Goal: Transaction & Acquisition: Purchase product/service

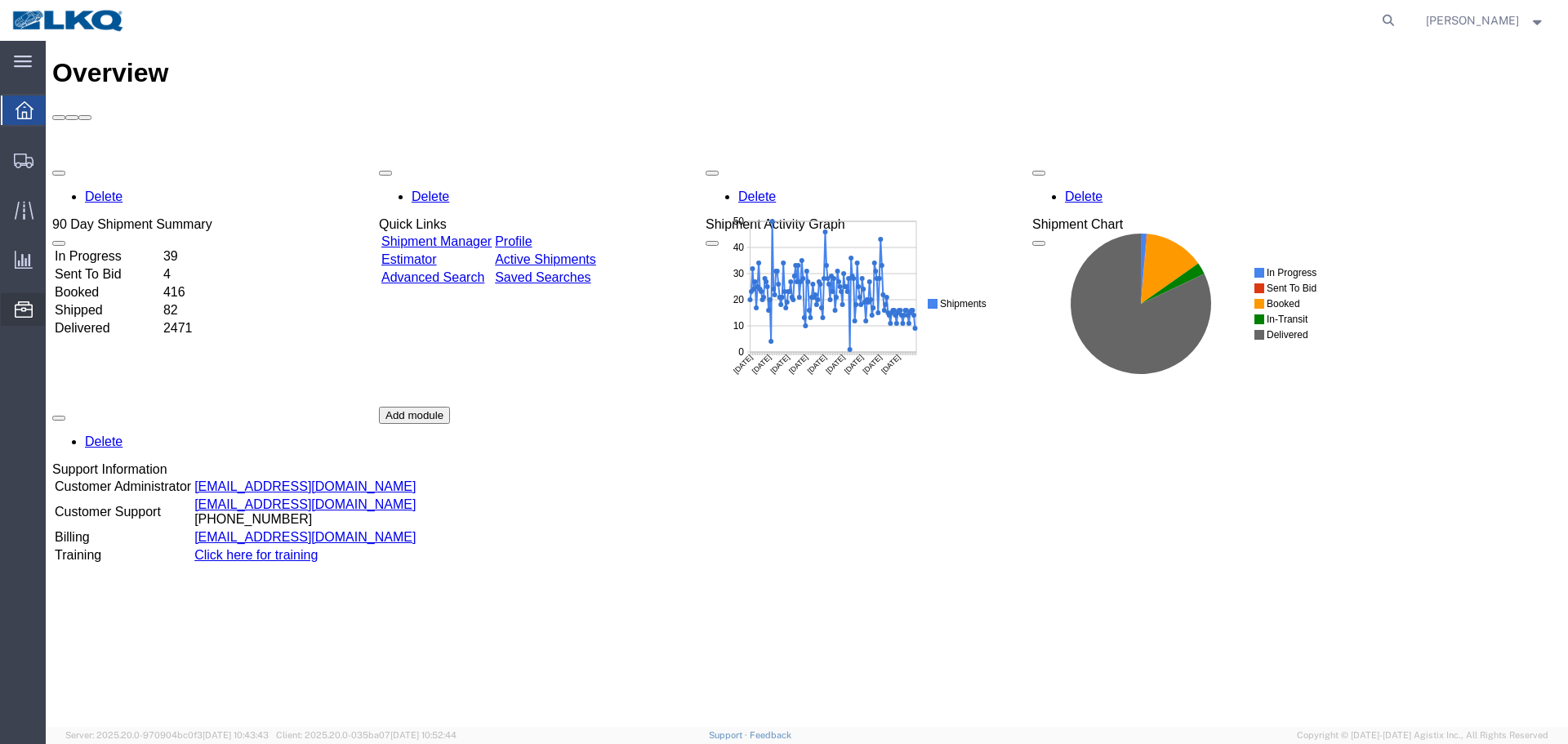
click at [0, 0] on span "Location Appointment" at bounding box center [0, 0] width 0 height 0
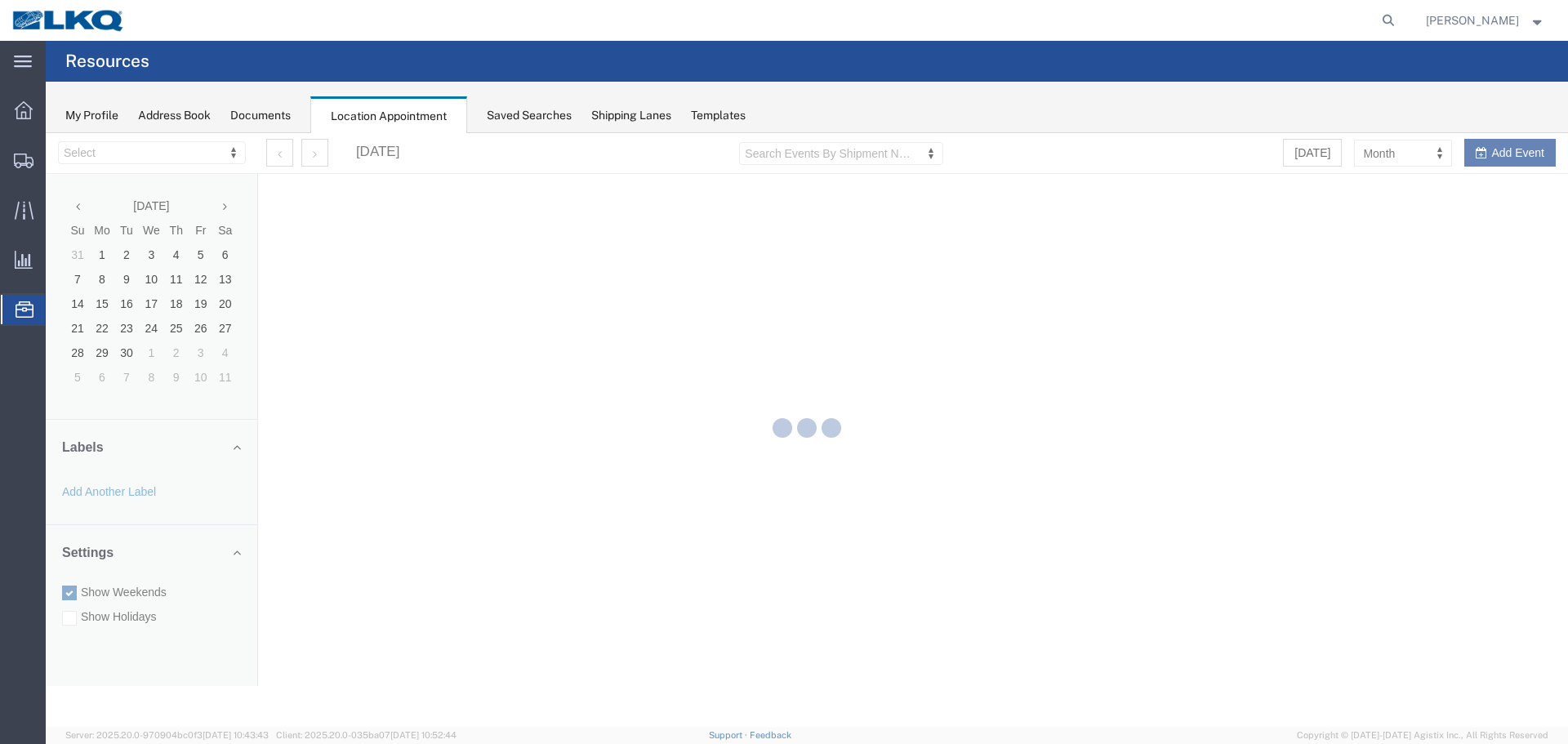
select select "27634"
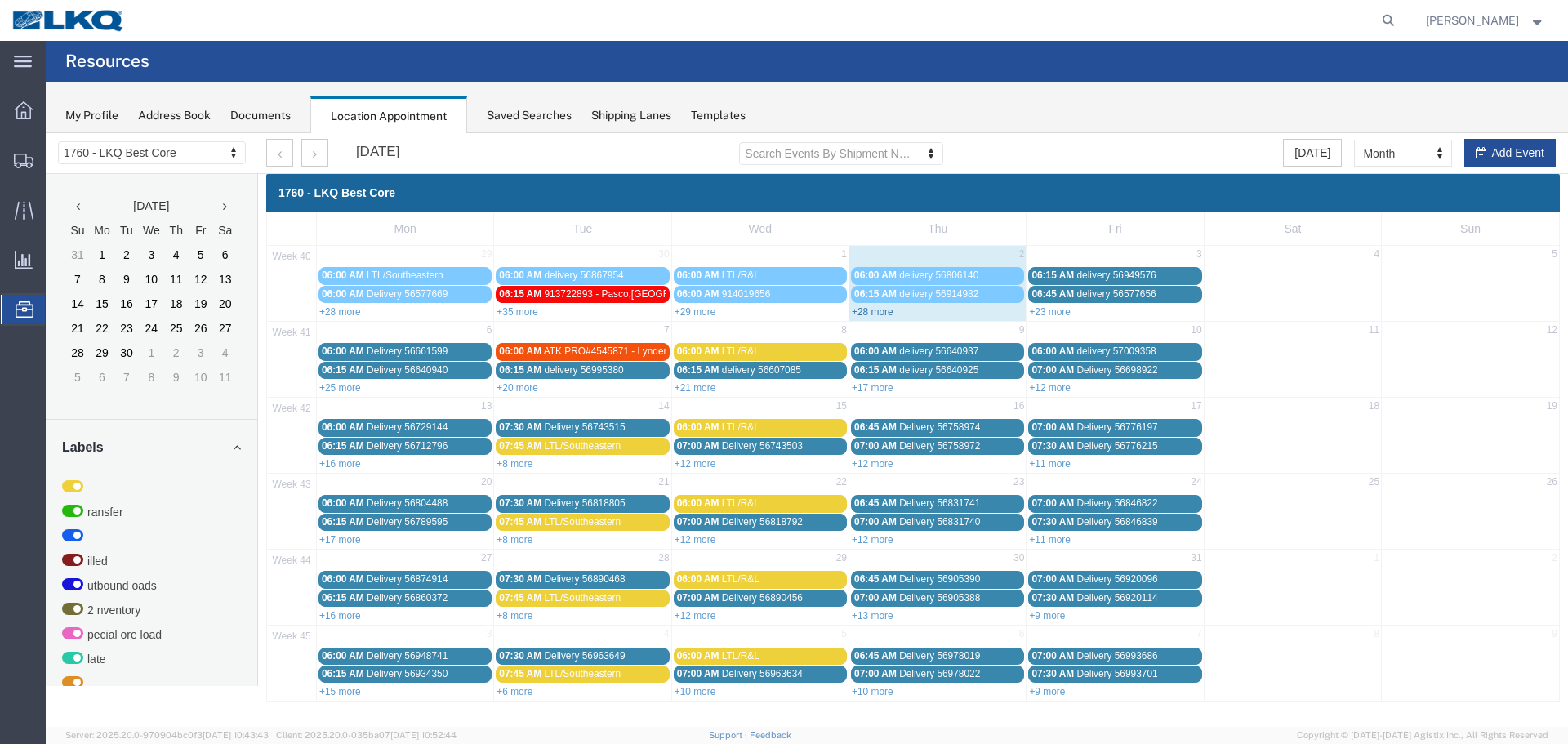
click at [880, 311] on link "+28 more" at bounding box center [872, 312] width 41 height 11
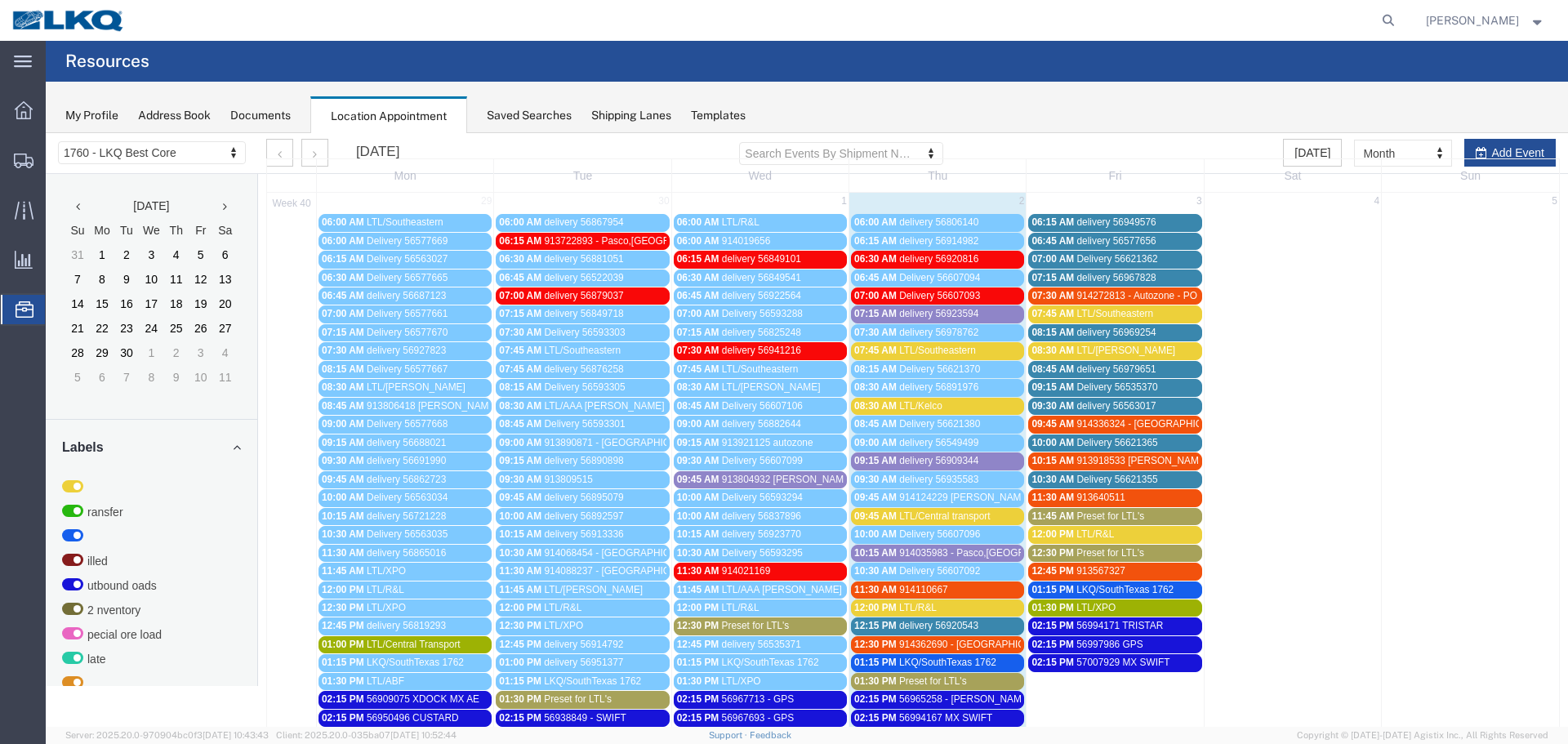
scroll to position [82, 0]
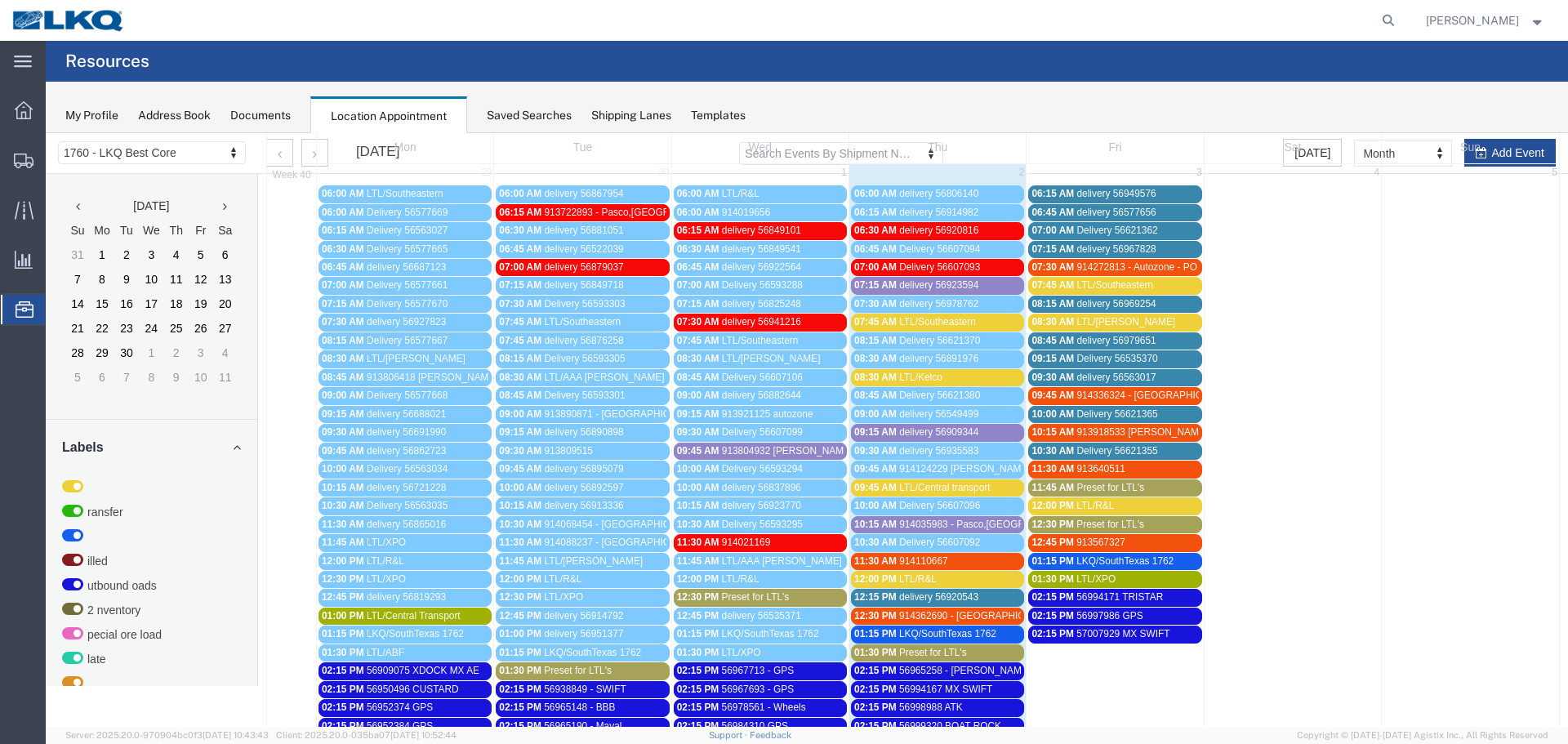
click at [952, 361] on span "delivery 56891976" at bounding box center [939, 359] width 79 height 11
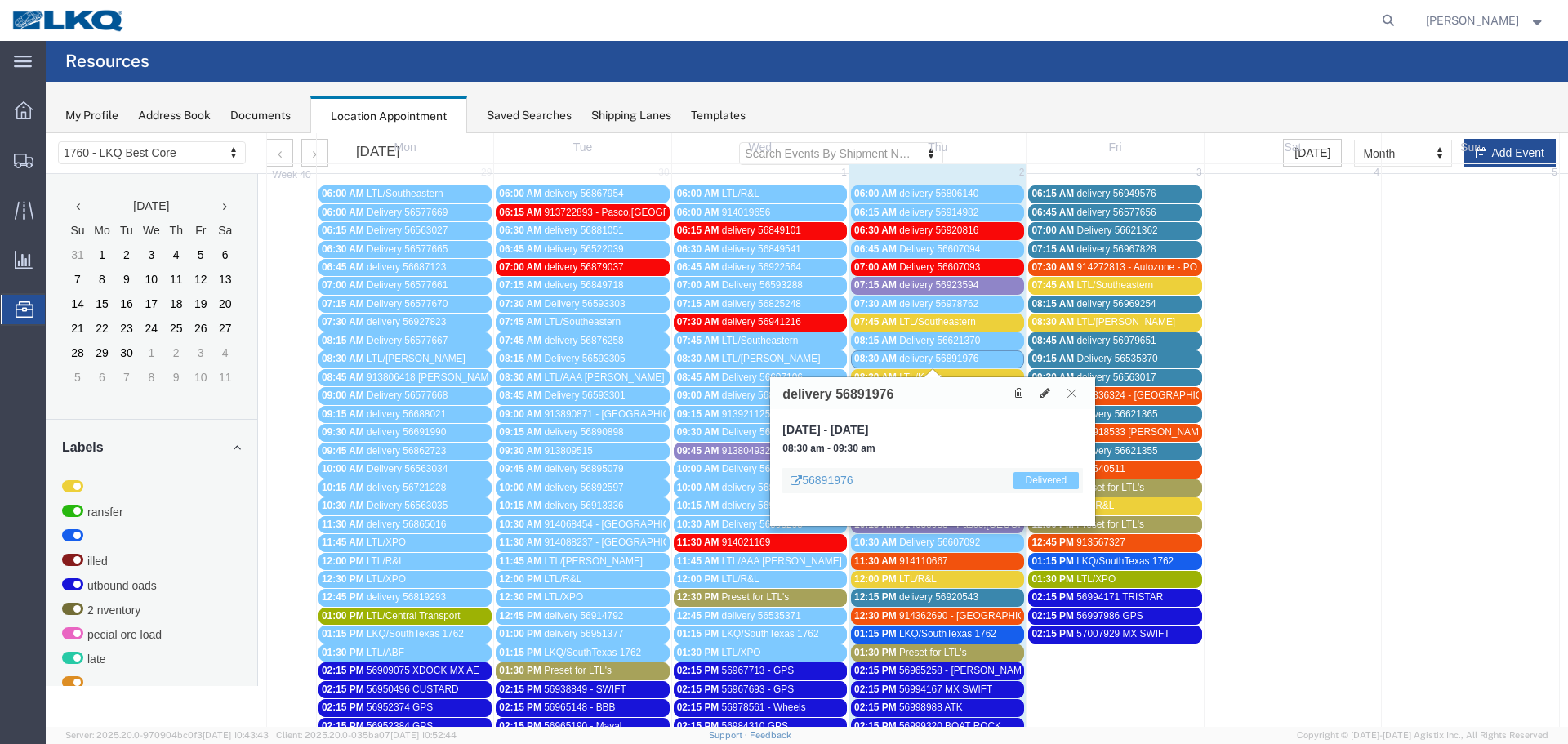
click at [876, 387] on h3 "delivery 56891976" at bounding box center [838, 395] width 111 height 15
drag, startPoint x: 873, startPoint y: 387, endPoint x: 842, endPoint y: 391, distance: 31.3
copy h3 "56891976"
click at [1076, 394] on icon at bounding box center [1072, 393] width 9 height 10
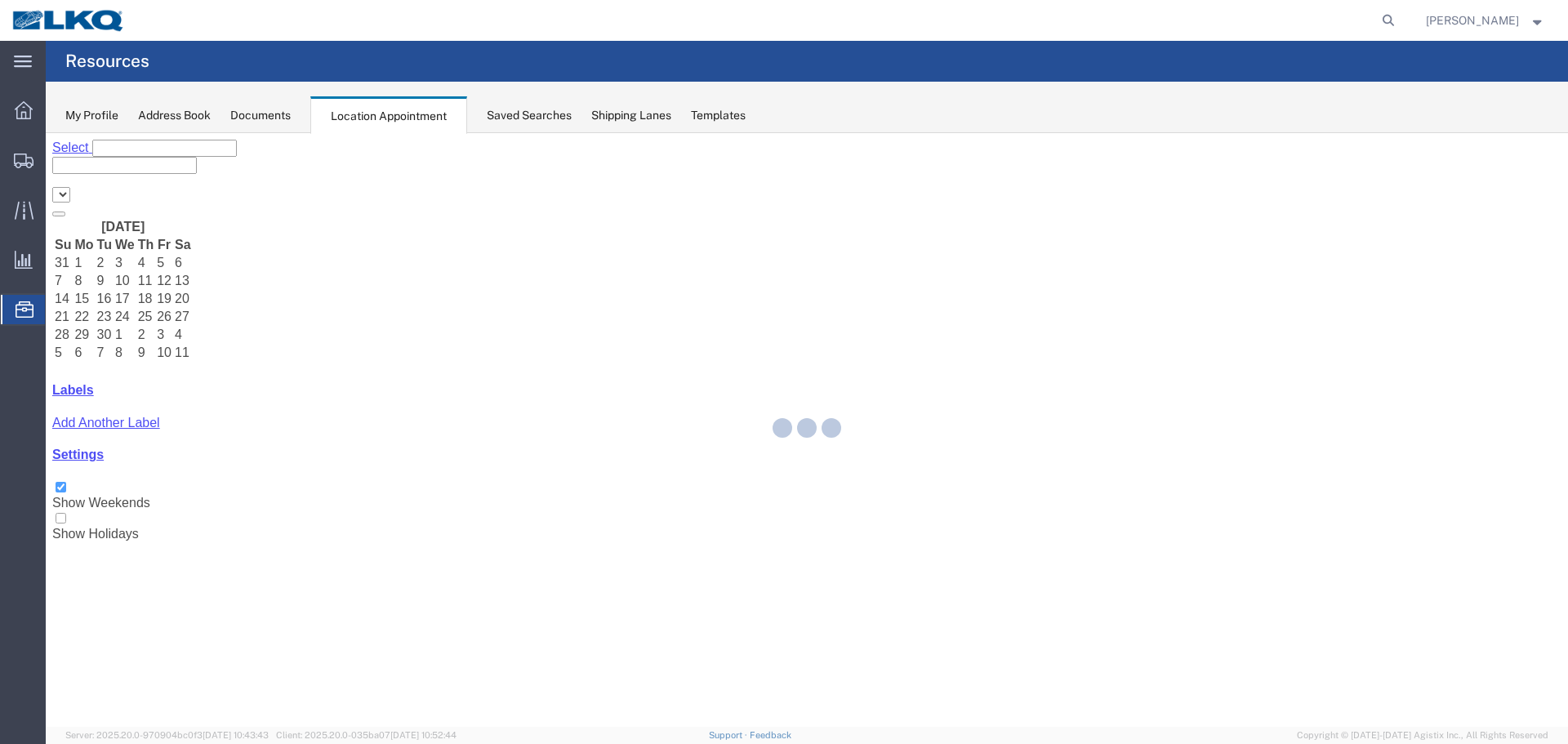
select select "27634"
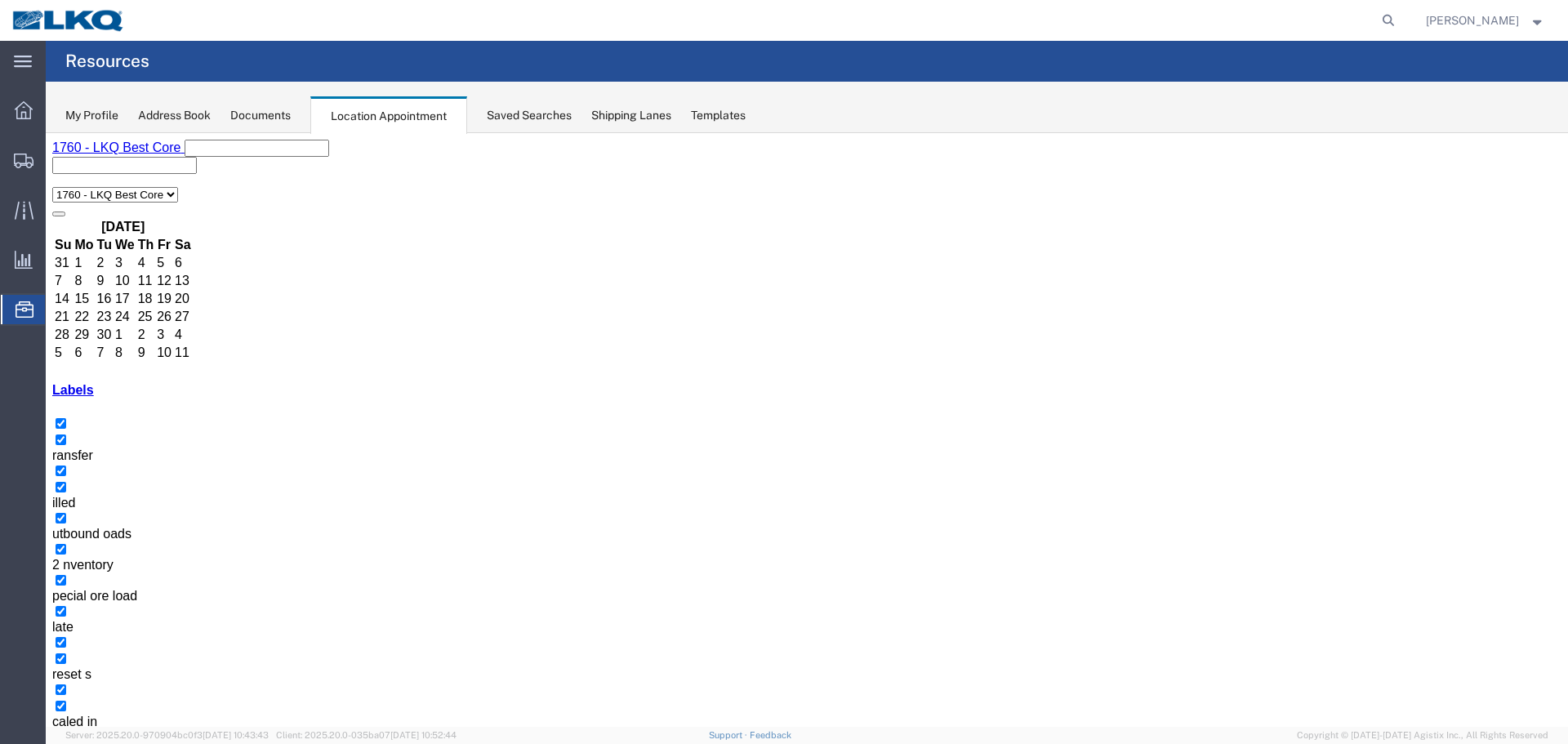
click at [0, 0] on span "Location Appointment" at bounding box center [0, 0] width 0 height 0
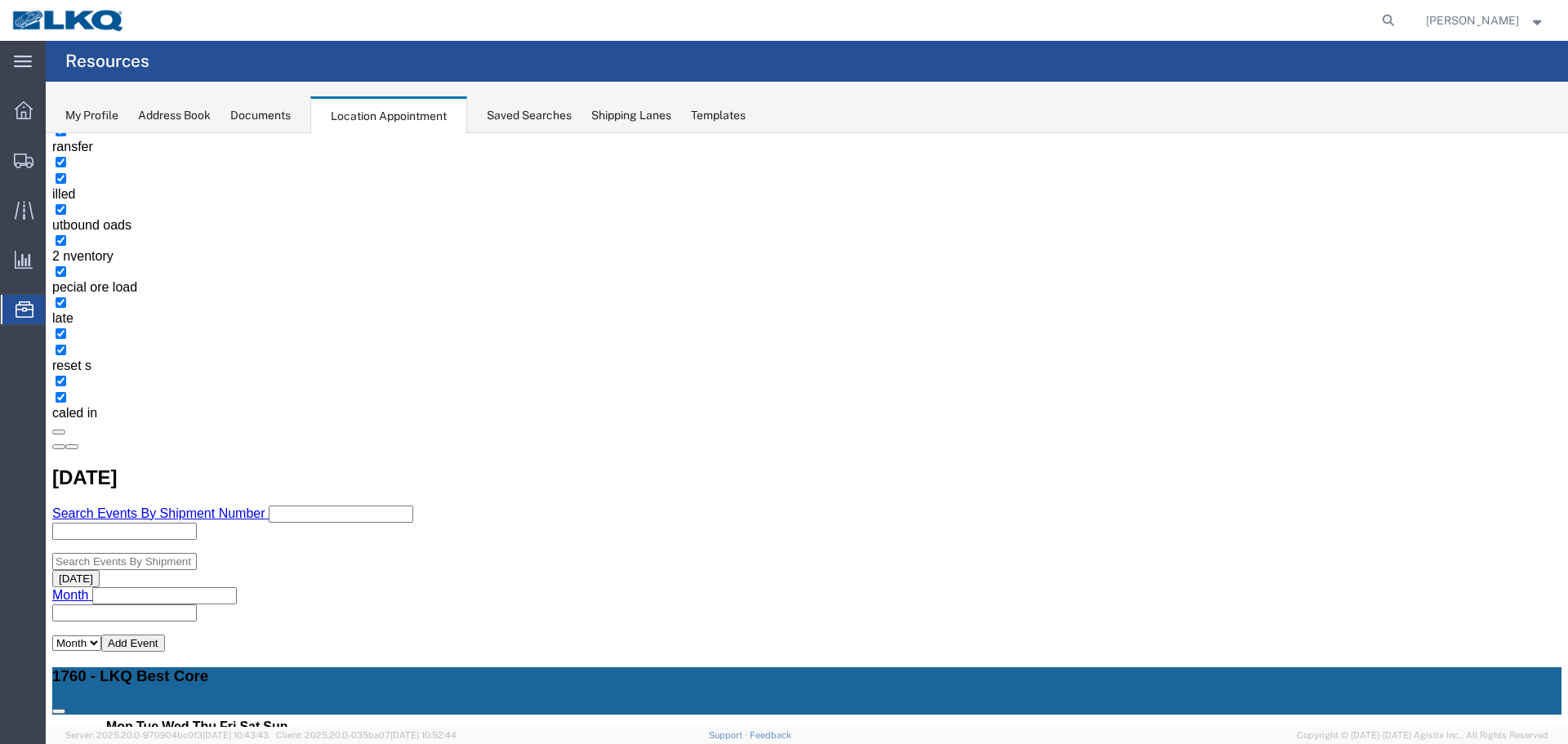
scroll to position [408, 0]
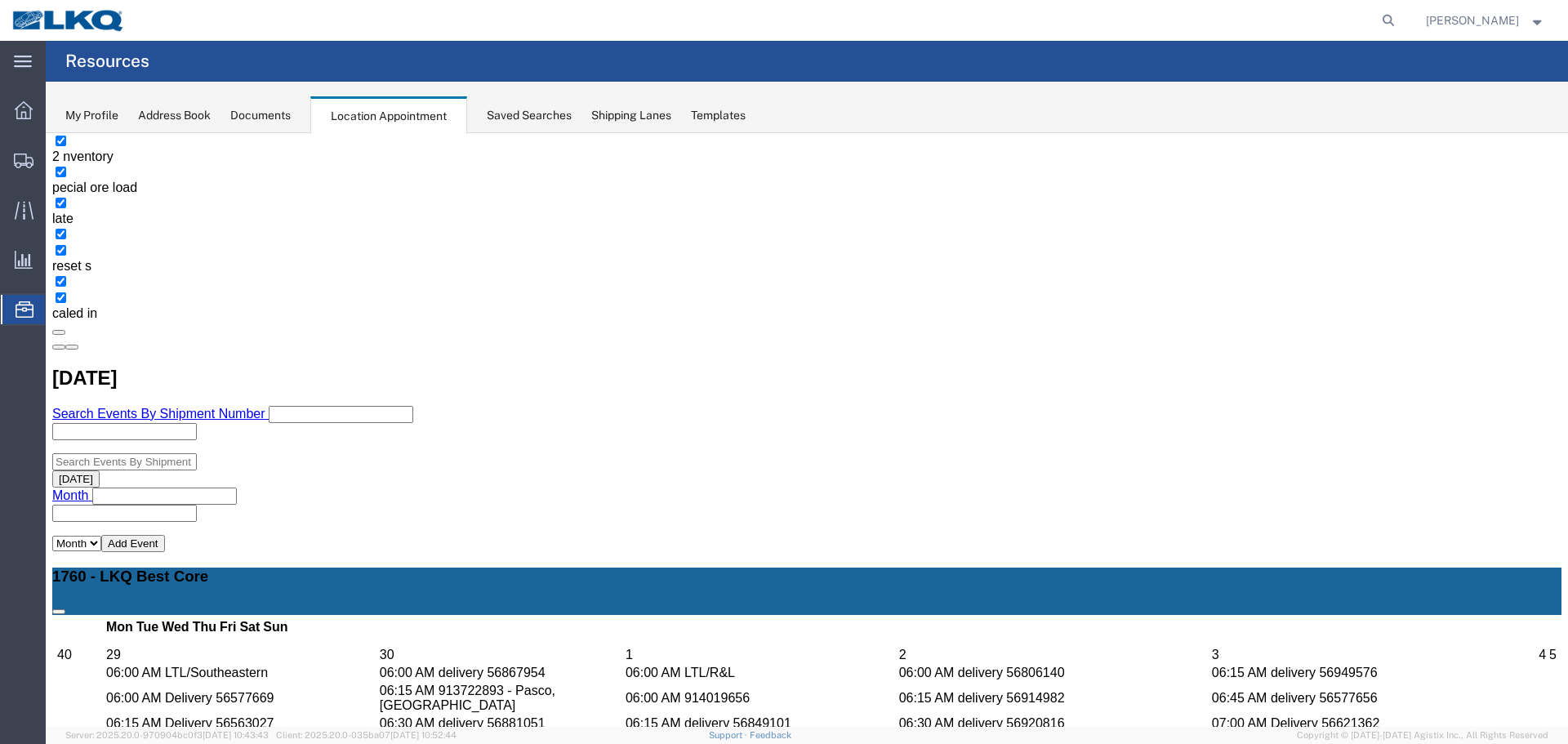
drag, startPoint x: 349, startPoint y: 625, endPoint x: 390, endPoint y: 596, distance: 50.2
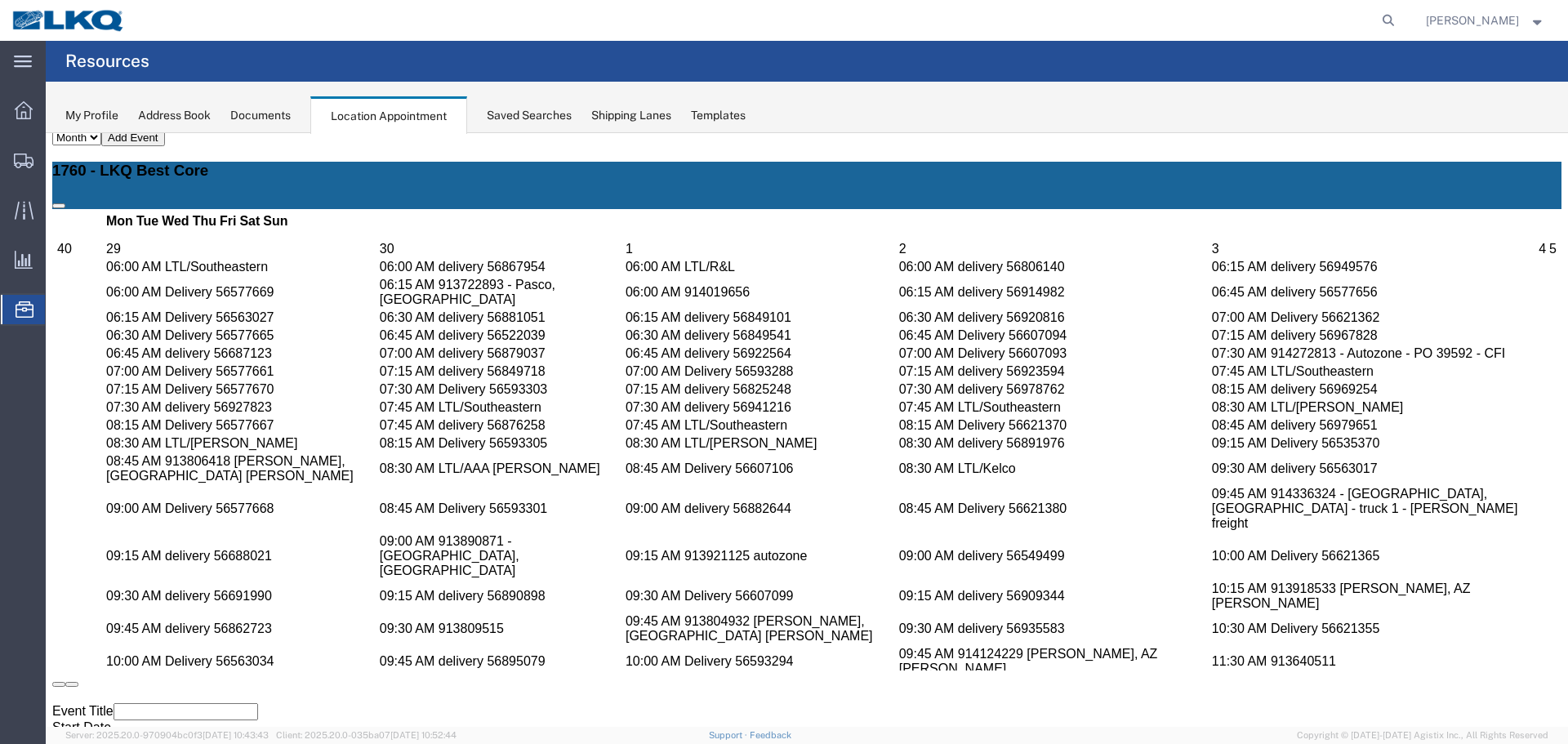
scroll to position [817, 0]
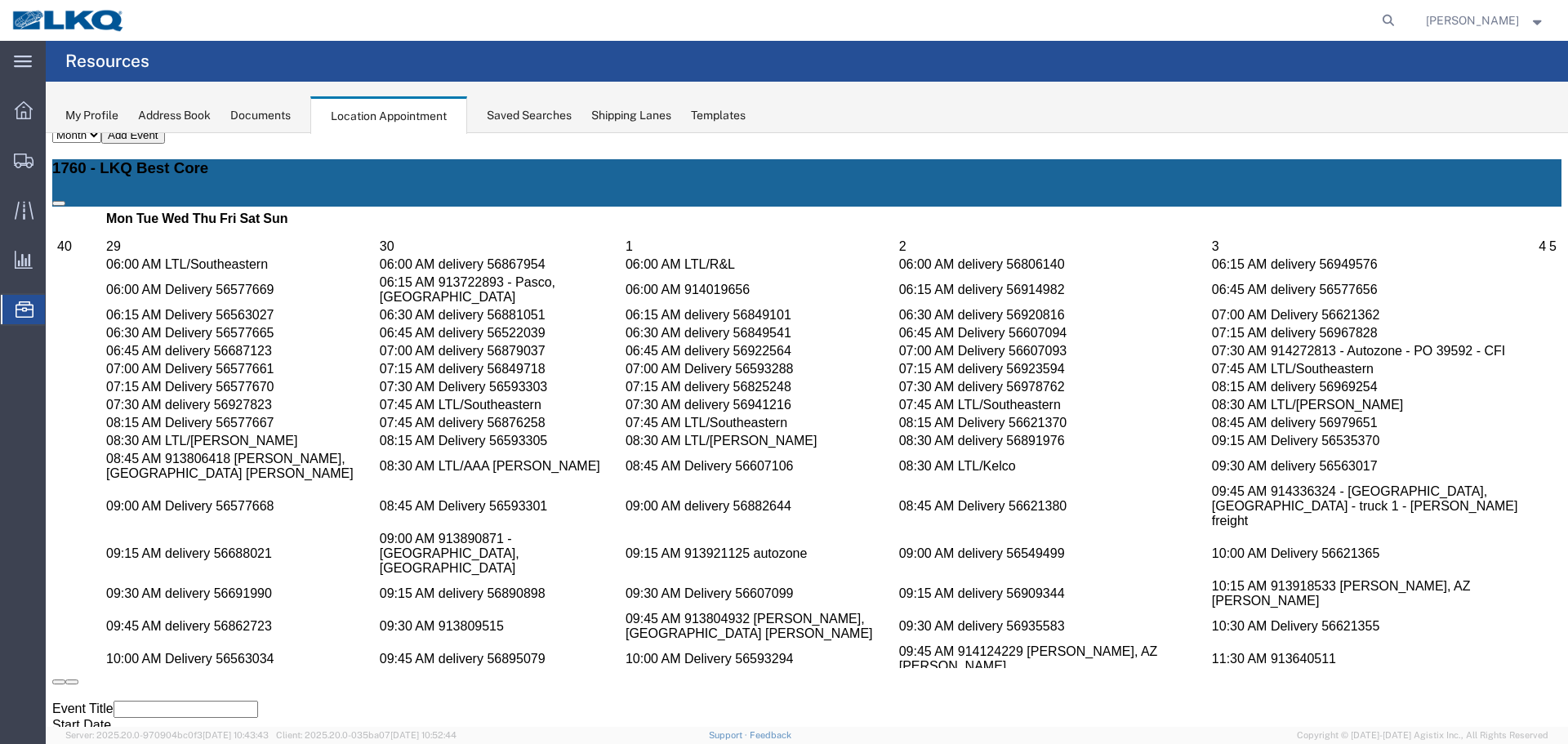
click at [339, 686] on h3 "delivery 56981765 *work in*" at bounding box center [807, 695] width 1509 height 18
copy h3 "56981765"
click at [85, 731] on icon at bounding box center [85, 731] width 0 height 0
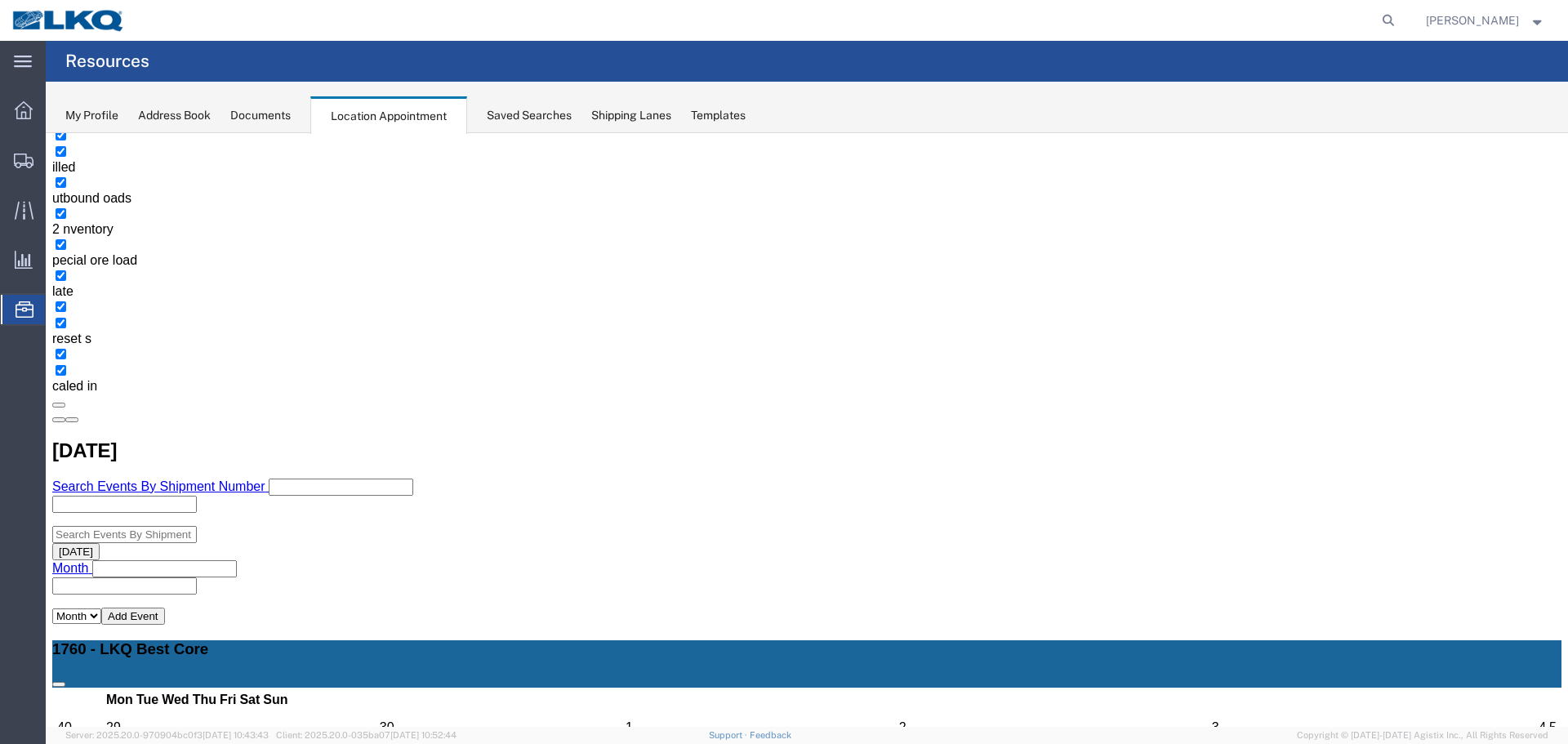
scroll to position [326, 0]
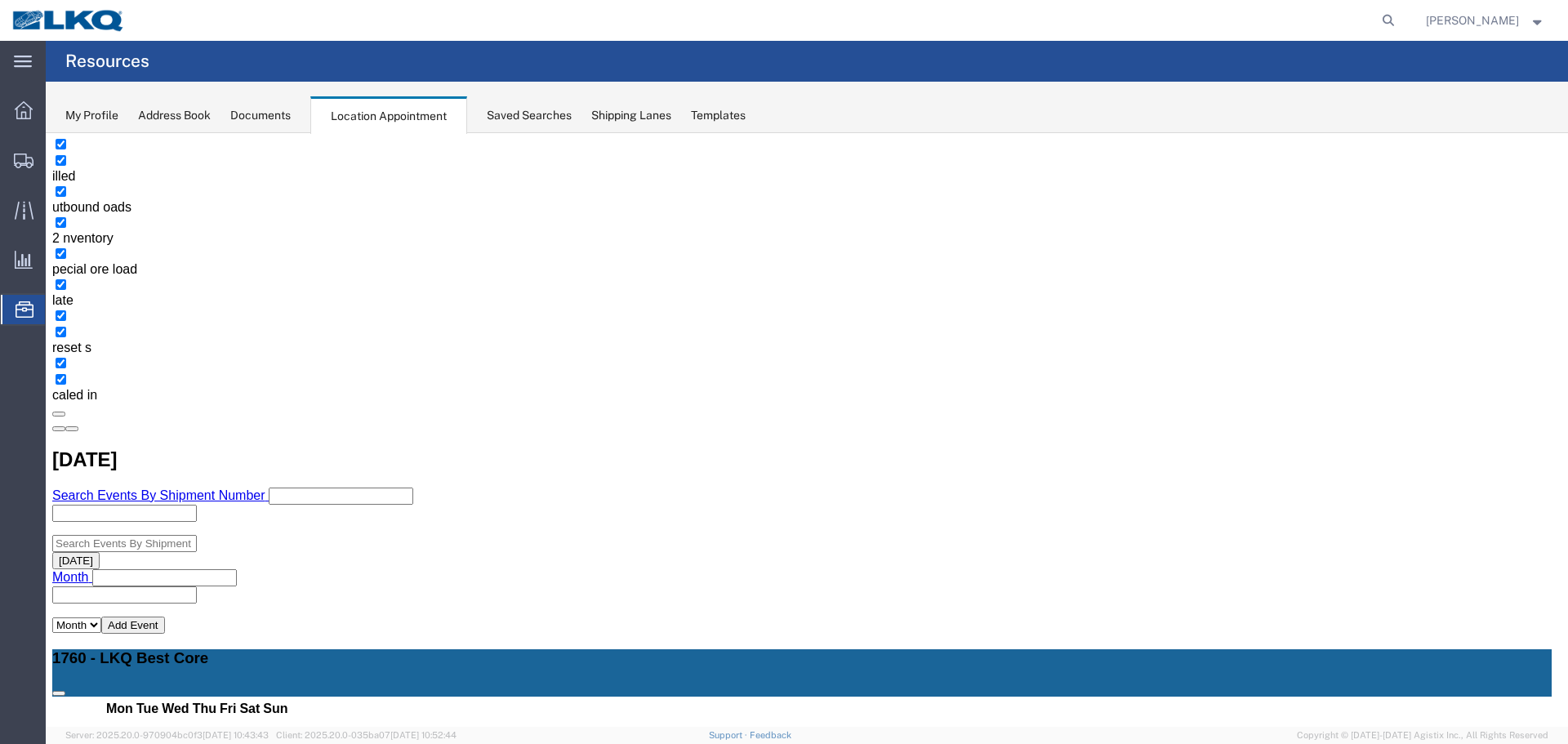
scroll to position [0, 0]
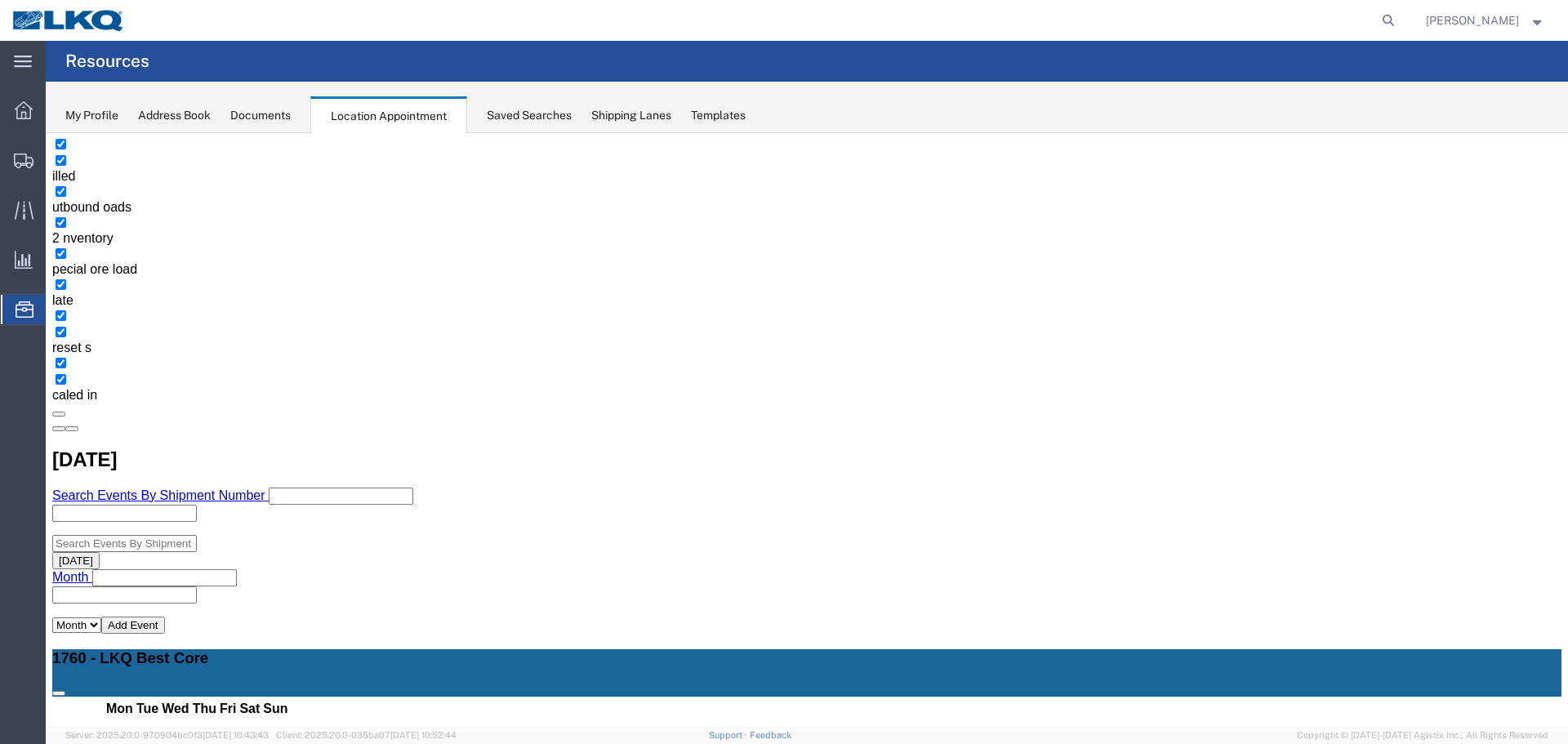
select select "1"
select select
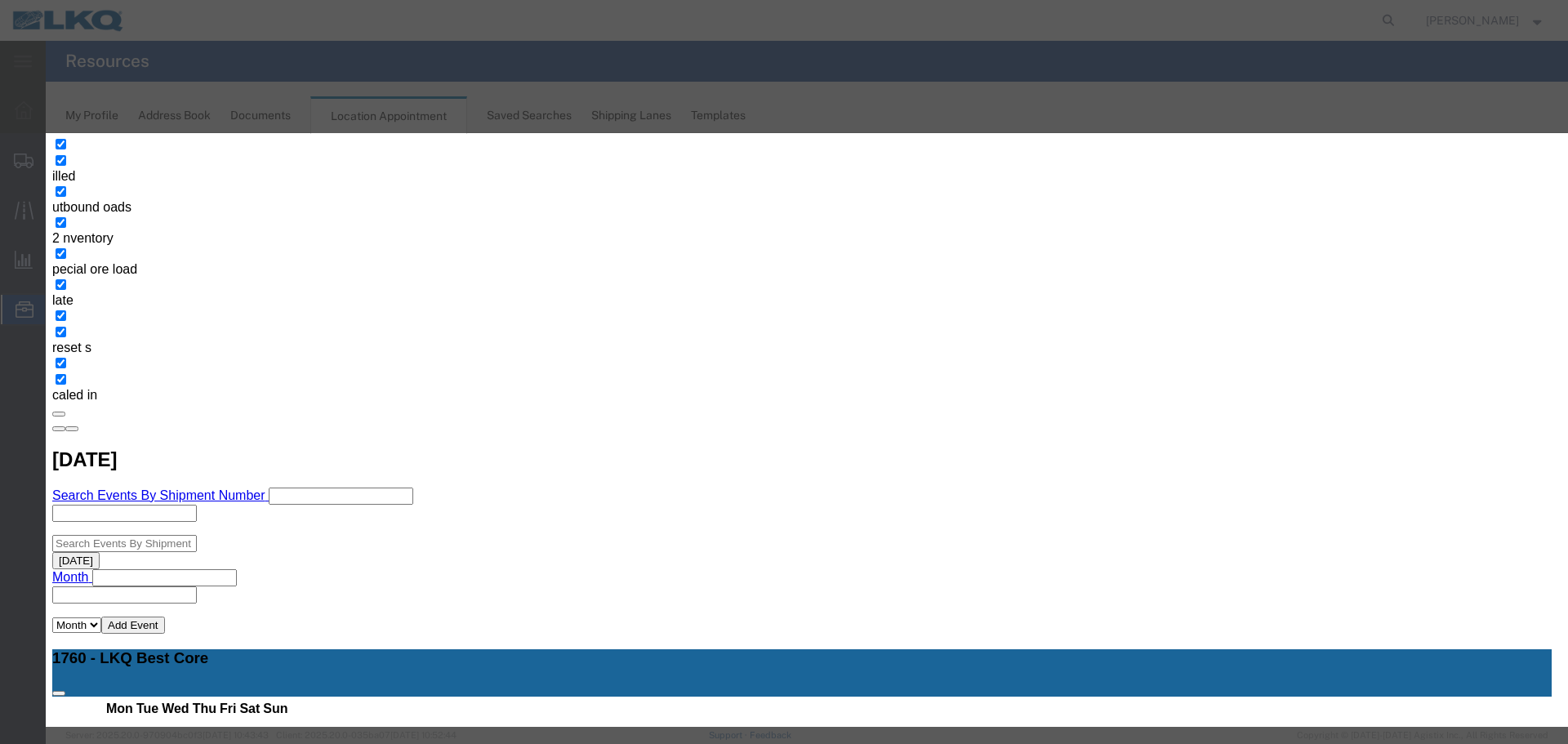
type input "5"
type input "57010339 MX SWIFT"
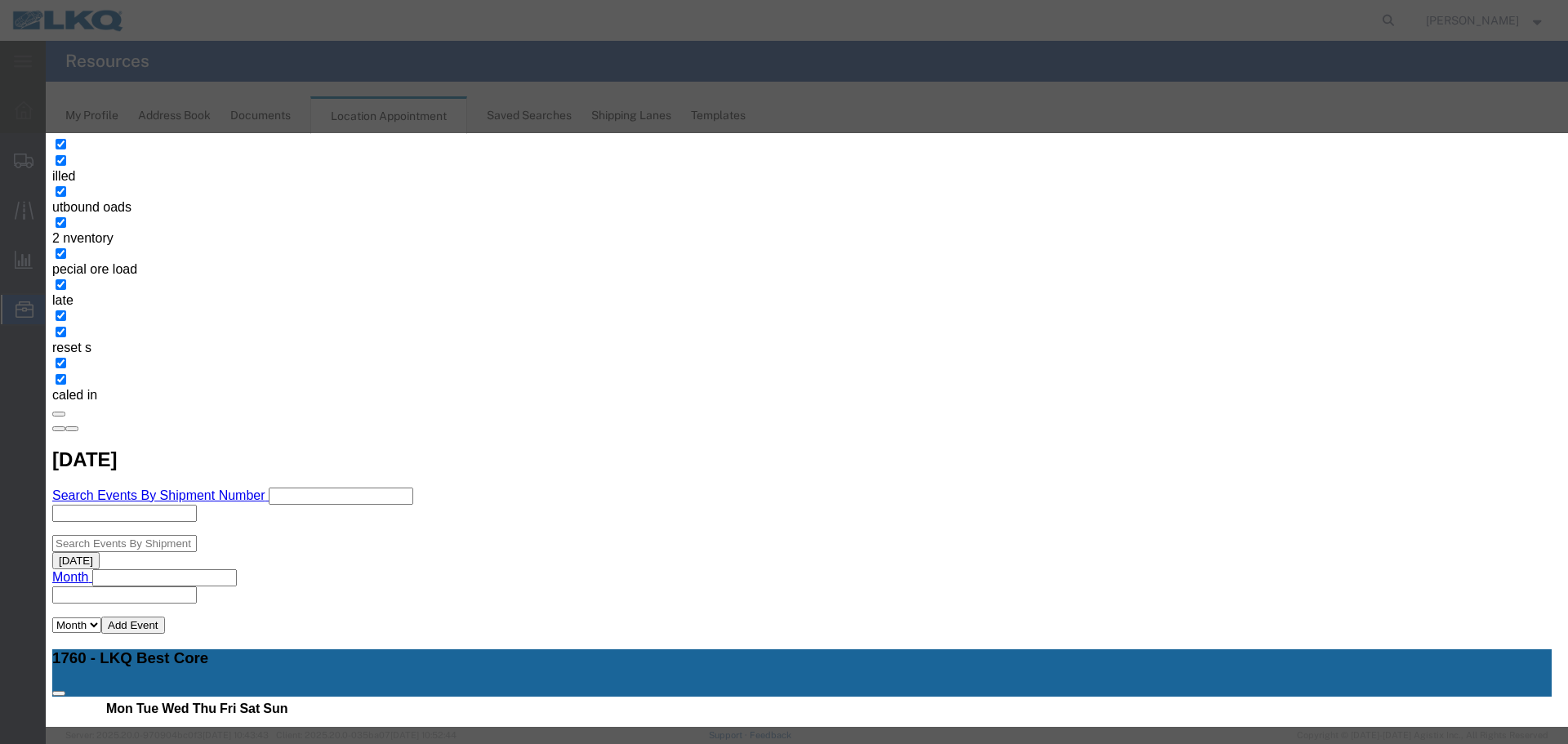
type input "10/03/25"
type input "2:15 PM"
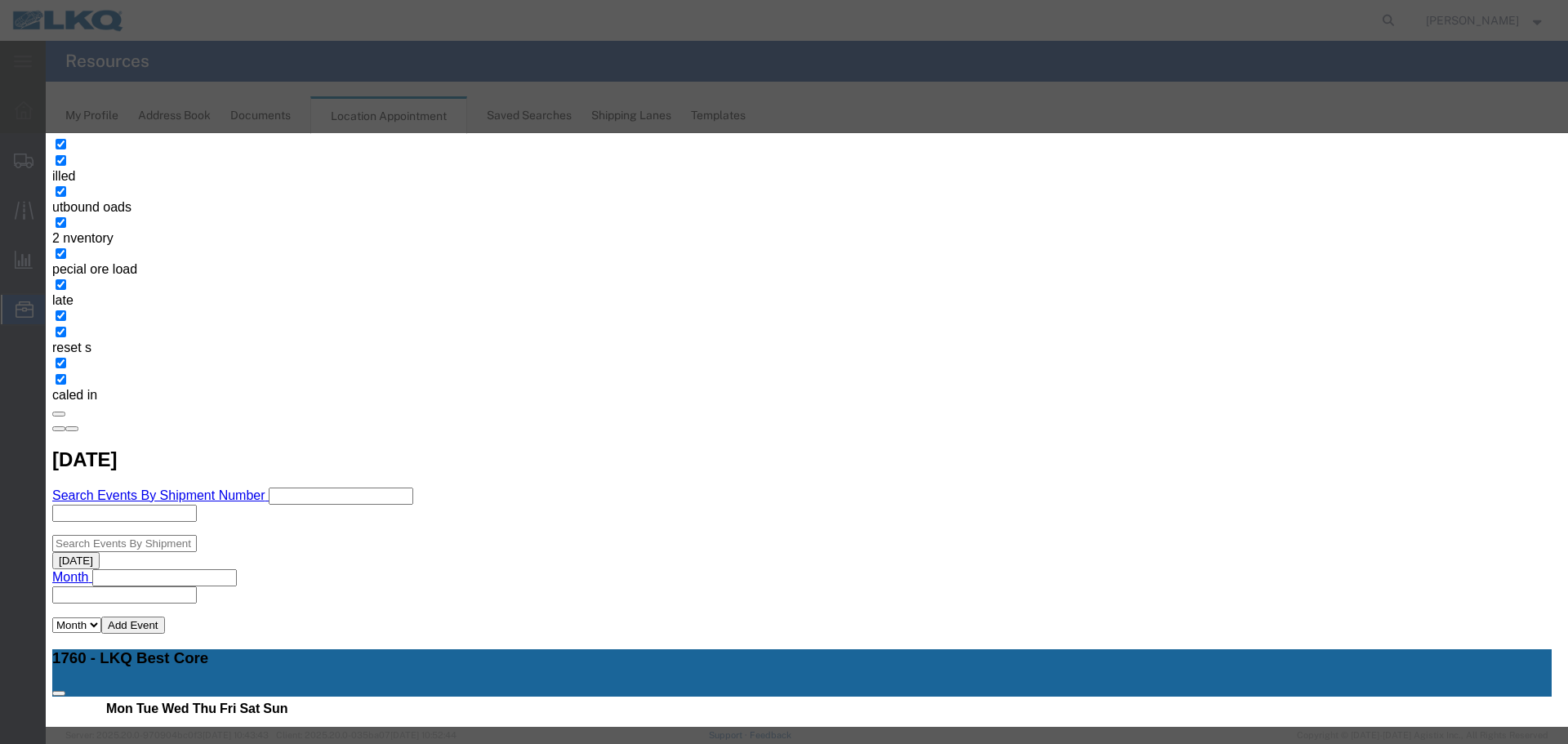
type input "2:15 PM"
type input "O"
select select "80"
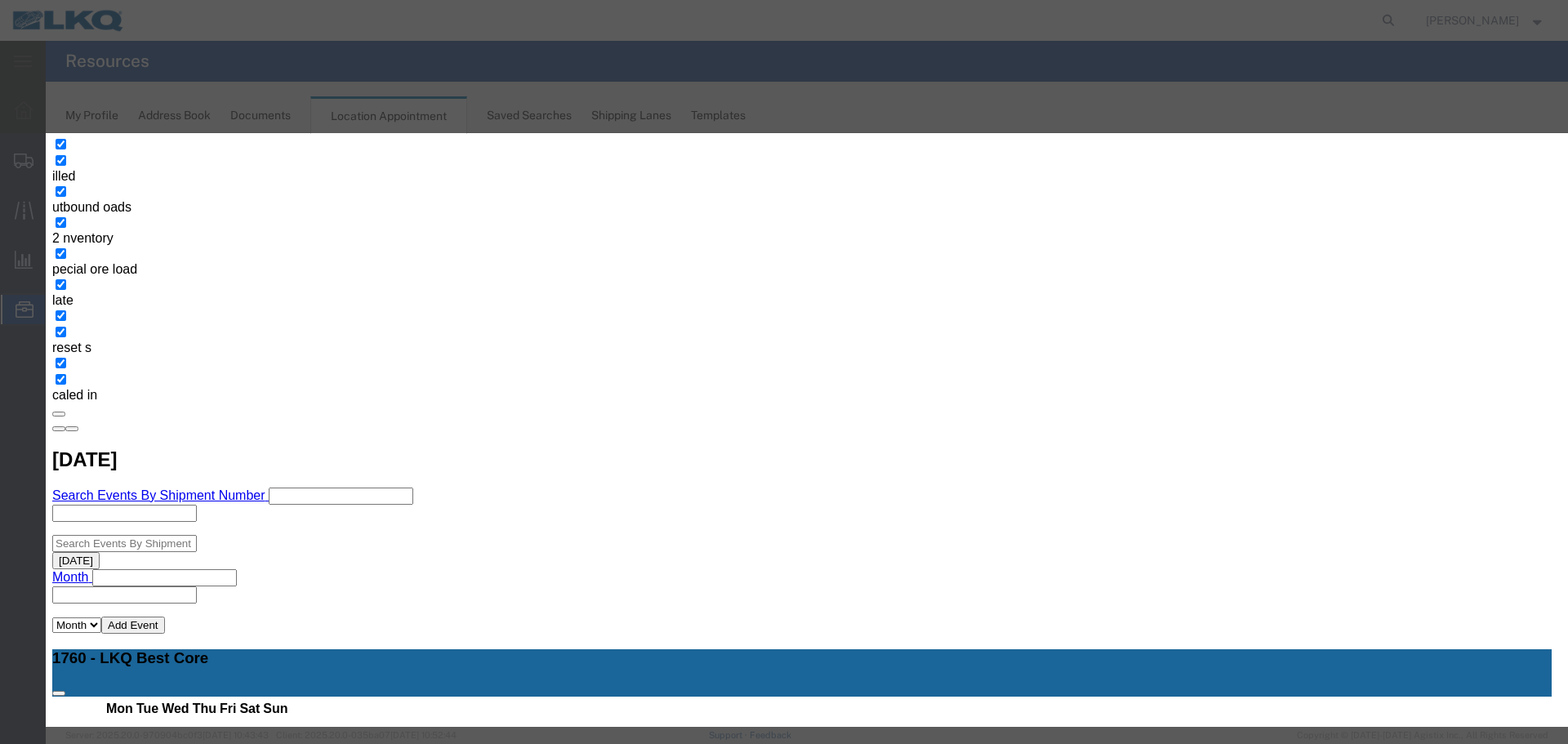
drag, startPoint x: 965, startPoint y: 642, endPoint x: 965, endPoint y: 633, distance: 9.0
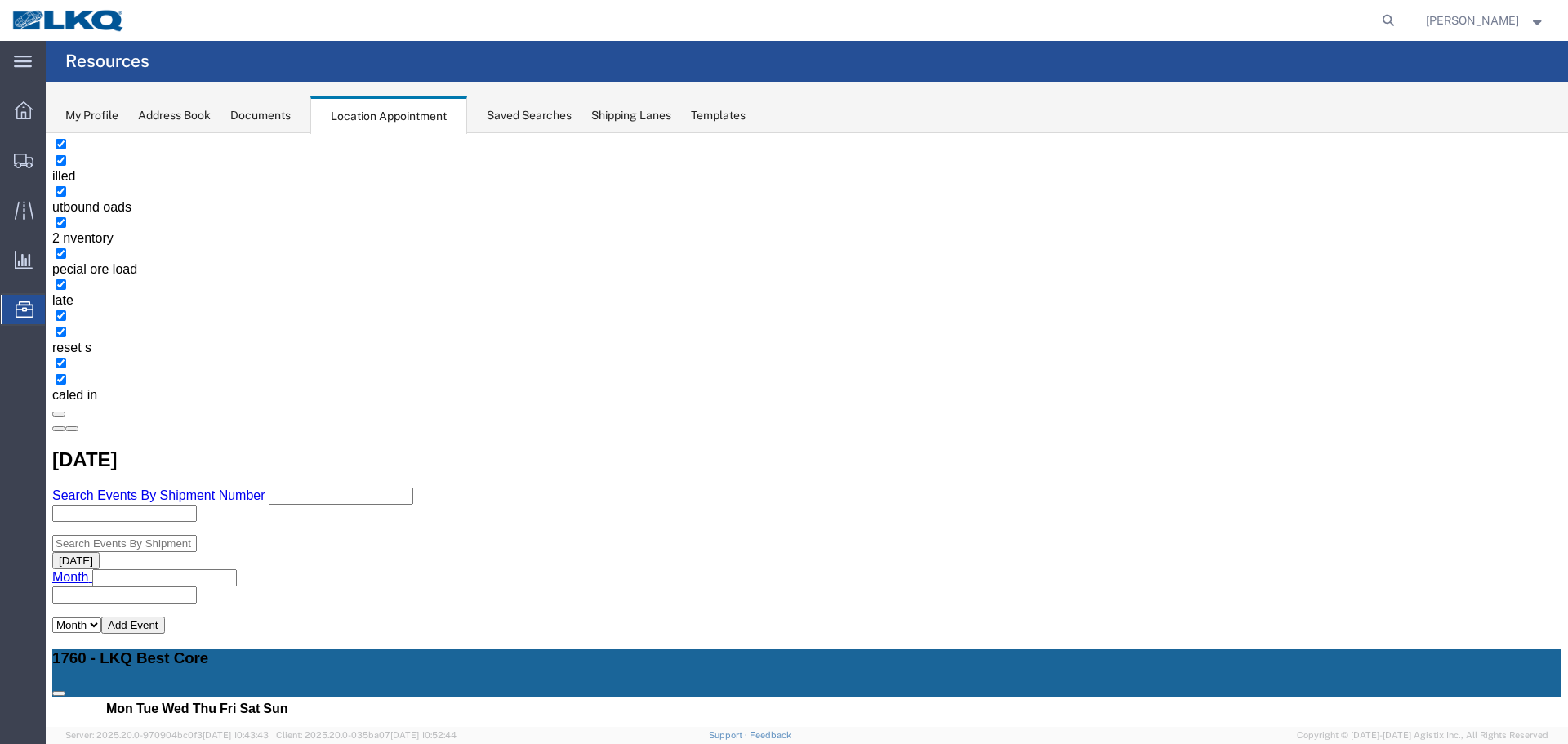
scroll to position [0, 0]
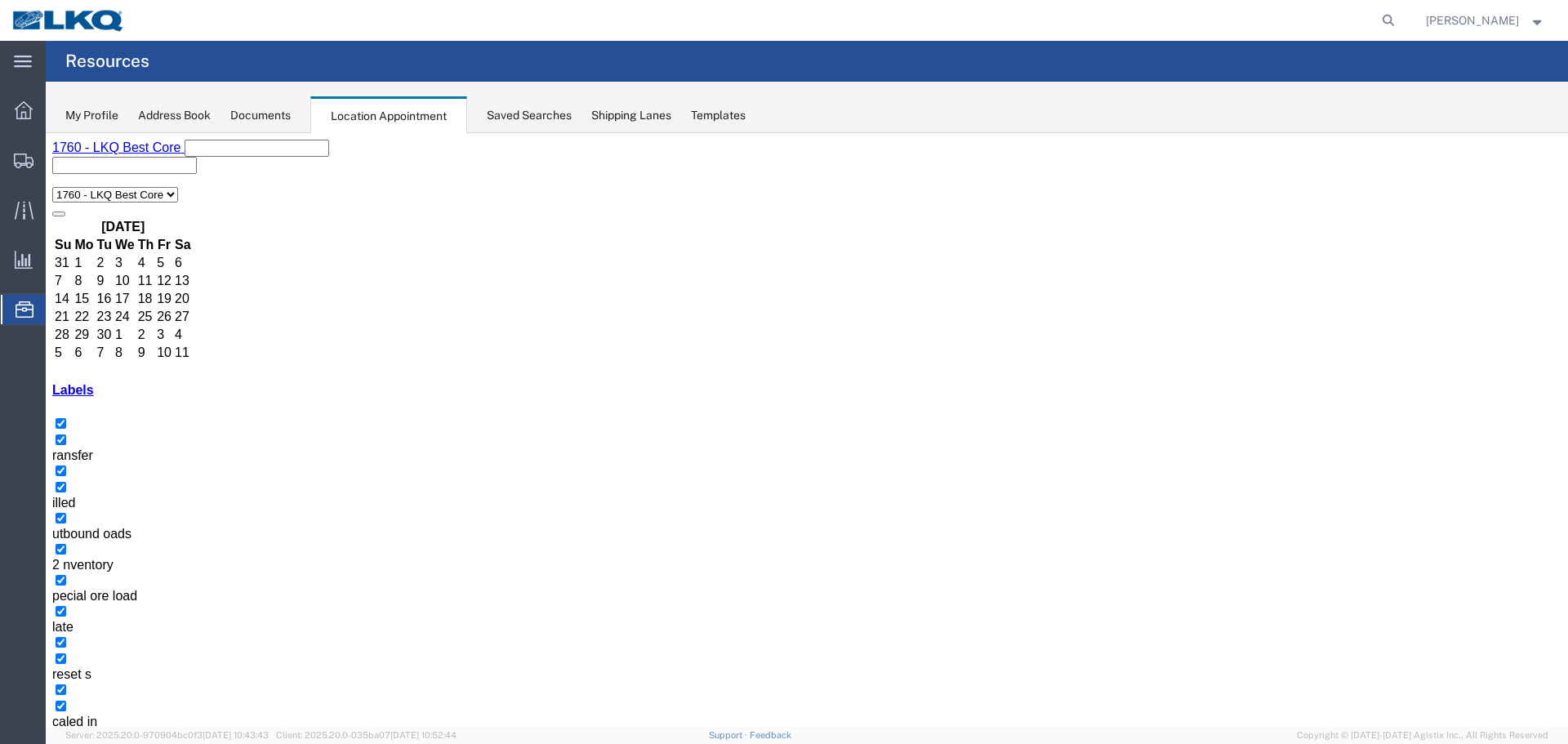
select select "1"
select select
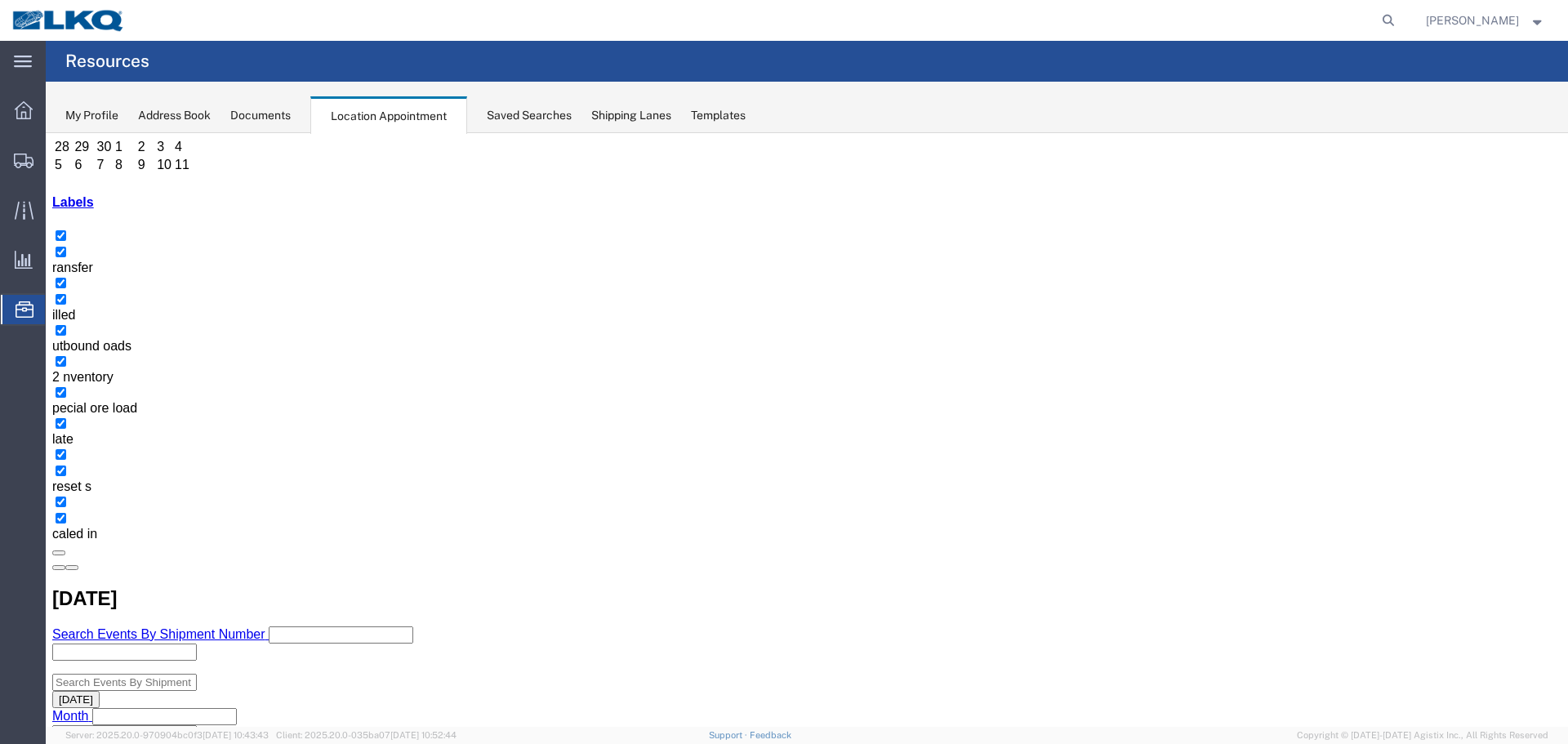
scroll to position [164, 0]
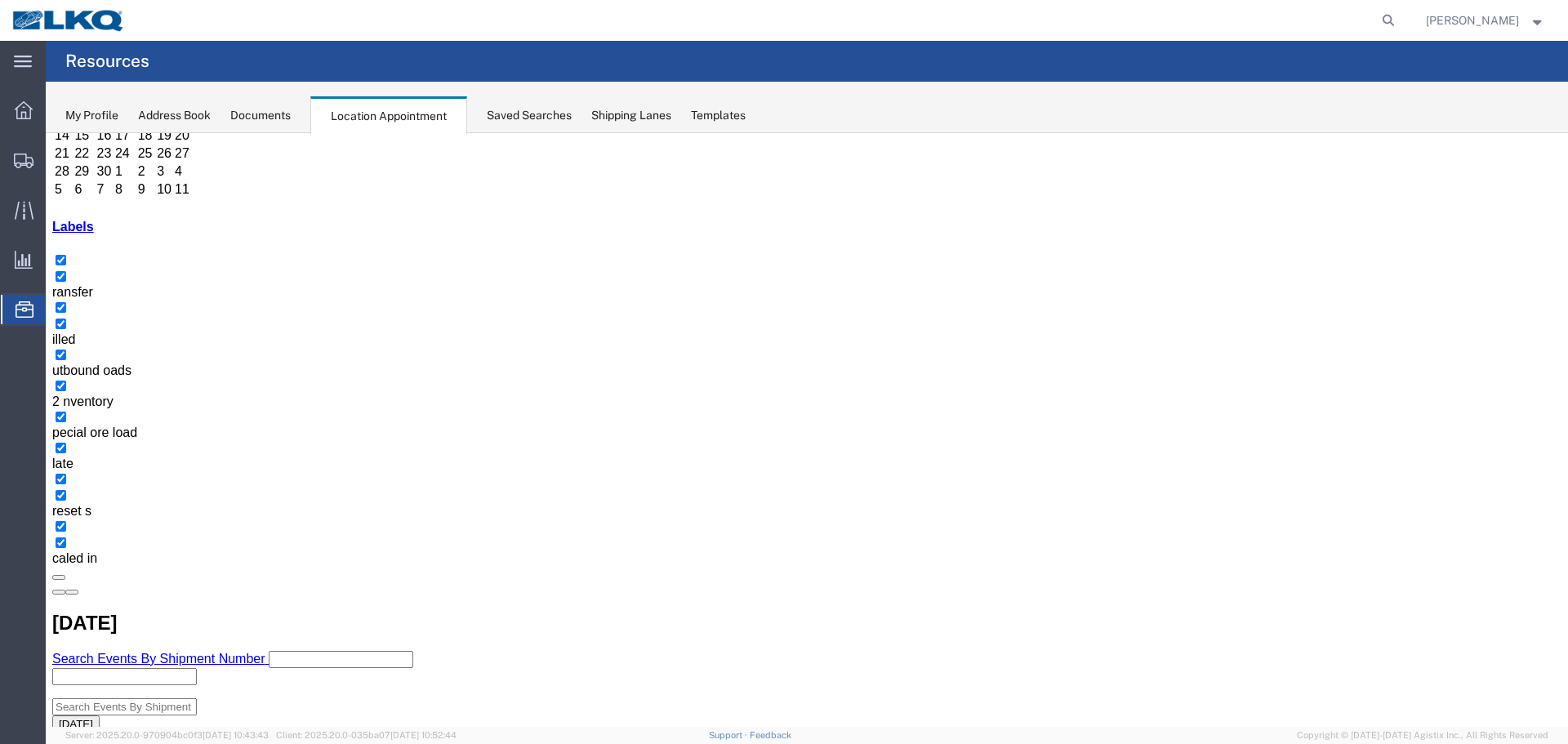
select select "1"
select select
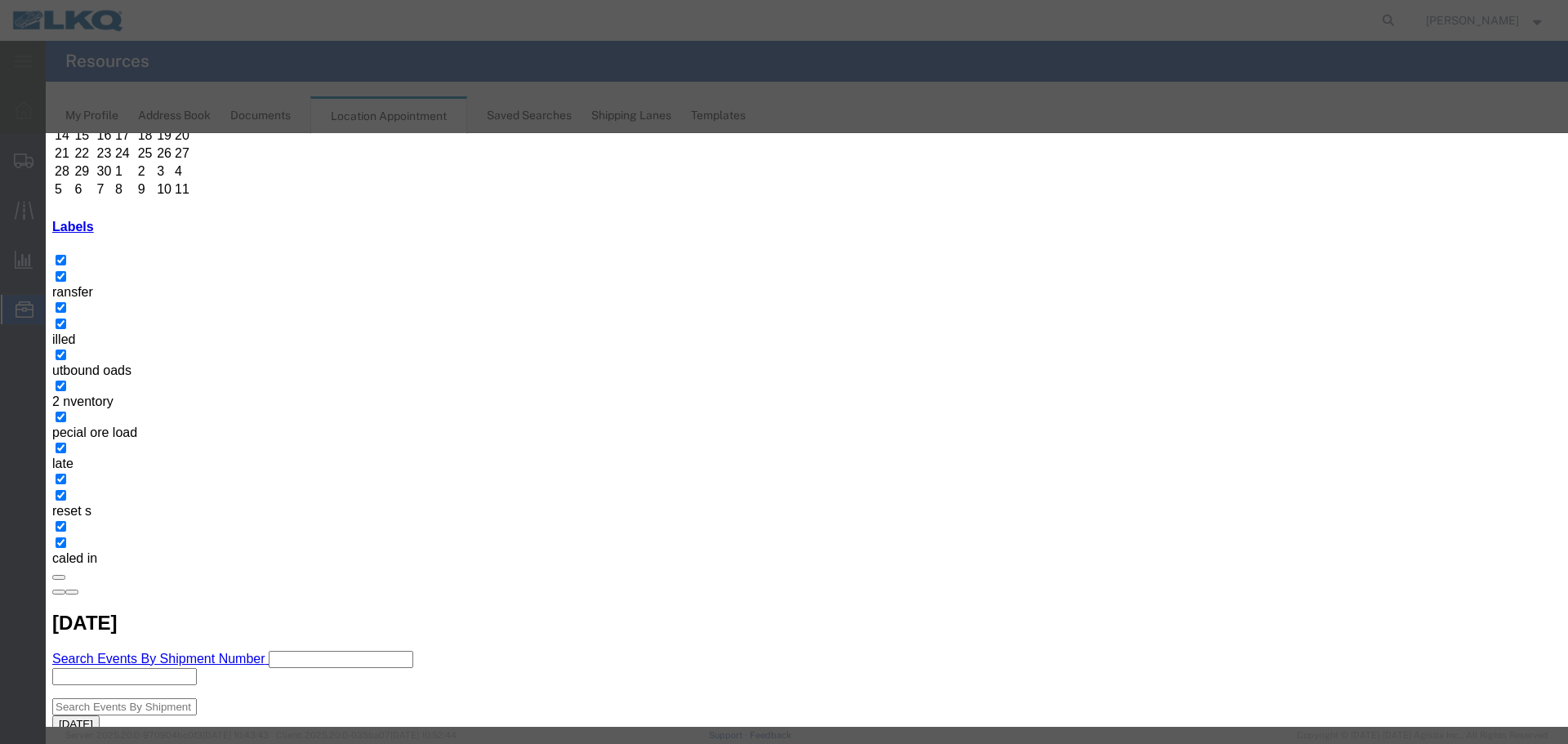
type input "57010345 MX SWIFT"
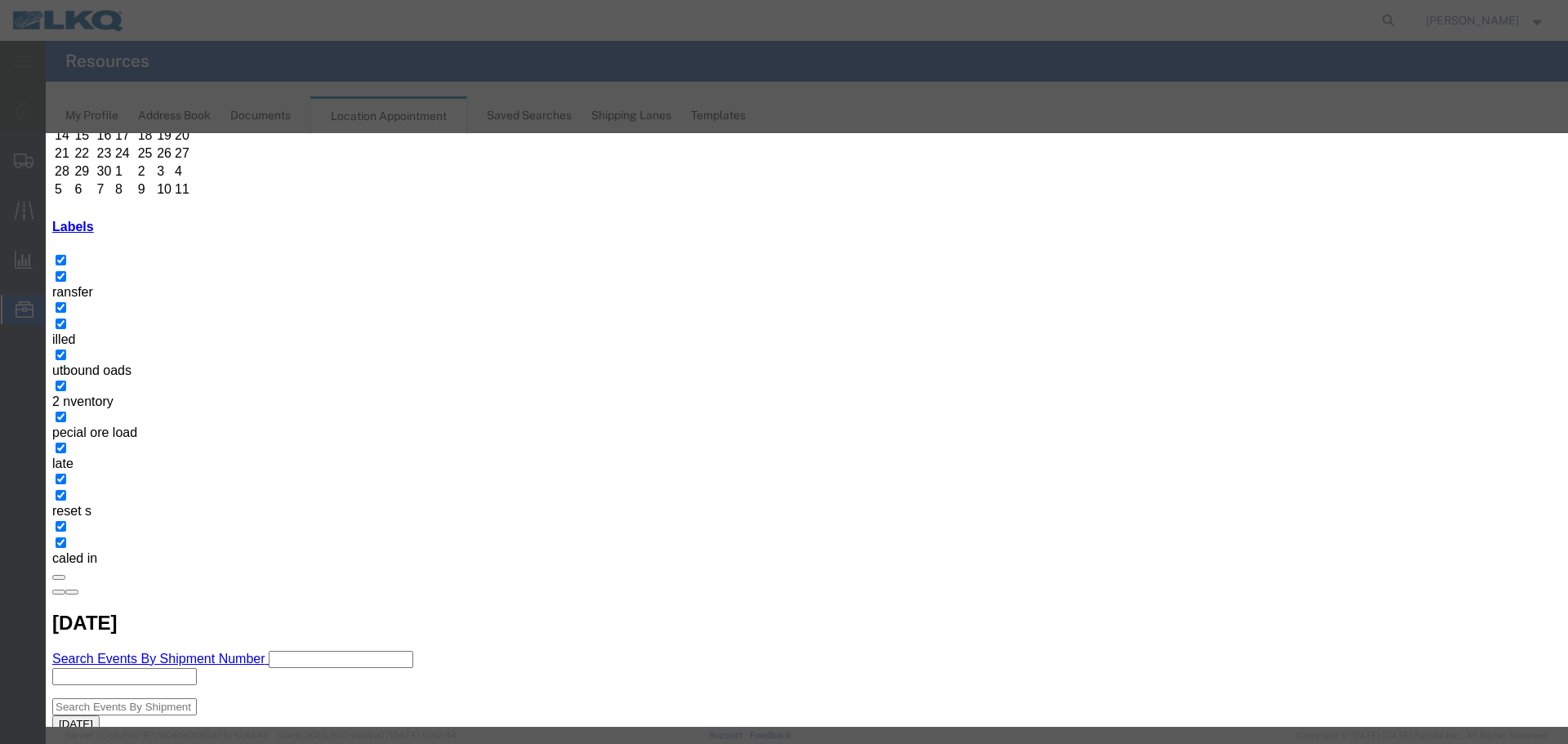
type input "10/03/25"
drag, startPoint x: 670, startPoint y: 279, endPoint x: 704, endPoint y: 277, distance: 34.1
drag, startPoint x: 821, startPoint y: 291, endPoint x: 872, endPoint y: 303, distance: 52.4
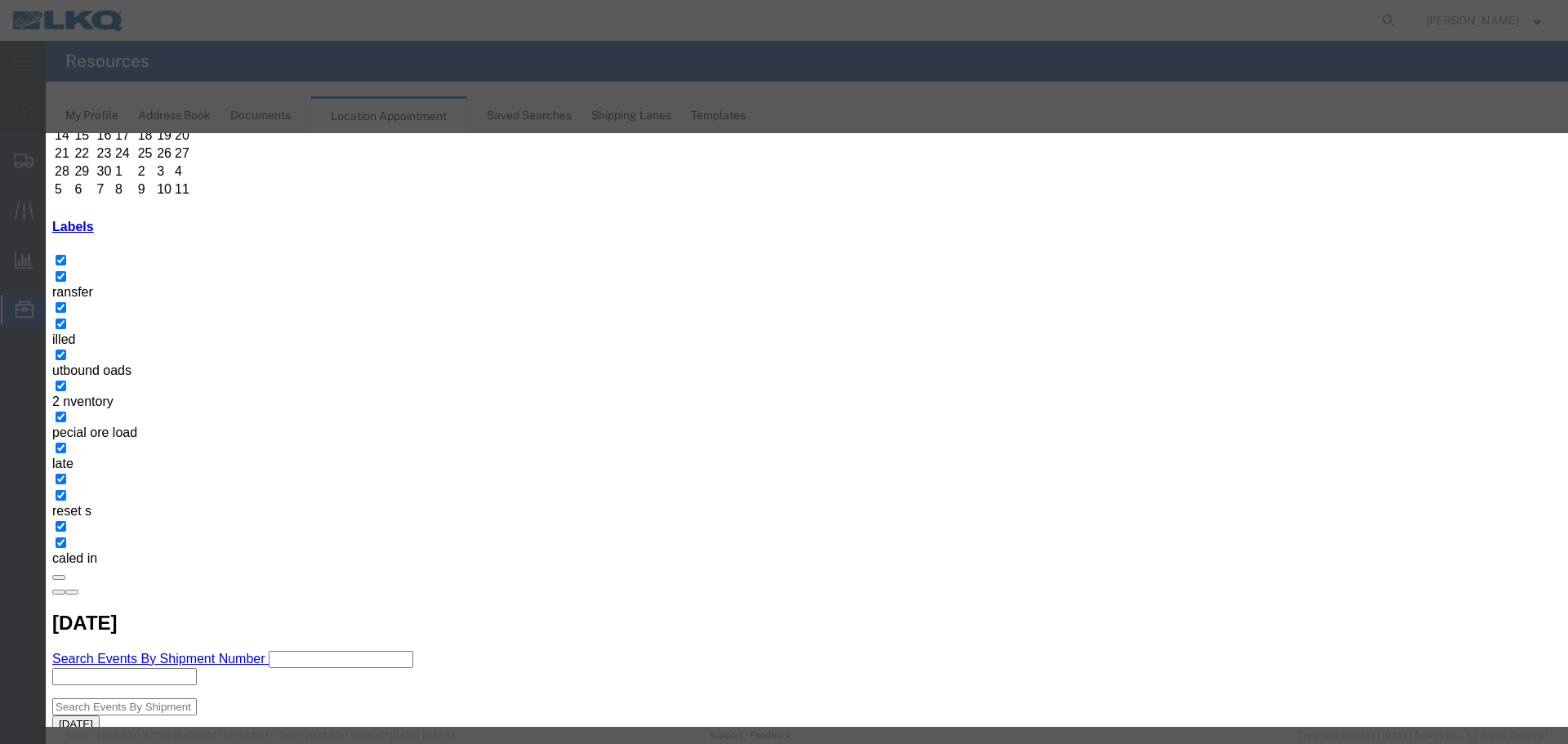
type input "2:15 PM"
drag, startPoint x: 887, startPoint y: 389, endPoint x: 811, endPoint y: 435, distance: 88.8
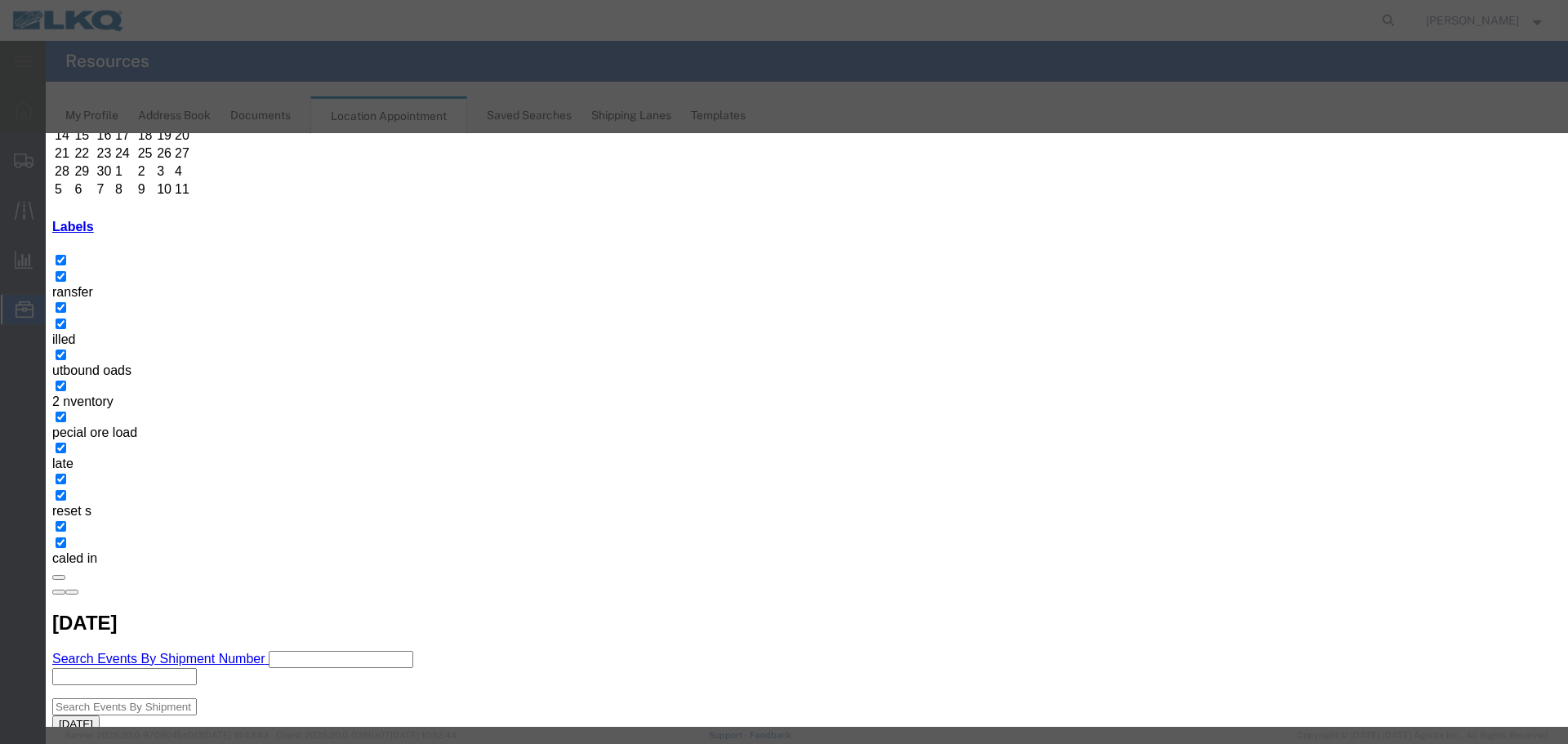
drag, startPoint x: 760, startPoint y: 521, endPoint x: 814, endPoint y: 521, distance: 54.0
select select "80"
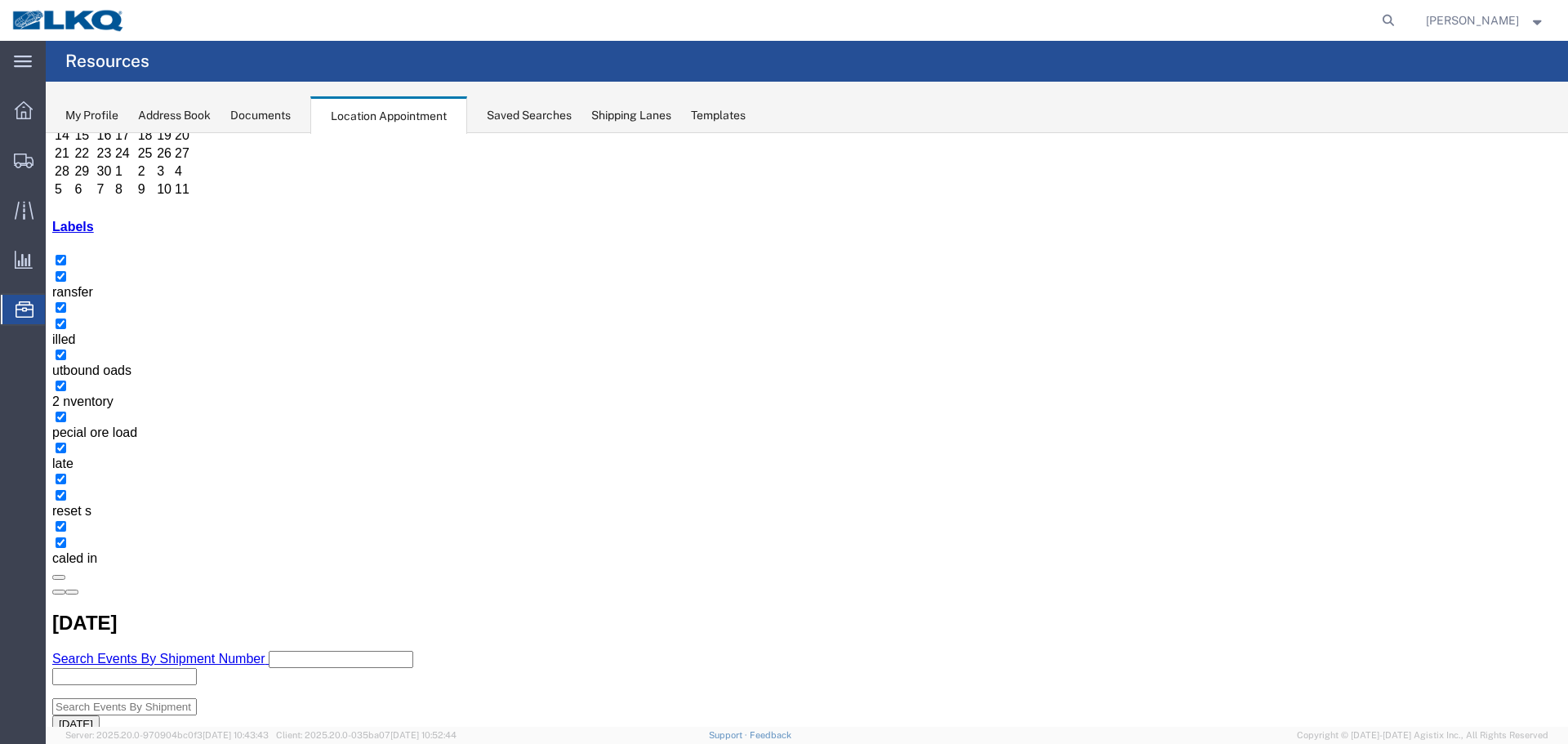
scroll to position [0, 0]
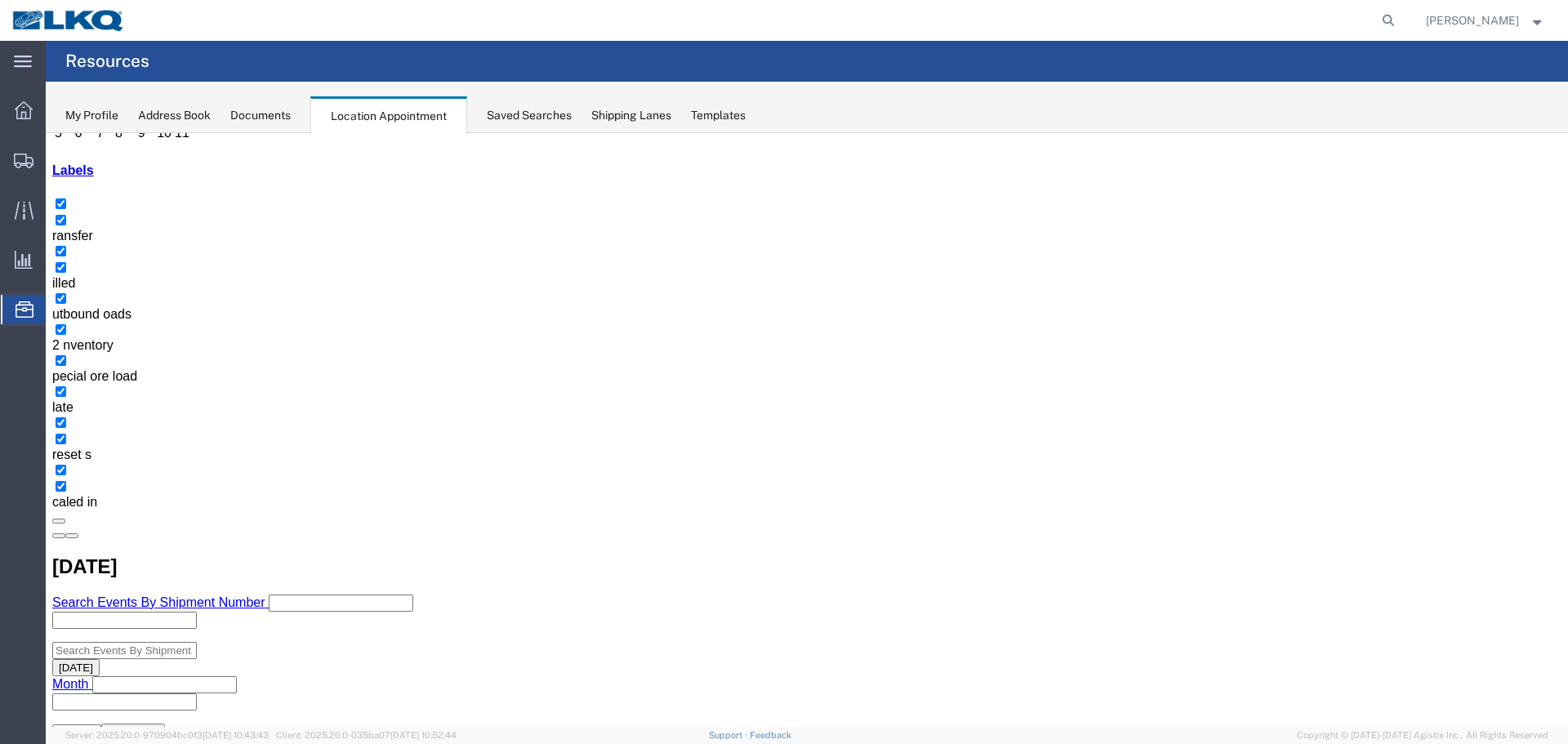
scroll to position [326, 0]
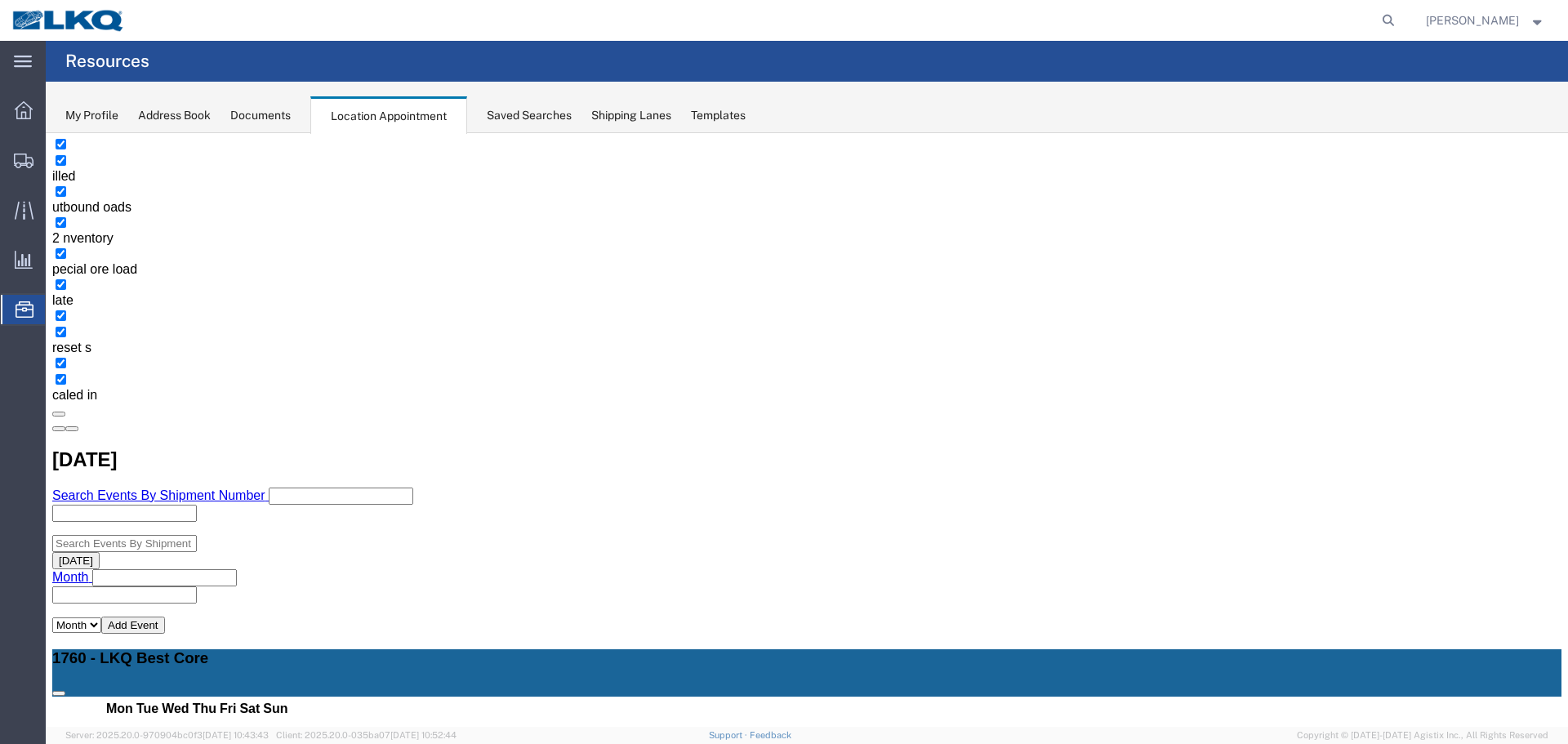
copy h3 "56997986"
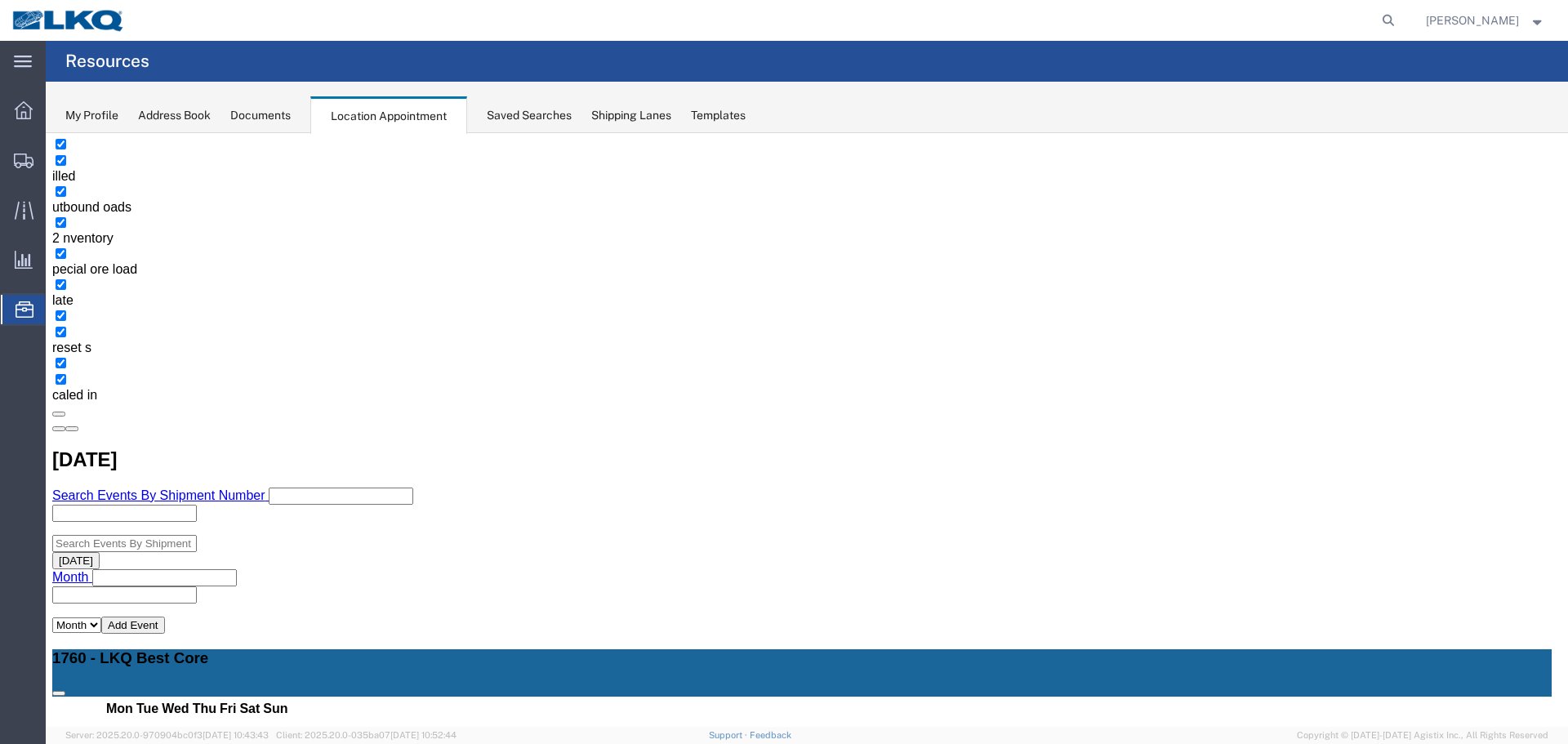
scroll to position [0, 0]
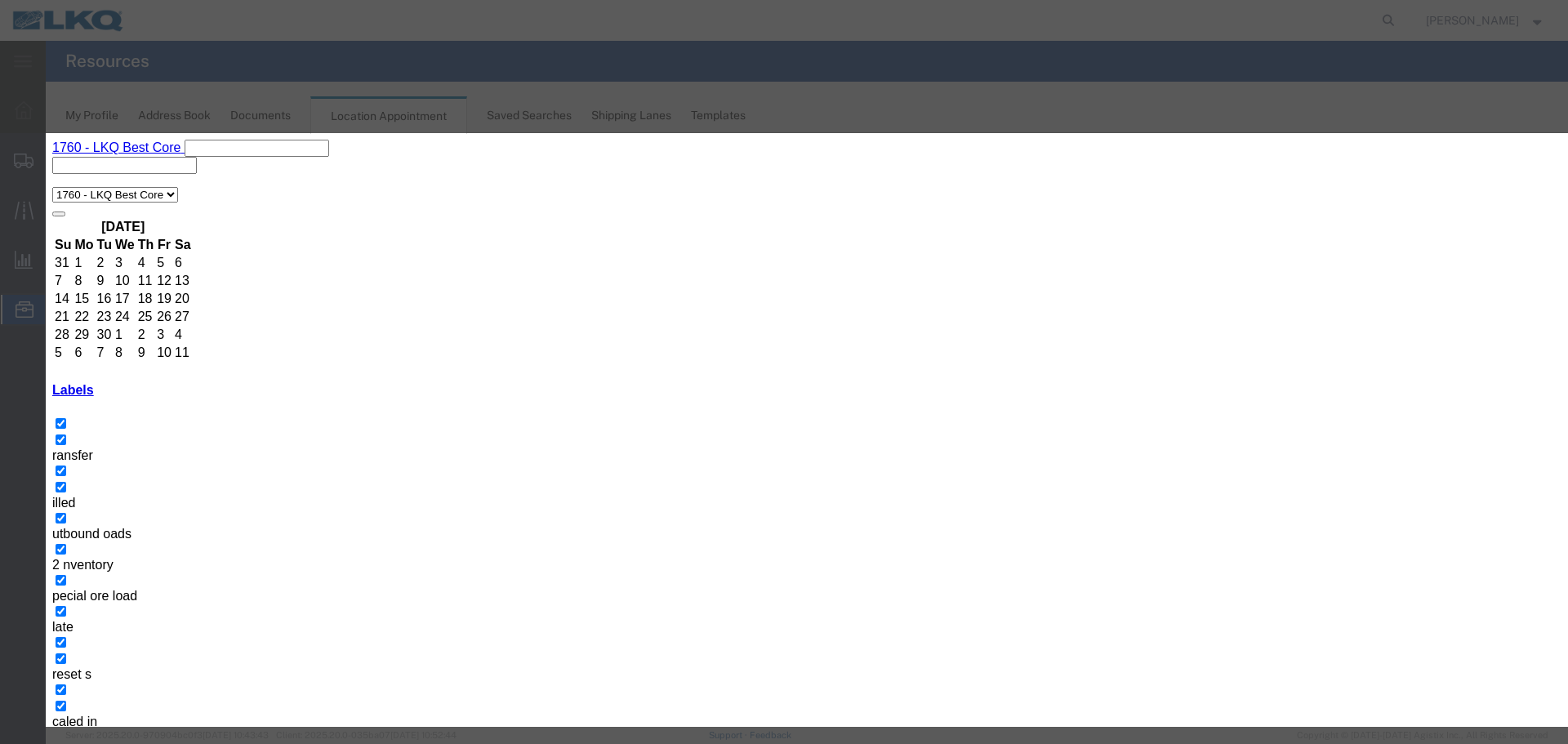
type input "57010516 GPS"
drag, startPoint x: 795, startPoint y: 223, endPoint x: 777, endPoint y: 221, distance: 18.1
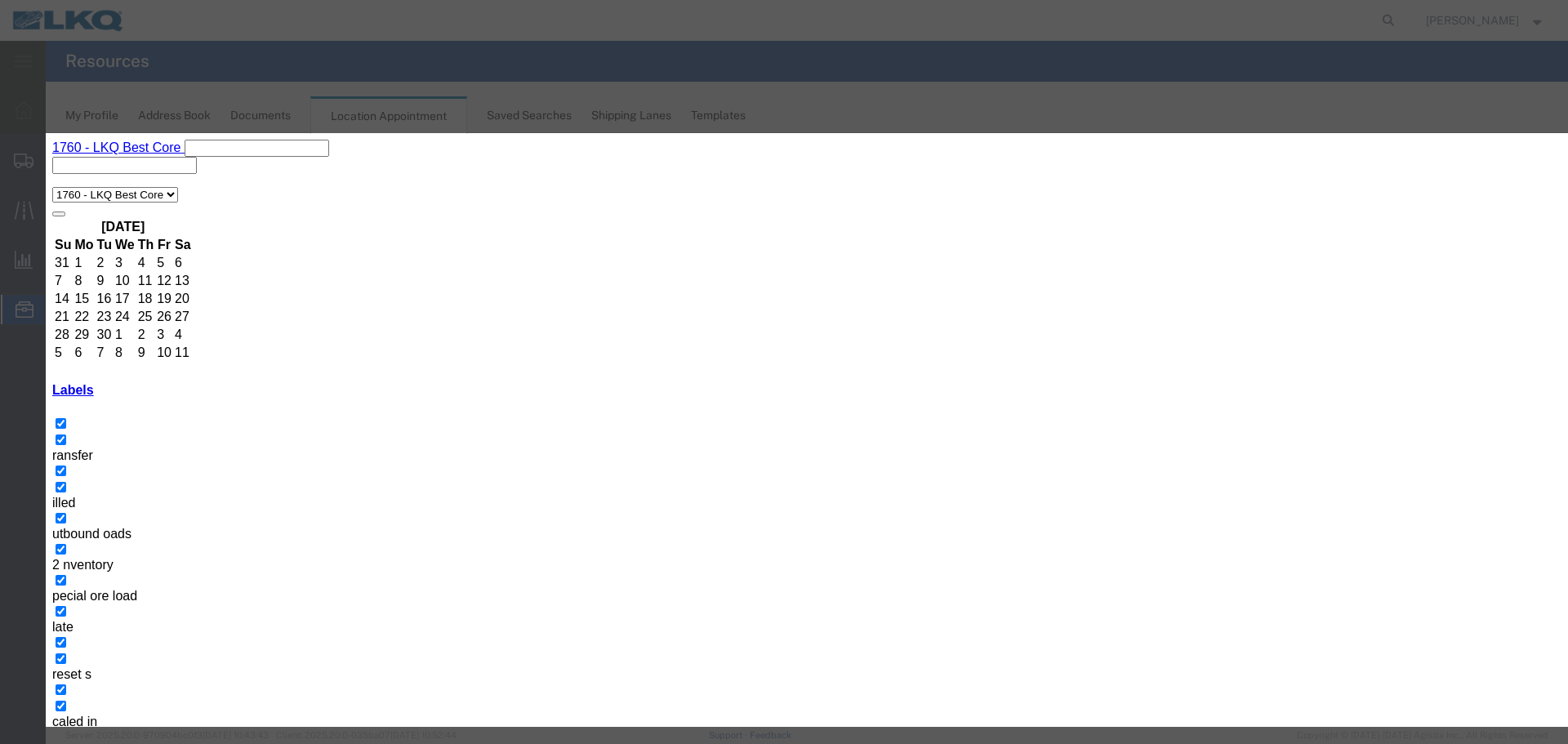
type input "10/03/25"
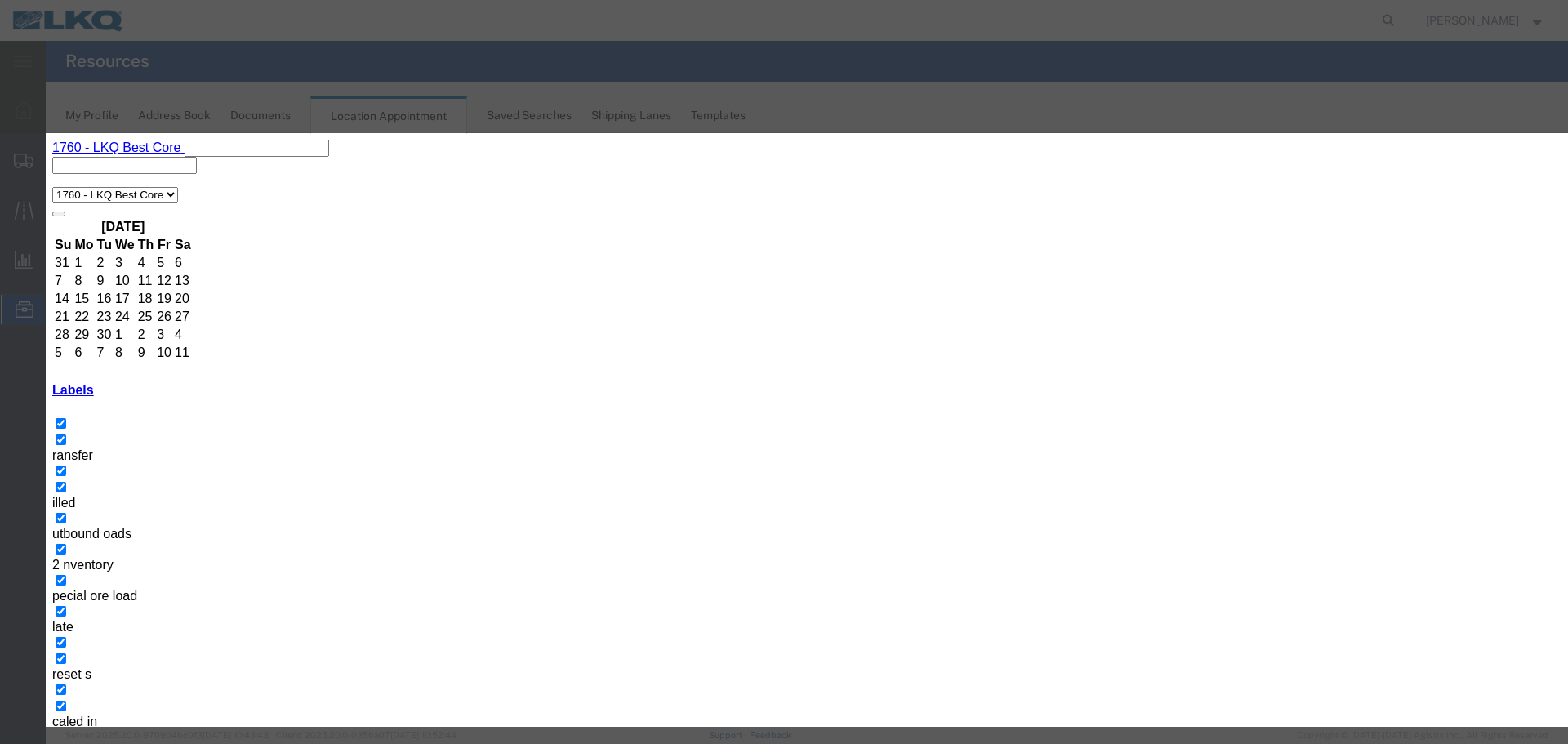
type input "2:15 PM"
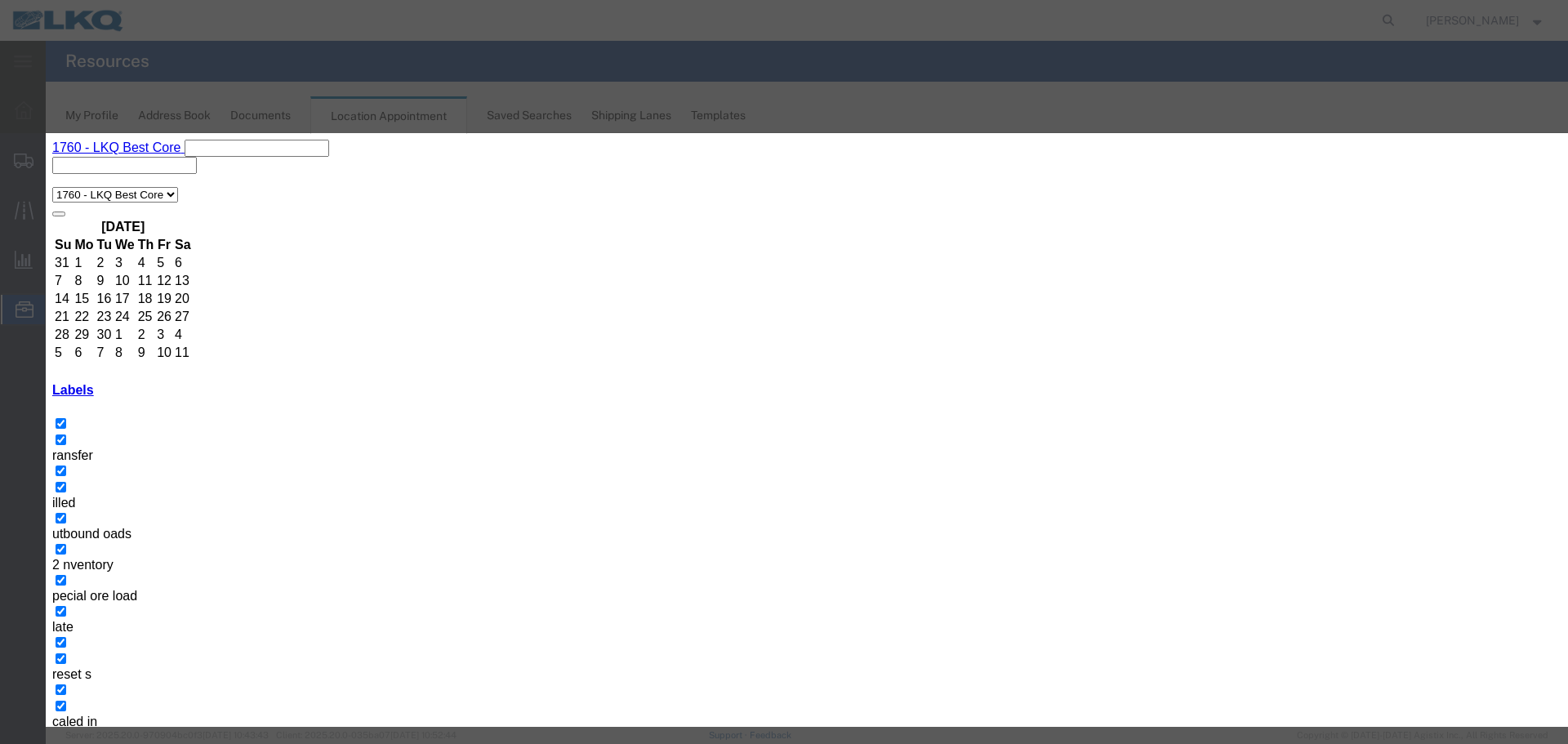
select select "1"
type input "O"
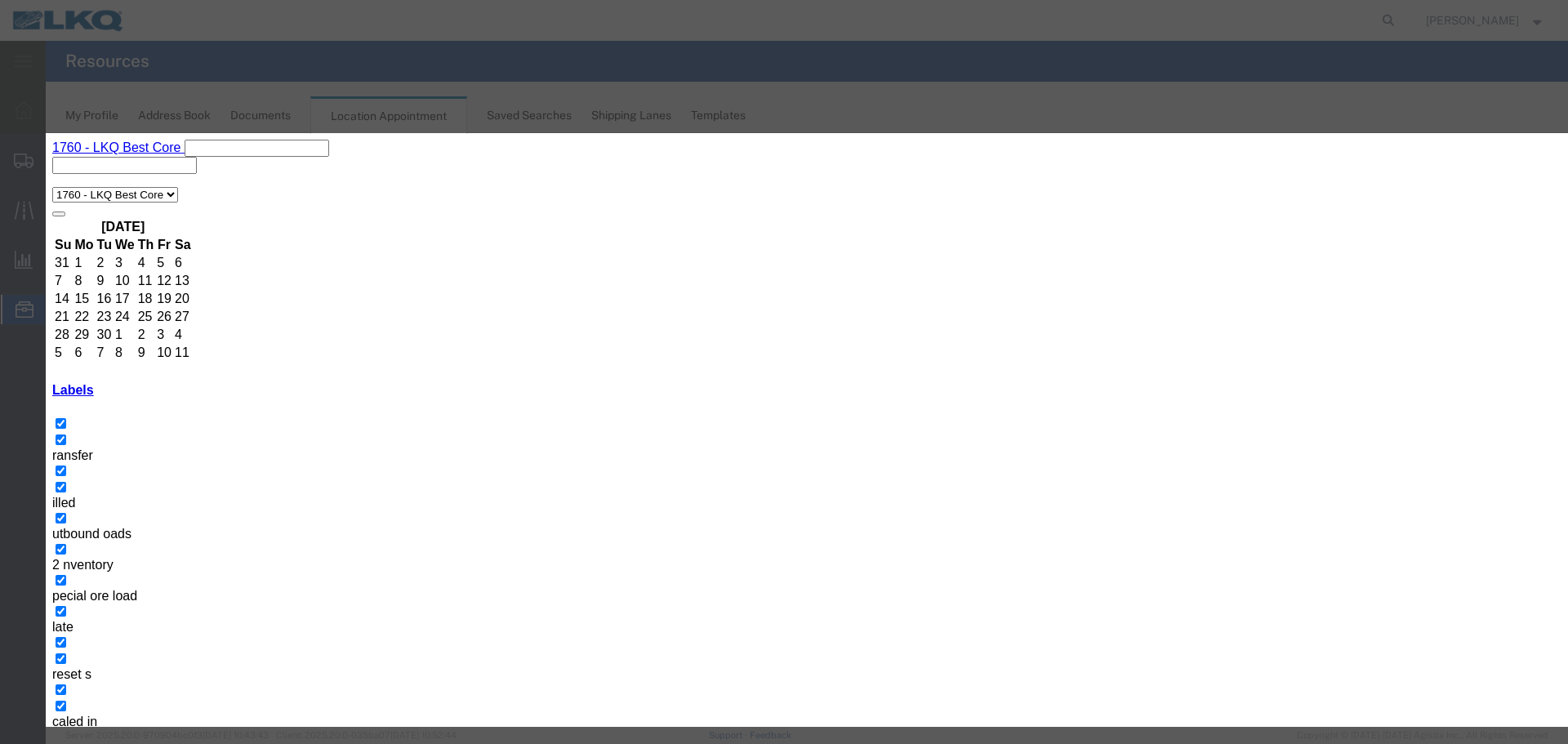
select select "80"
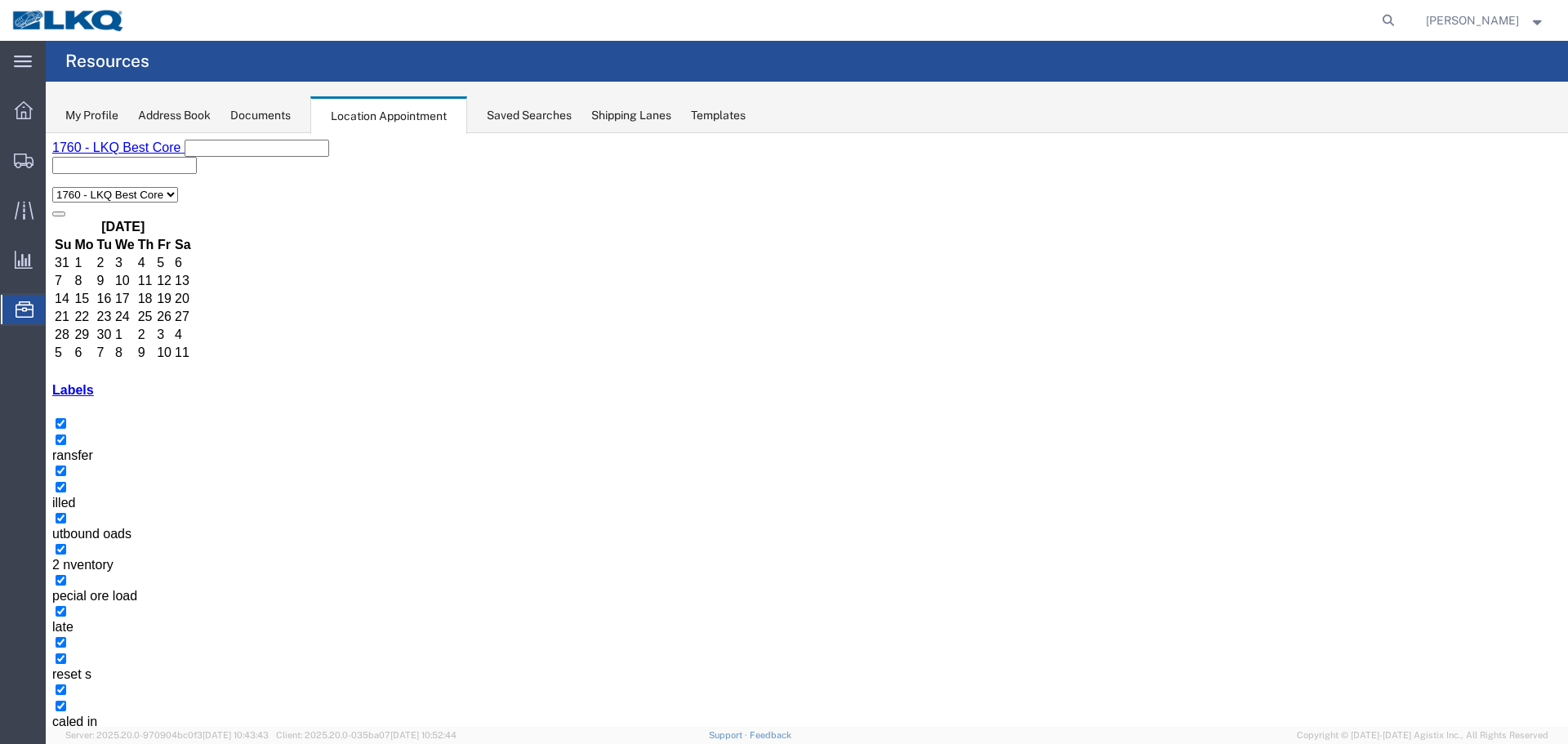
select select
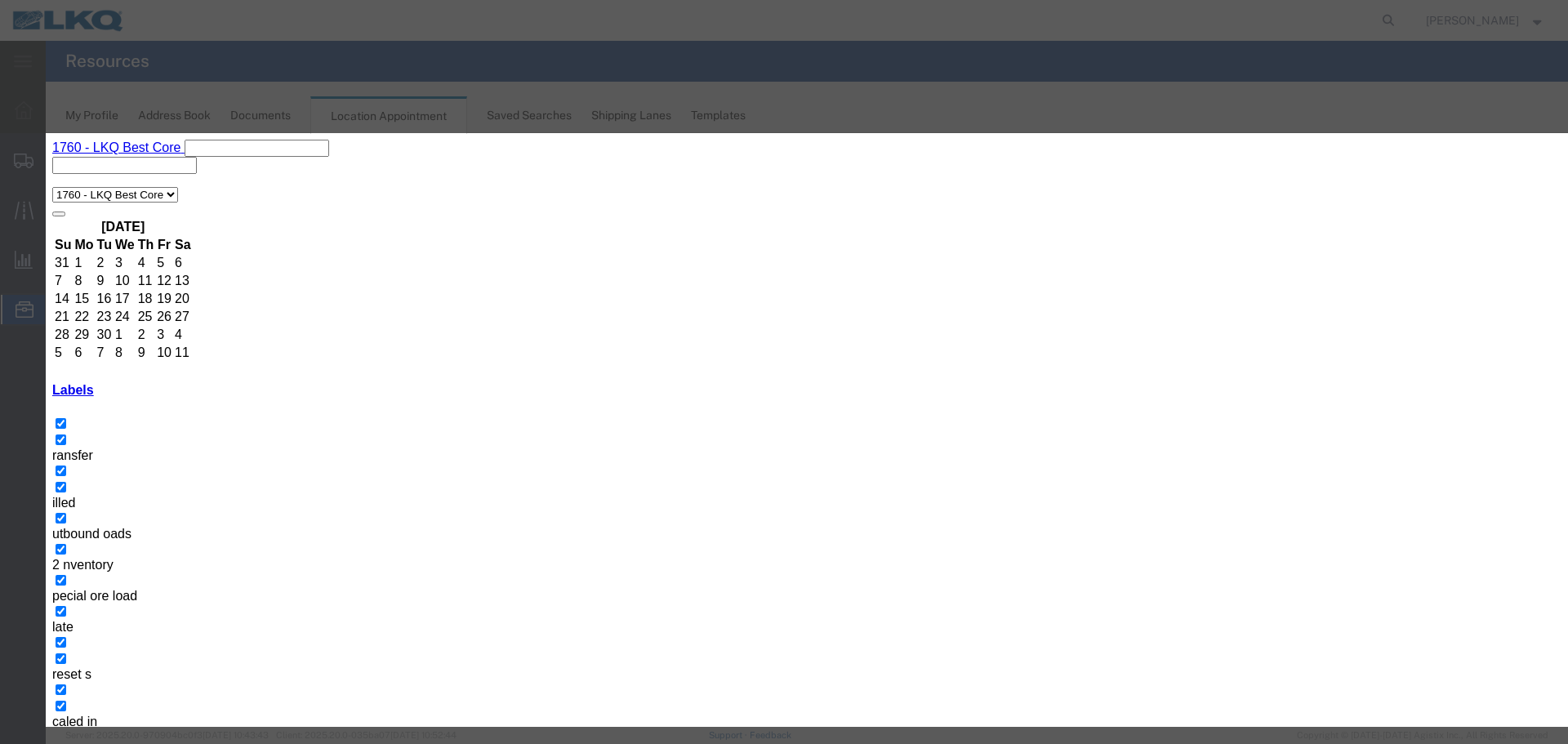
type input "57010491 GPS"
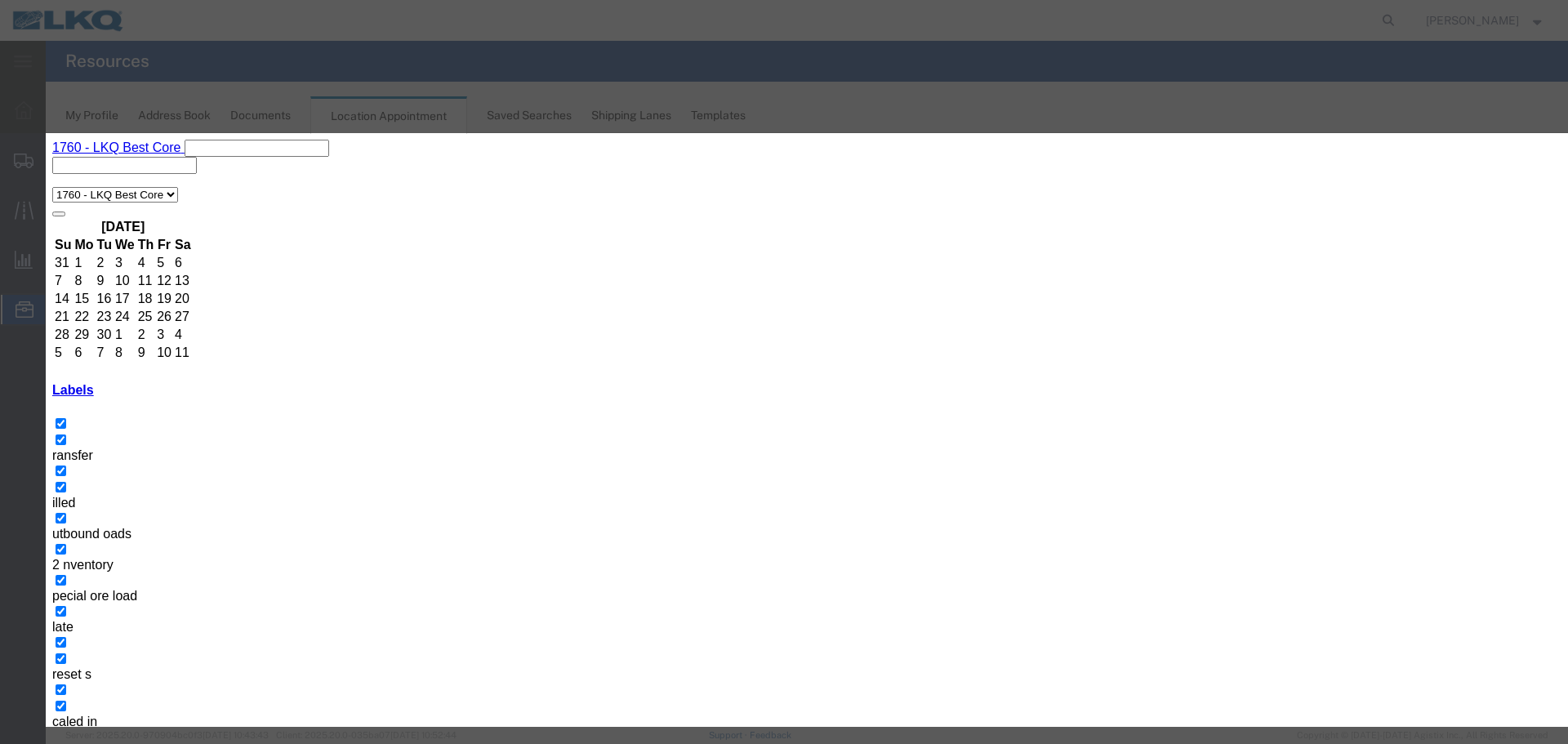
type input "10/03/25"
drag, startPoint x: 750, startPoint y: 268, endPoint x: 746, endPoint y: 276, distance: 8.9
type input "2:15 PM"
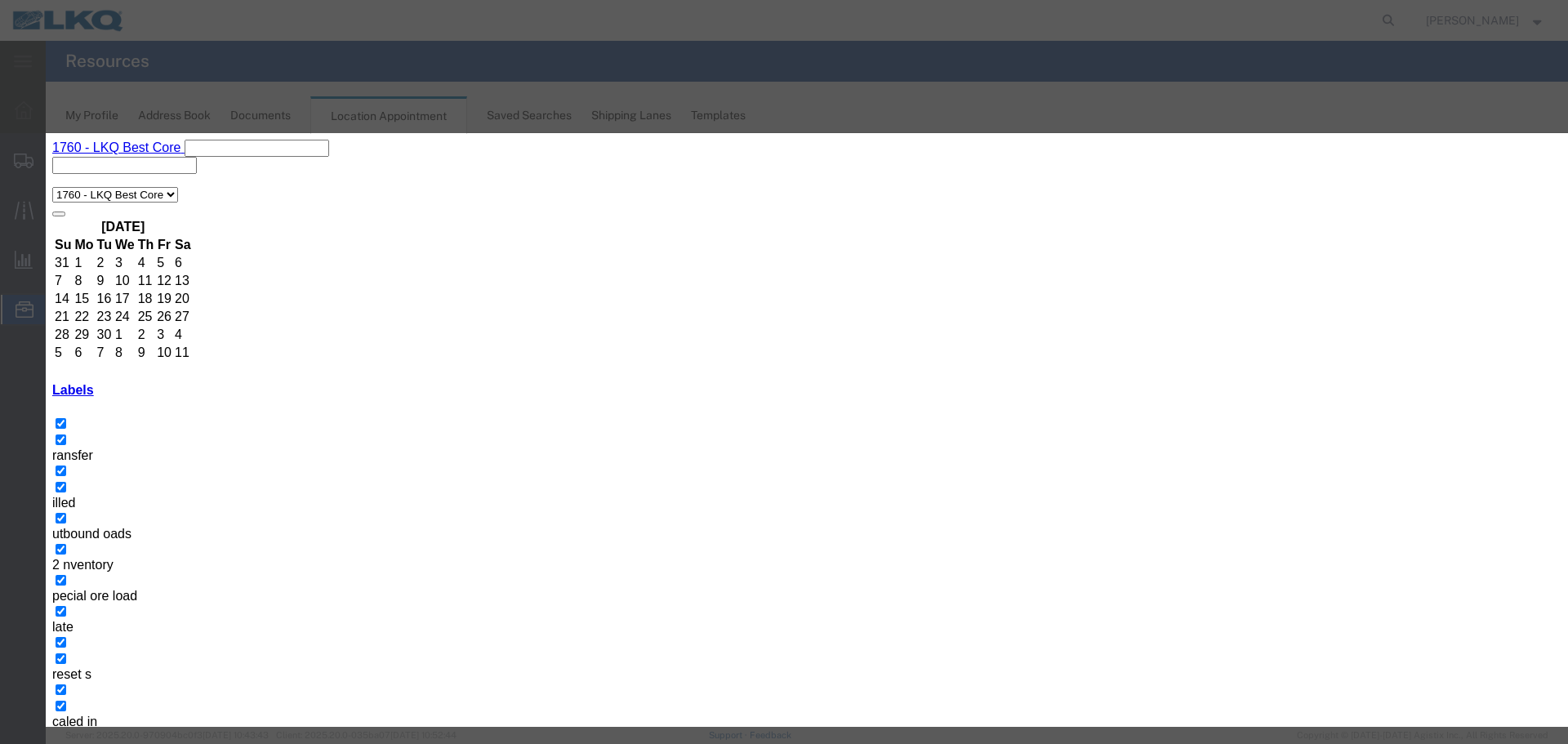
type input "2:15 PM"
drag, startPoint x: 759, startPoint y: 527, endPoint x: 769, endPoint y: 522, distance: 11.2
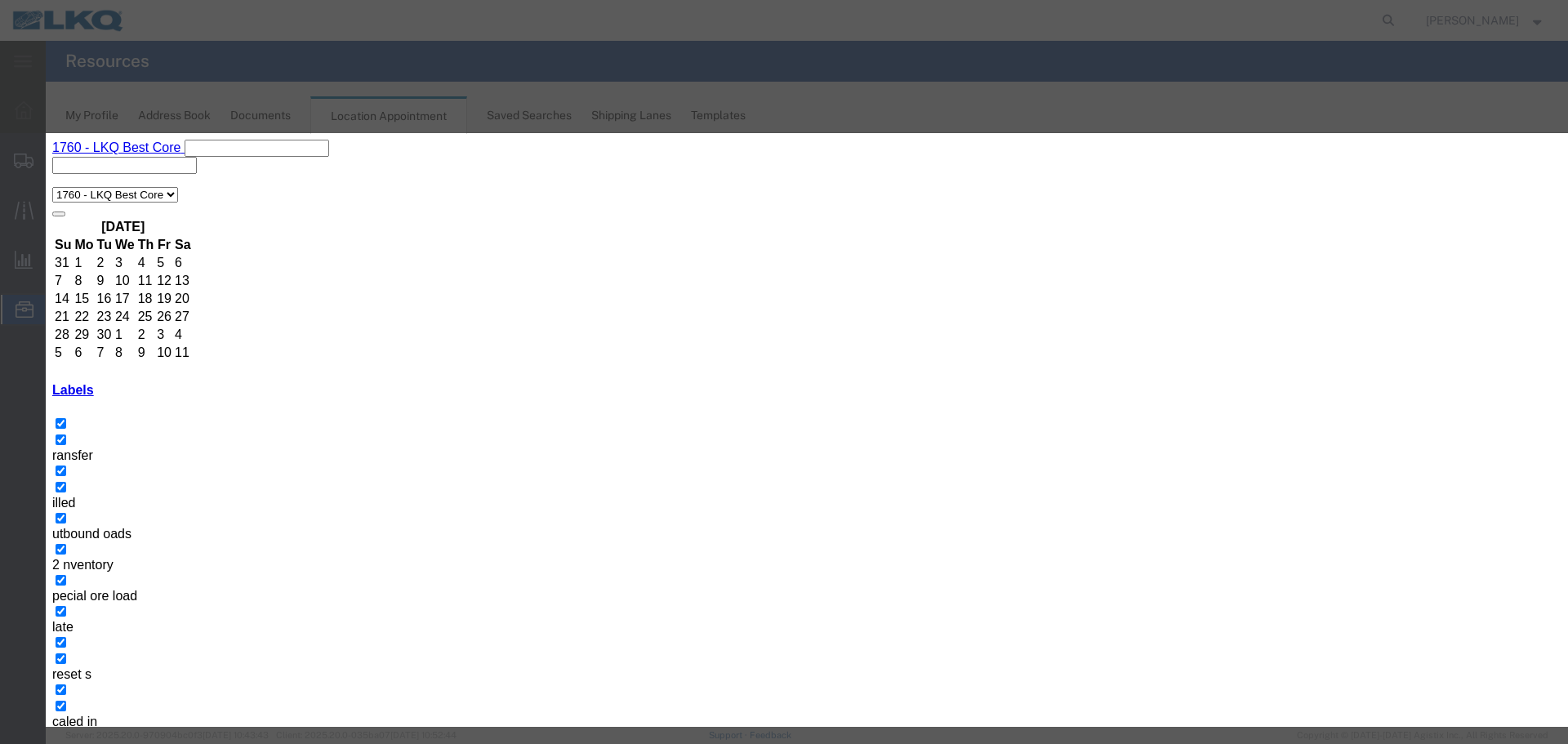
select select "1"
type input "O"
select select "80"
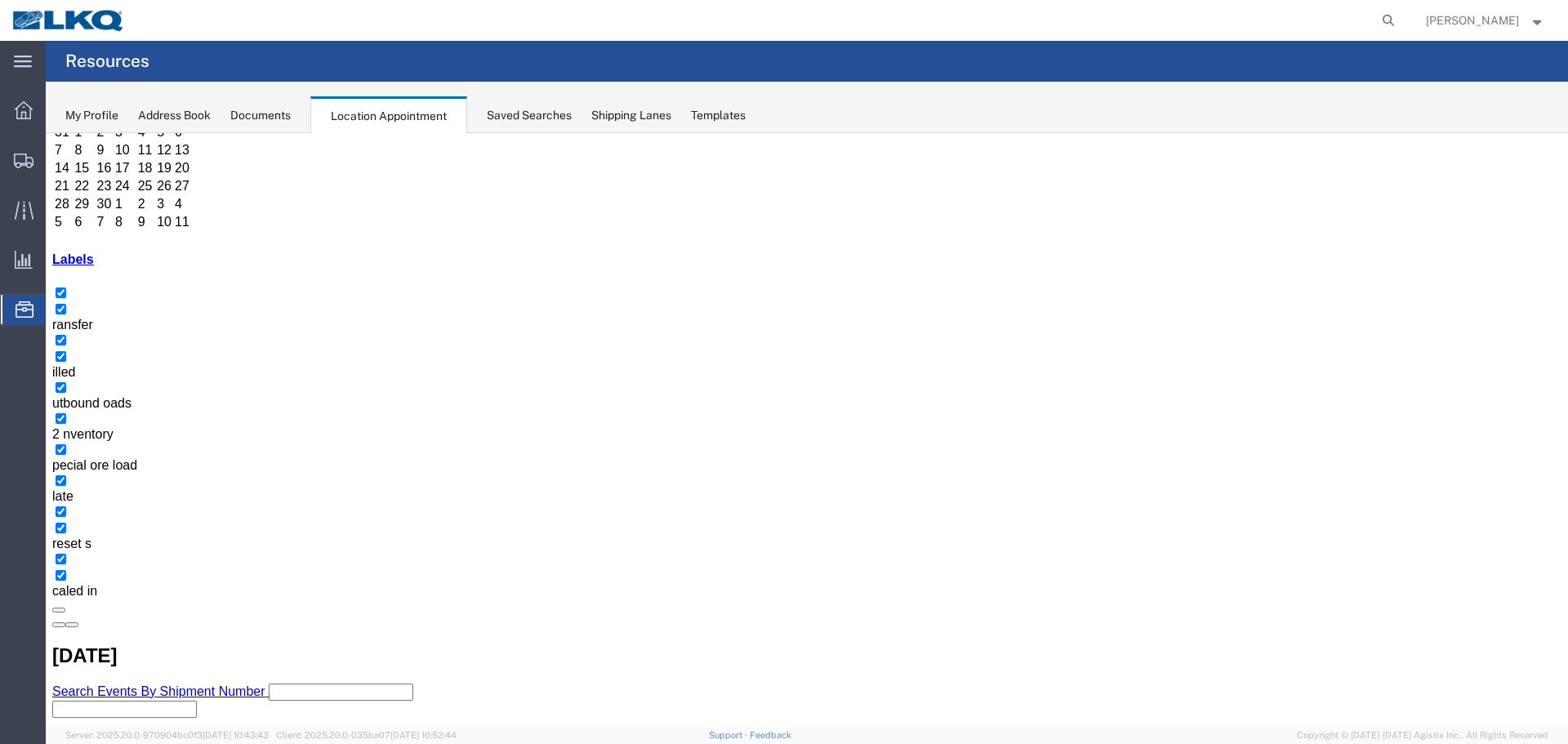
scroll to position [326, 0]
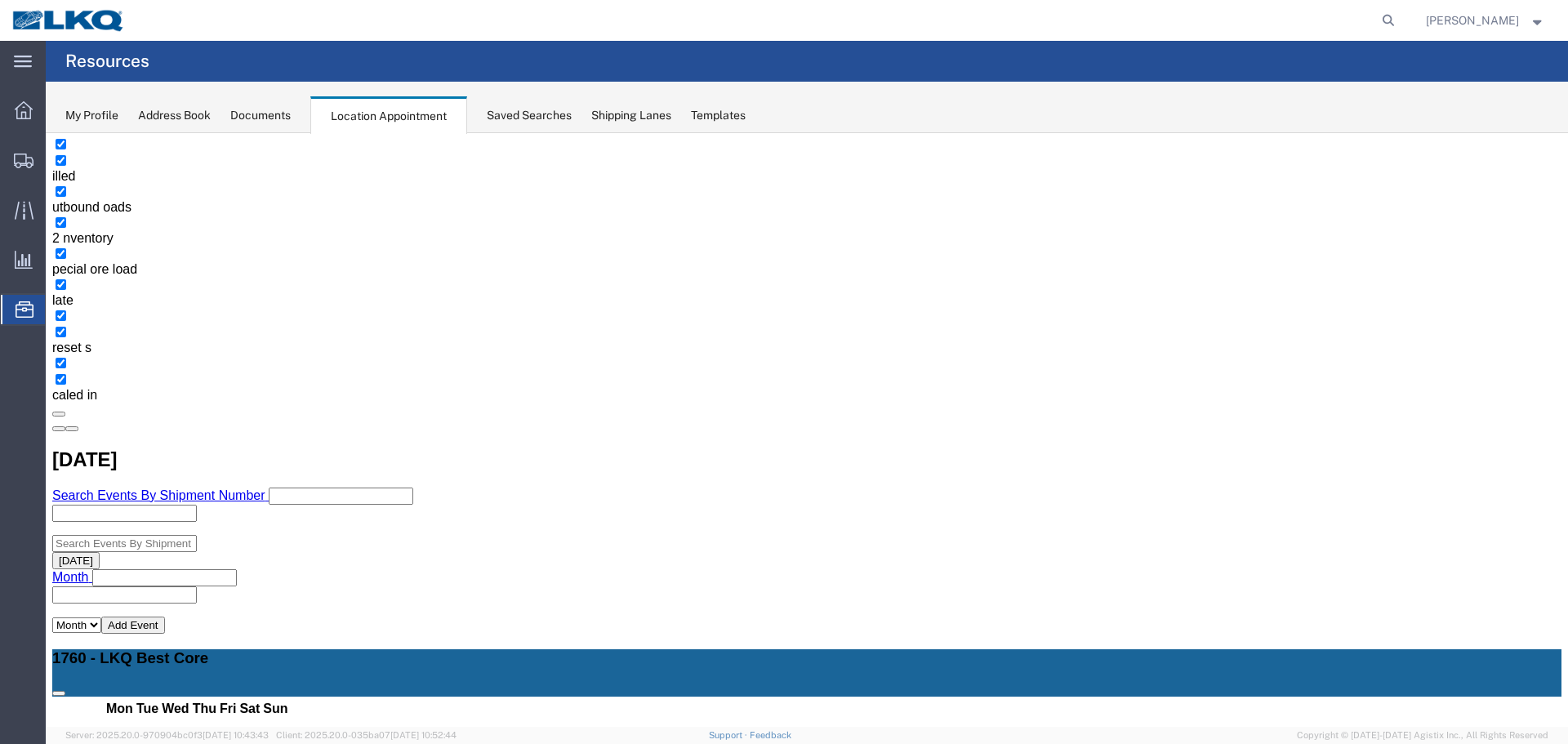
select select "1"
select select
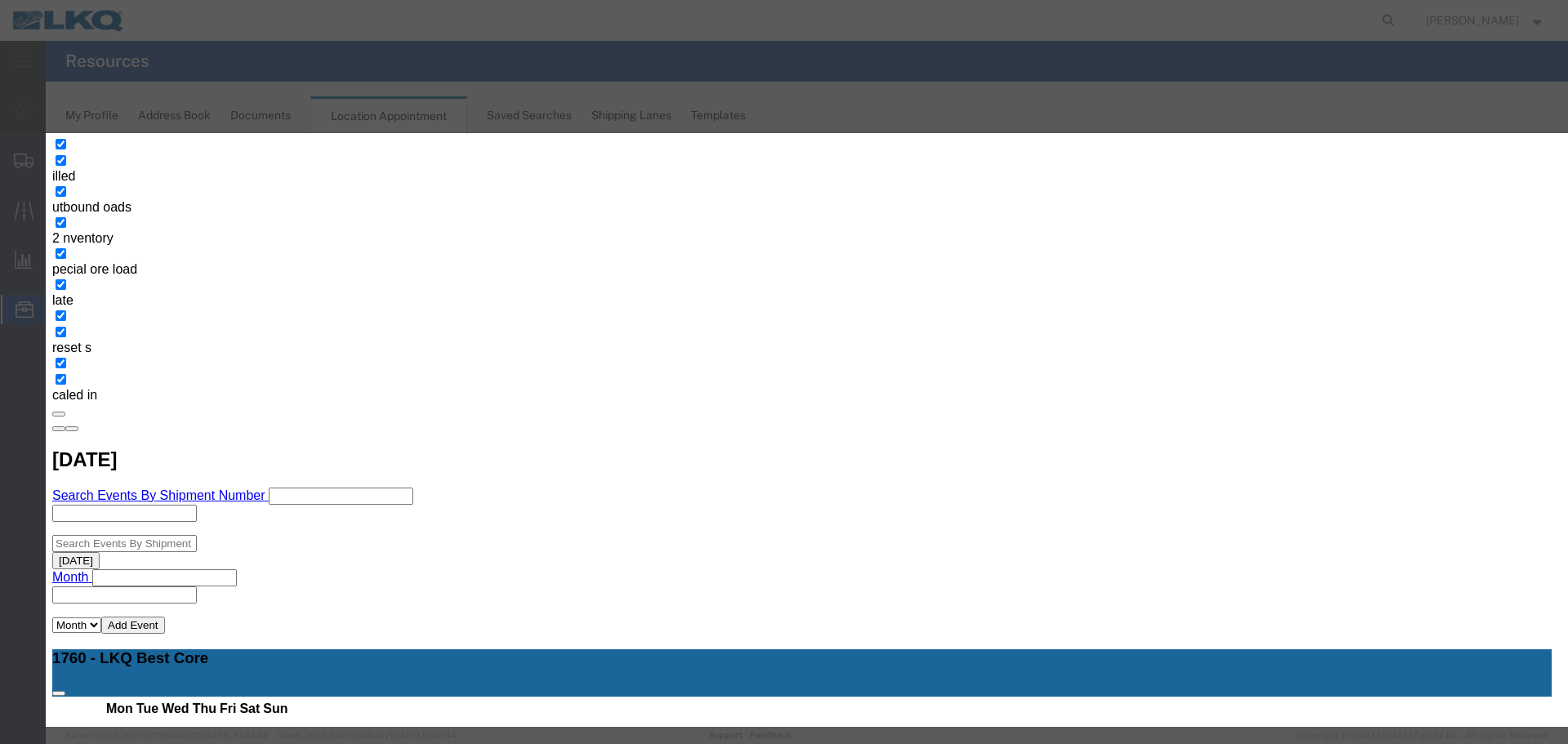
type input "+"
type input "57010516 GPS"
drag, startPoint x: 916, startPoint y: 217, endPoint x: 905, endPoint y: 216, distance: 11.0
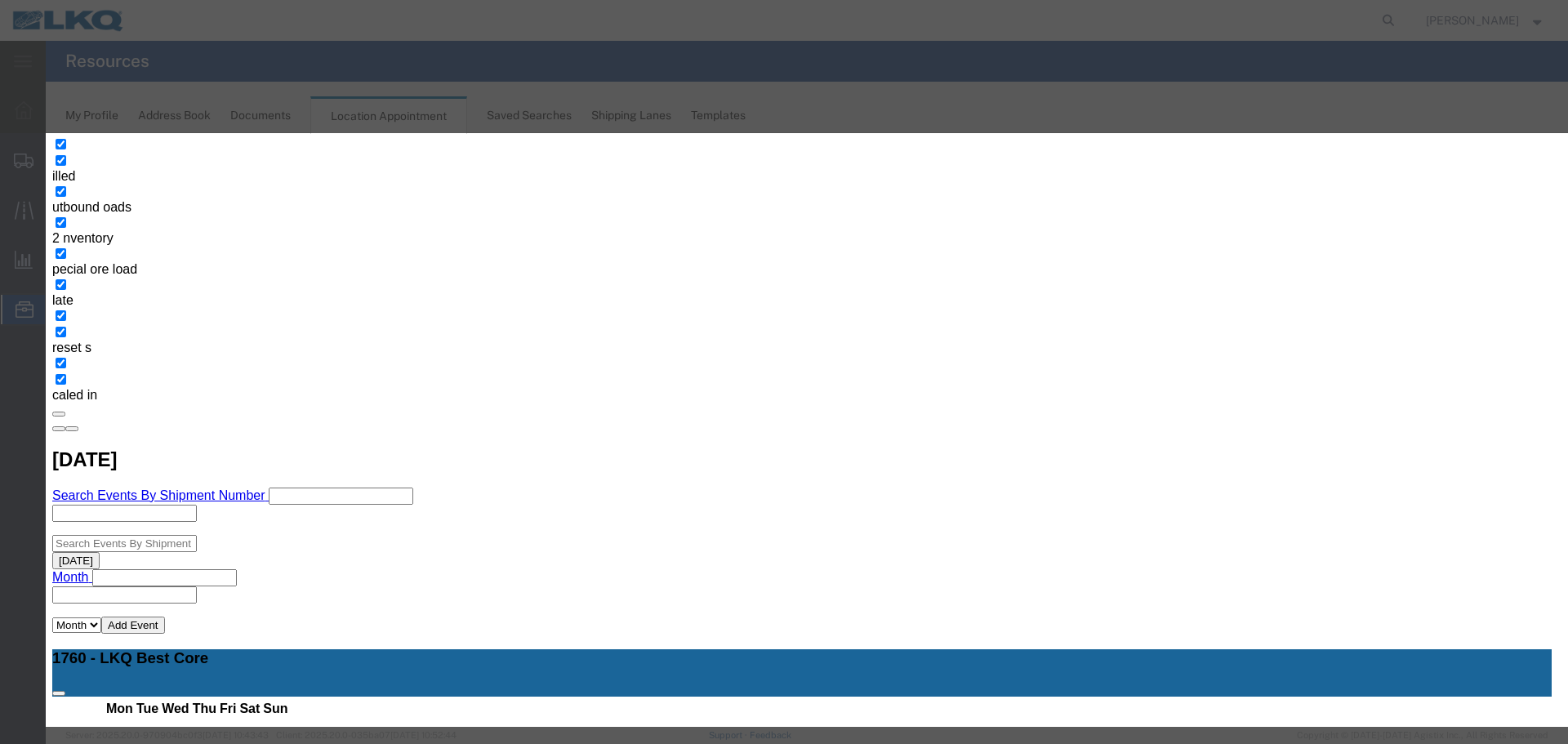
drag, startPoint x: 611, startPoint y: 295, endPoint x: 643, endPoint y: 295, distance: 32.0
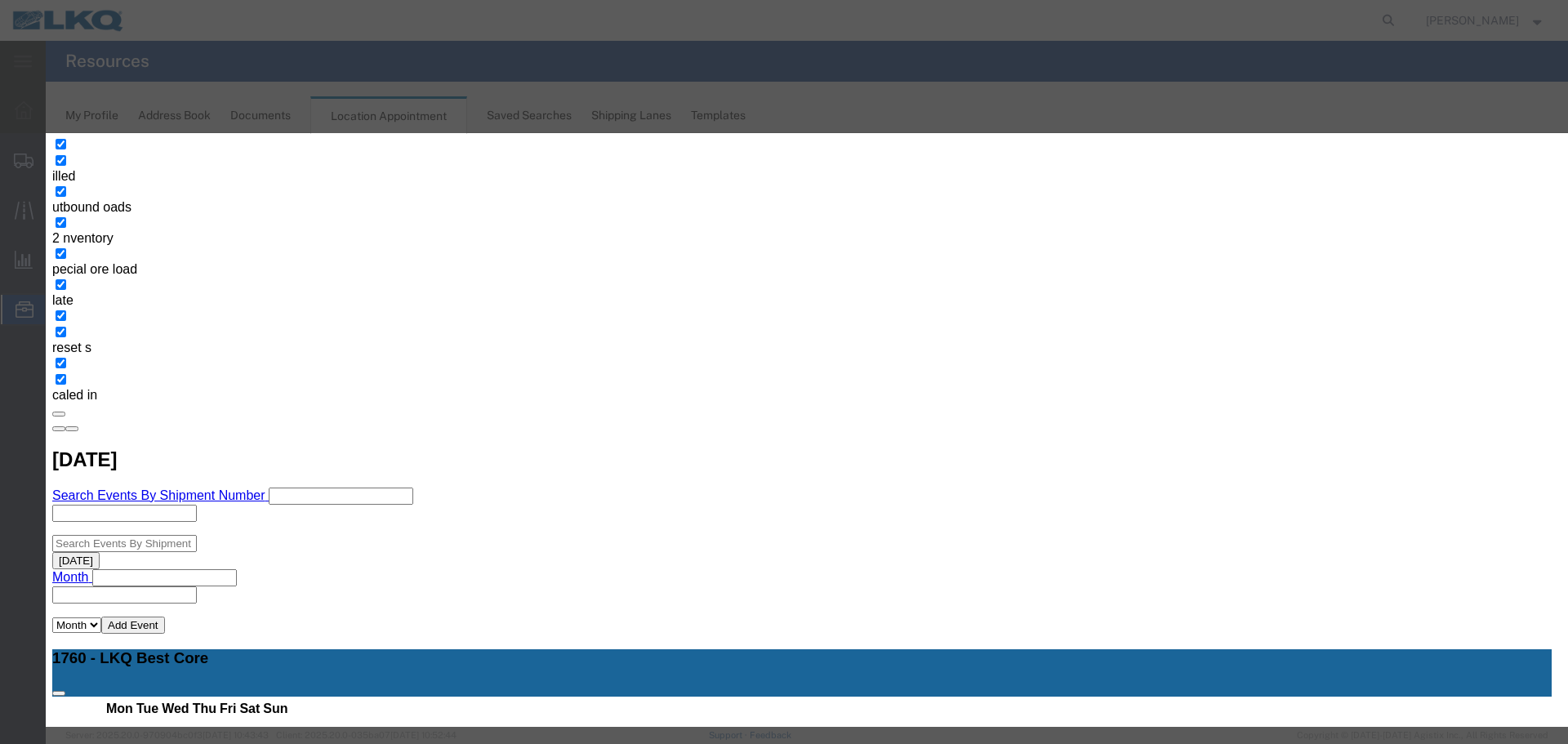
type input "10/03/25"
type input "215 PM"
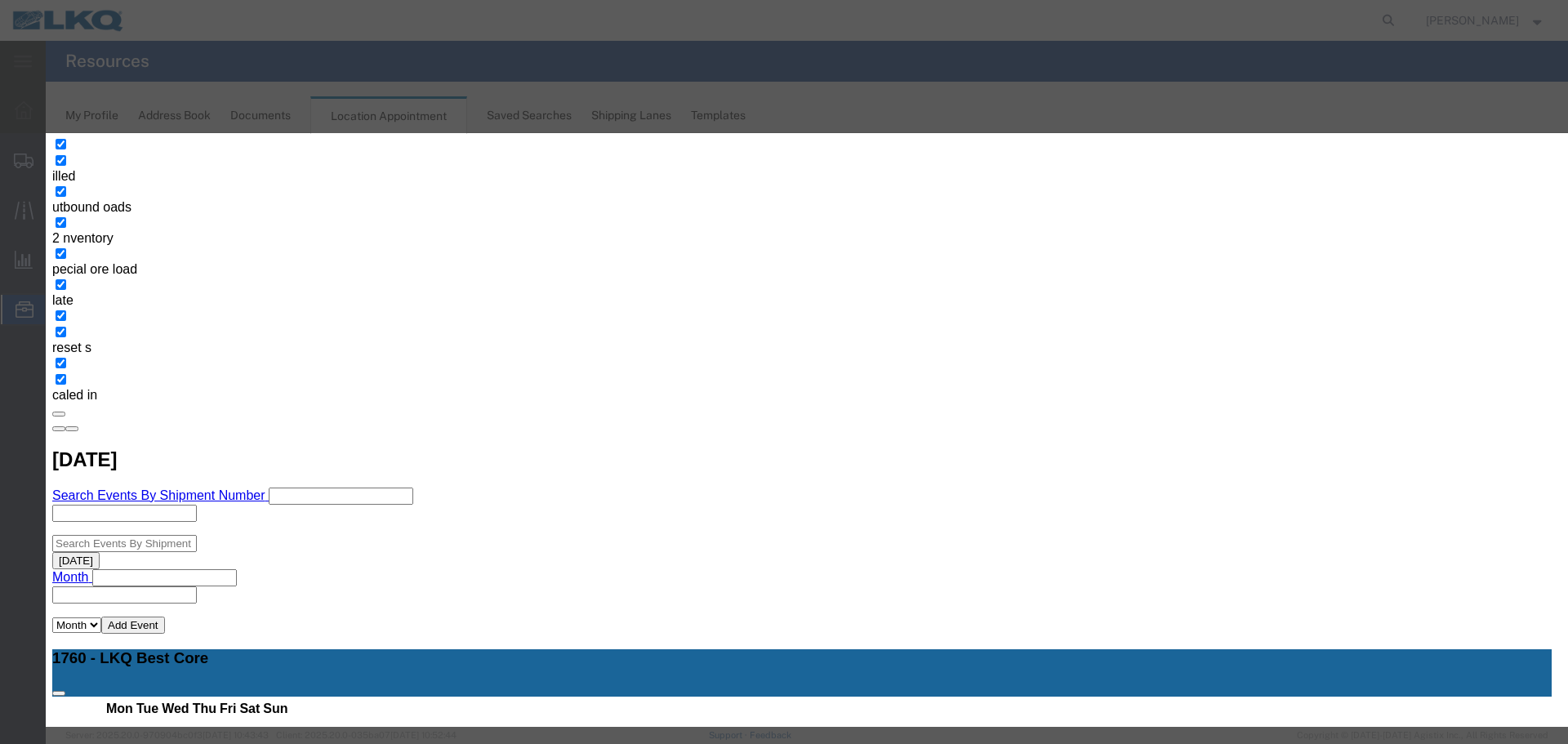
type input "2:15 PM"
select select "80"
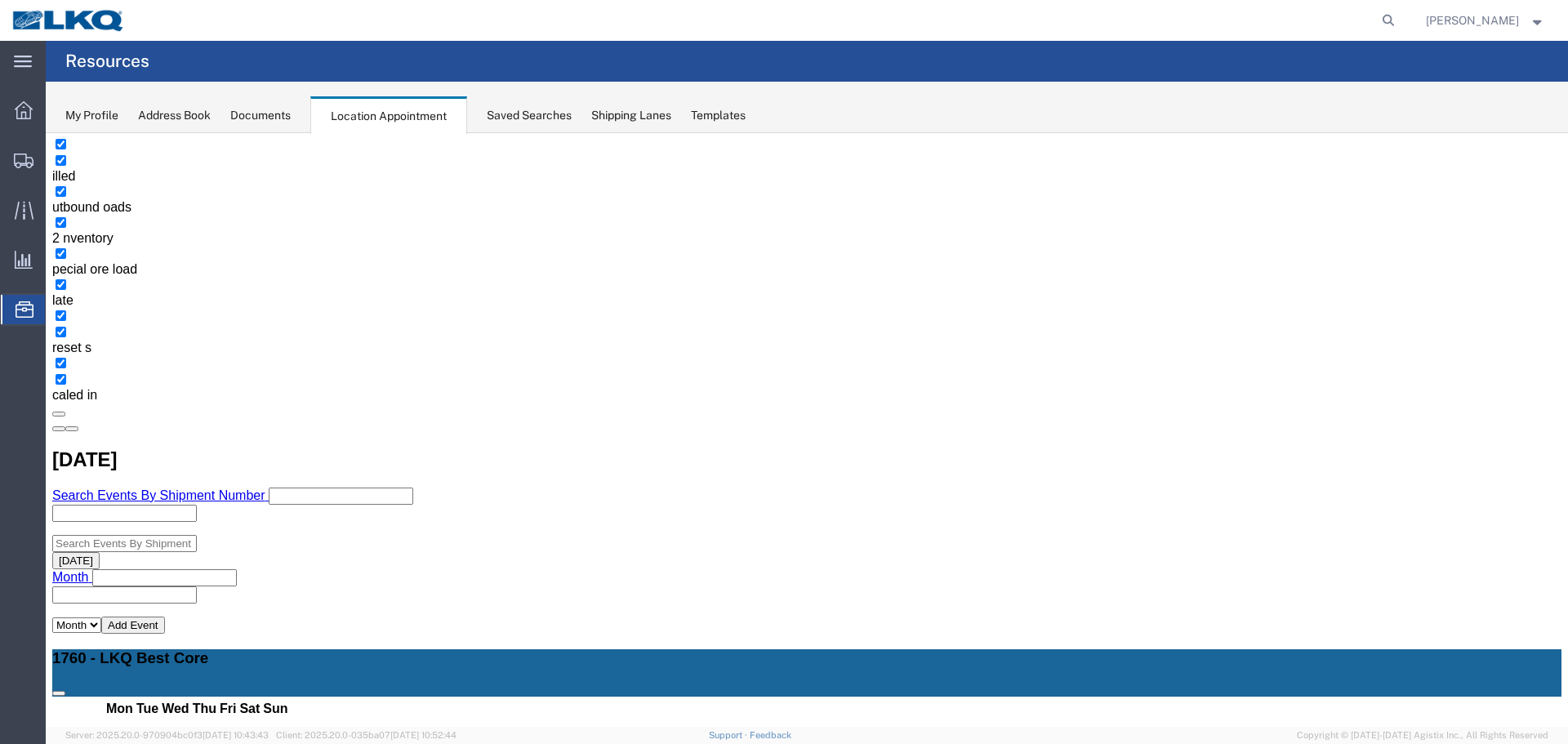
scroll to position [0, 0]
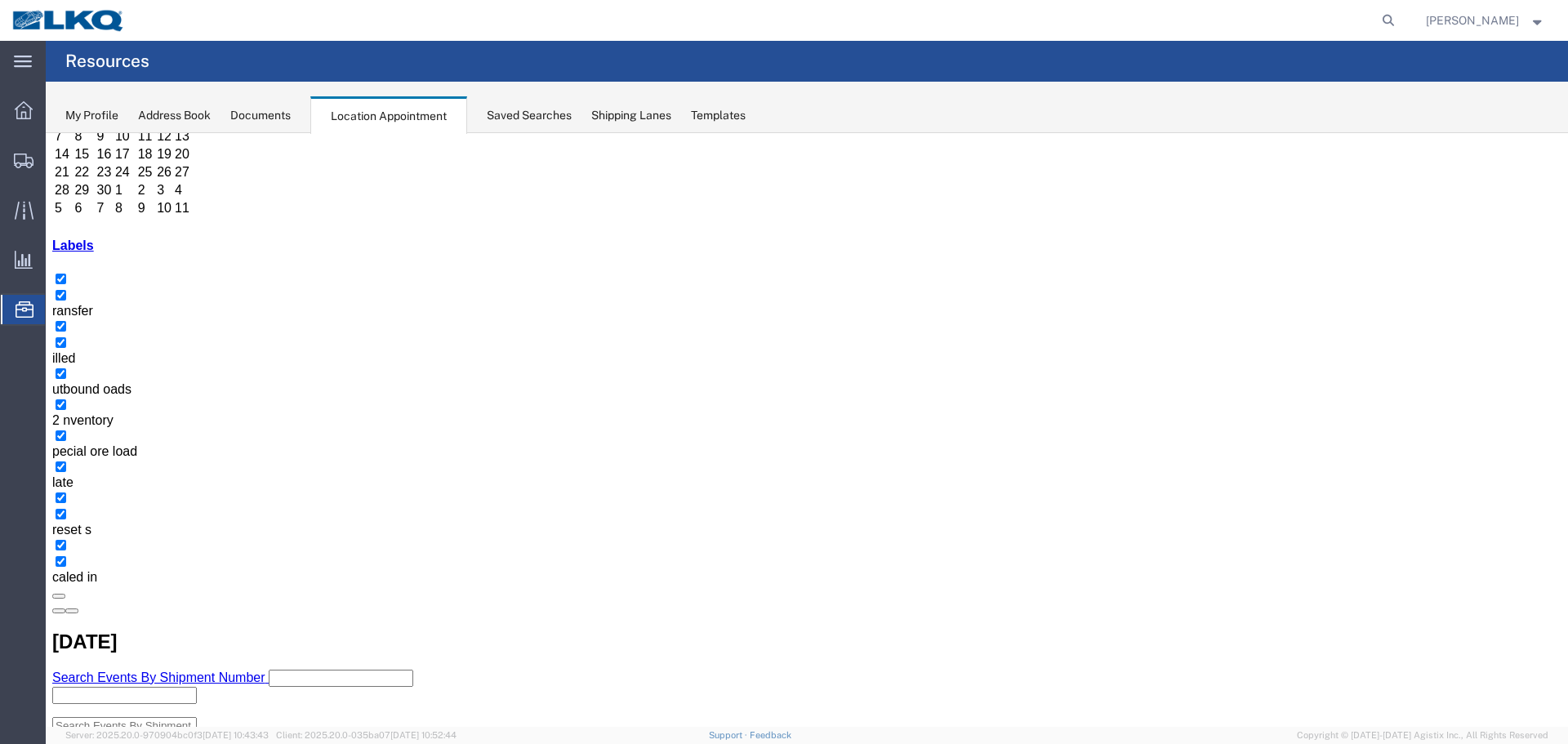
scroll to position [164, 0]
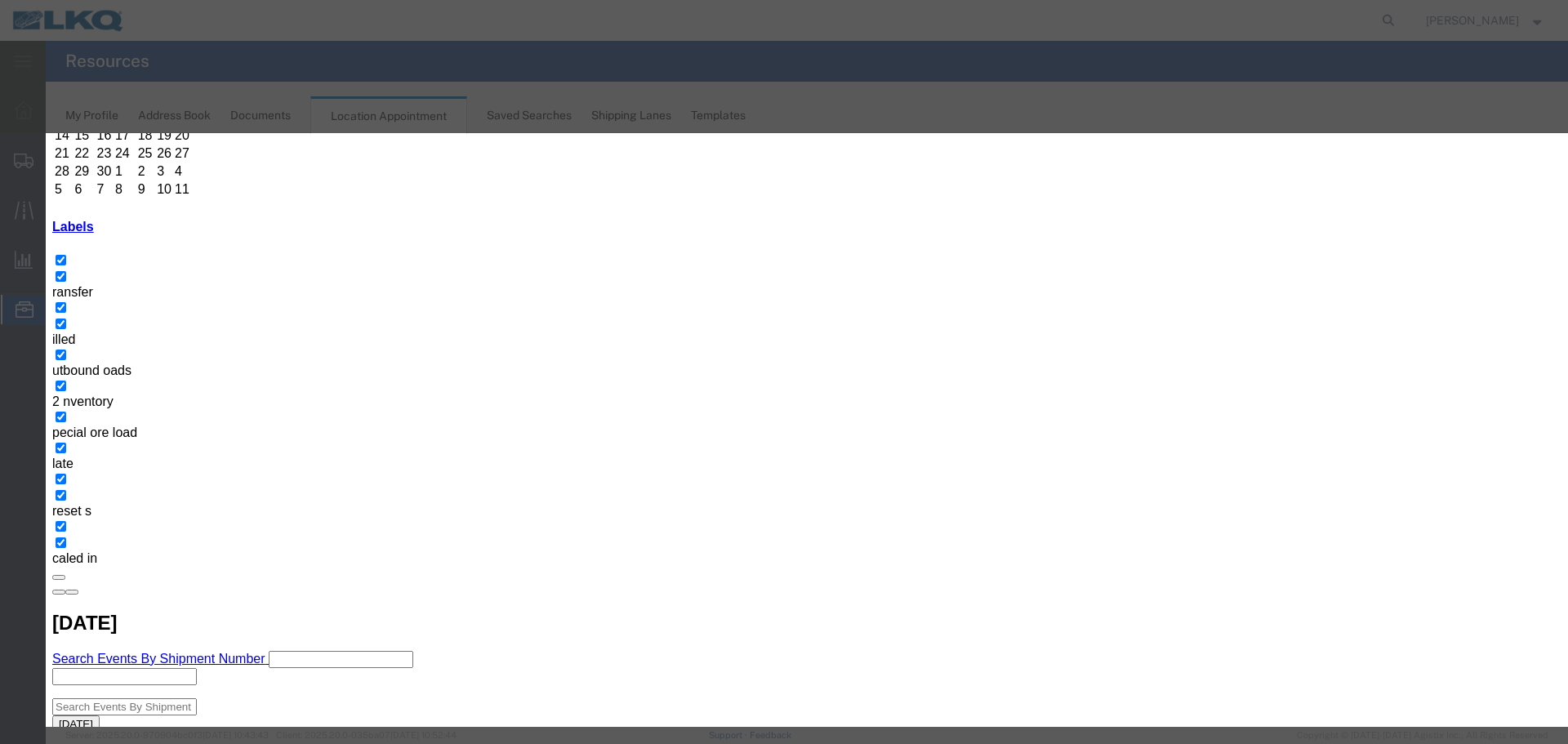
type input "D"
select select "40"
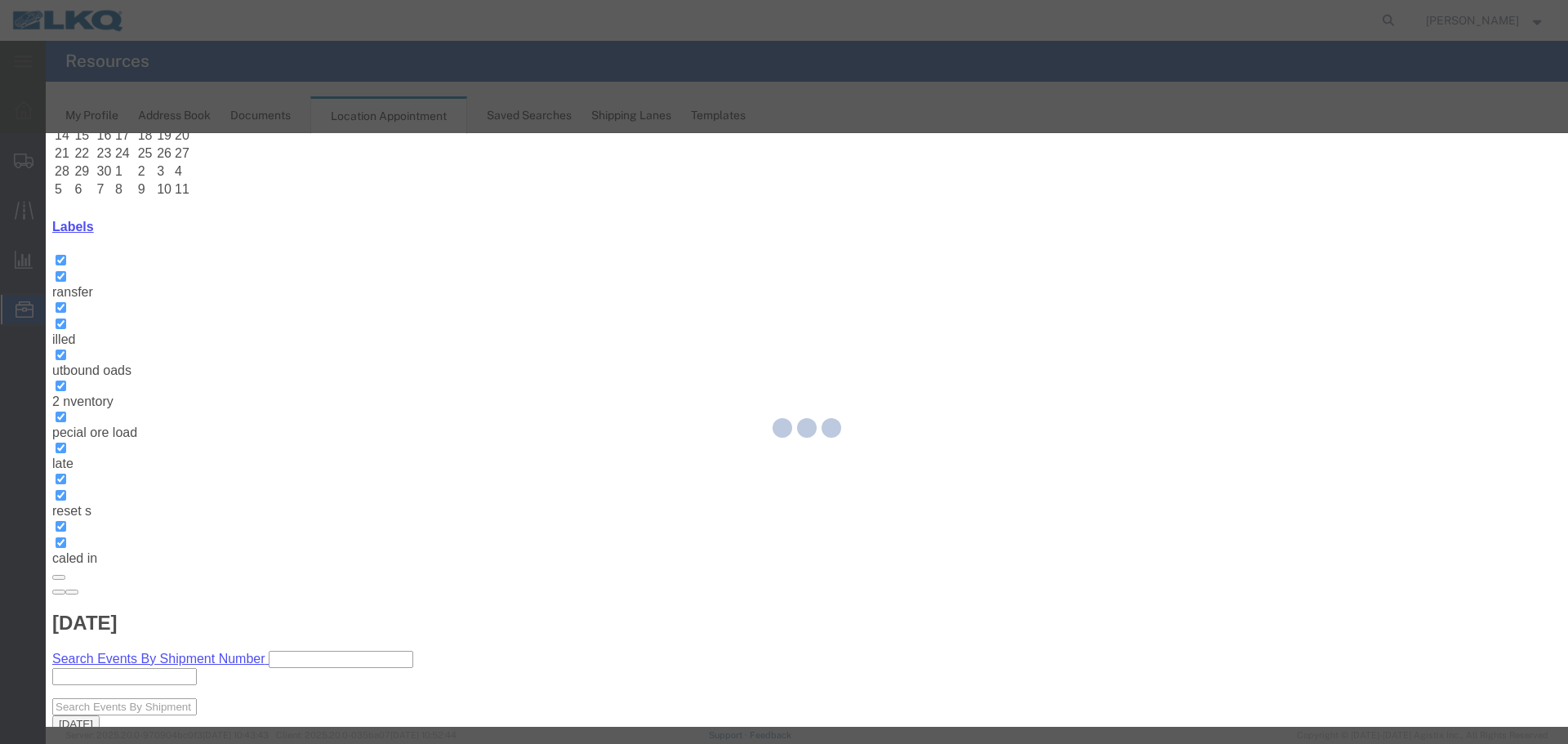
scroll to position [0, 0]
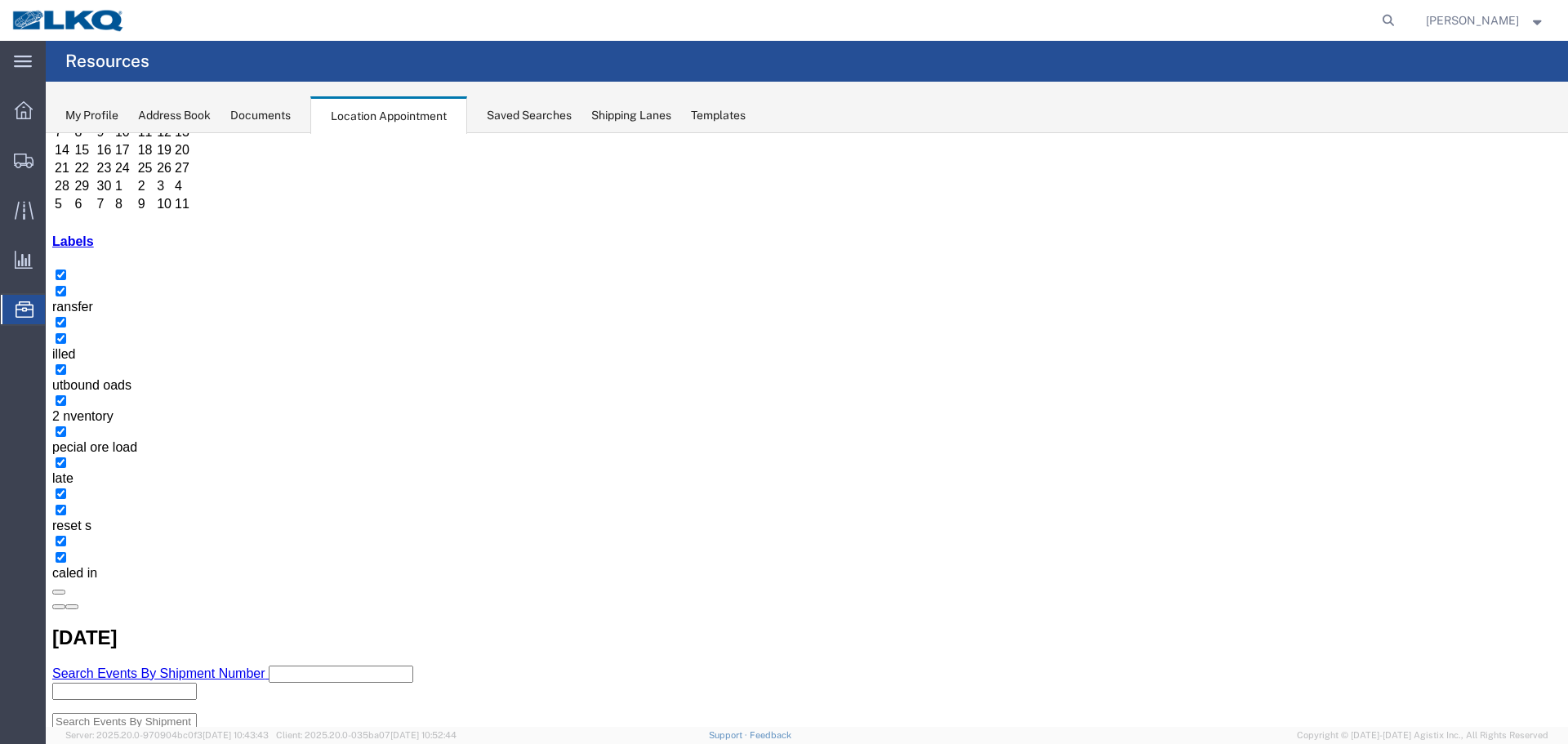
scroll to position [164, 0]
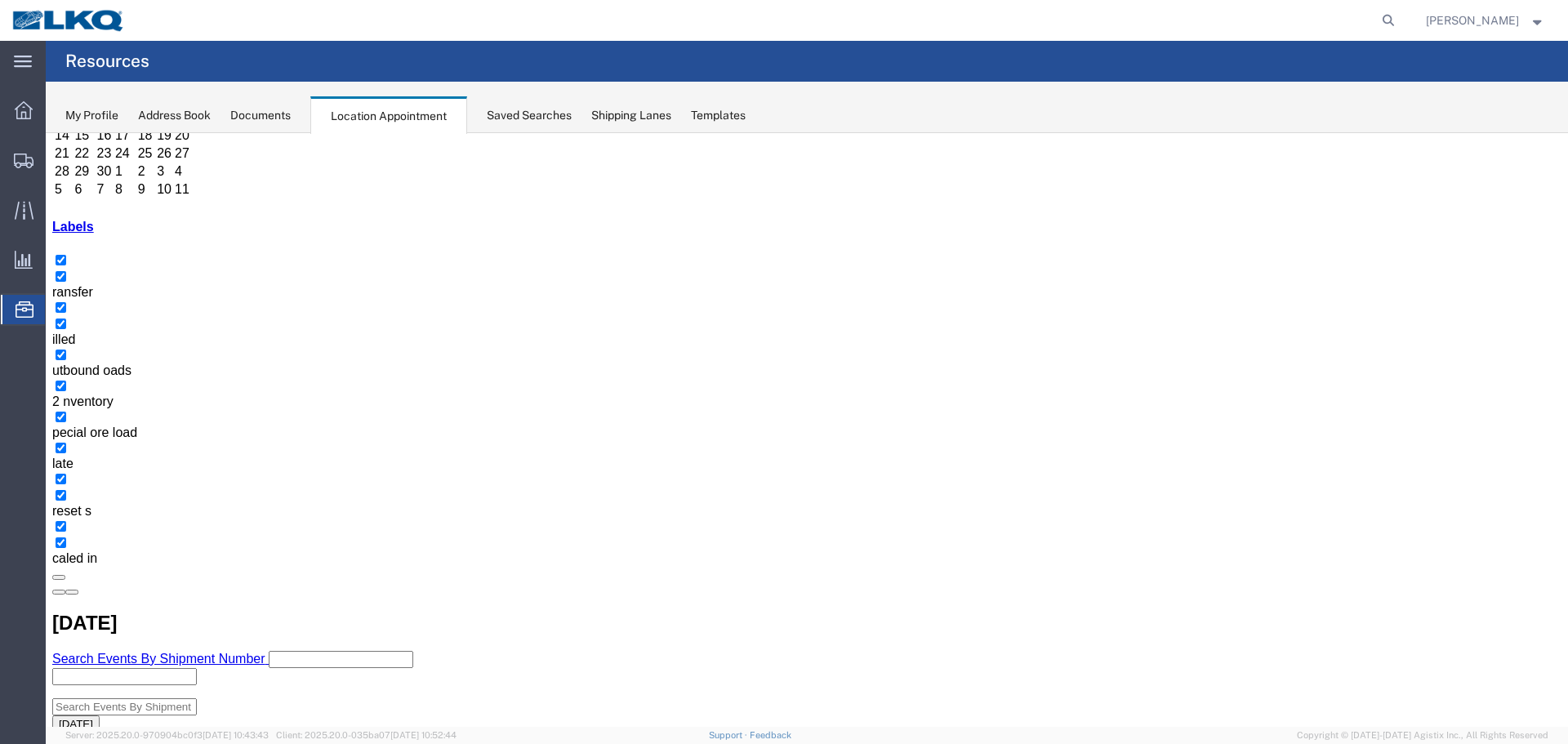
select select "1"
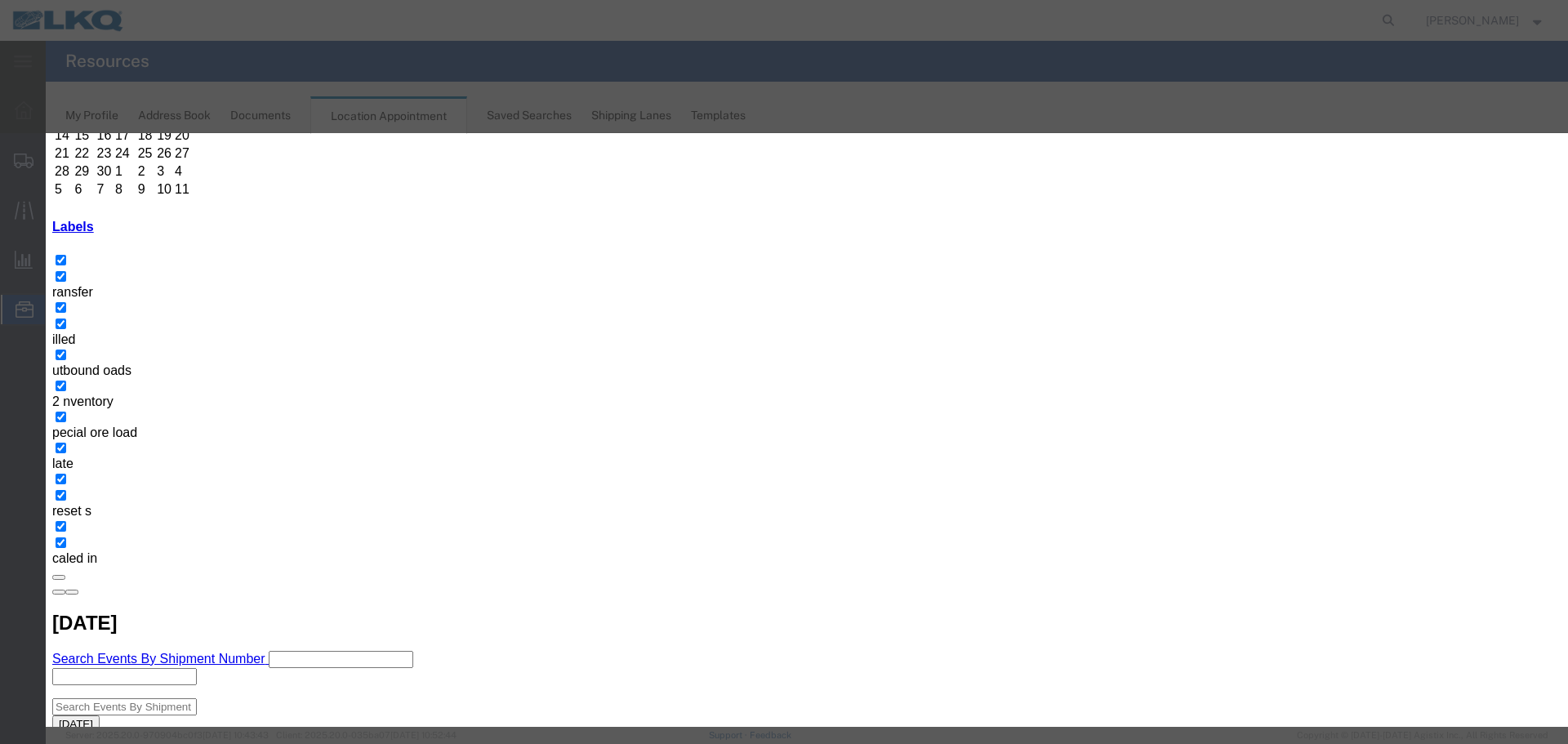
type input "D"
select select "83"
type input "D"
select select "40"
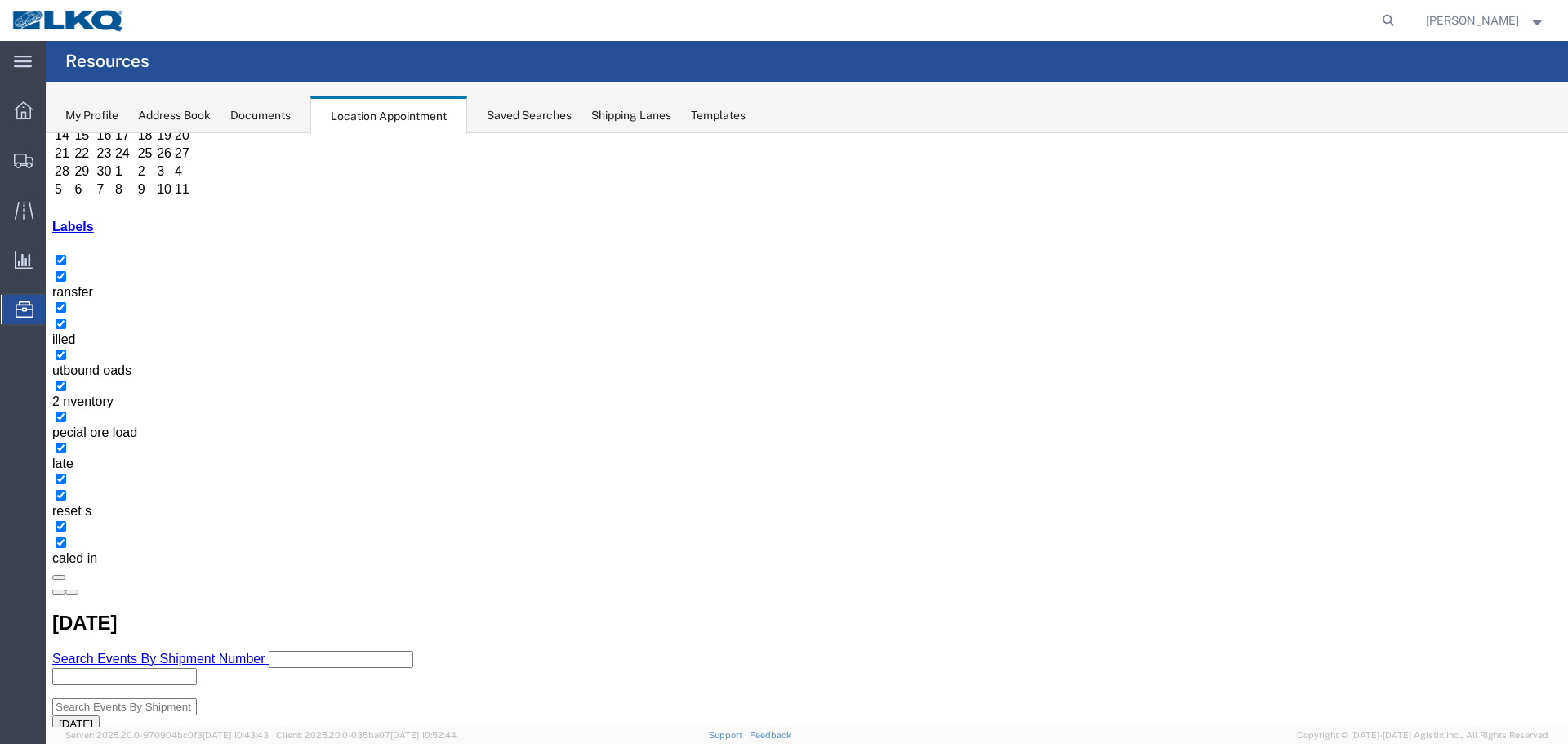
scroll to position [0, 0]
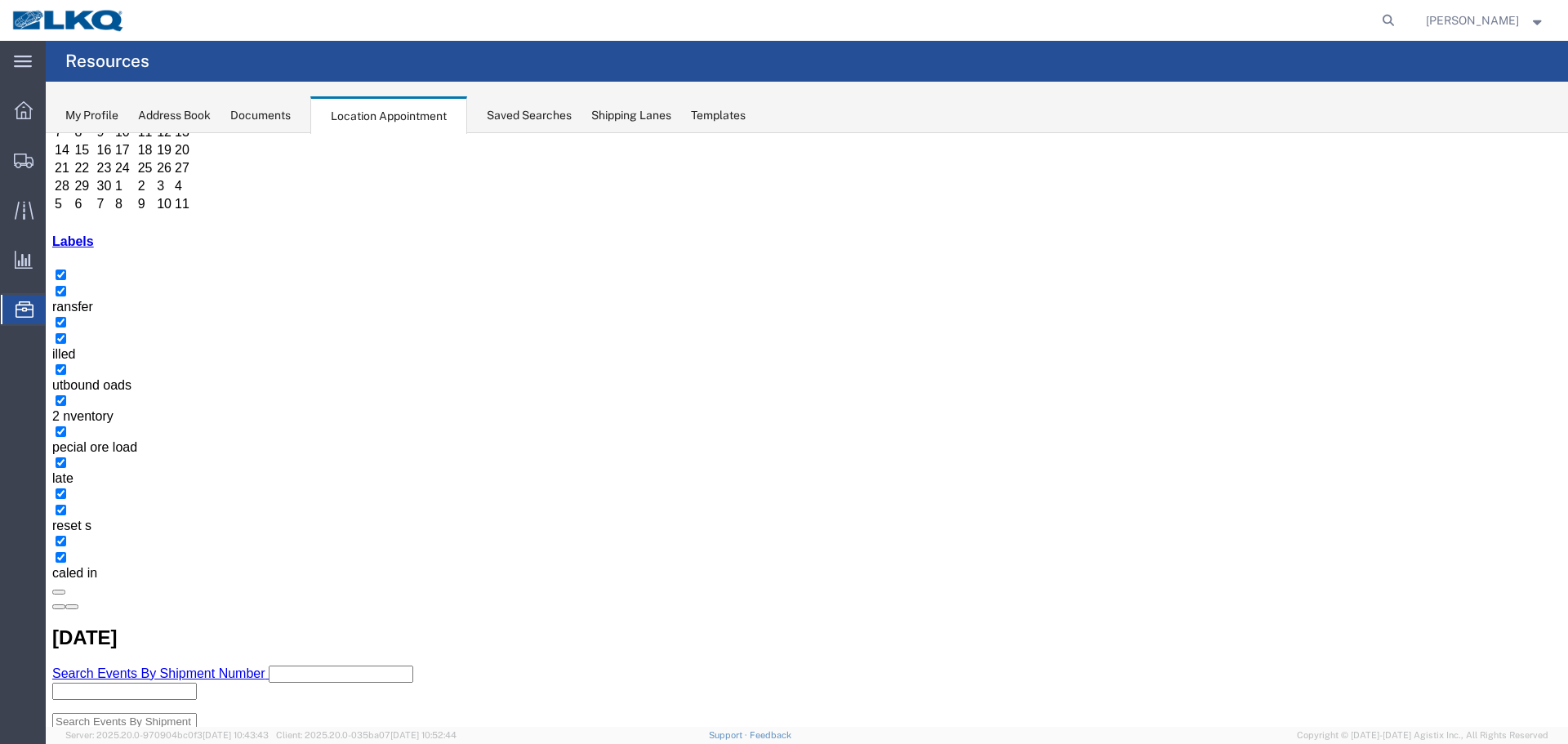
scroll to position [164, 0]
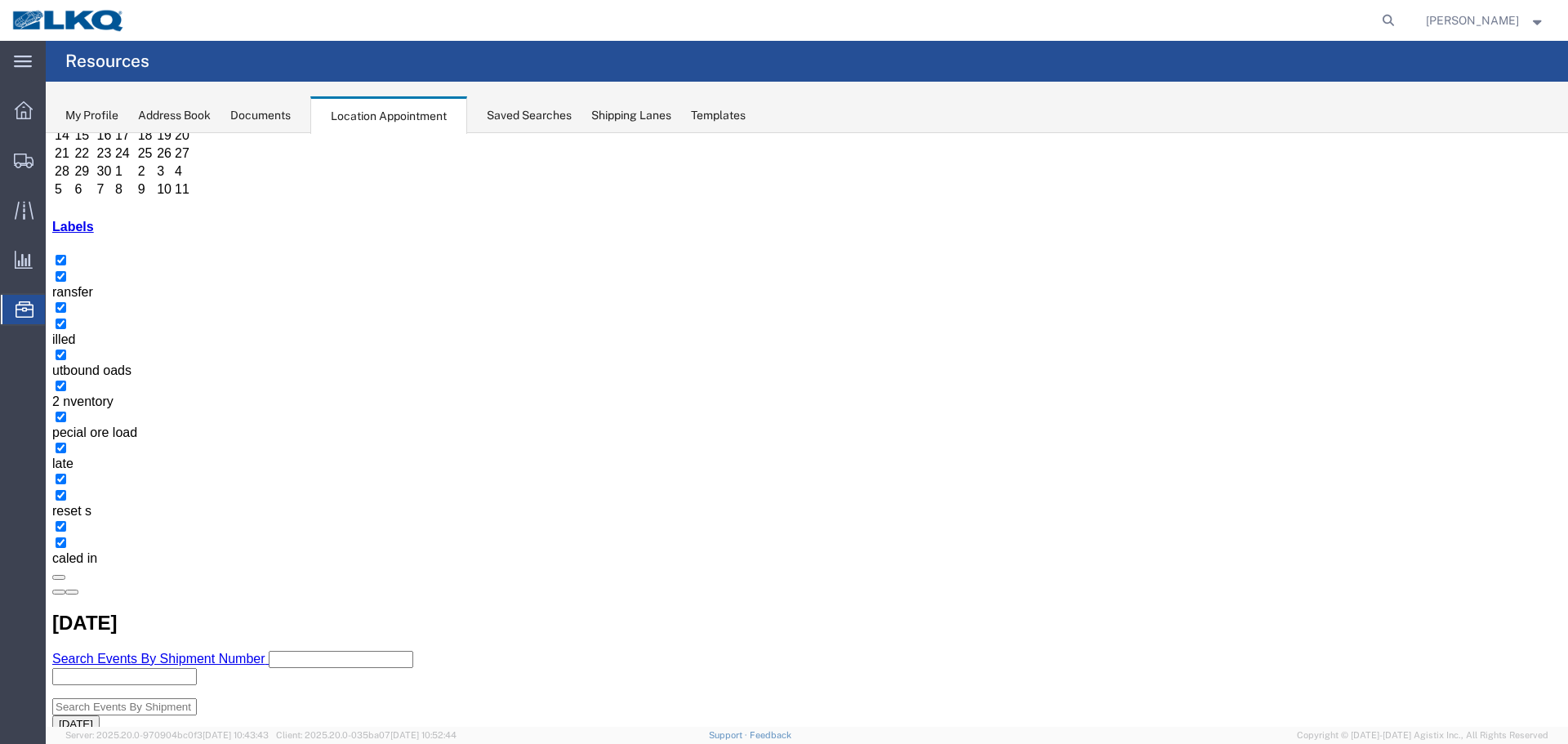
select select "1"
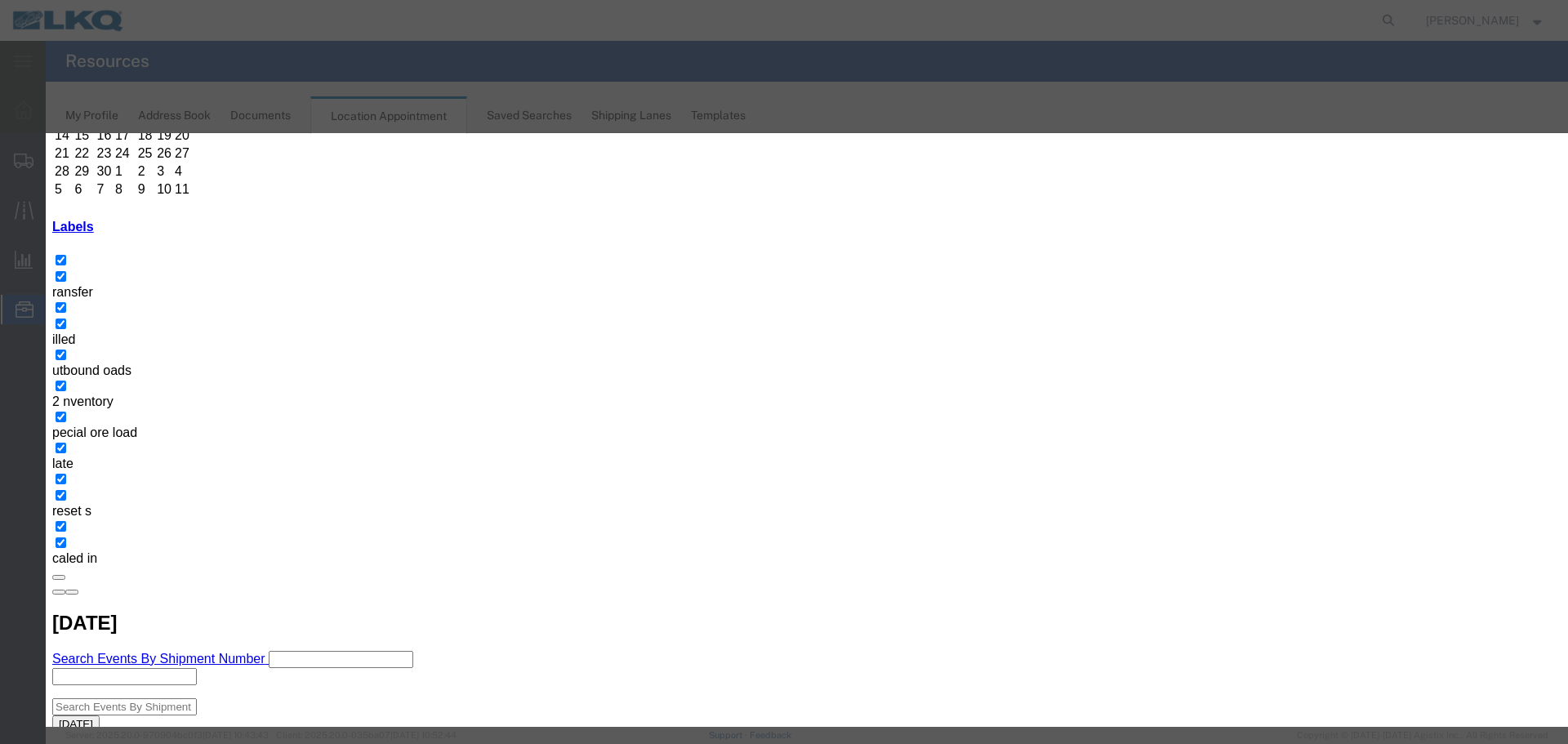
type input "D"
select select "40"
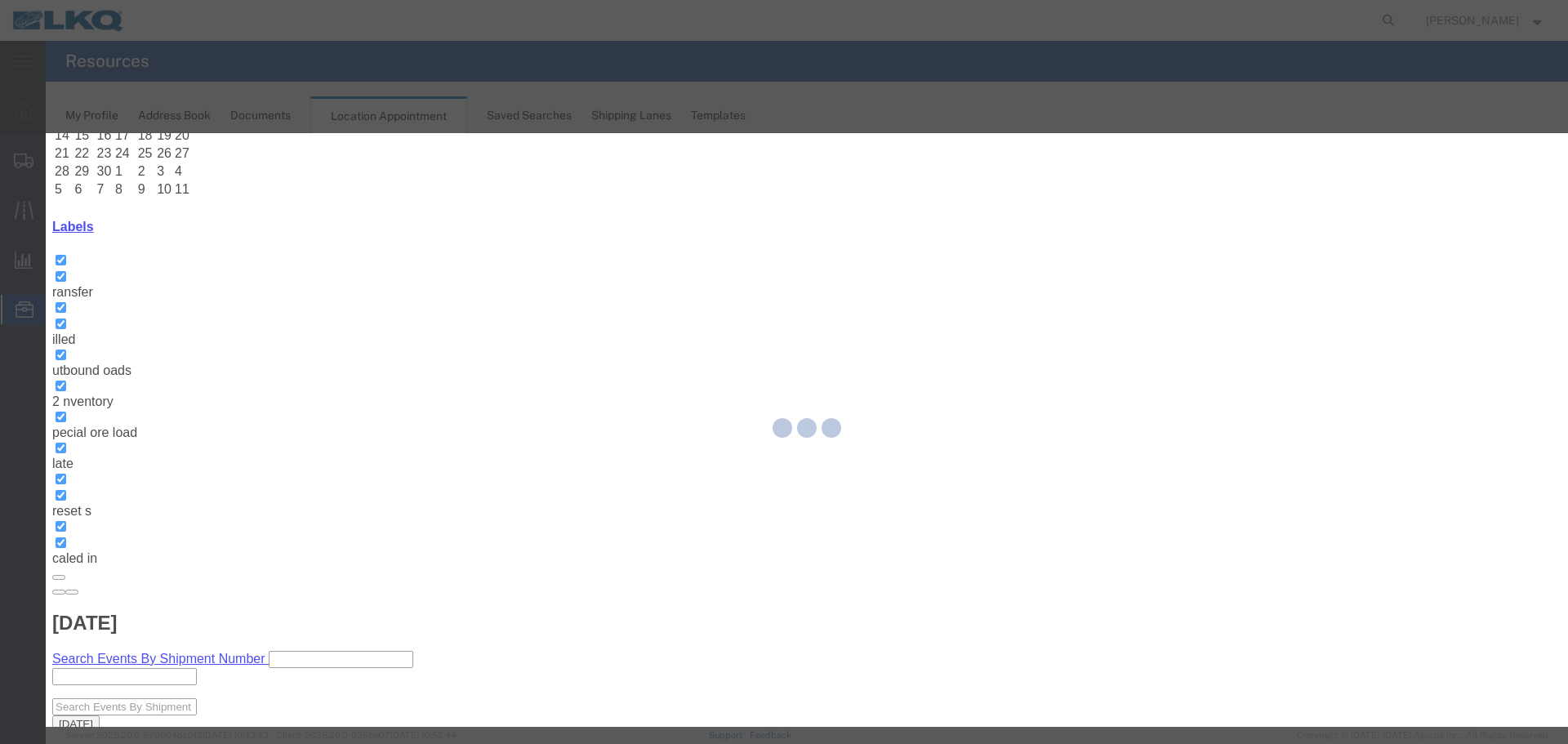
scroll to position [0, 0]
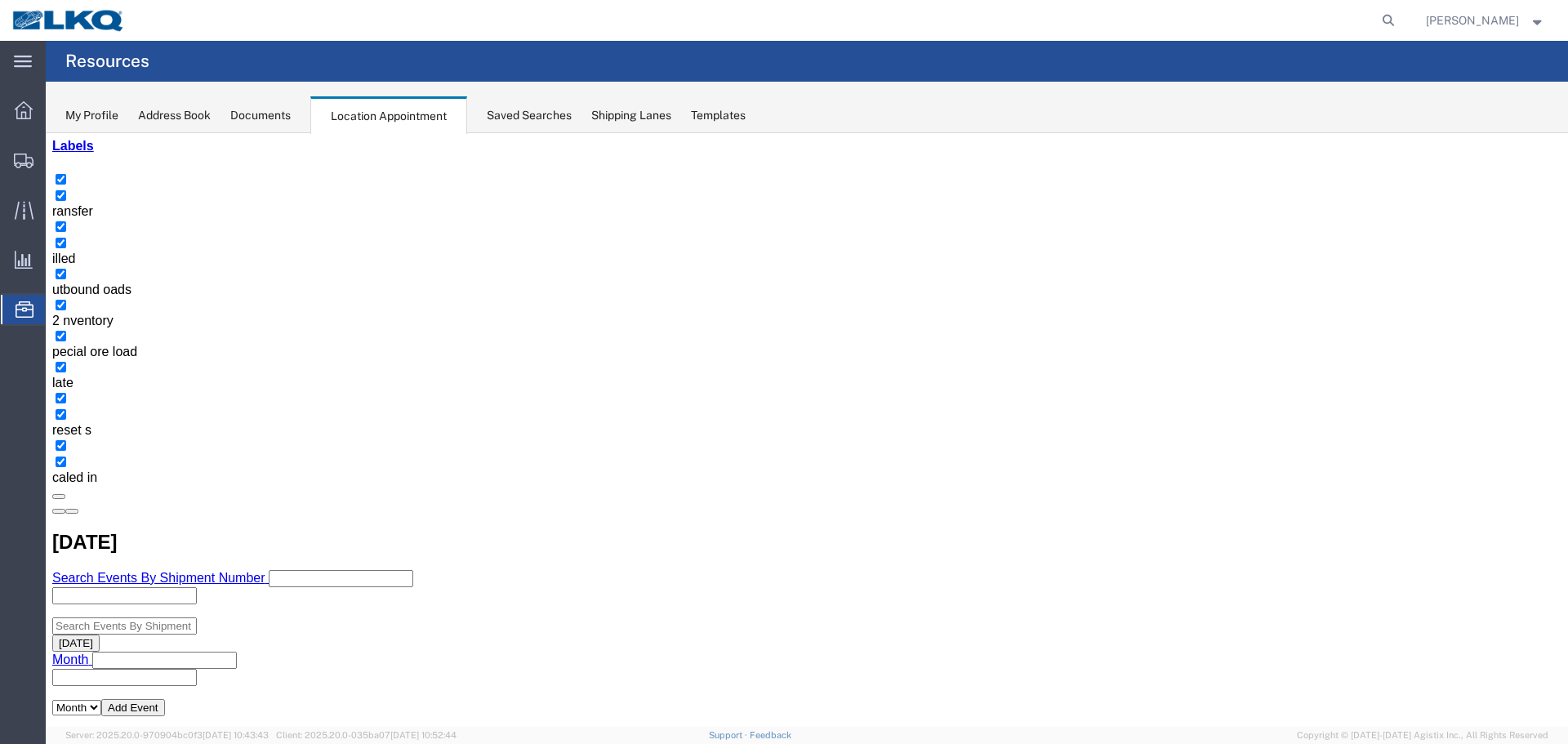
scroll to position [245, 0]
select select "1"
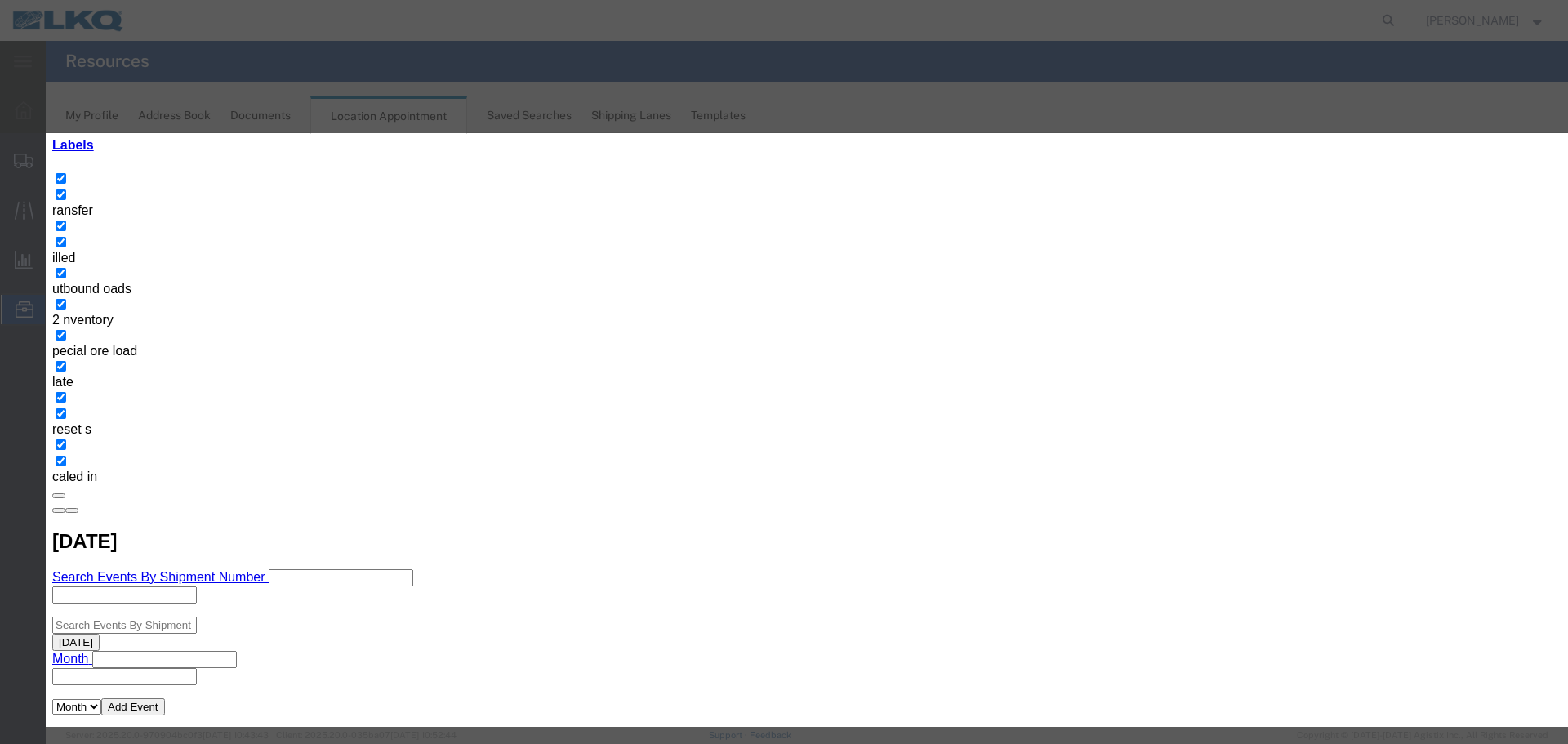
type input "D"
select select "40"
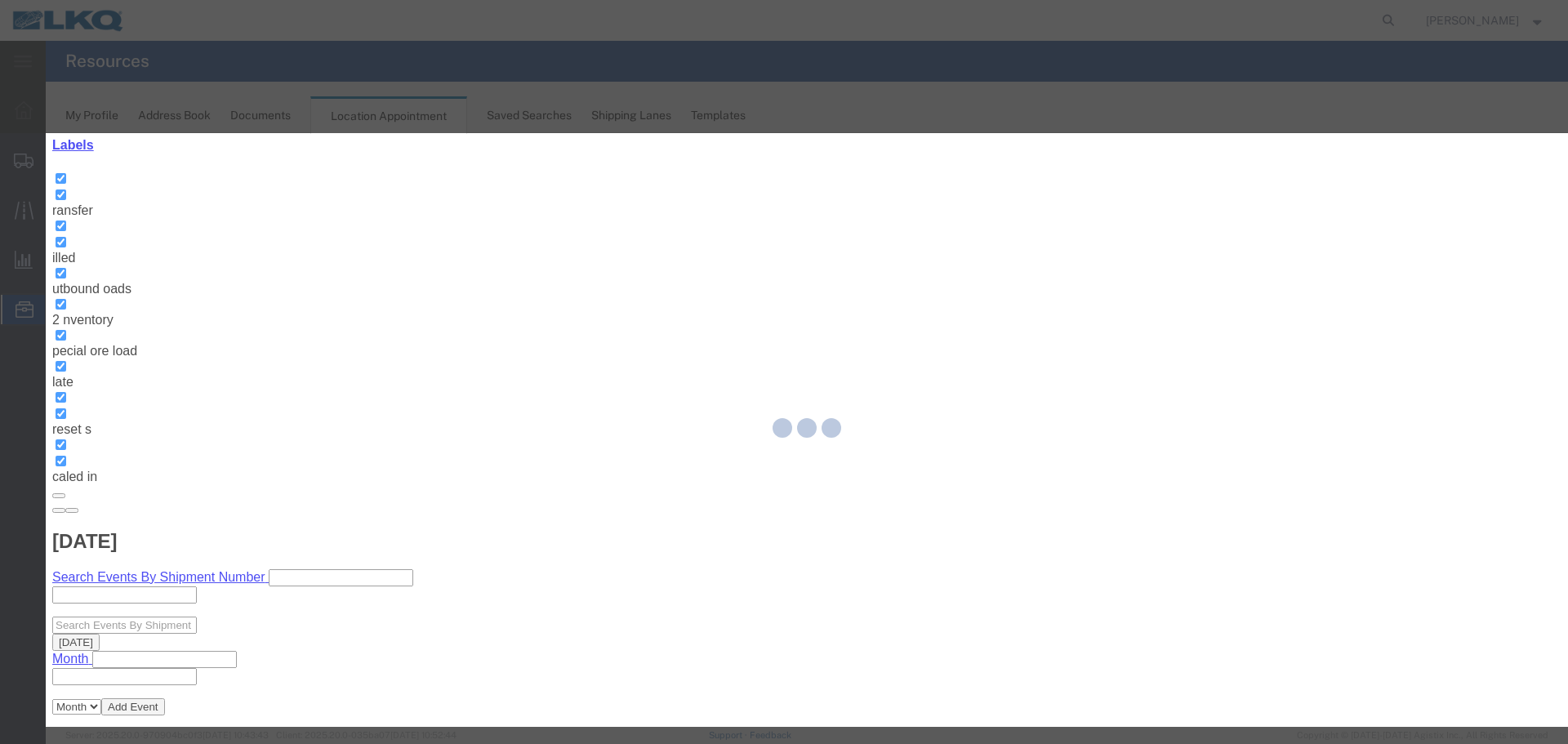
scroll to position [0, 0]
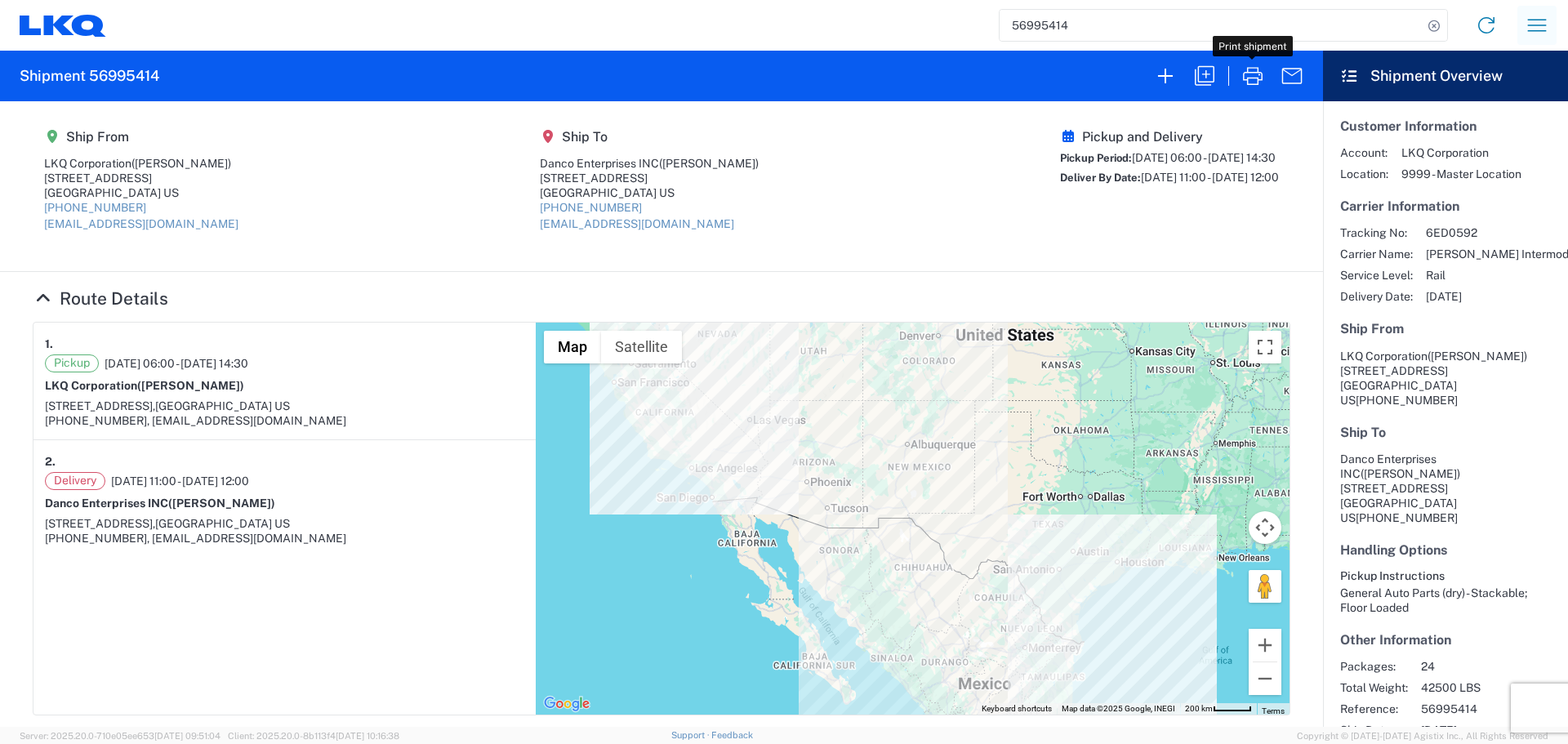
click at [1543, 27] on icon "button" at bounding box center [1537, 25] width 26 height 26
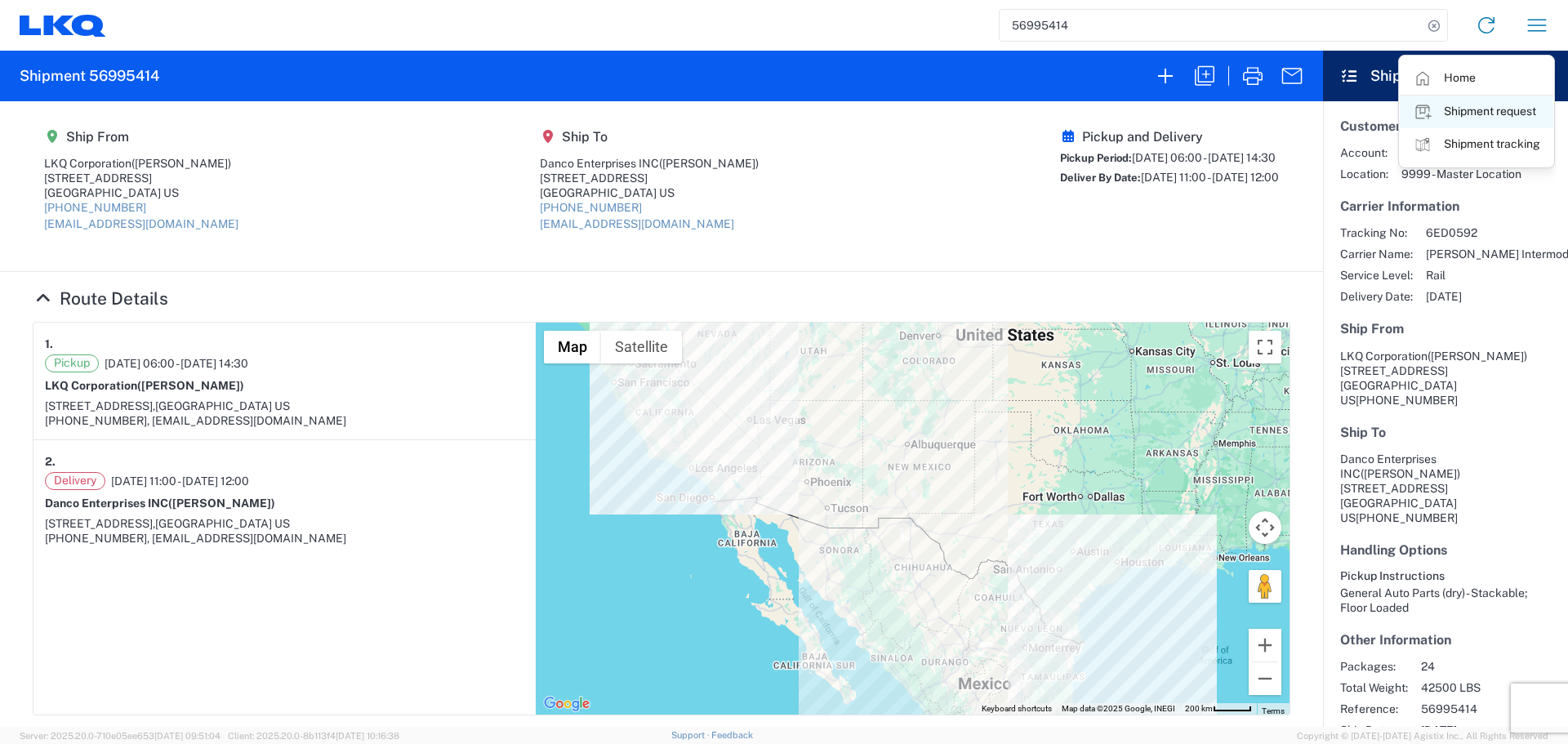
click at [1475, 120] on link "Shipment request" at bounding box center [1476, 112] width 154 height 33
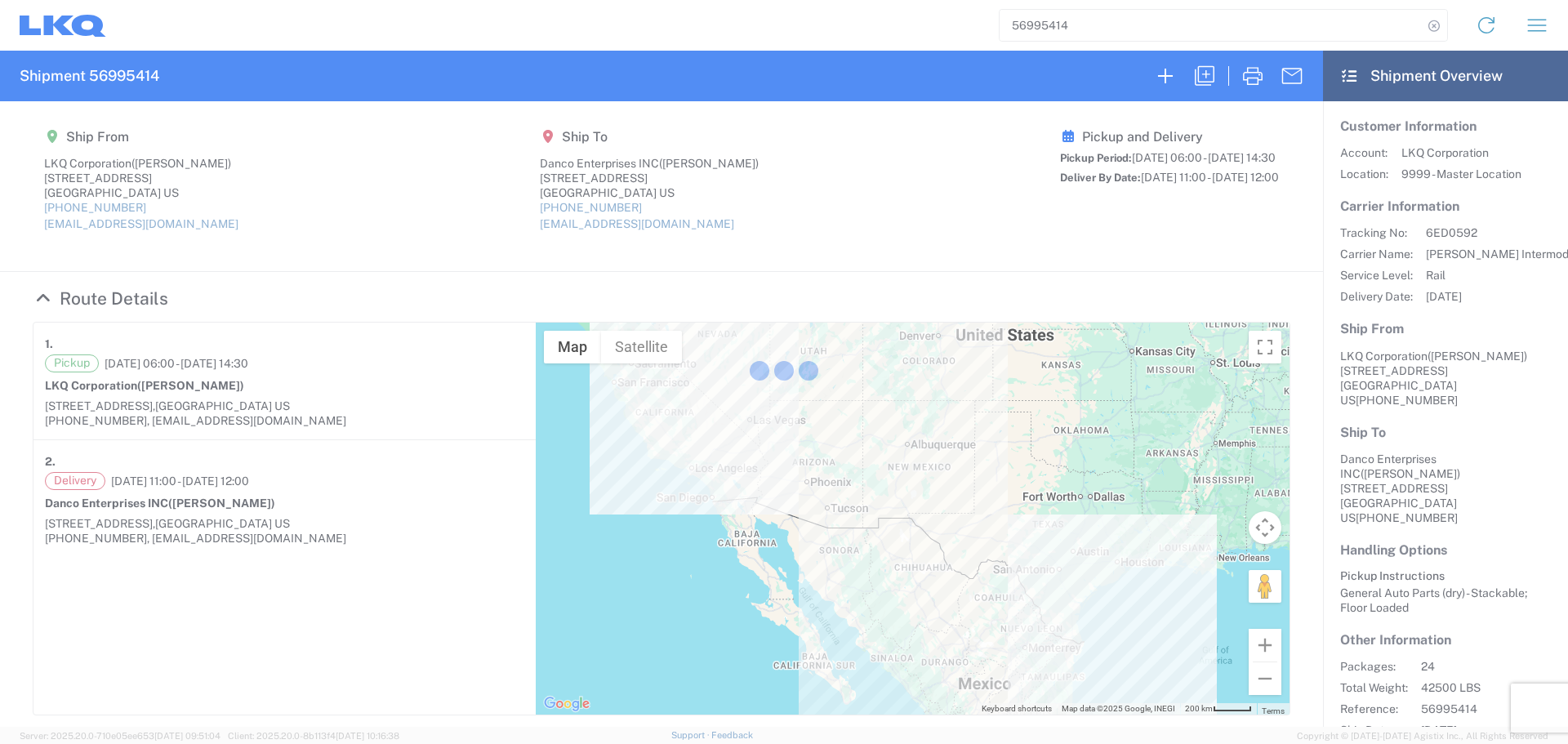
select select "FULL"
select select "US"
select select "LBS"
select select "IN"
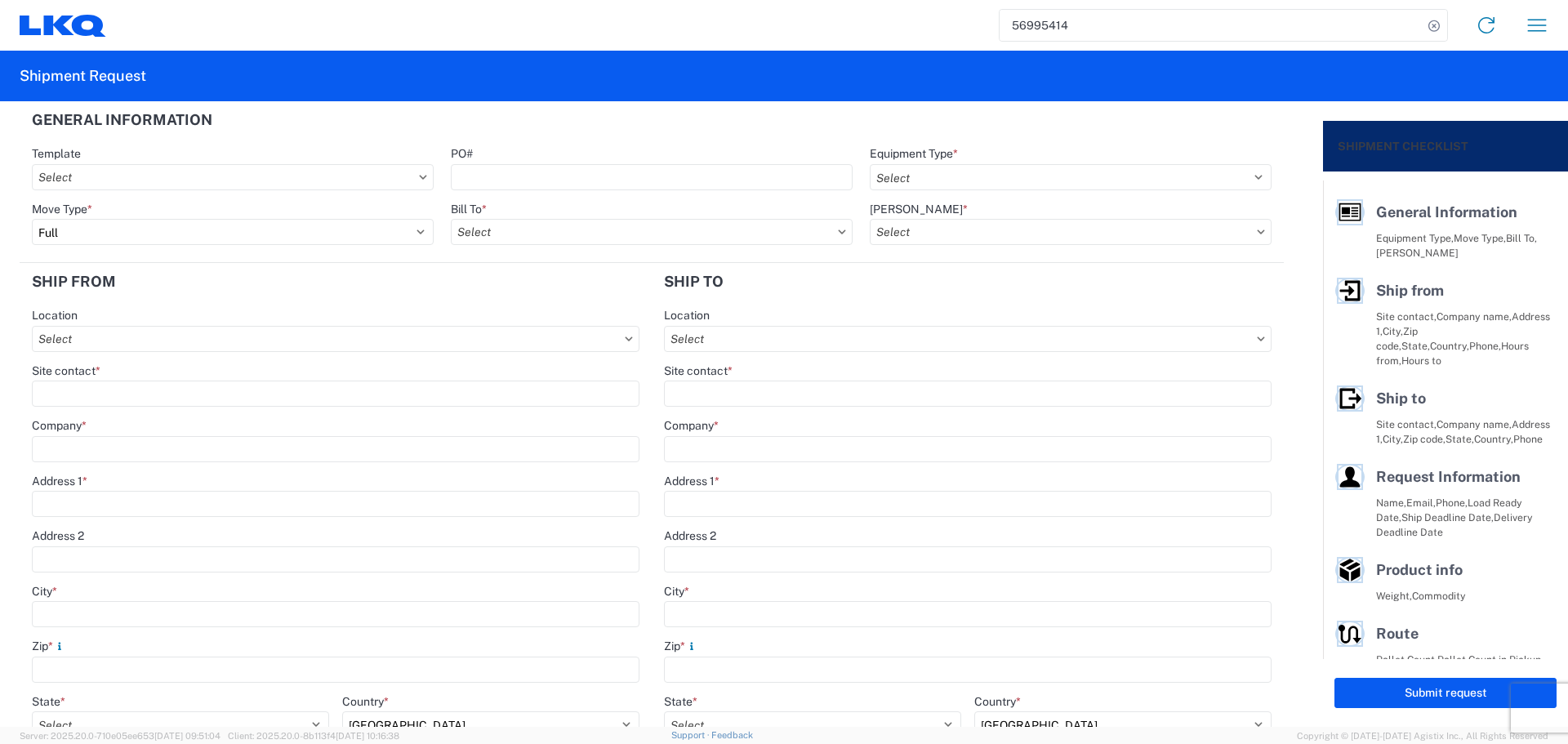
click at [1087, 40] on input "56995414" at bounding box center [1211, 26] width 423 height 31
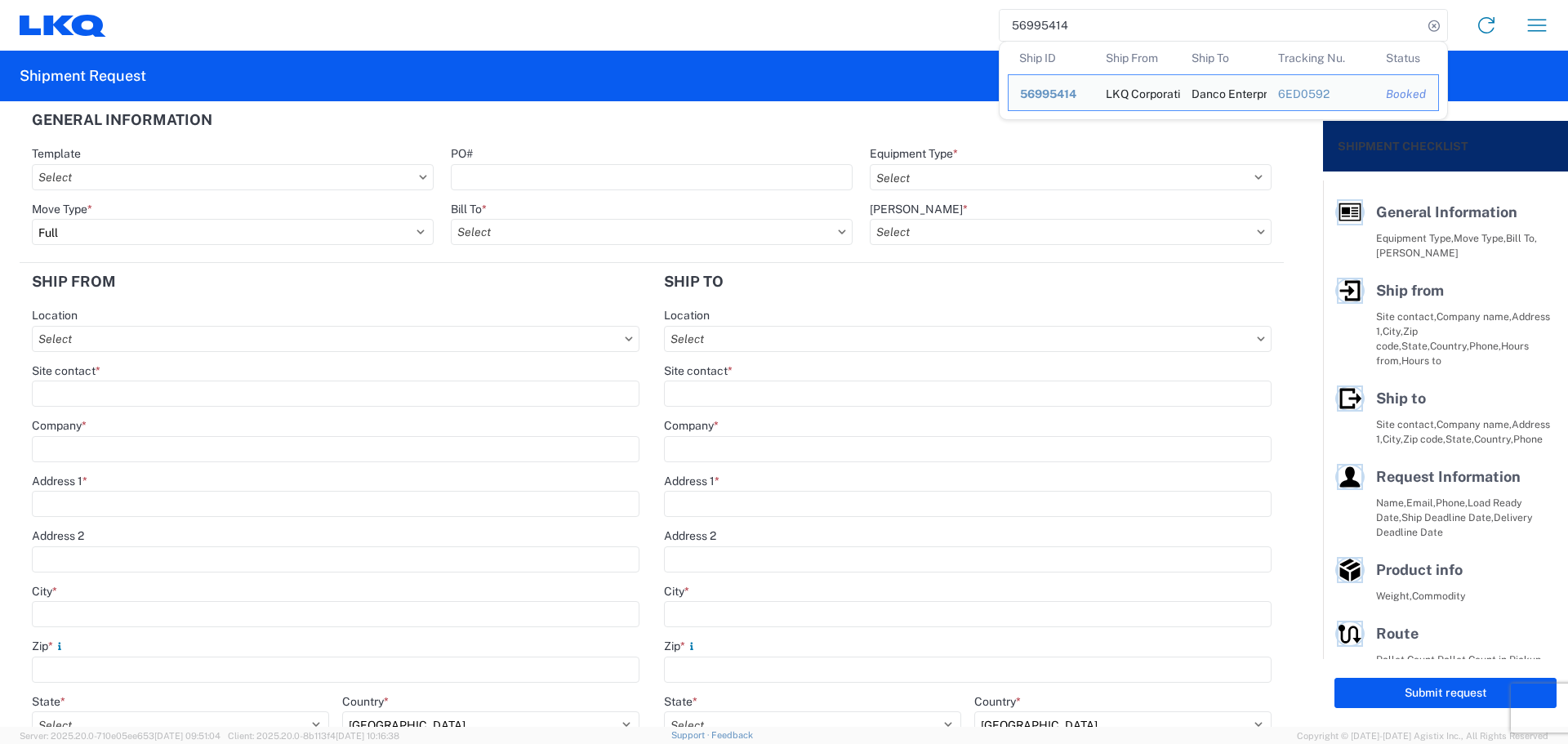
click at [1087, 40] on input "56995414" at bounding box center [1211, 26] width 423 height 31
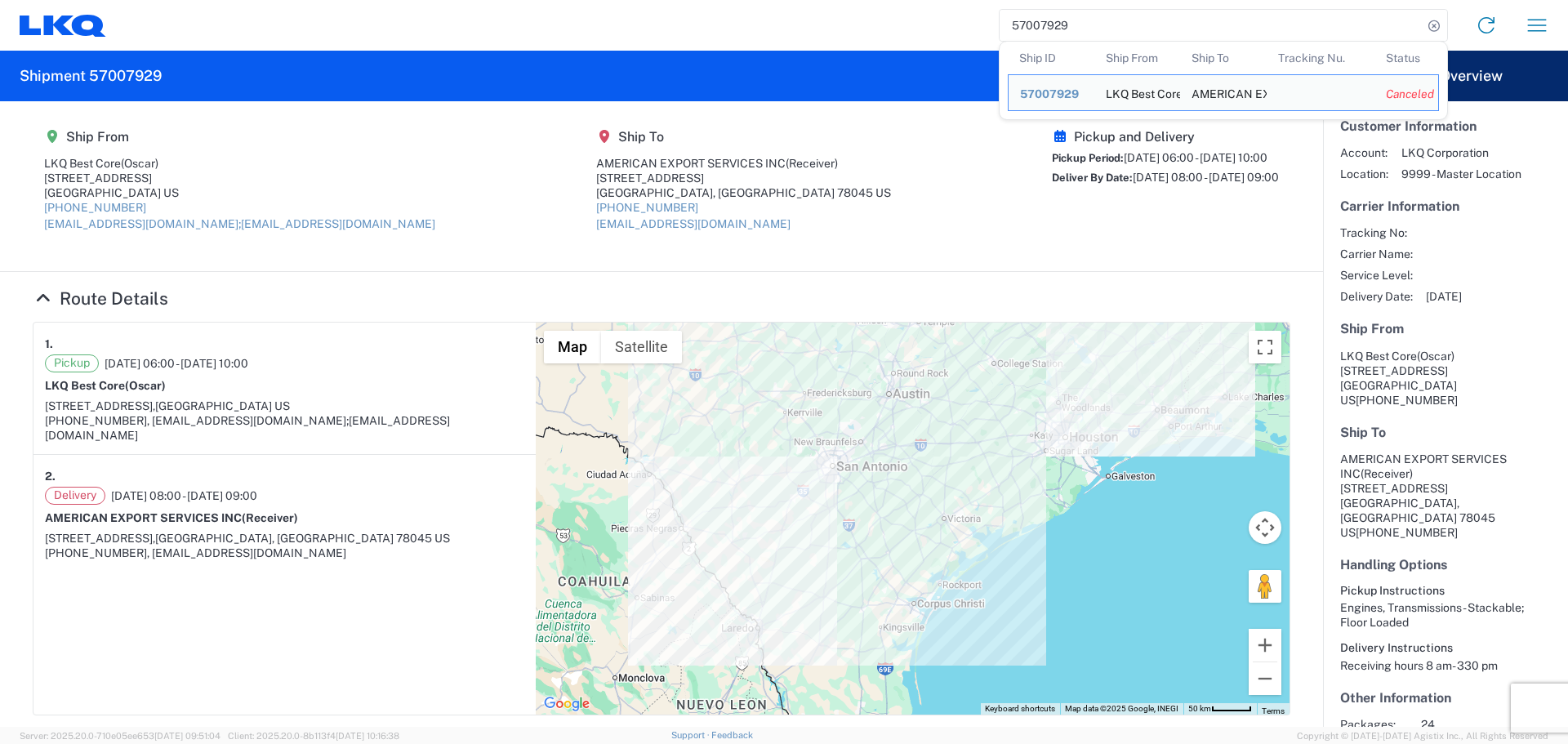
click at [1059, 23] on input "57007929" at bounding box center [1211, 26] width 423 height 31
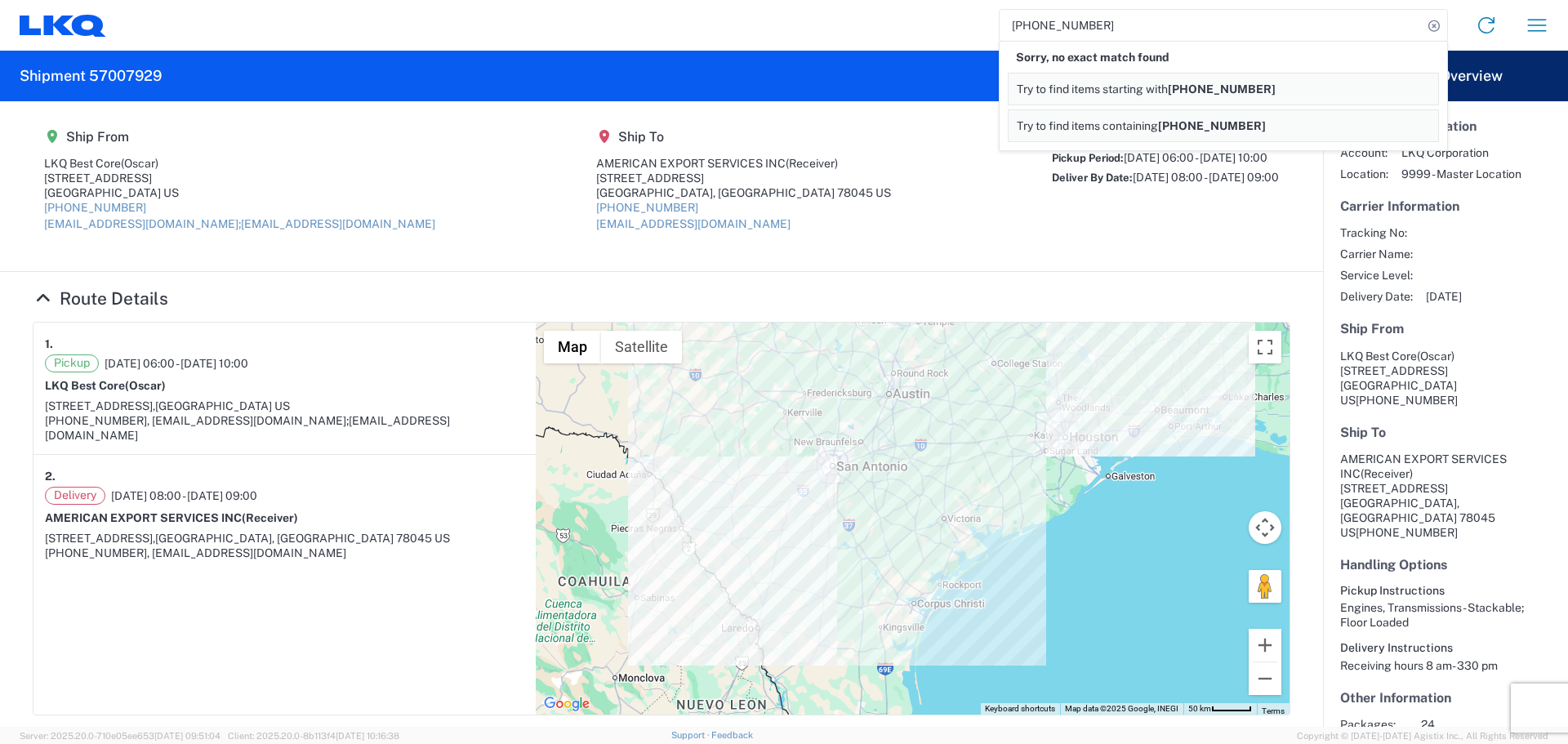
click at [1029, 26] on input "++56997986" at bounding box center [1211, 26] width 423 height 31
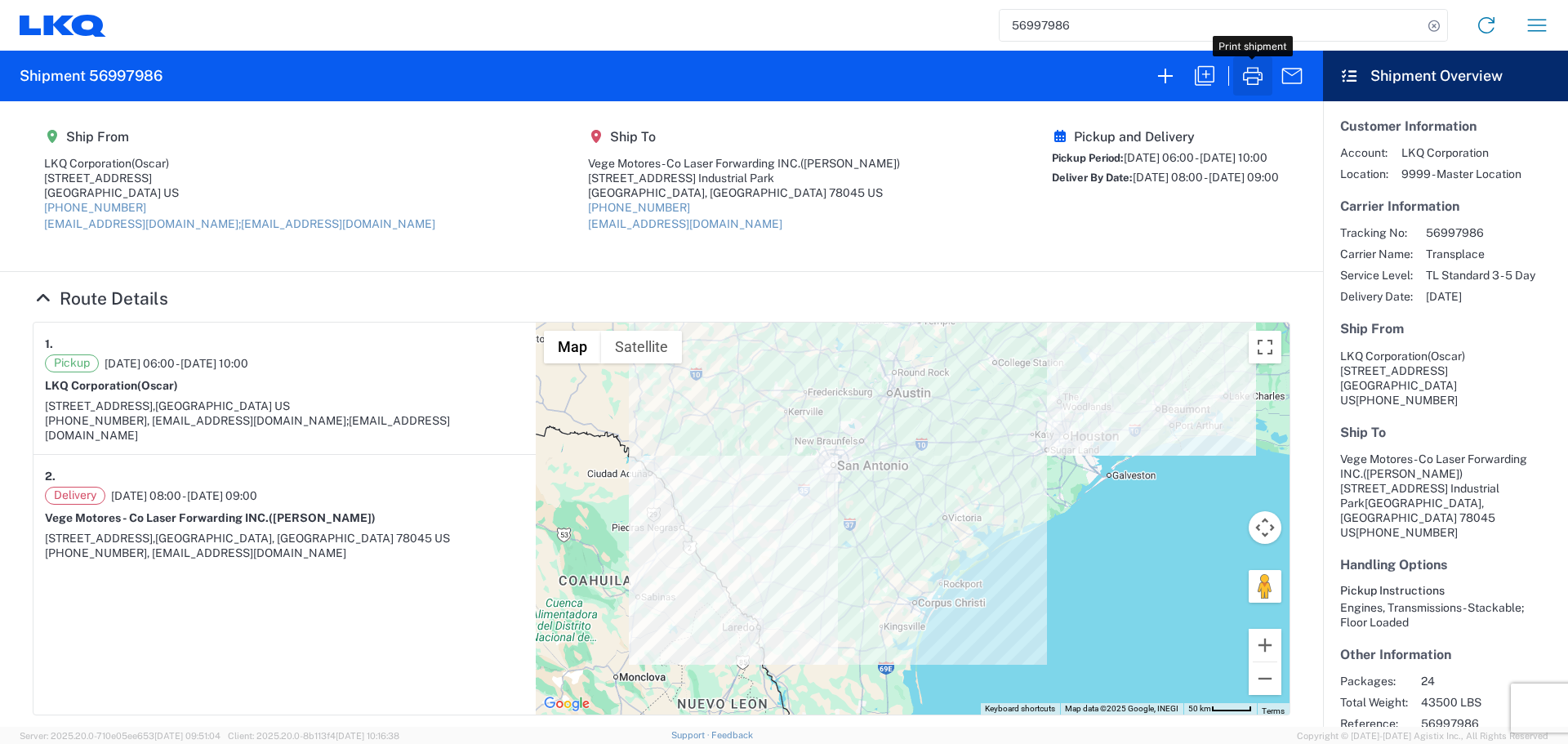
click at [1246, 85] on icon "button" at bounding box center [1253, 75] width 26 height 26
click at [1117, 33] on input "56997986" at bounding box center [1211, 26] width 423 height 31
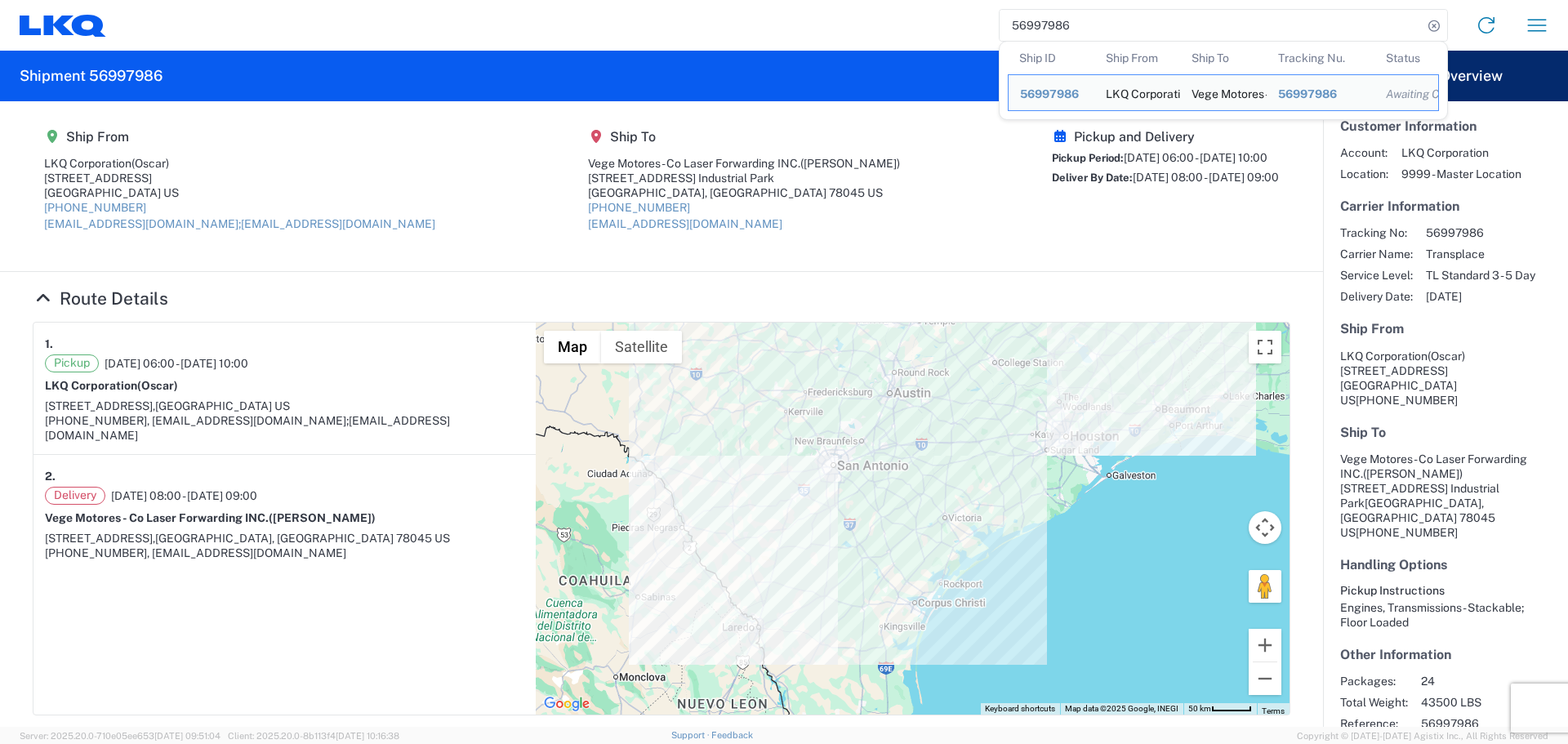
click at [1114, 34] on input "56997986" at bounding box center [1211, 26] width 423 height 31
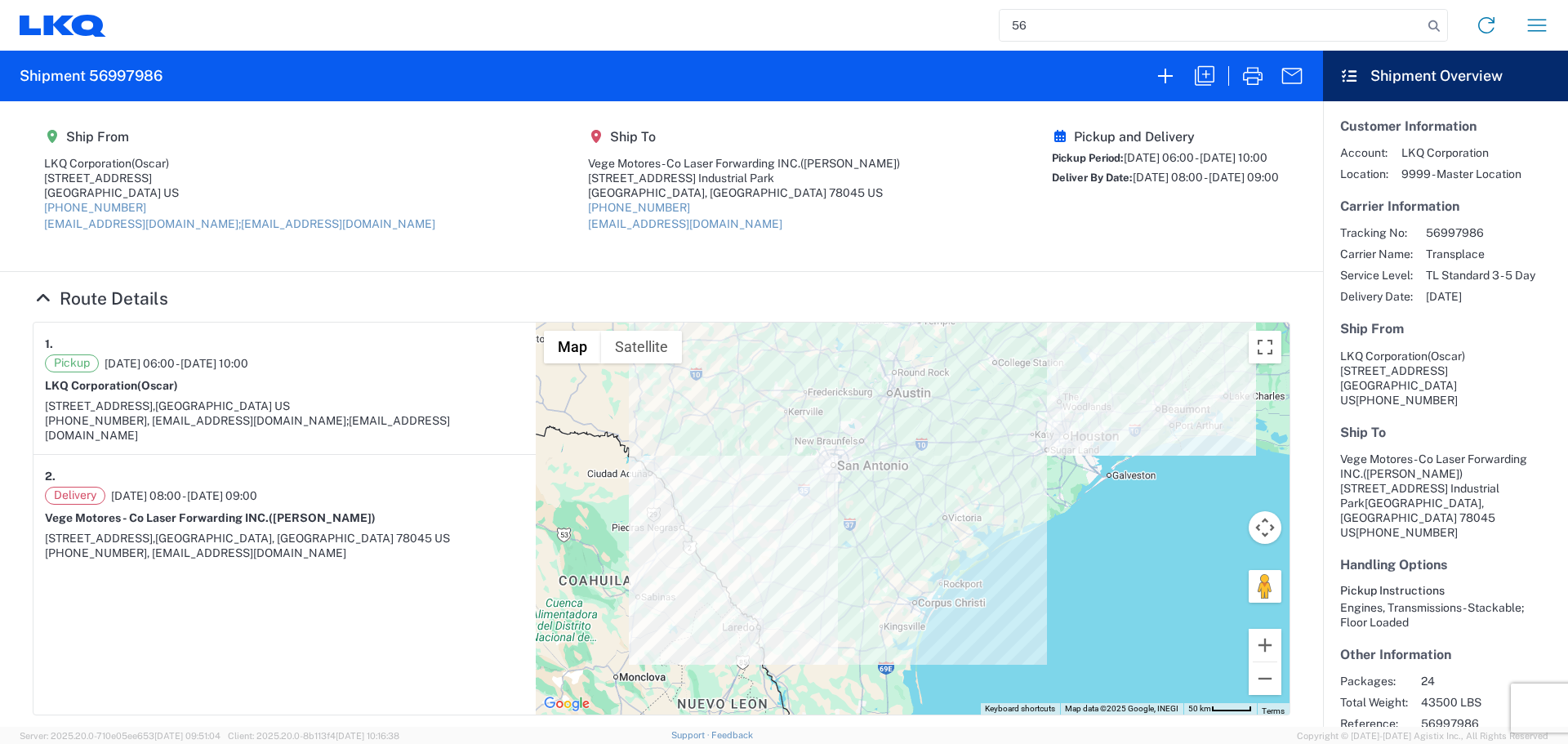
type input "5"
type input "57007929"
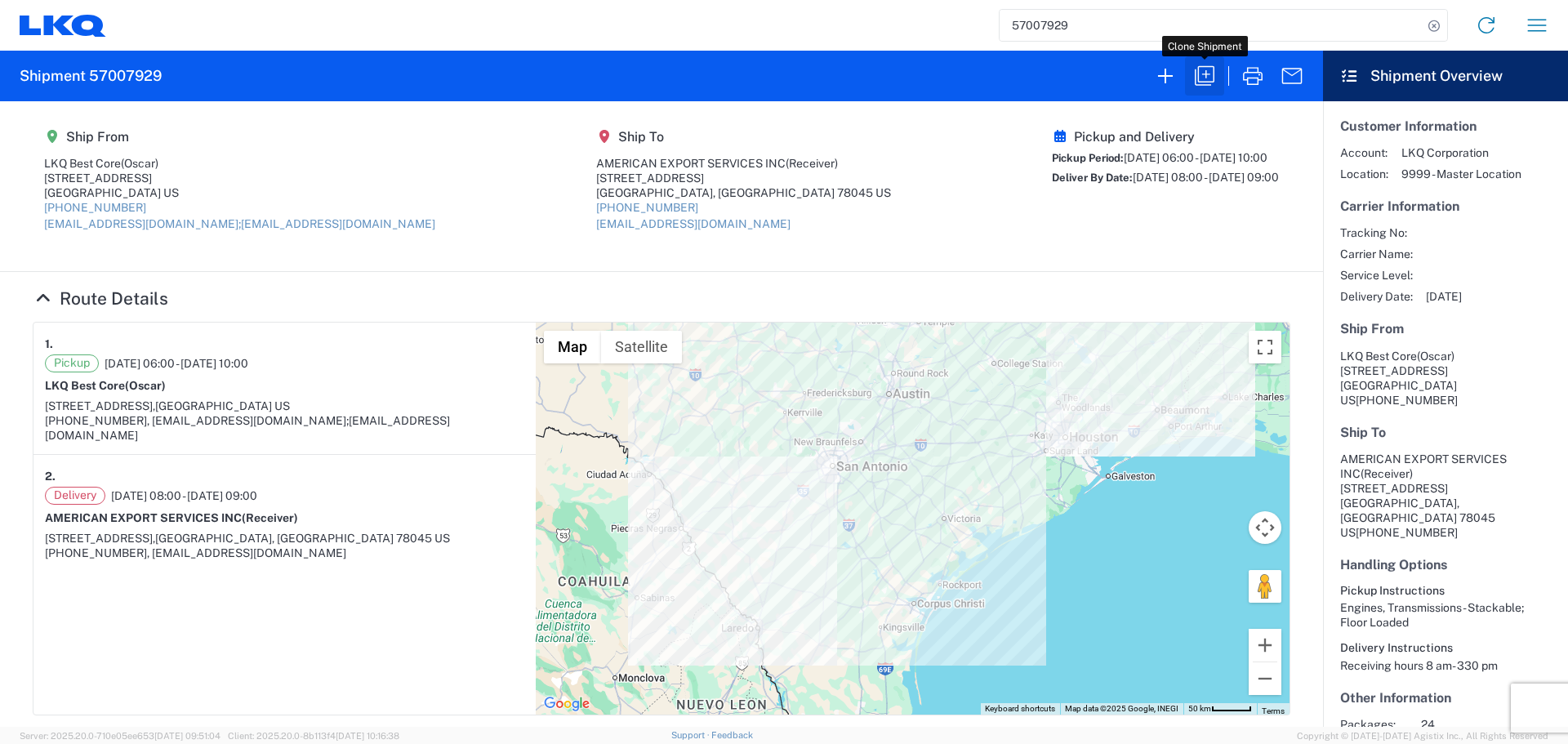
click at [1200, 73] on icon "button" at bounding box center [1205, 75] width 26 height 26
select select "FULL"
select select "US"
select select "LBS"
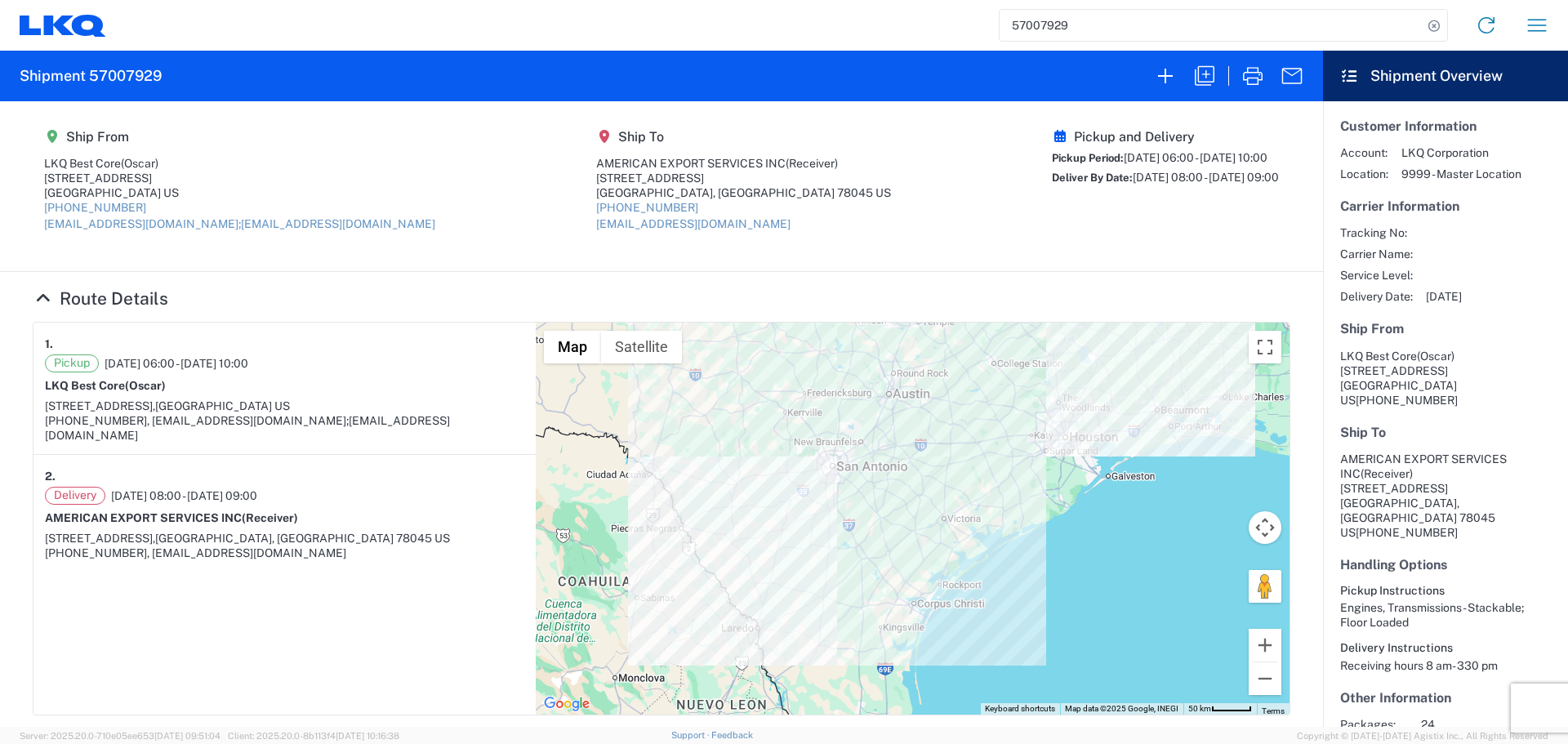
select select "IN"
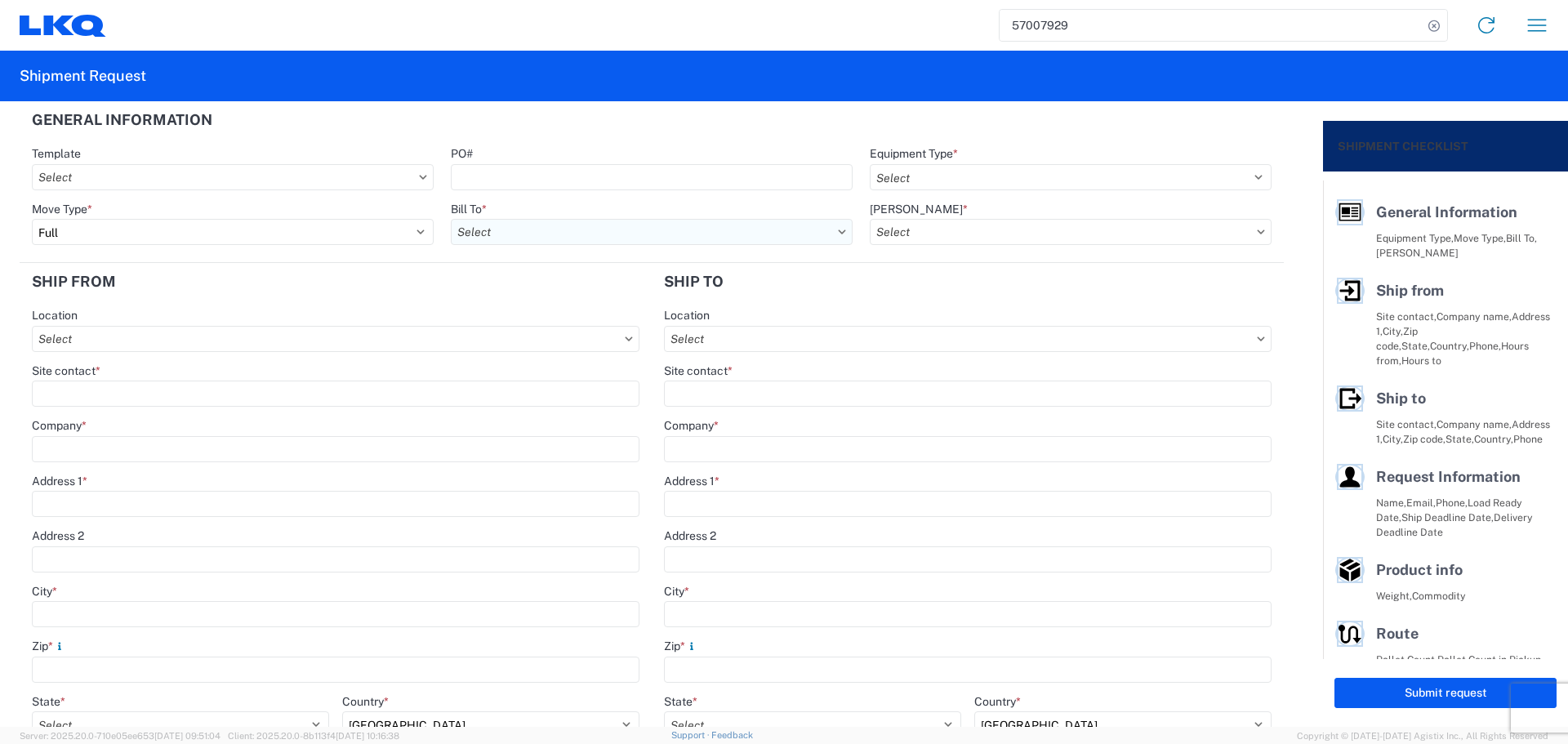
select select "STDV"
type input "Oscar"
type input "LKQ Best Core"
type input "1714 West Mount Houston Road"
type input "Houston"
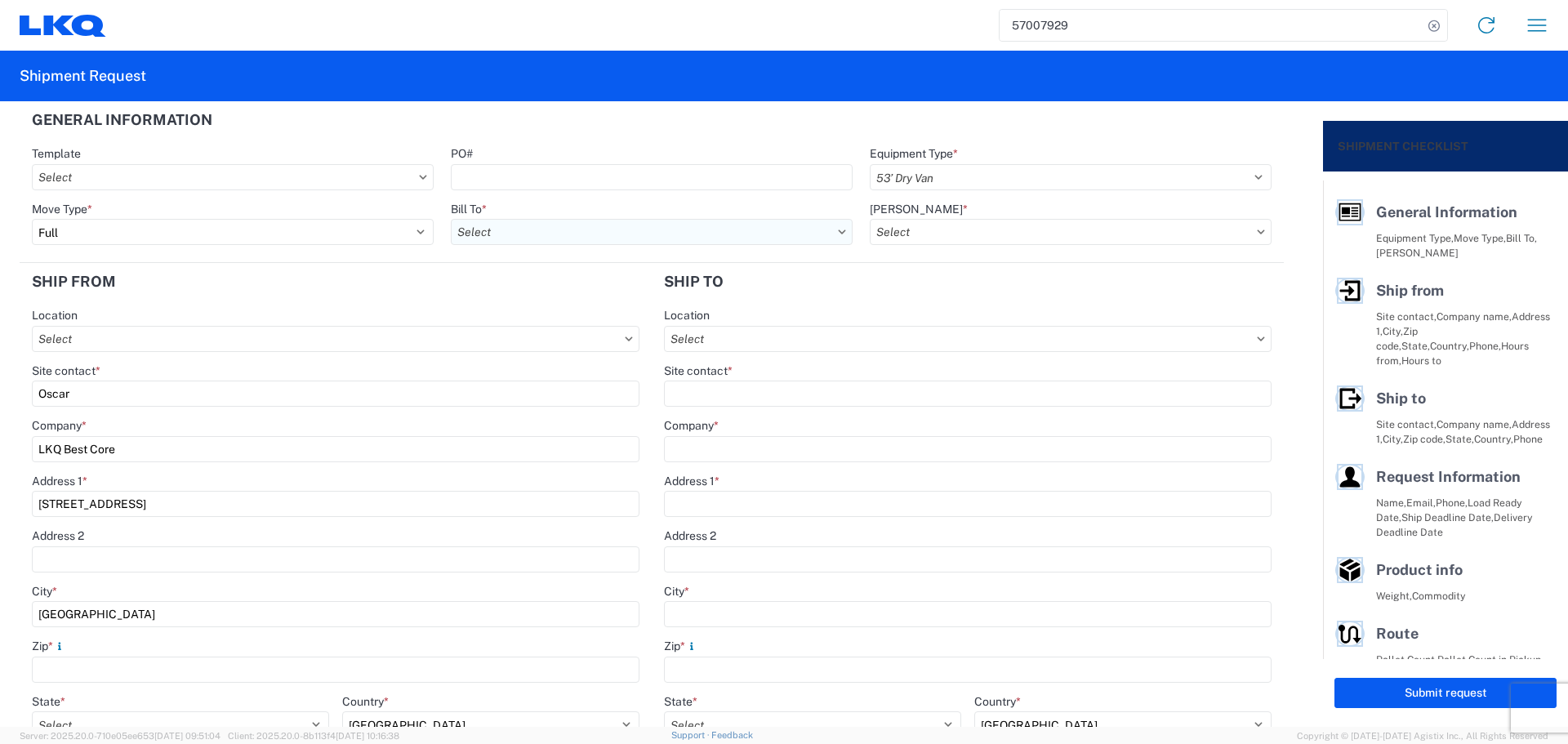
type input "77038"
type input "oxdavila@lkqcorp.com;acgarcia@lkqcorp.com"
type input "Receiver"
type input "AMERICAN EXPORT SERVICES INC"
type input "1152 Reuthinger Parkway"
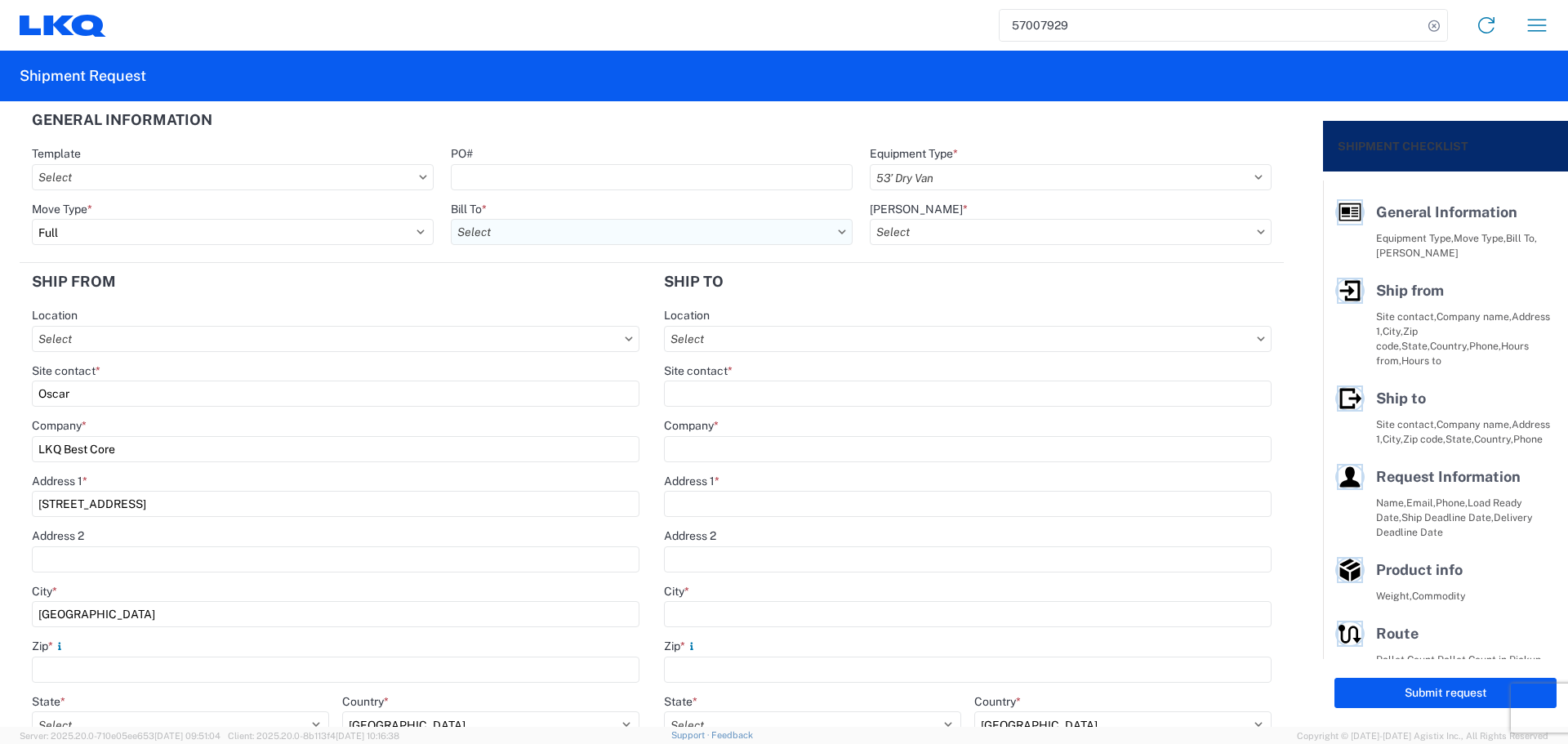
type input "Laredo"
type input "78045"
type input "mgutierrez@laser.com.mx"
type input "Oscar"
type input "oxdavila@lkqcorp.com"
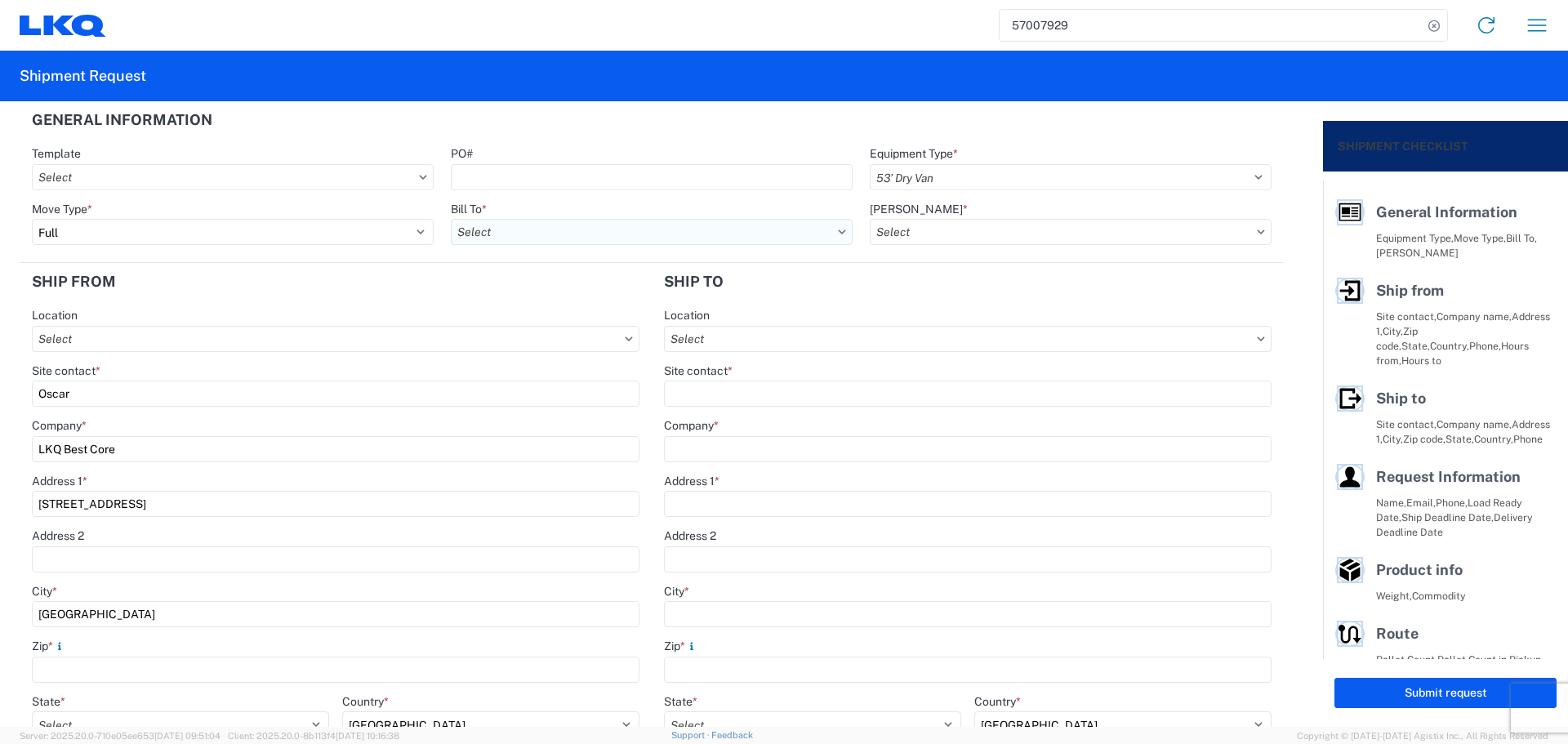
type input "[PHONE_NUMBER]"
type input "2025-10-03"
type input "2025-10-06"
type textarea "Receiving hours 8 am- 330 pm"
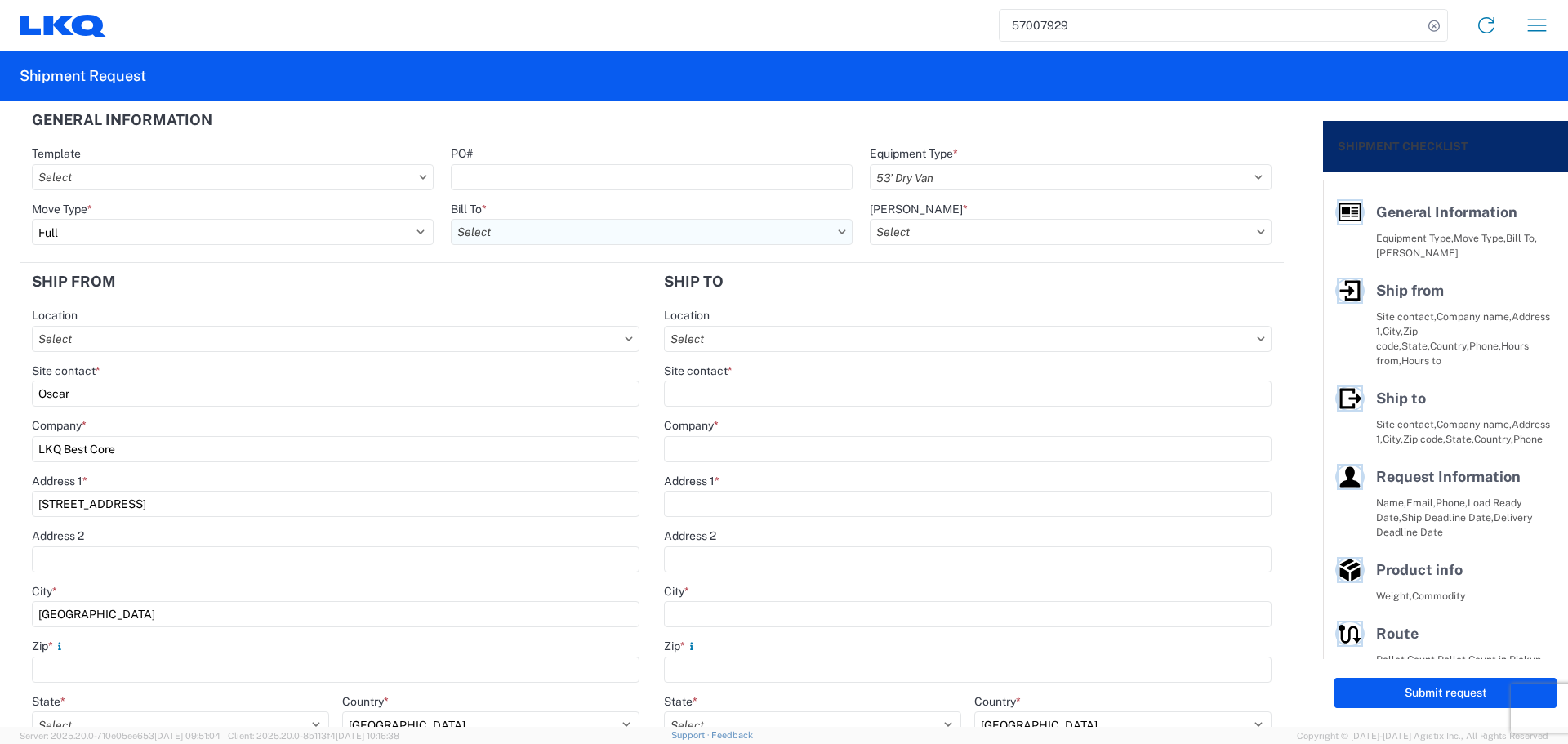
type input "42500"
type input "Engines, Transmissions"
type input "24"
type input "0"
type input "40"
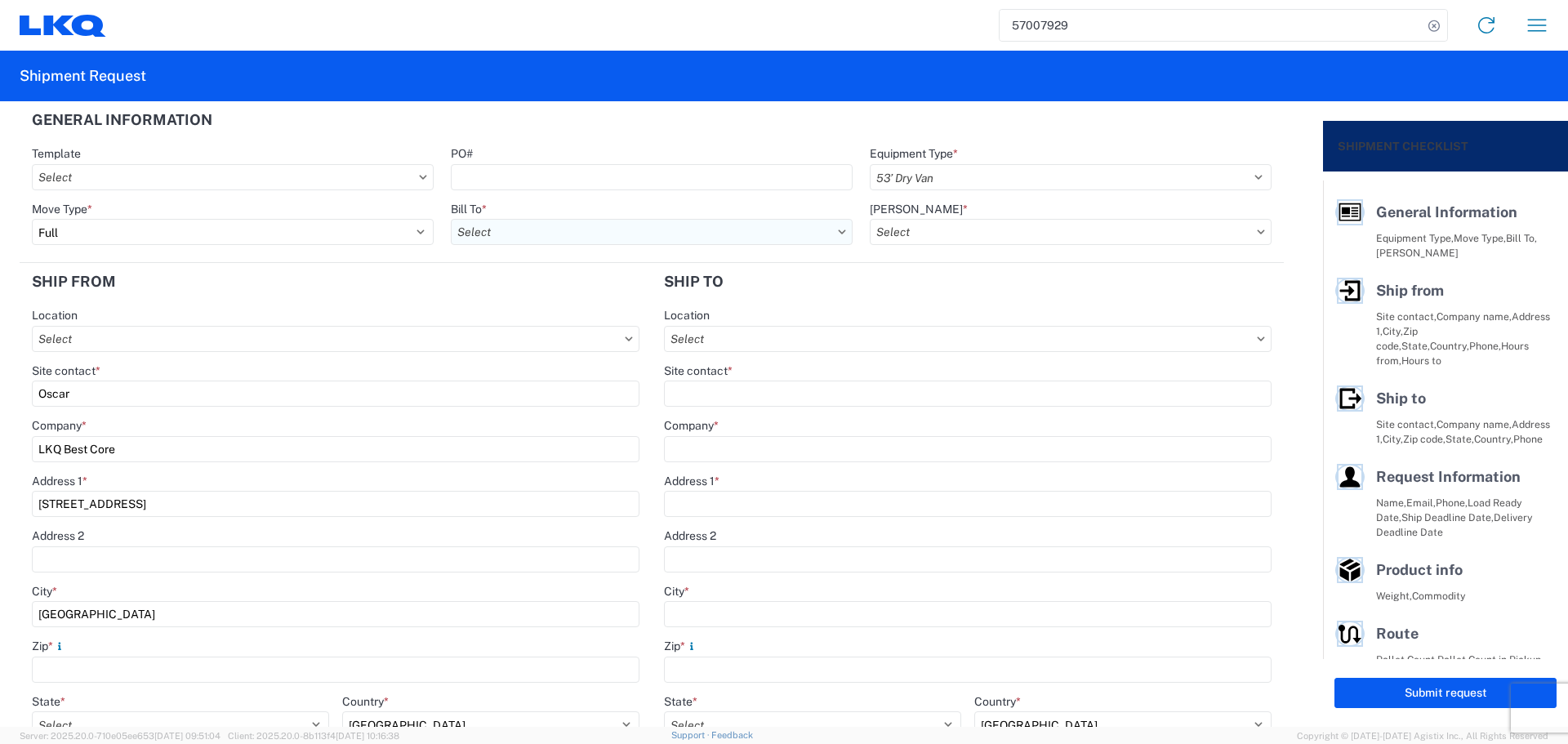
type input "40"
type input "36"
select select "US"
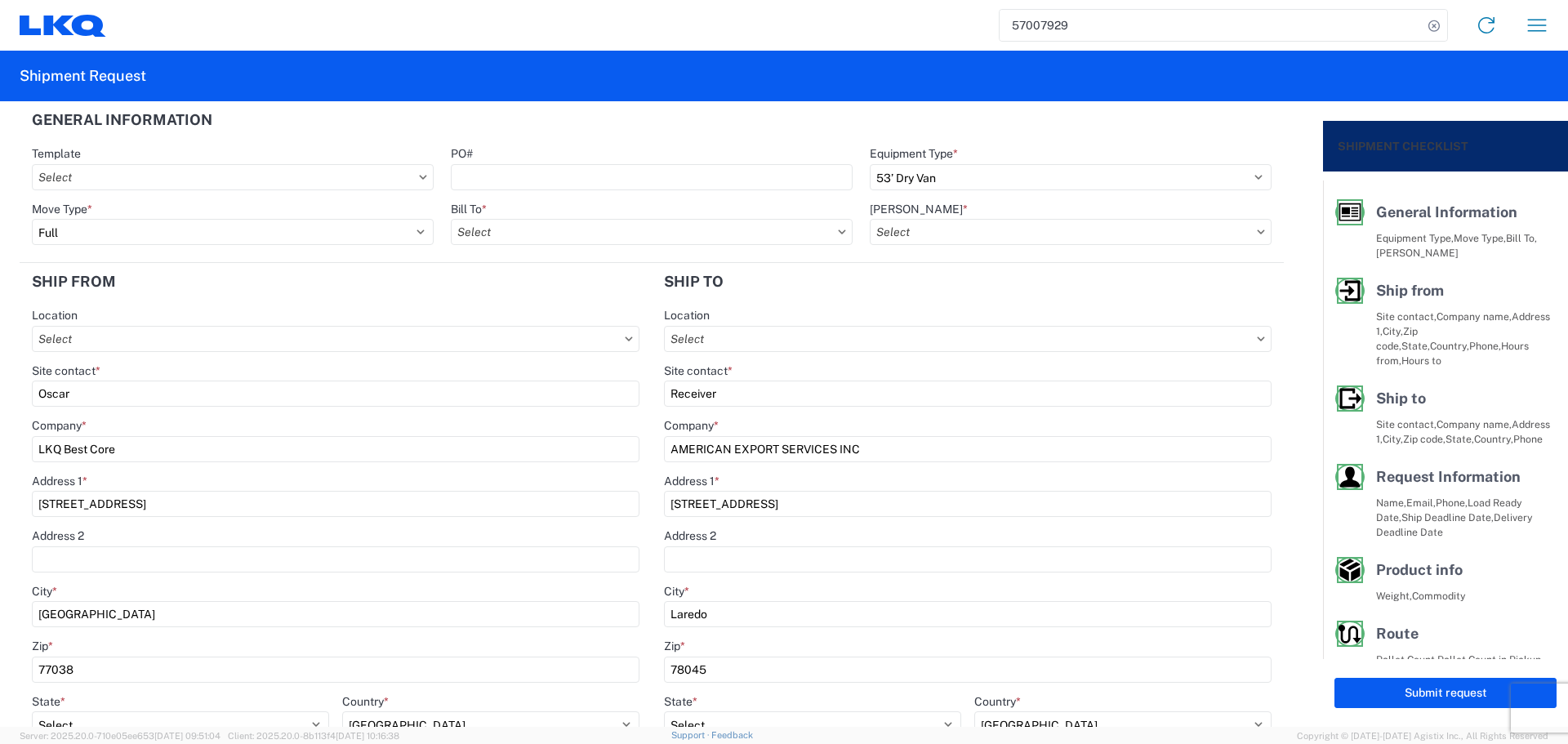
type input "1760 - LKQ Best Core"
type input "1760-6300-66000-0000 - 1760 Freight Out"
type input "1760 - LKQ Best Core"
click at [544, 174] on input "PO#" at bounding box center [651, 177] width 402 height 26
type input "AUTO PARTS"
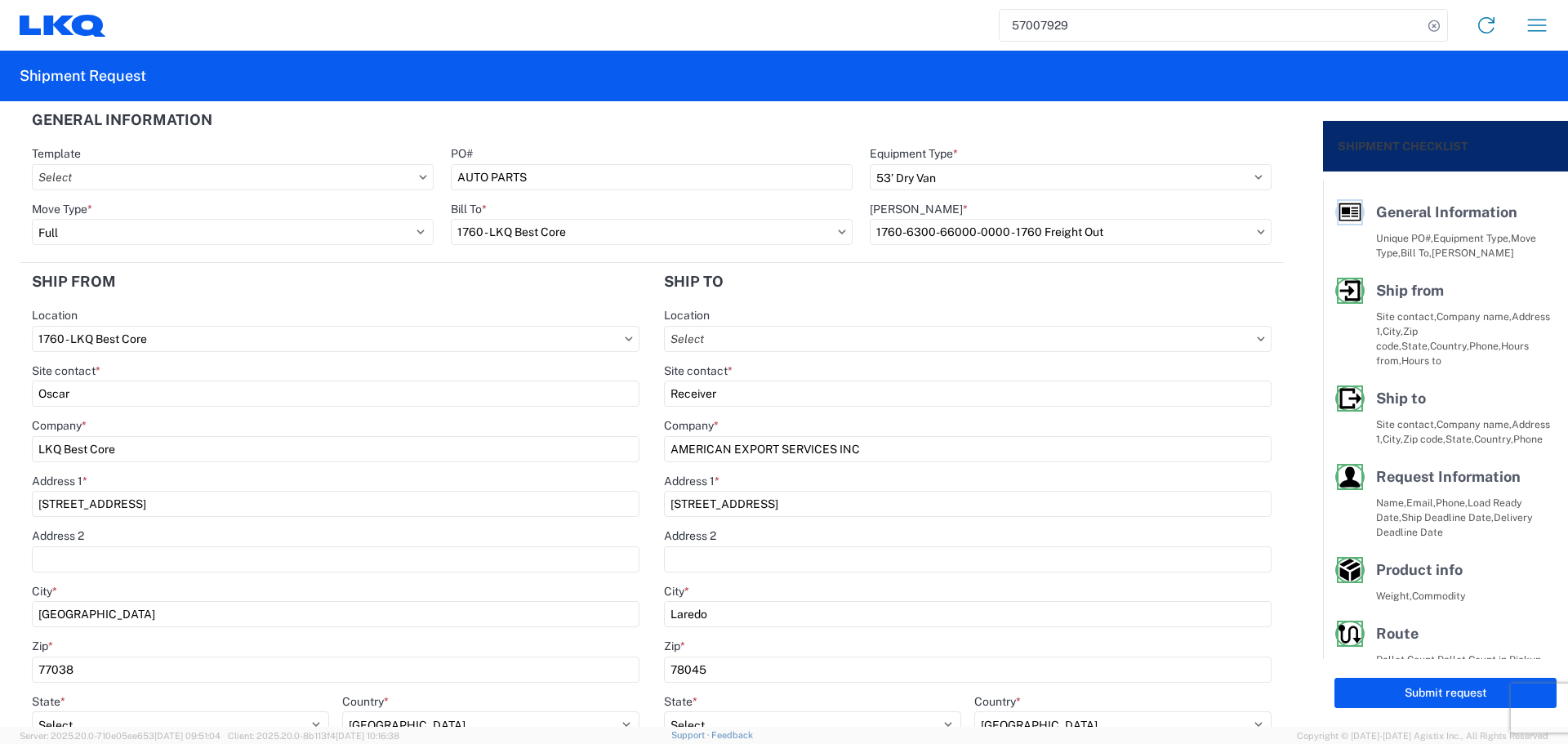
click at [567, 124] on header "General Information" at bounding box center [651, 120] width 1265 height 37
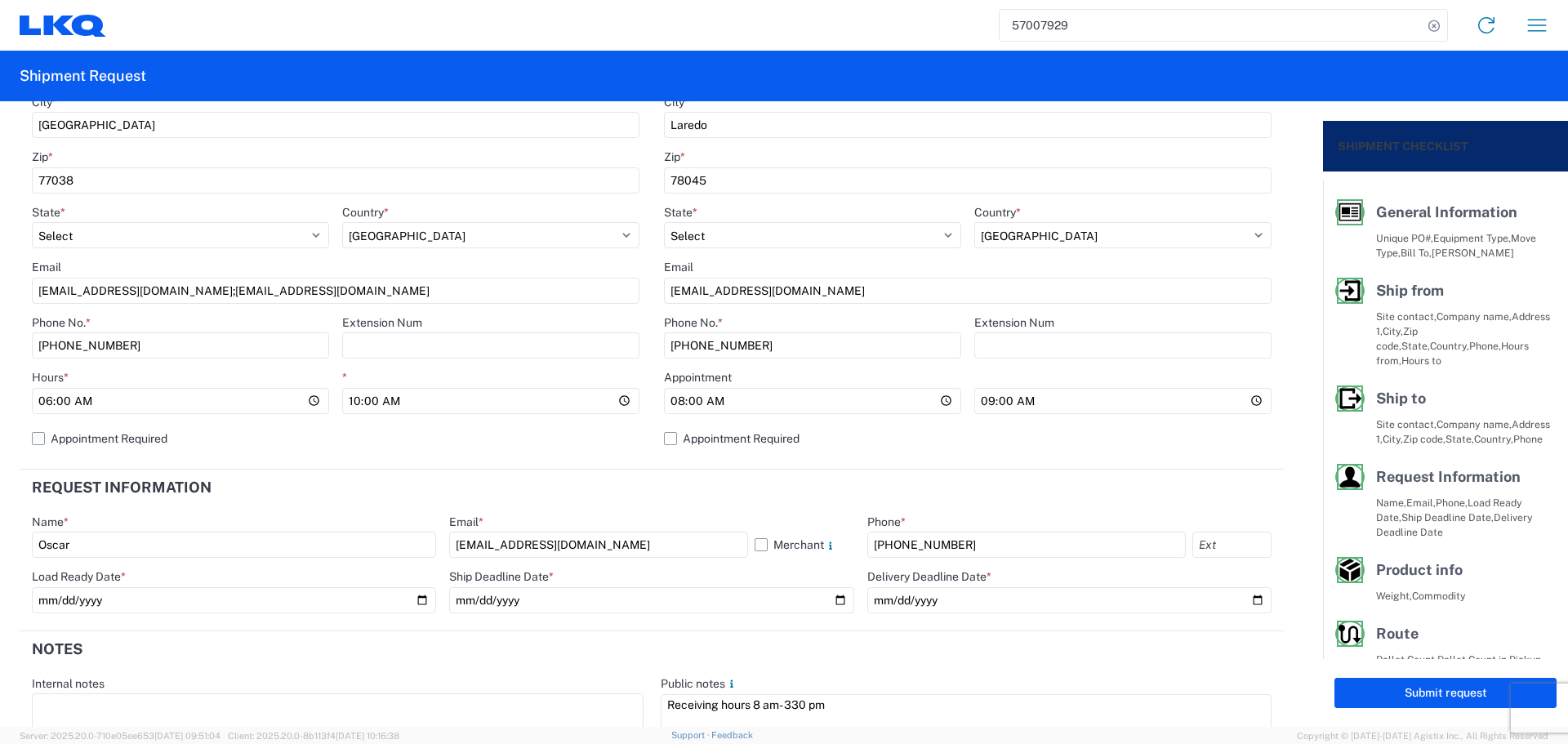
scroll to position [490, 0]
click at [1246, 400] on input "09:00:00" at bounding box center [1123, 400] width 297 height 26
click at [830, 449] on label "Appointment Required" at bounding box center [967, 438] width 608 height 26
click at [0, 0] on input "Appointment Required" at bounding box center [0, 0] width 0 height 0
select select "US"
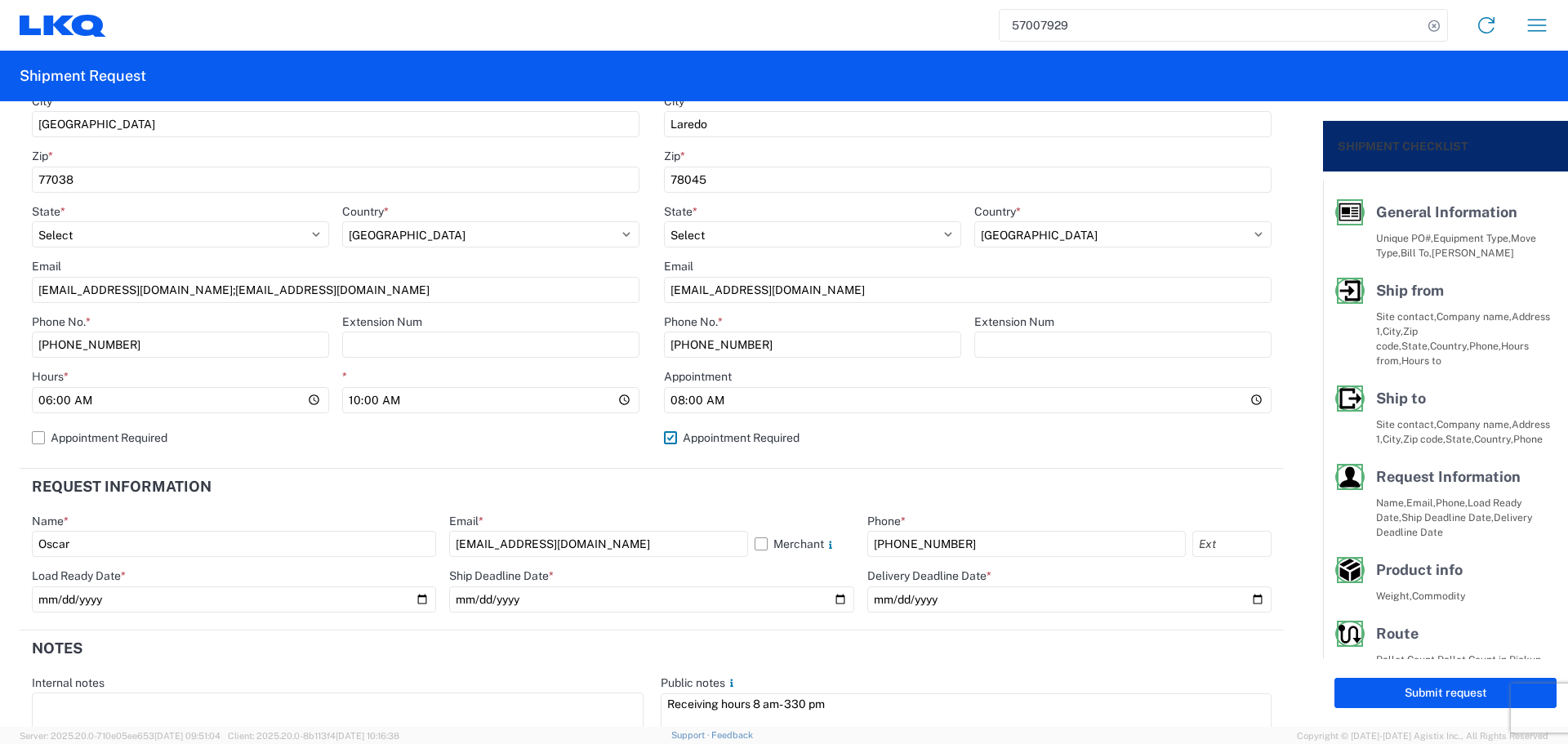
click at [830, 449] on label "Appointment Required" at bounding box center [967, 438] width 608 height 26
click at [0, 0] on input "Appointment Required" at bounding box center [0, 0] width 0 height 0
select select "US"
click at [1245, 402] on input "09:00:00" at bounding box center [1123, 400] width 297 height 26
type input "13:00"
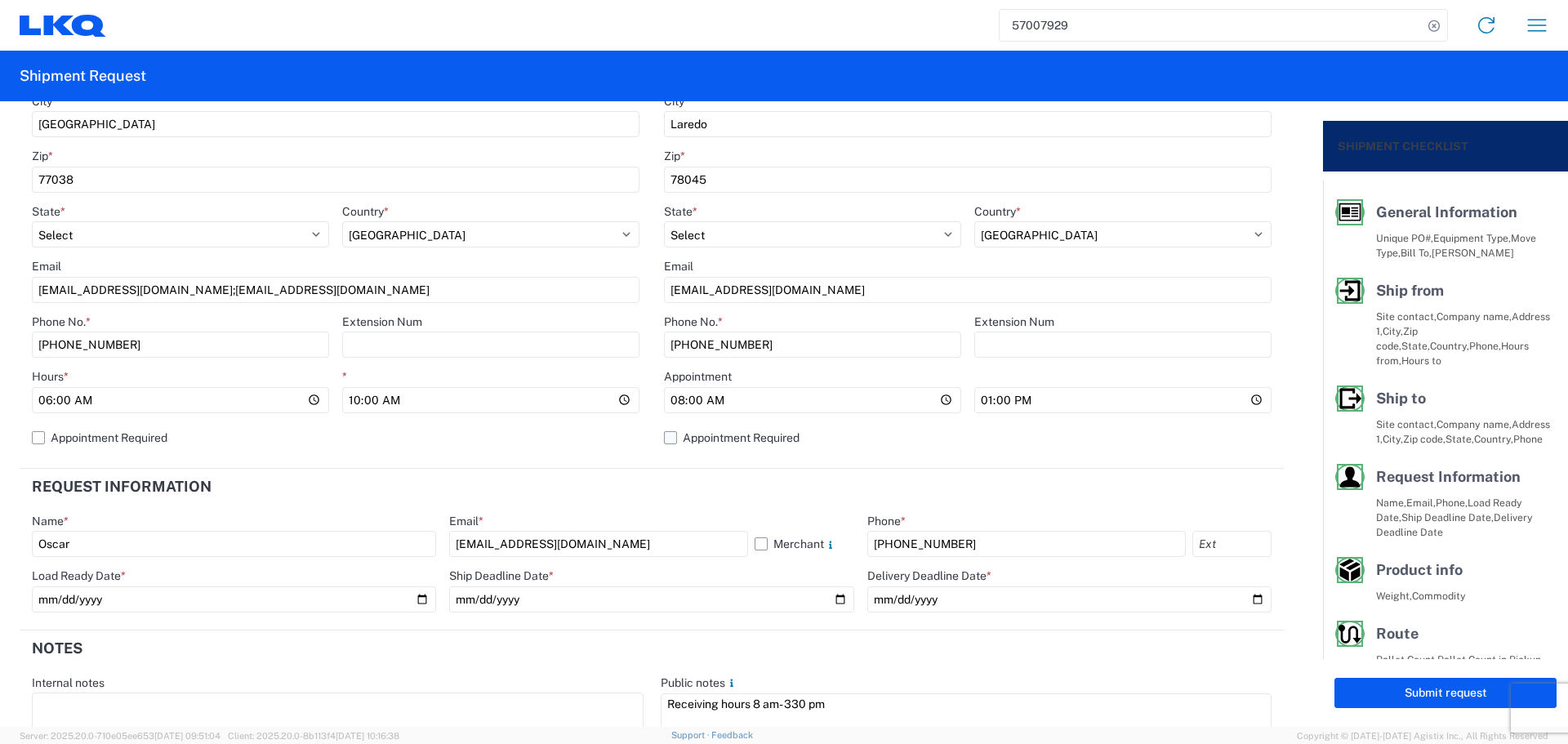
click at [875, 443] on label "Appointment Required" at bounding box center [967, 438] width 608 height 26
click at [0, 0] on input "Appointment Required" at bounding box center [0, 0] width 0 height 0
select select "US"
click at [875, 443] on label "Appointment Required" at bounding box center [967, 438] width 608 height 26
click at [0, 0] on input "Appointment Required" at bounding box center [0, 0] width 0 height 0
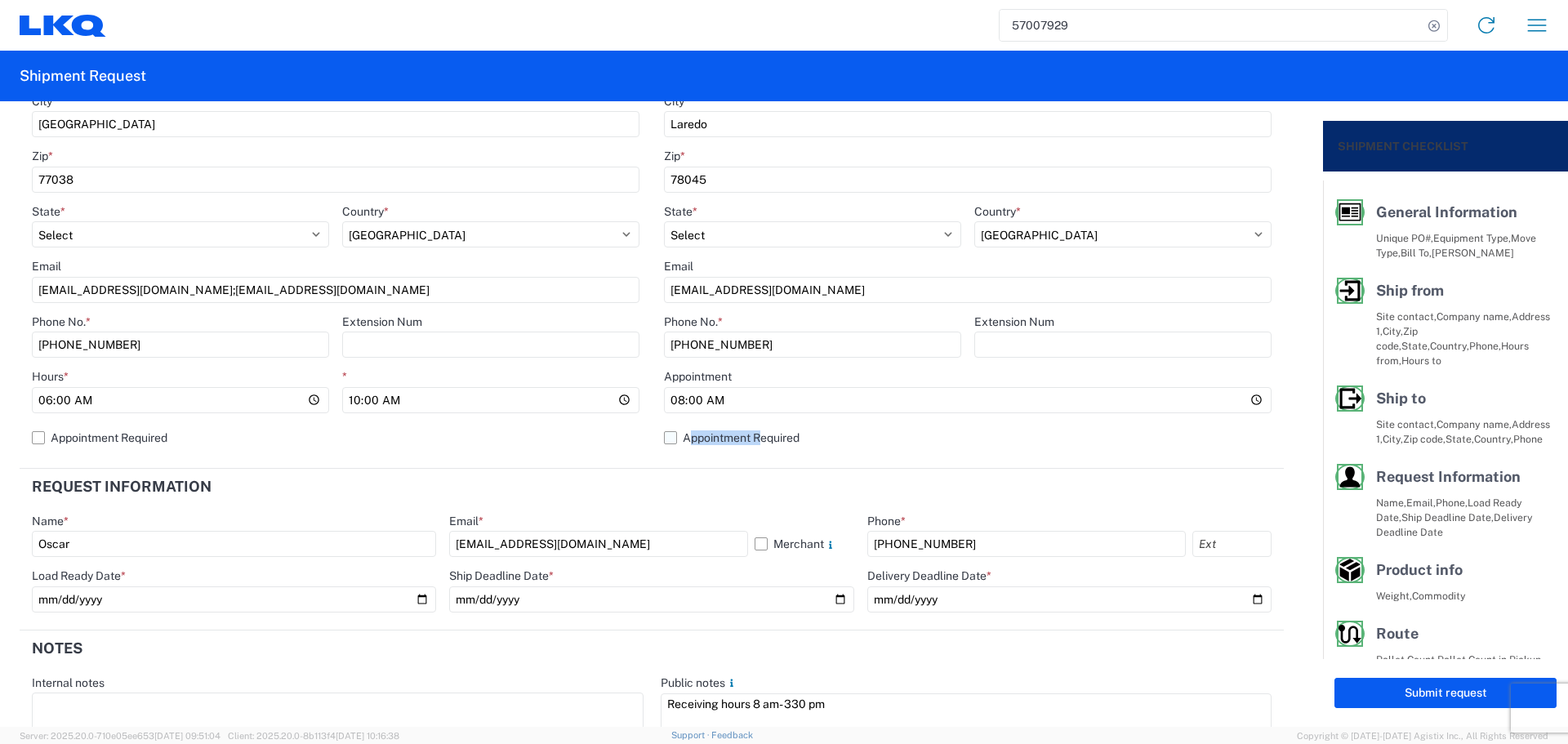
select select "US"
click at [704, 493] on header "Request Information" at bounding box center [651, 487] width 1265 height 37
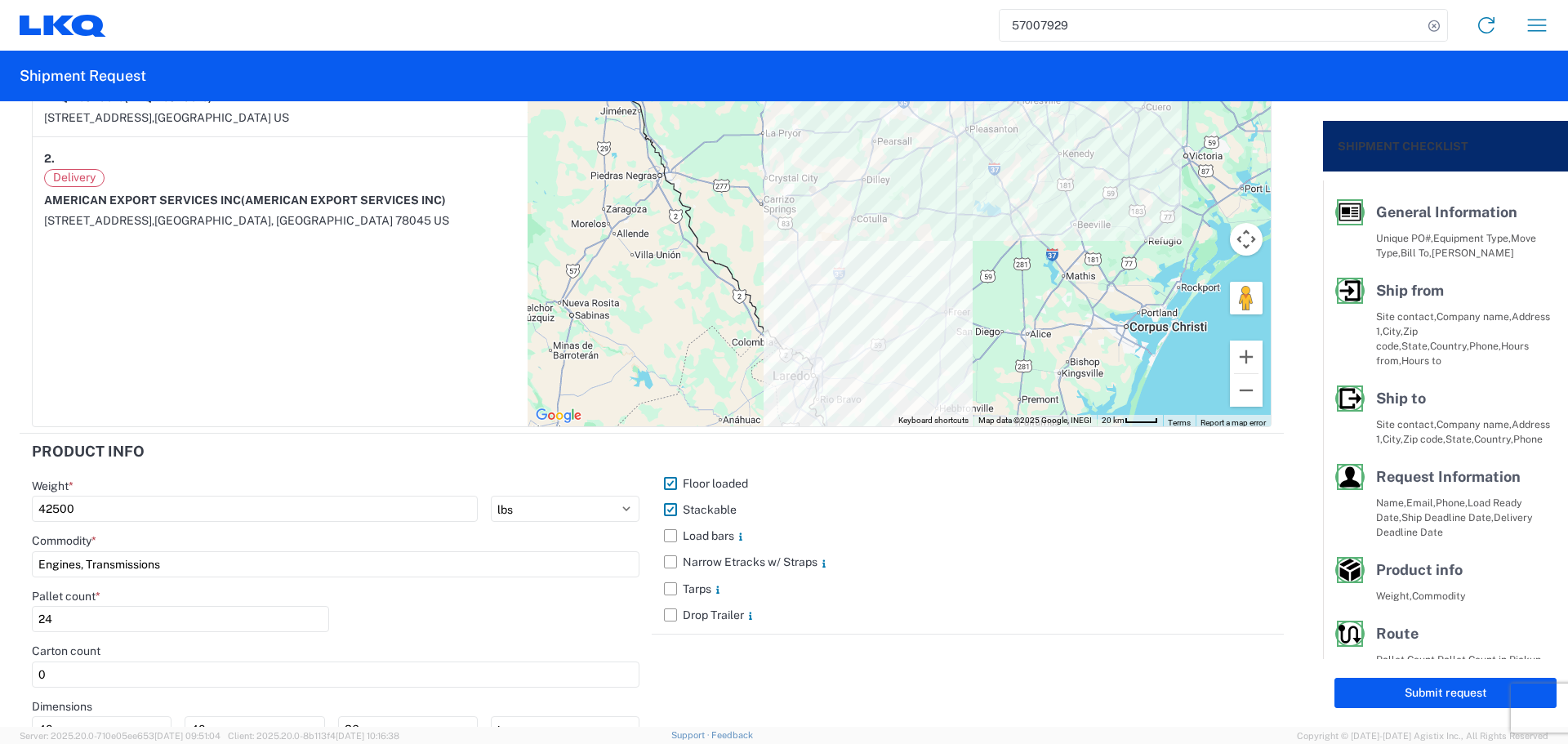
scroll to position [1442, 0]
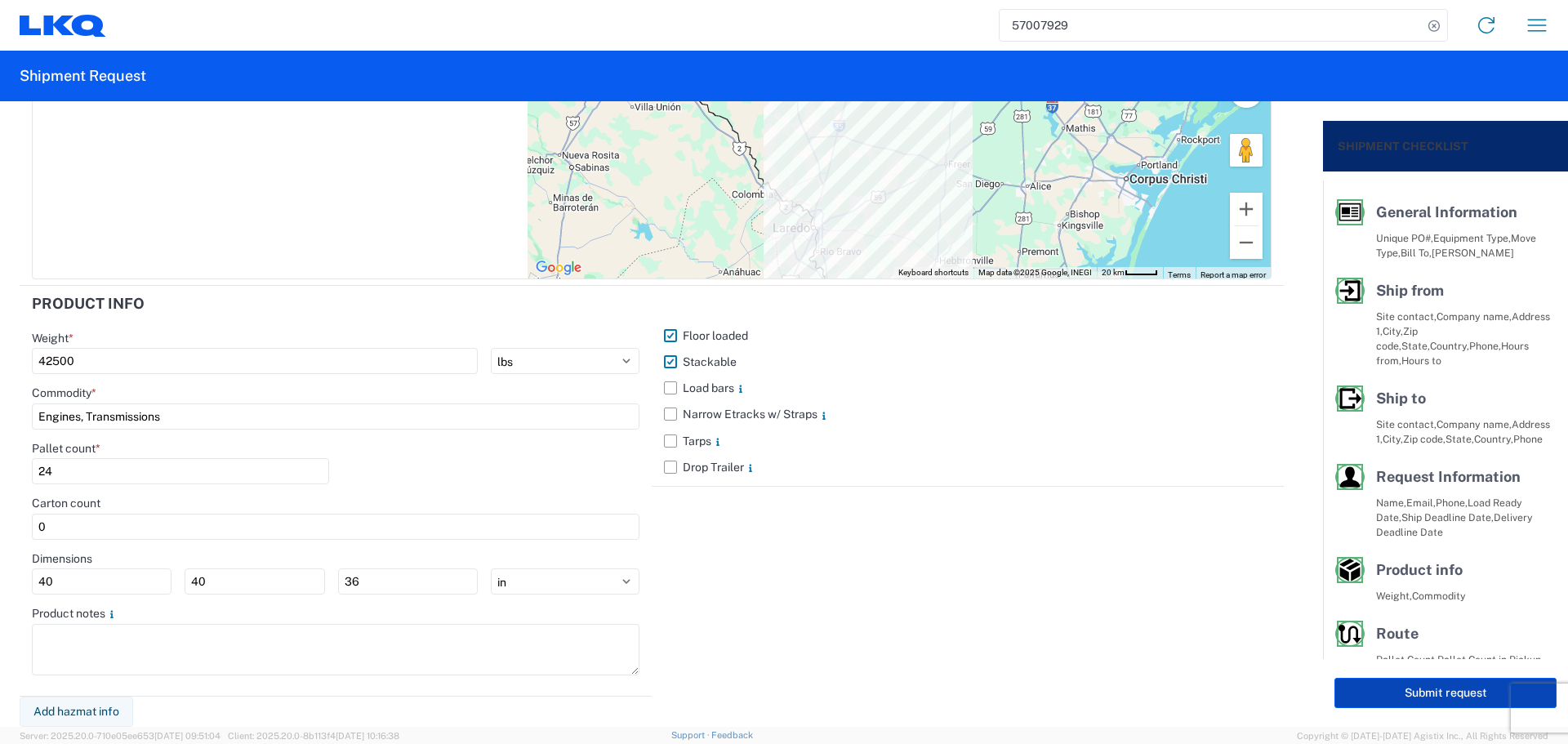
click at [1471, 692] on button "Submit request" at bounding box center [1446, 692] width 223 height 30
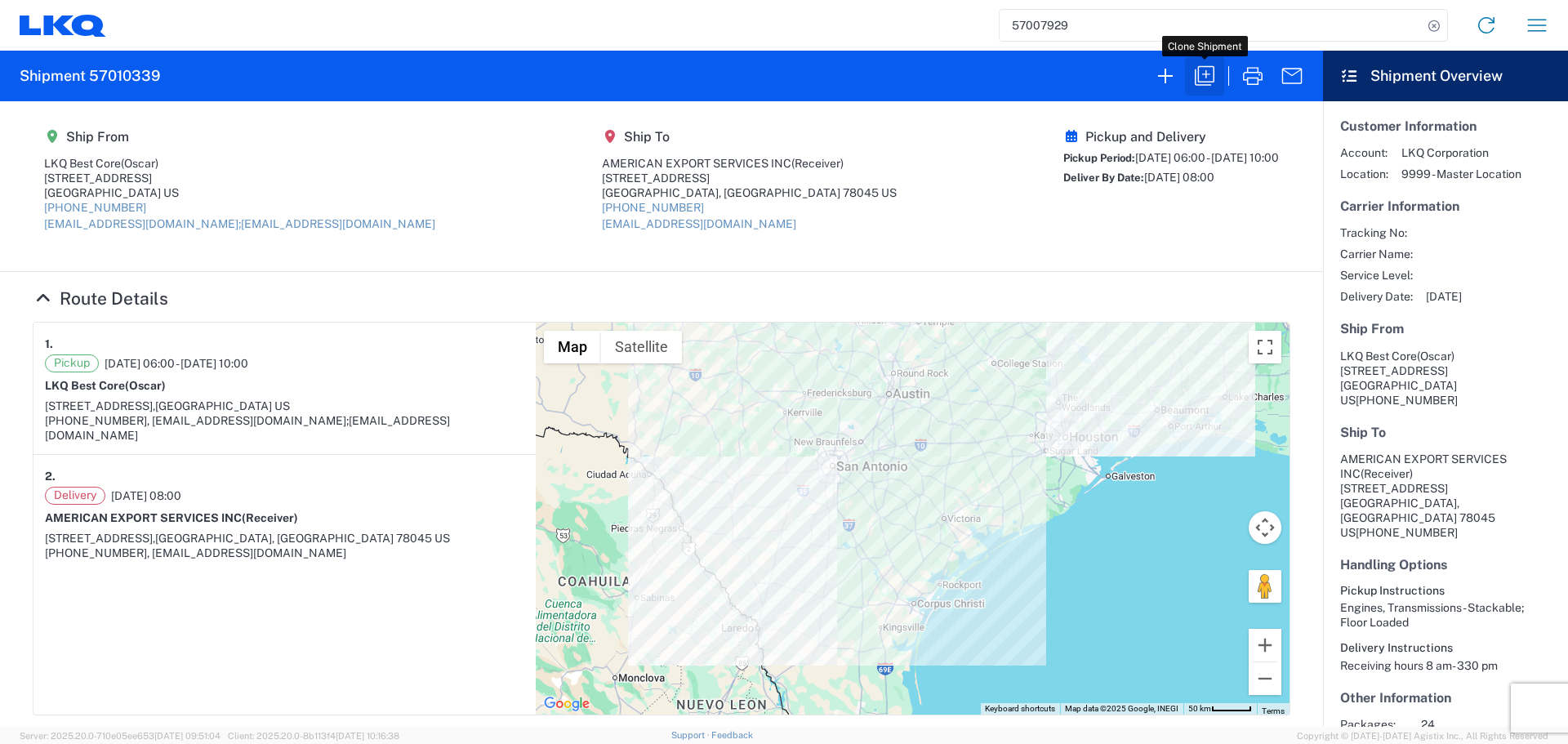
click at [1207, 80] on icon "button" at bounding box center [1205, 75] width 26 height 26
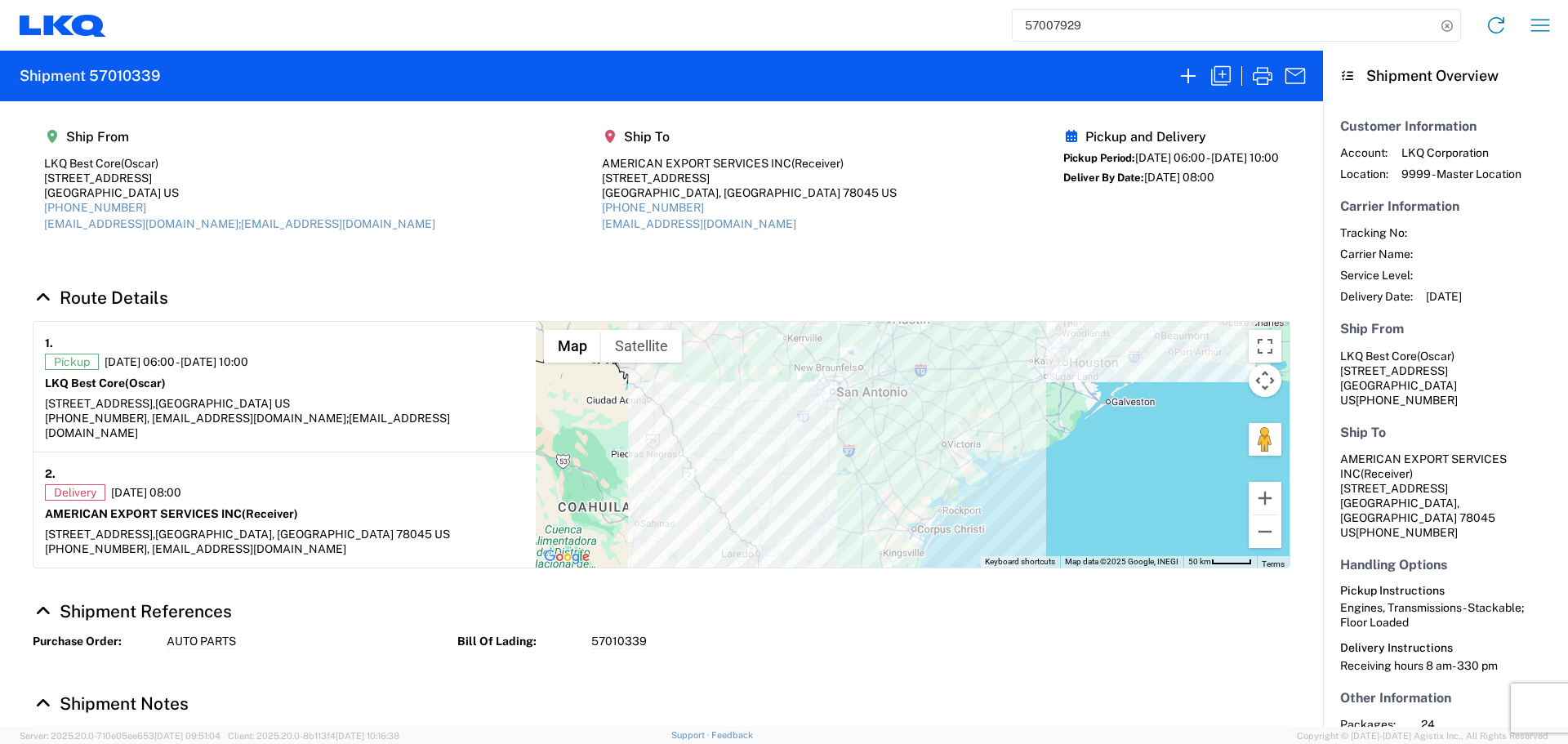
select select "STDV"
select select "FULL"
select select "US"
select select "LBS"
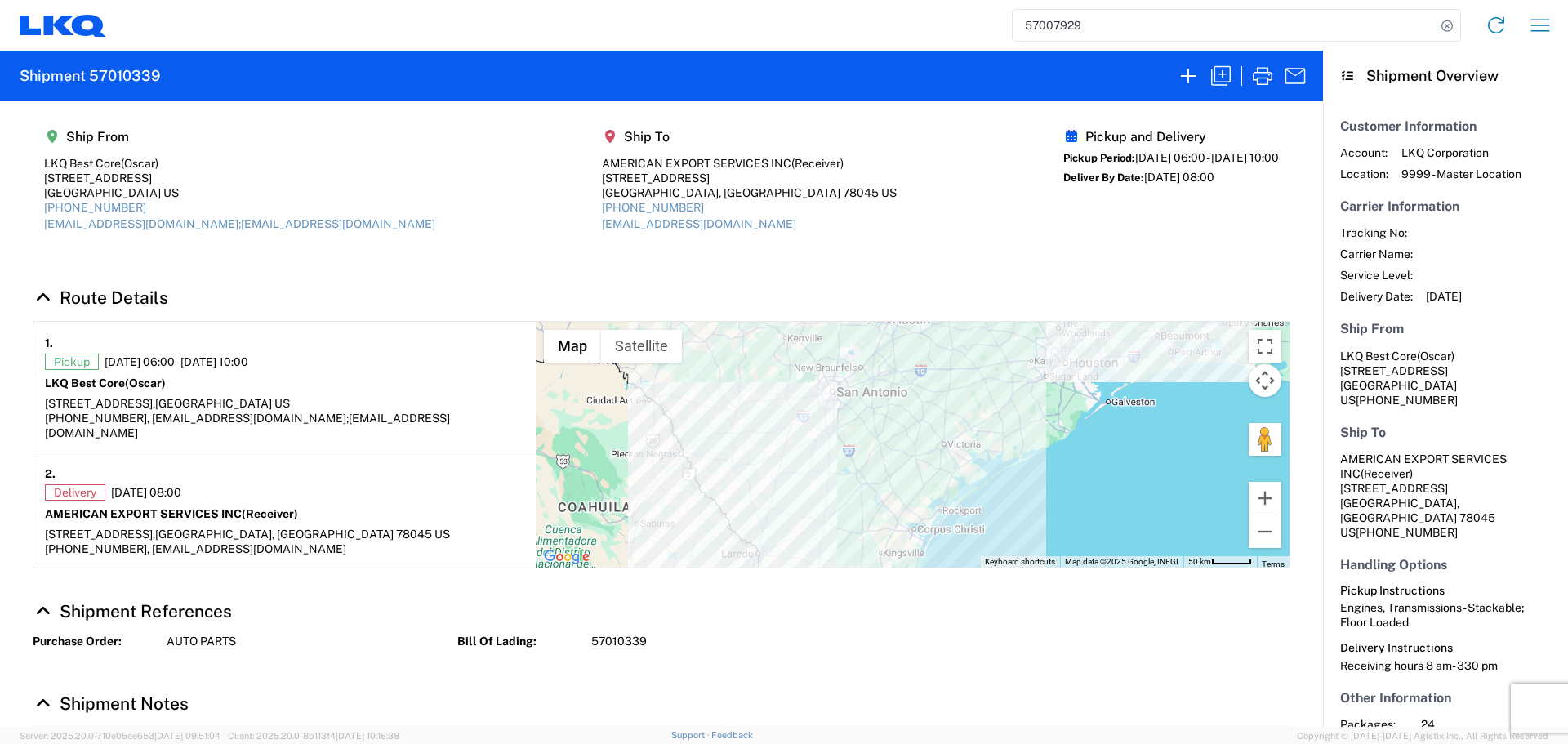
select select "IN"
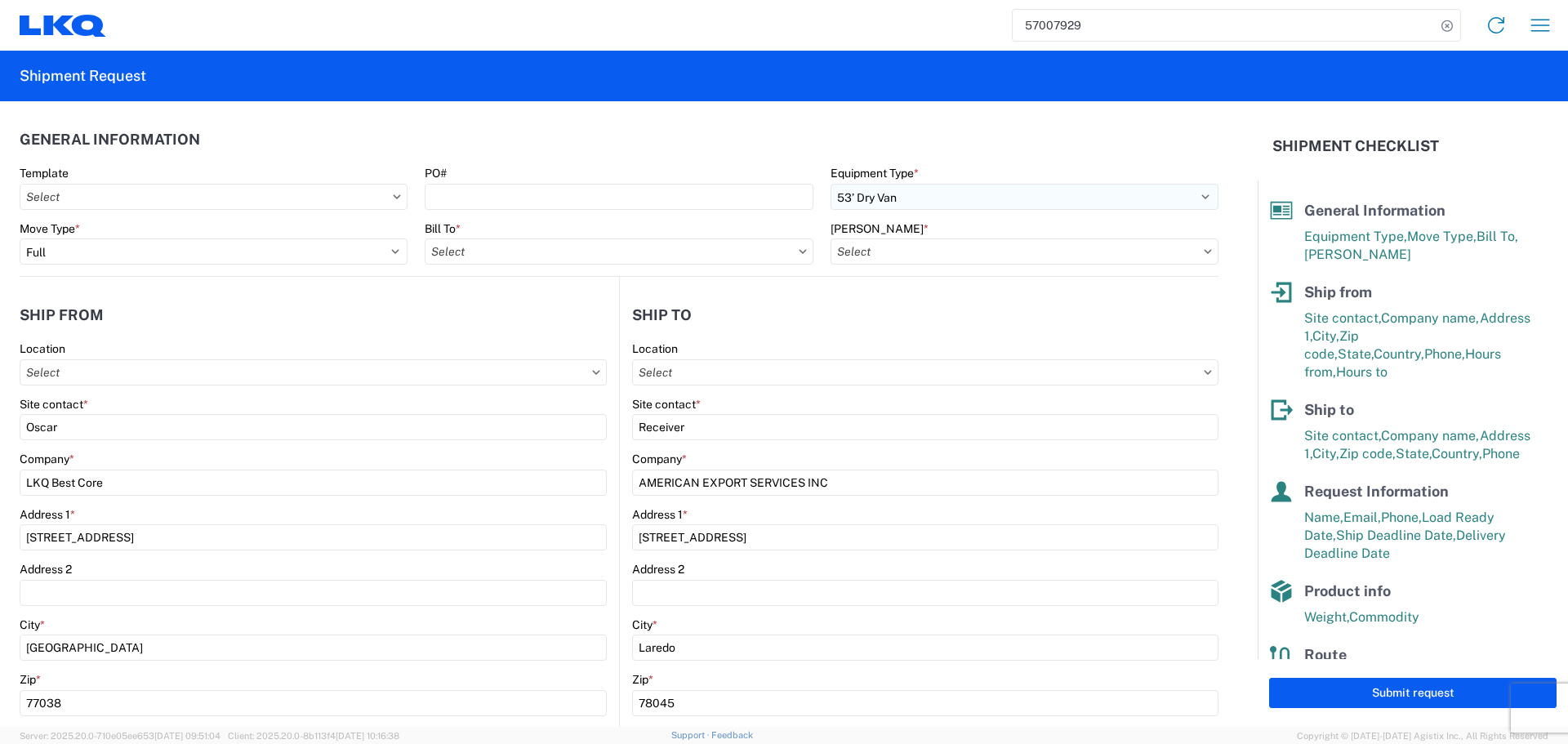
type input "1760 - LKQ Best Core"
type input "1760-6300-66000-0000 - 1760 Freight Out"
type input "1760 - LKQ Best Core"
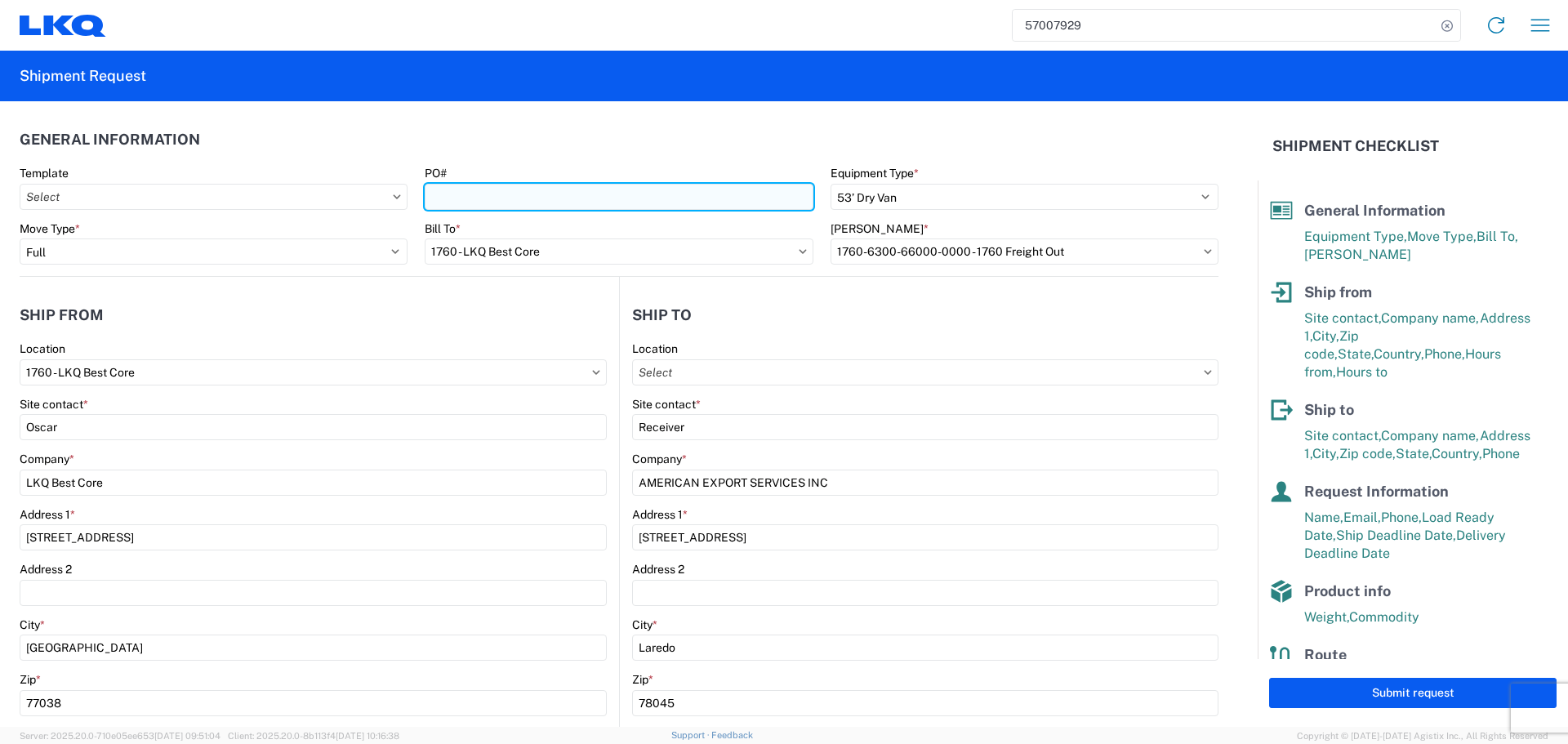
click at [644, 195] on input "PO#" at bounding box center [619, 197] width 388 height 26
type input "AUTO PARTS"
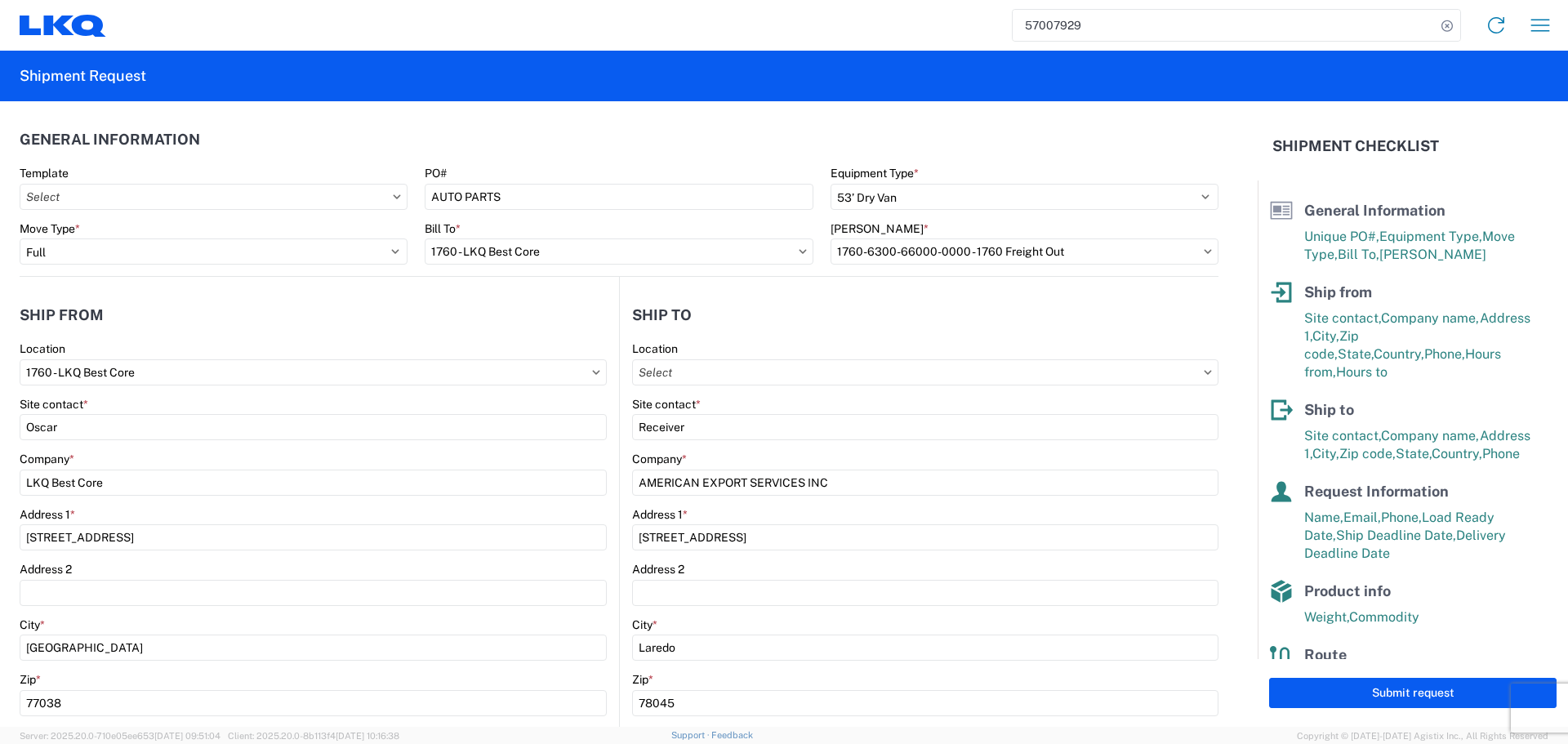
click at [548, 113] on agx-general-info "General Information Template PO# AUTO PARTS Equipment Type * Select 53’ Dry Van…" at bounding box center [619, 189] width 1199 height 176
click at [1398, 699] on button "Submit request" at bounding box center [1413, 692] width 288 height 30
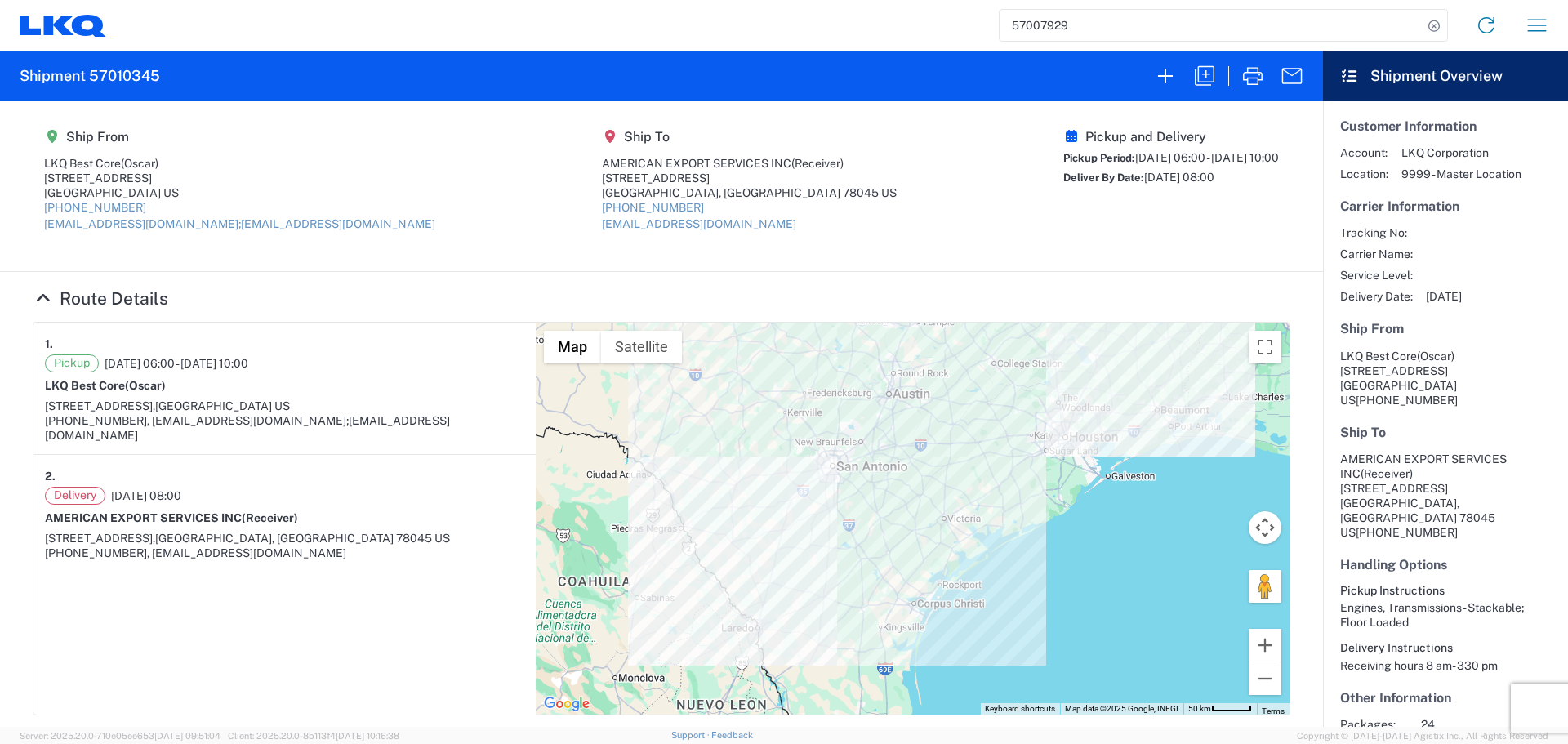
click at [1040, 26] on input "57007929" at bounding box center [1211, 26] width 423 height 31
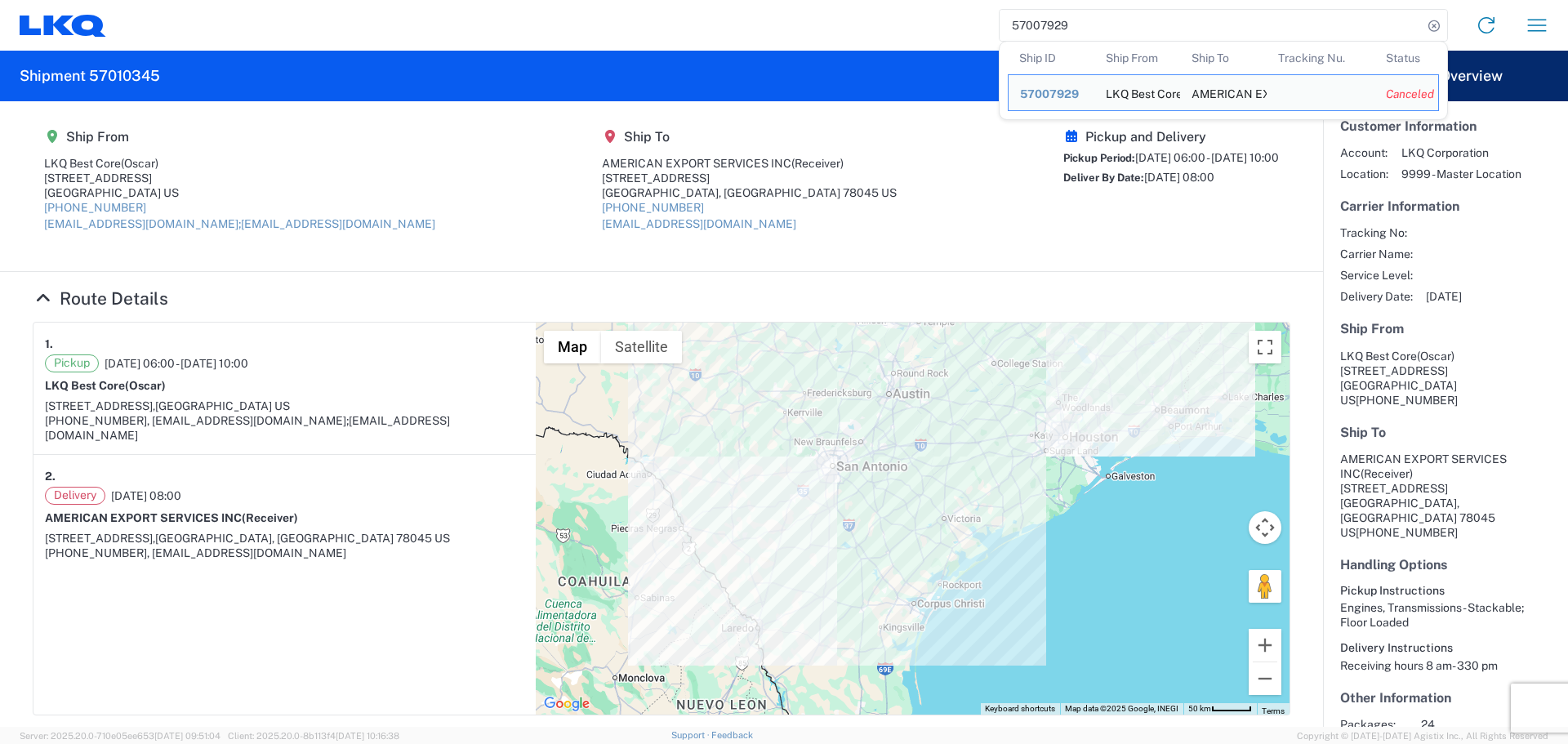
click at [1040, 26] on input "57007929" at bounding box center [1211, 26] width 423 height 31
paste input "6997986"
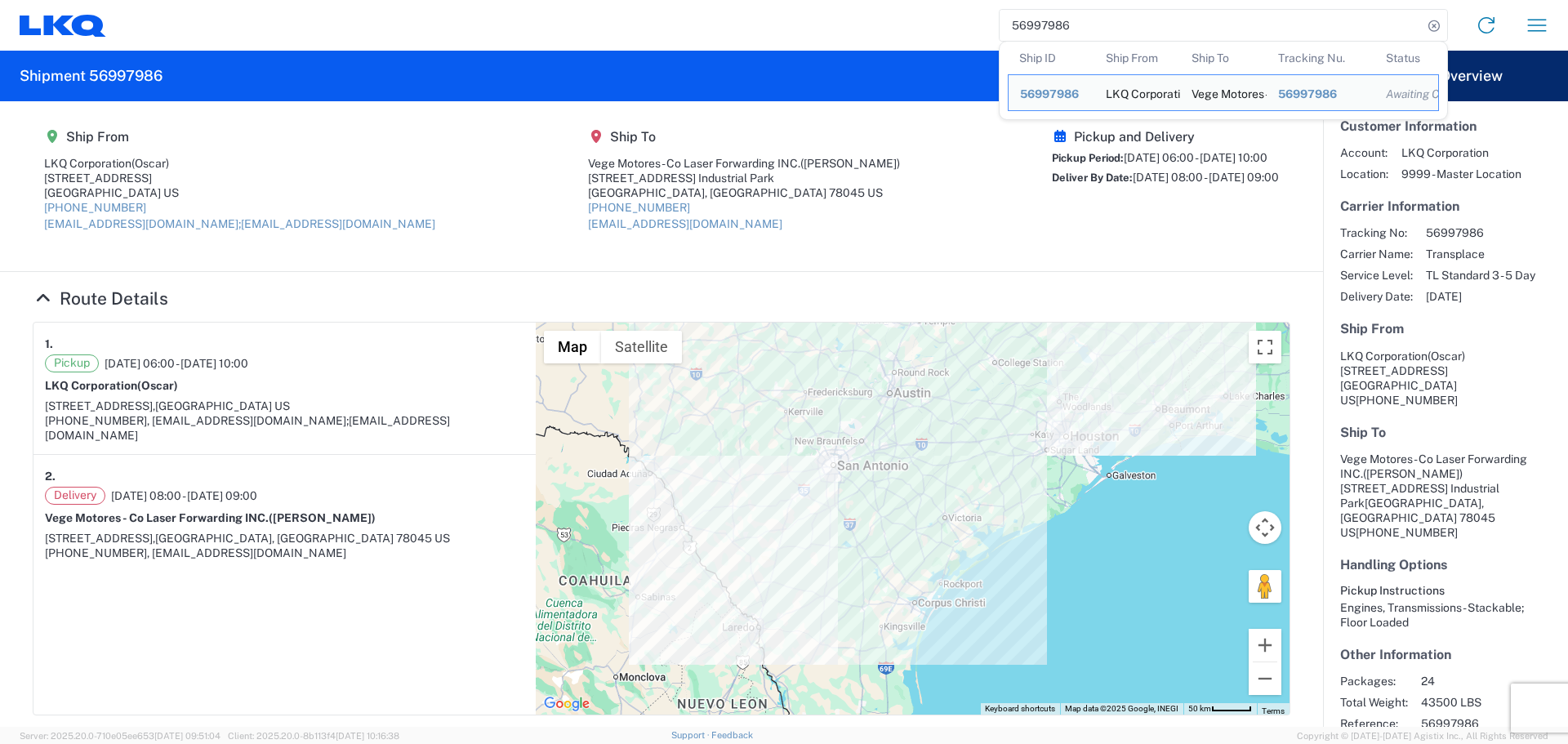
click at [1043, 33] on input "56997986" at bounding box center [1211, 26] width 423 height 31
paste input "84310"
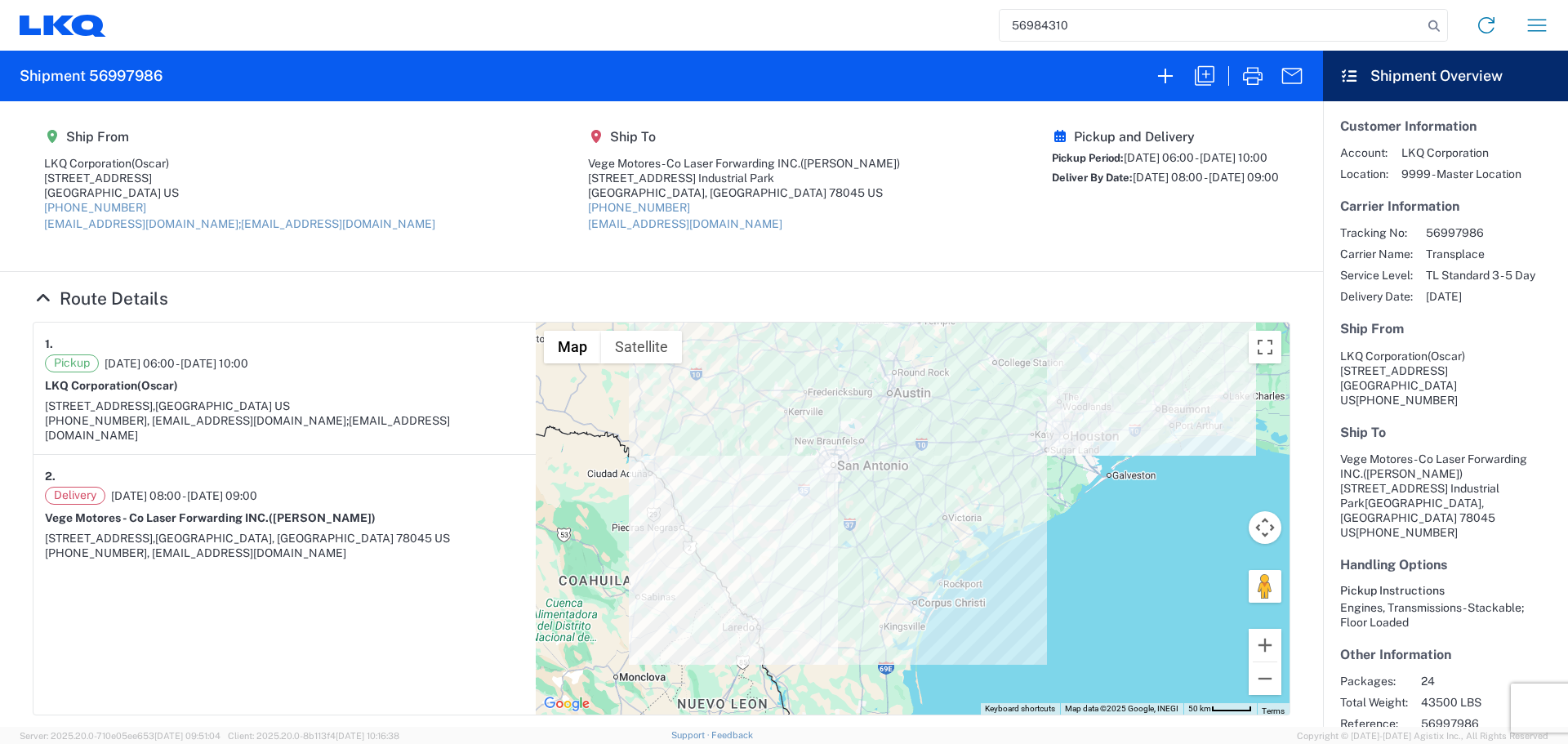
type input "56984310"
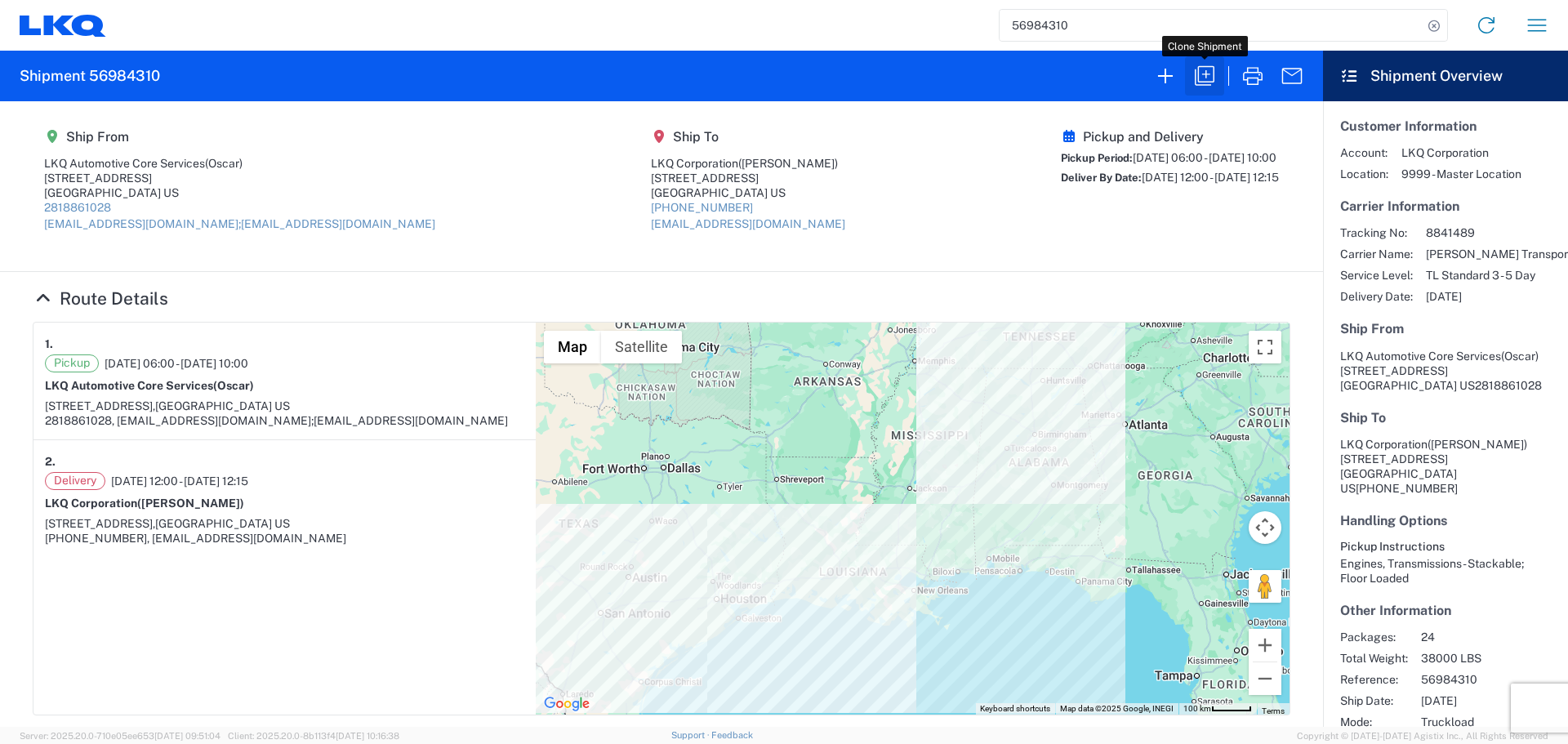
click at [1201, 59] on button "button" at bounding box center [1205, 75] width 40 height 40
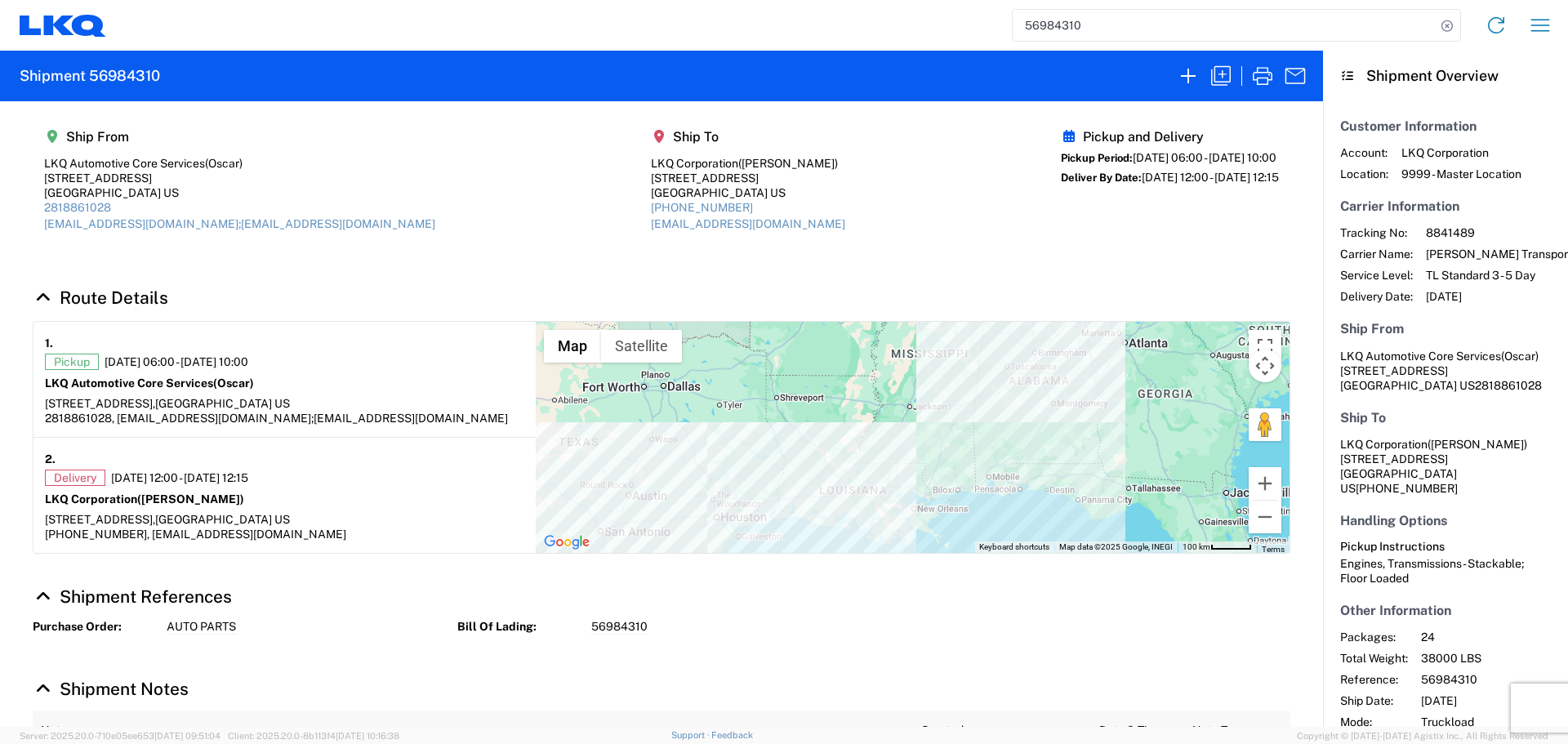
select select "FULL"
select select "LBS"
select select "IN"
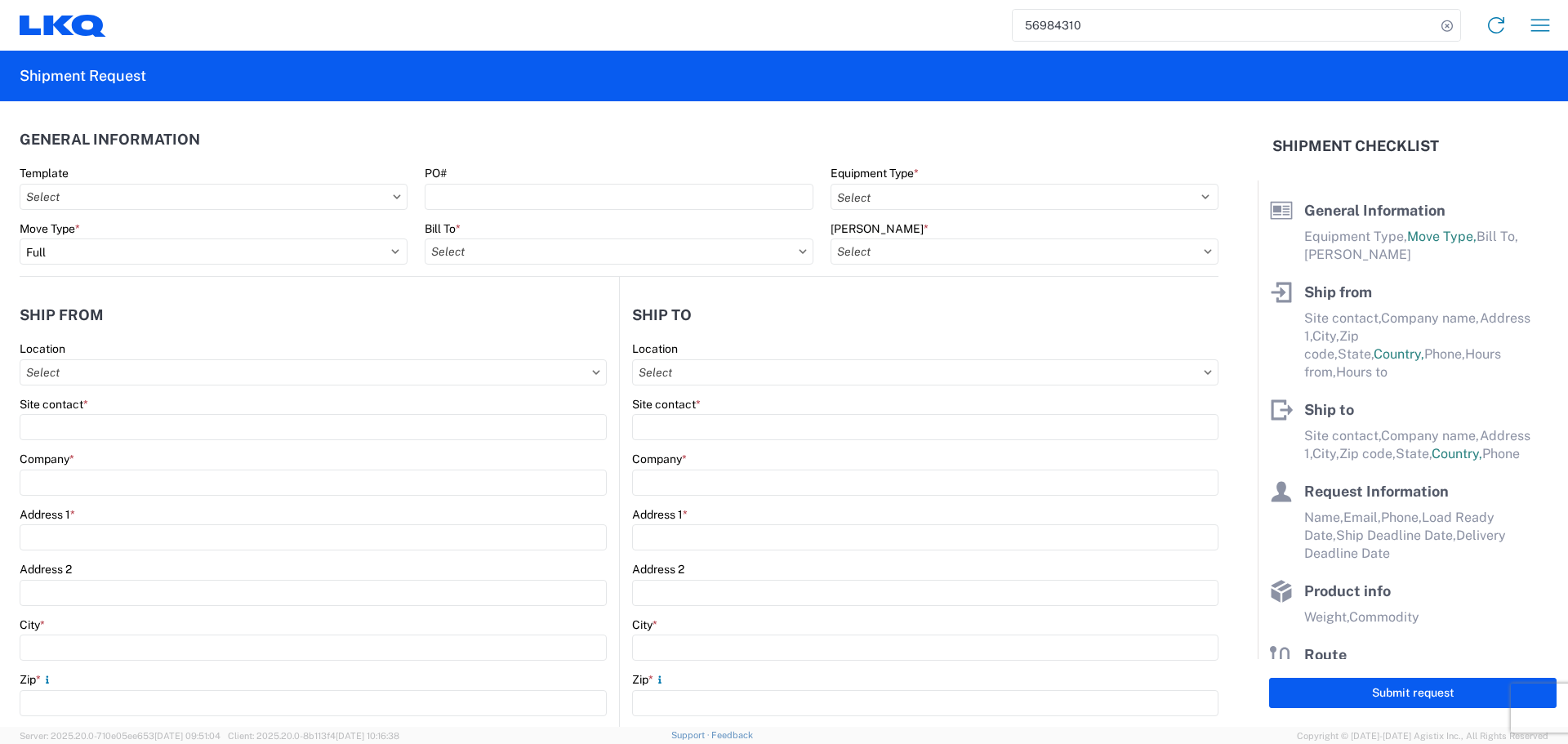
select select "STDV"
type input "Oscar"
type input "LKQ Automotive Core Services"
type input "1714 West Mount Houston Rd"
type input "Houston"
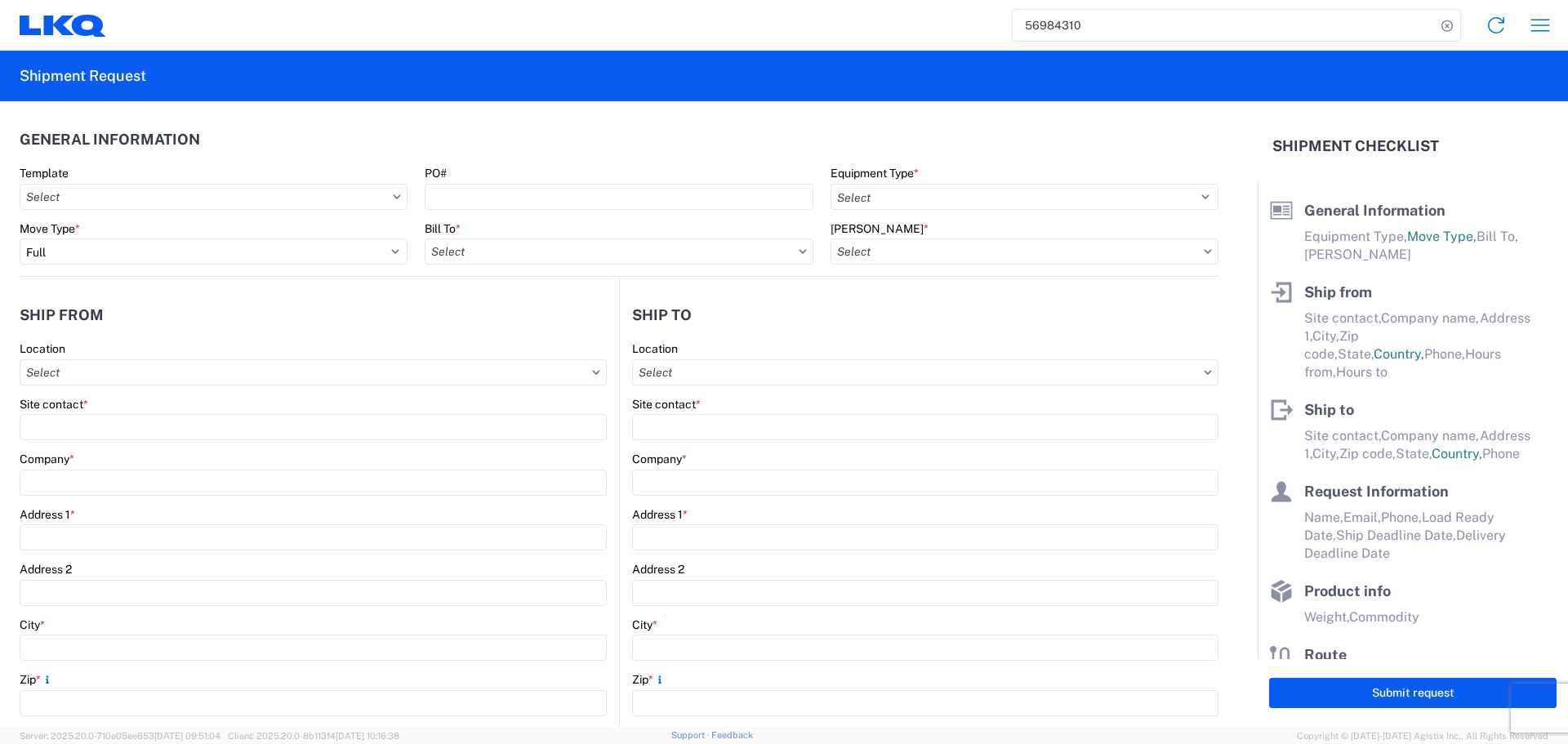
type input "77038"
type input "oxdavila@lkqcorp.com;acgarcia@lkqcorp.com"
type input "Brian Schmidt"
type input "LKQ Corporation"
type input "32 Dart Rd"
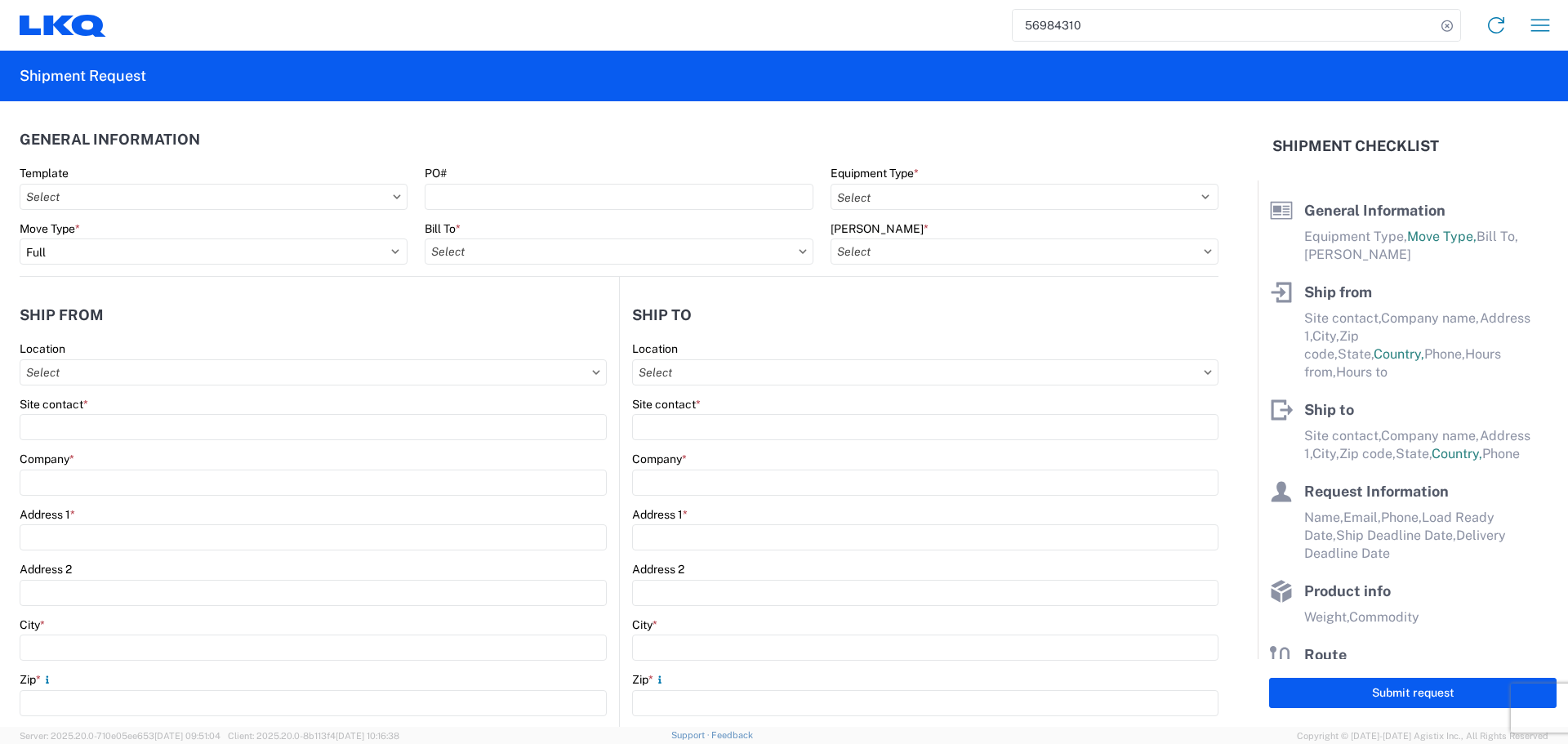
type input "Newnan"
type input "30265"
type input "jbschmidt@lkqcorp.com"
type input "Oscar"
type input "oxdavila@lkqcorp.com"
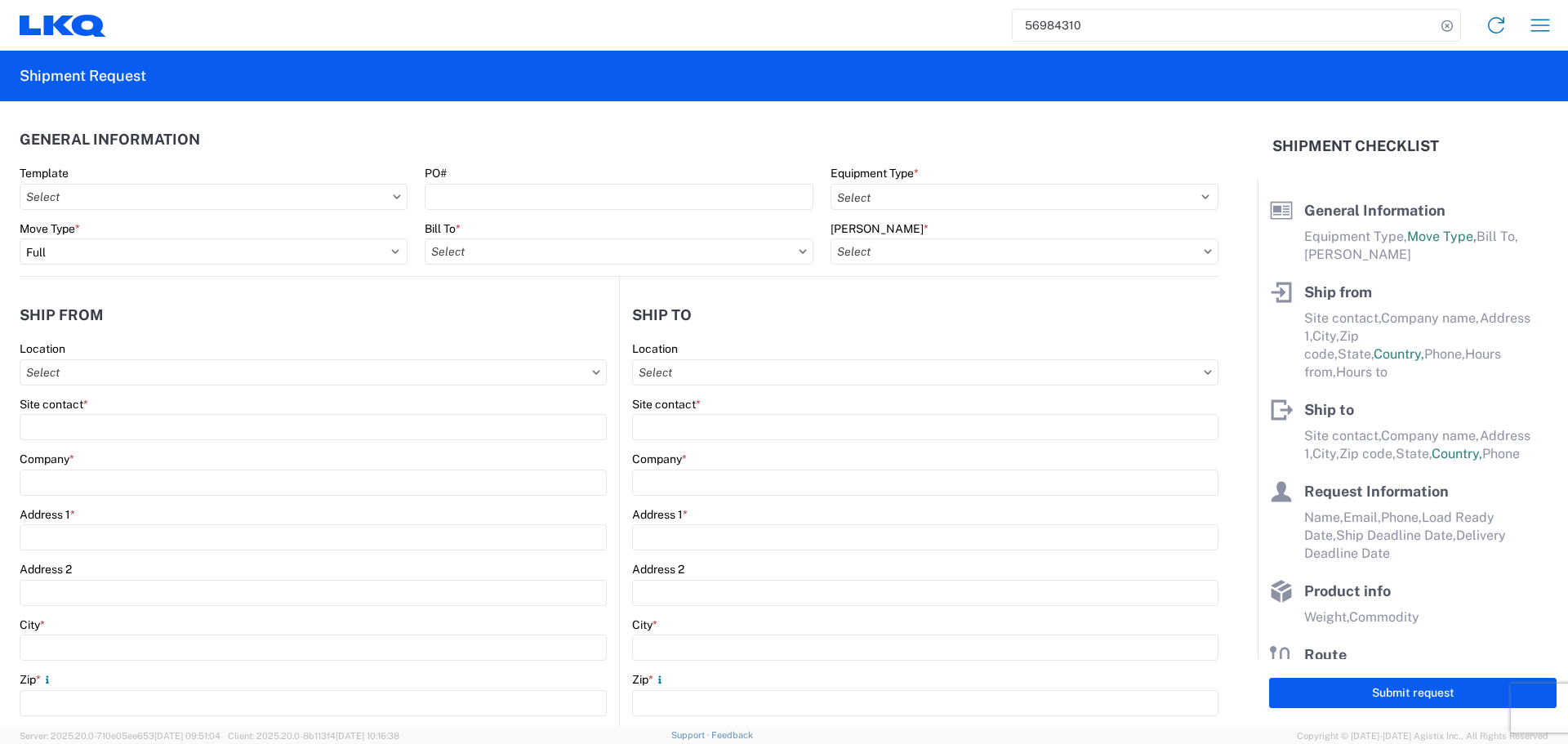
type input "2818861028"
type input "2025-10-01"
type input "2025-10-03"
type input "38000"
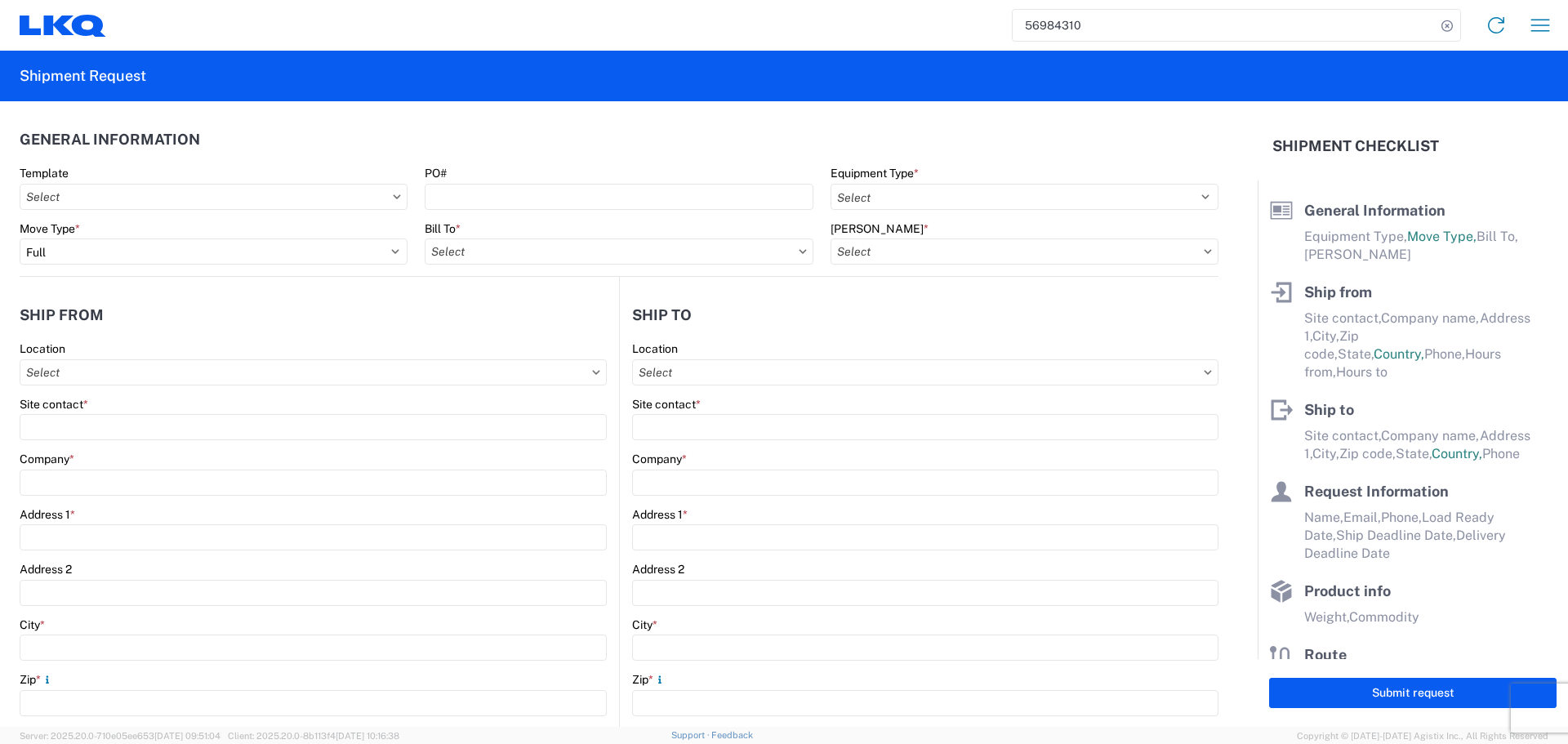
type input "Engines, Transmissions"
type input "24"
type input "0"
type input "3.33"
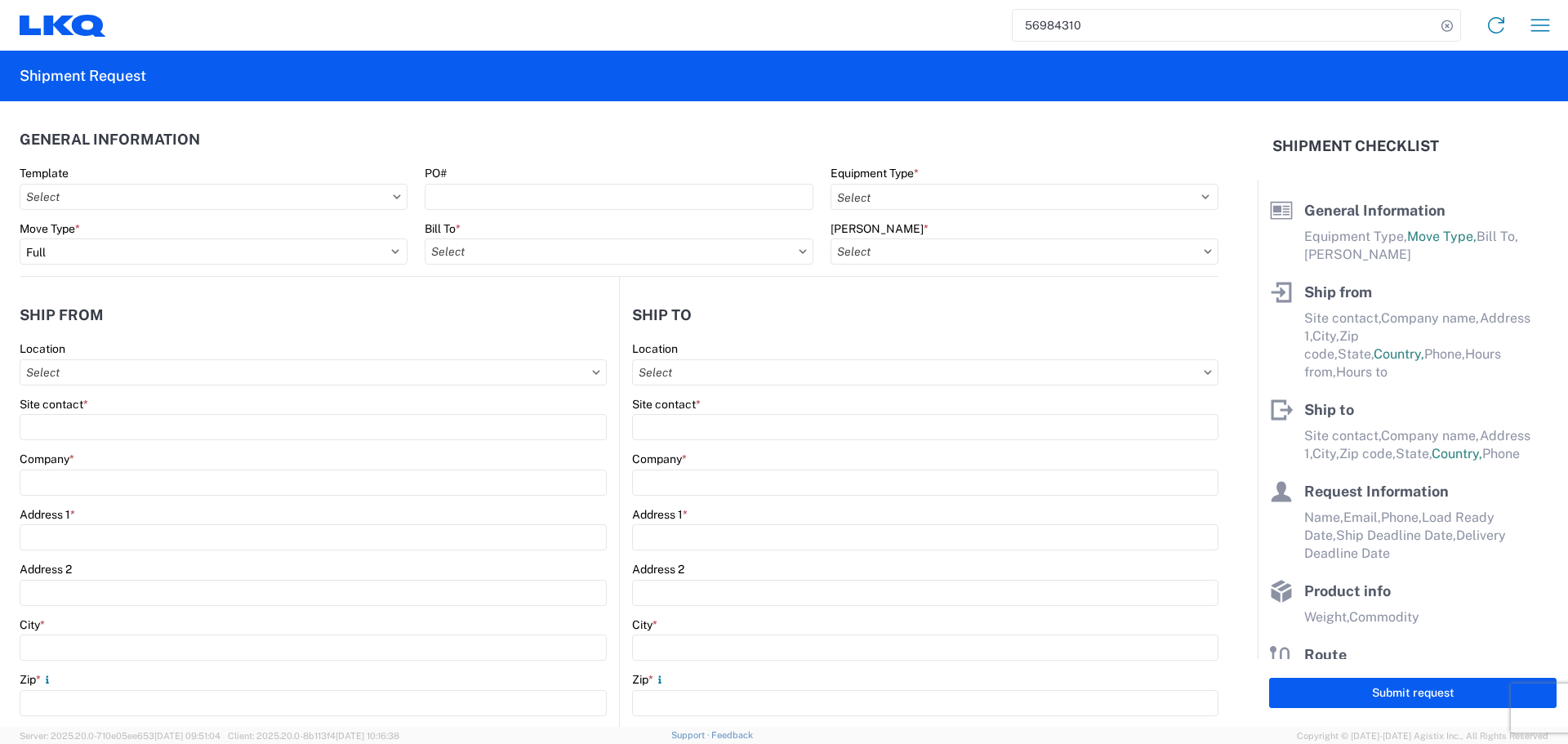
type input "3"
select select "FT"
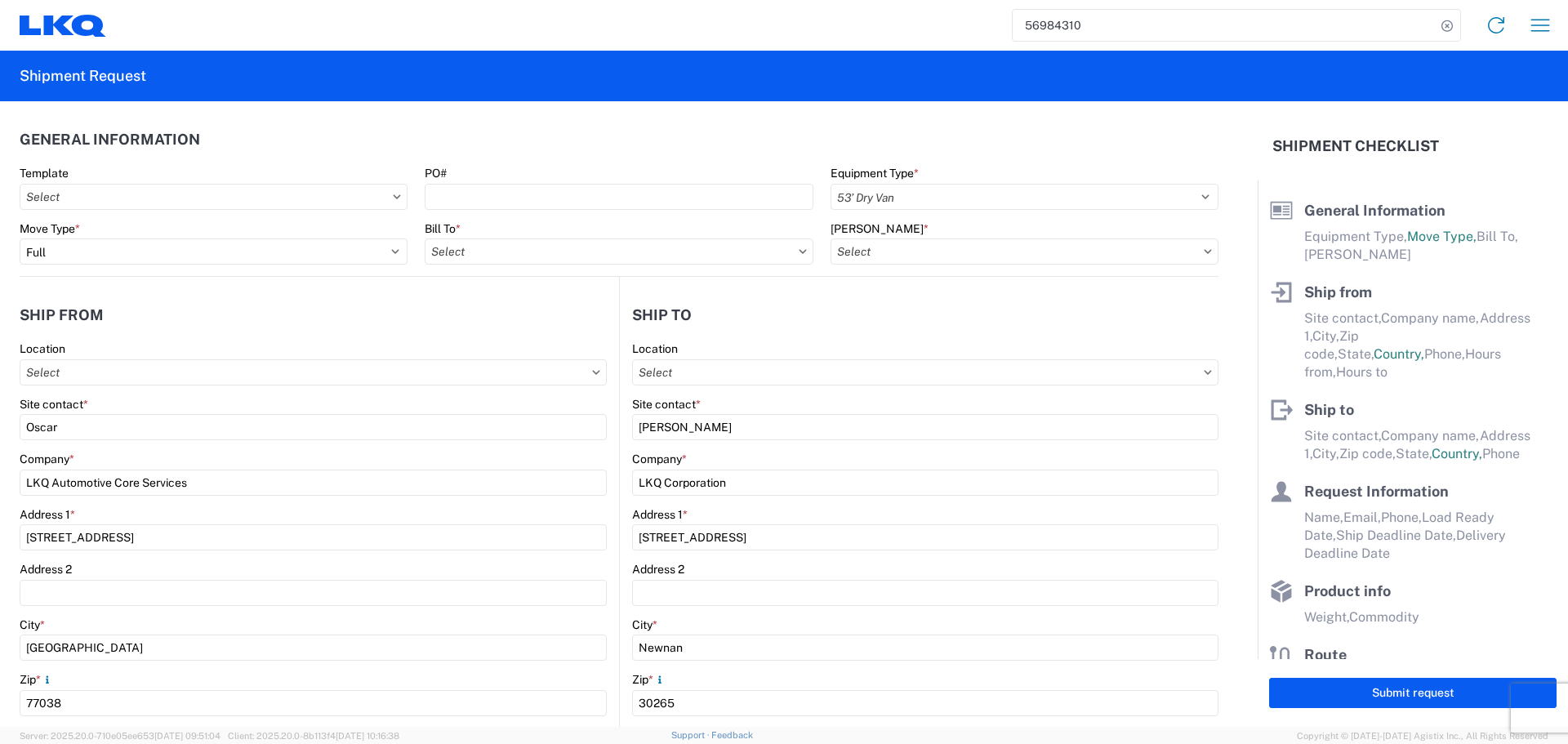
select select "US"
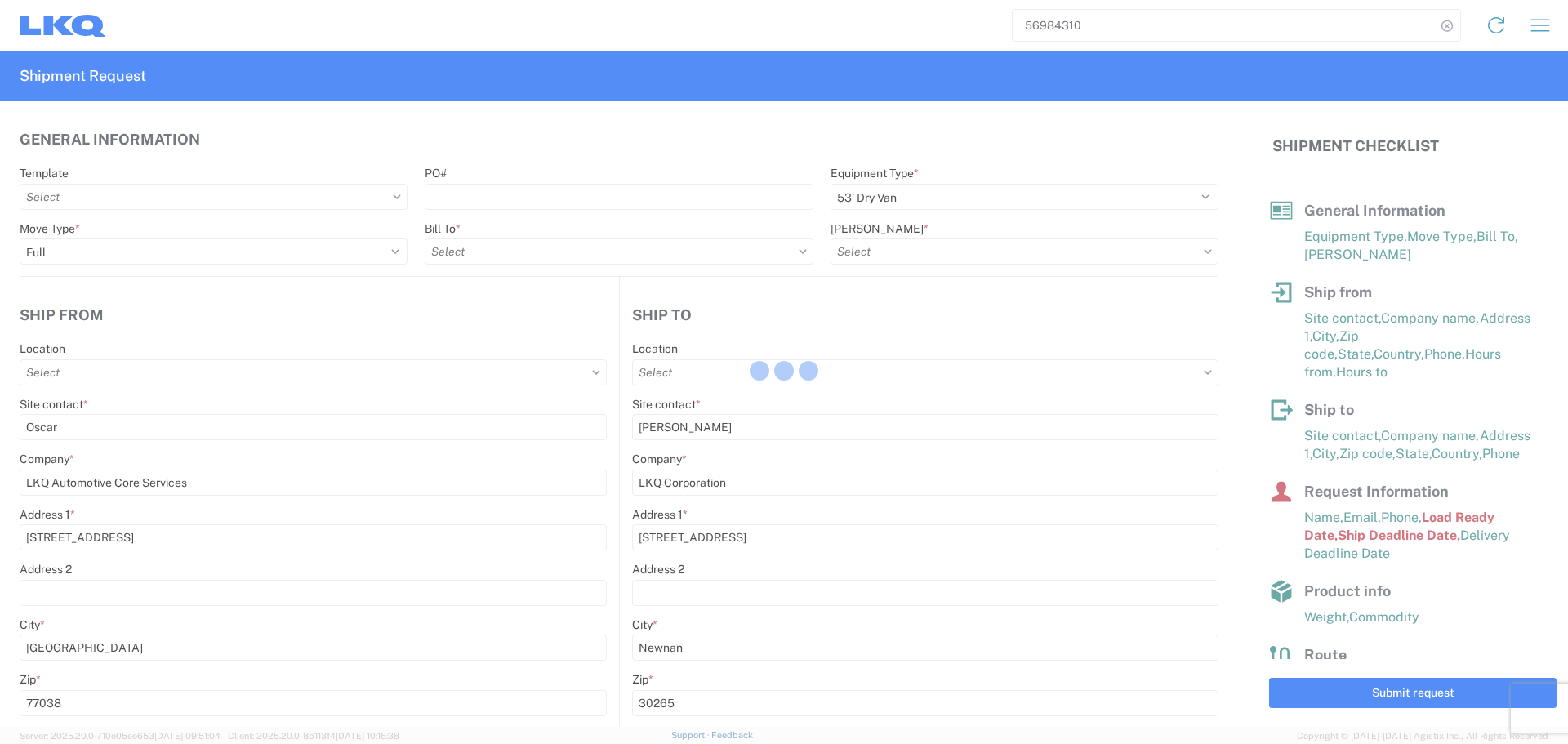
type input "1760 - LKQ Best Core"
type input "1772 - LKQ Atlanta Core Newnan"
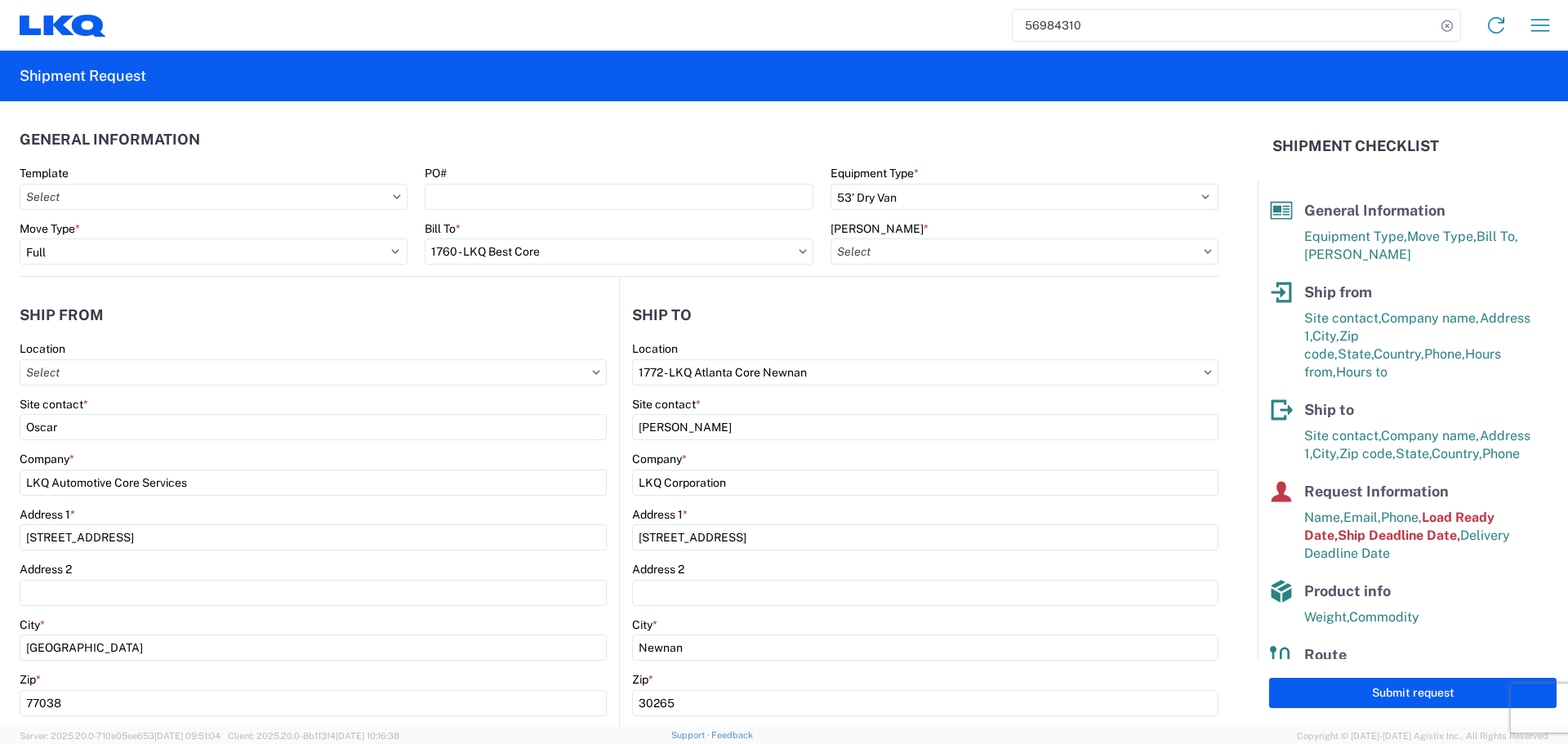
type input "1760-1300-50180-0000 - 1760 Freight In - Cores"
type input "1760 - LKQ Best Core"
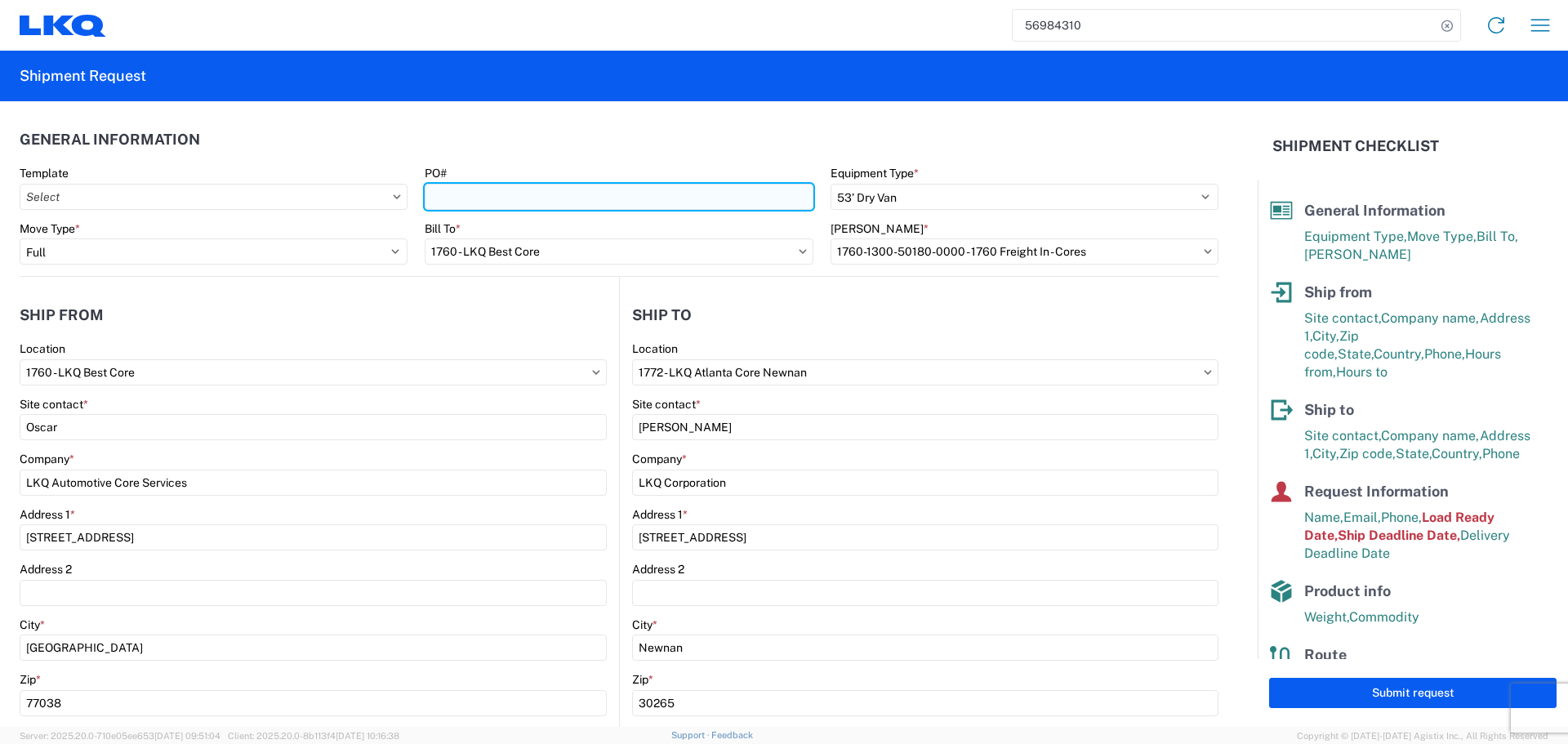
click at [514, 198] on input "PO#" at bounding box center [619, 197] width 388 height 26
type input "AUTO PARTS"
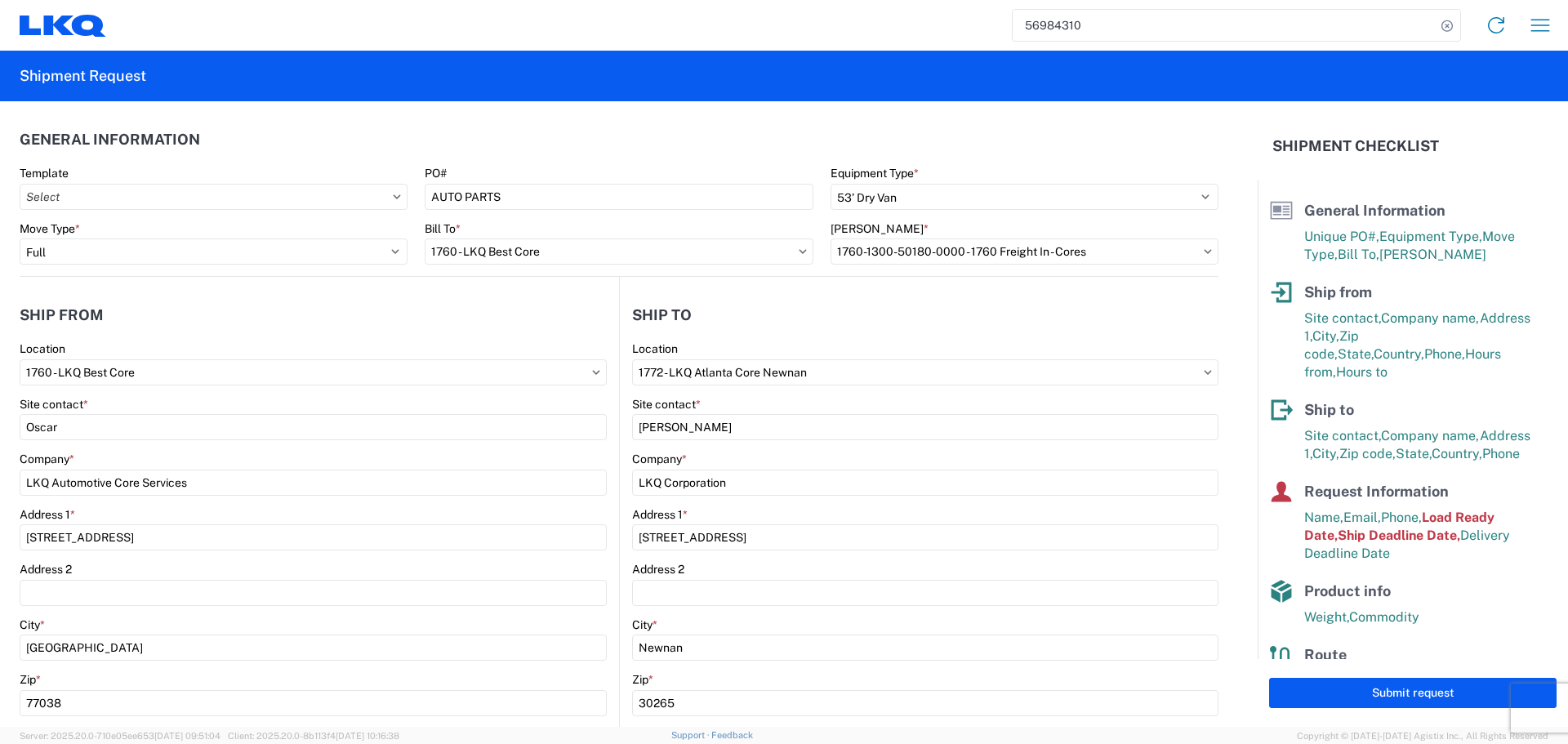
click at [575, 132] on header "General Information" at bounding box center [619, 139] width 1199 height 37
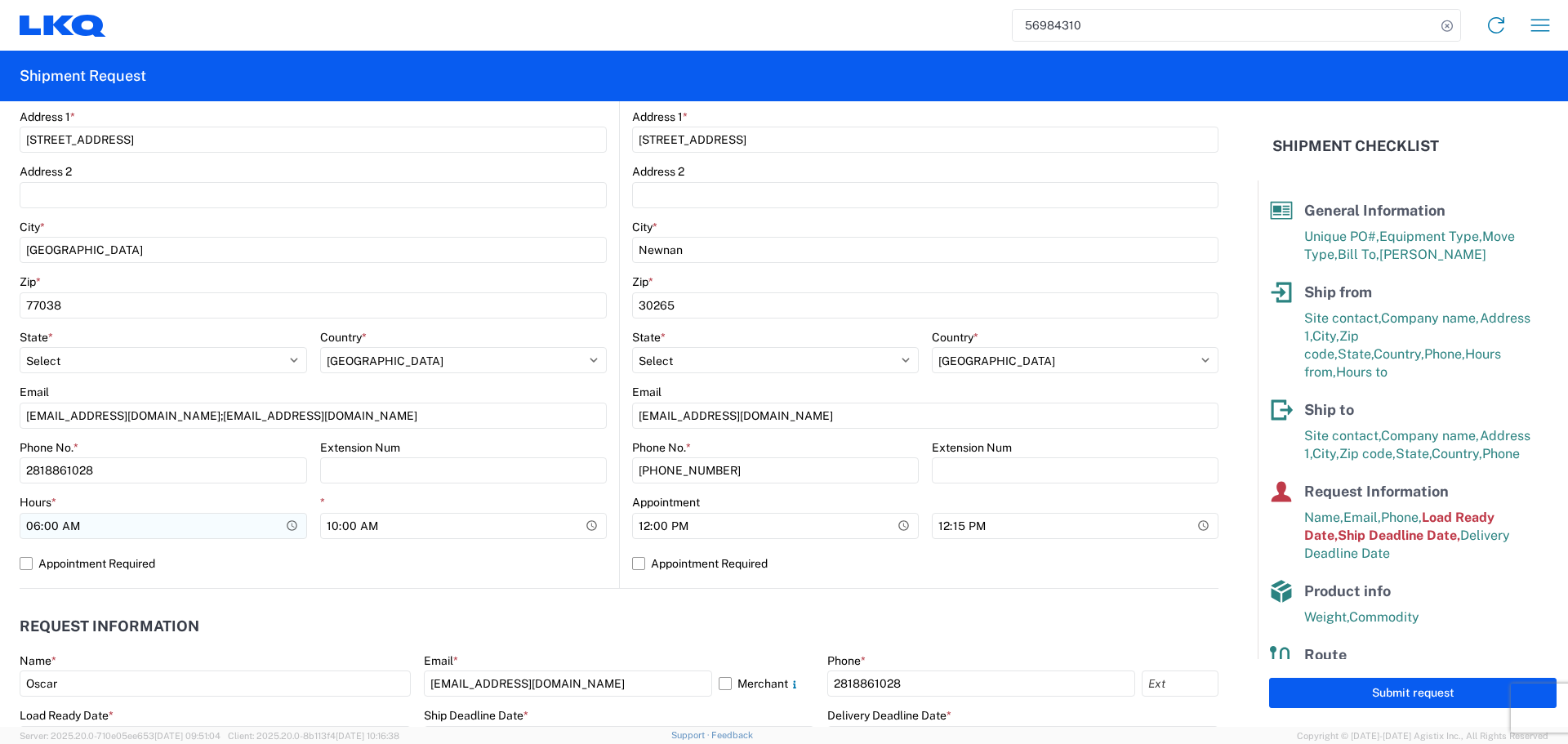
scroll to position [408, 0]
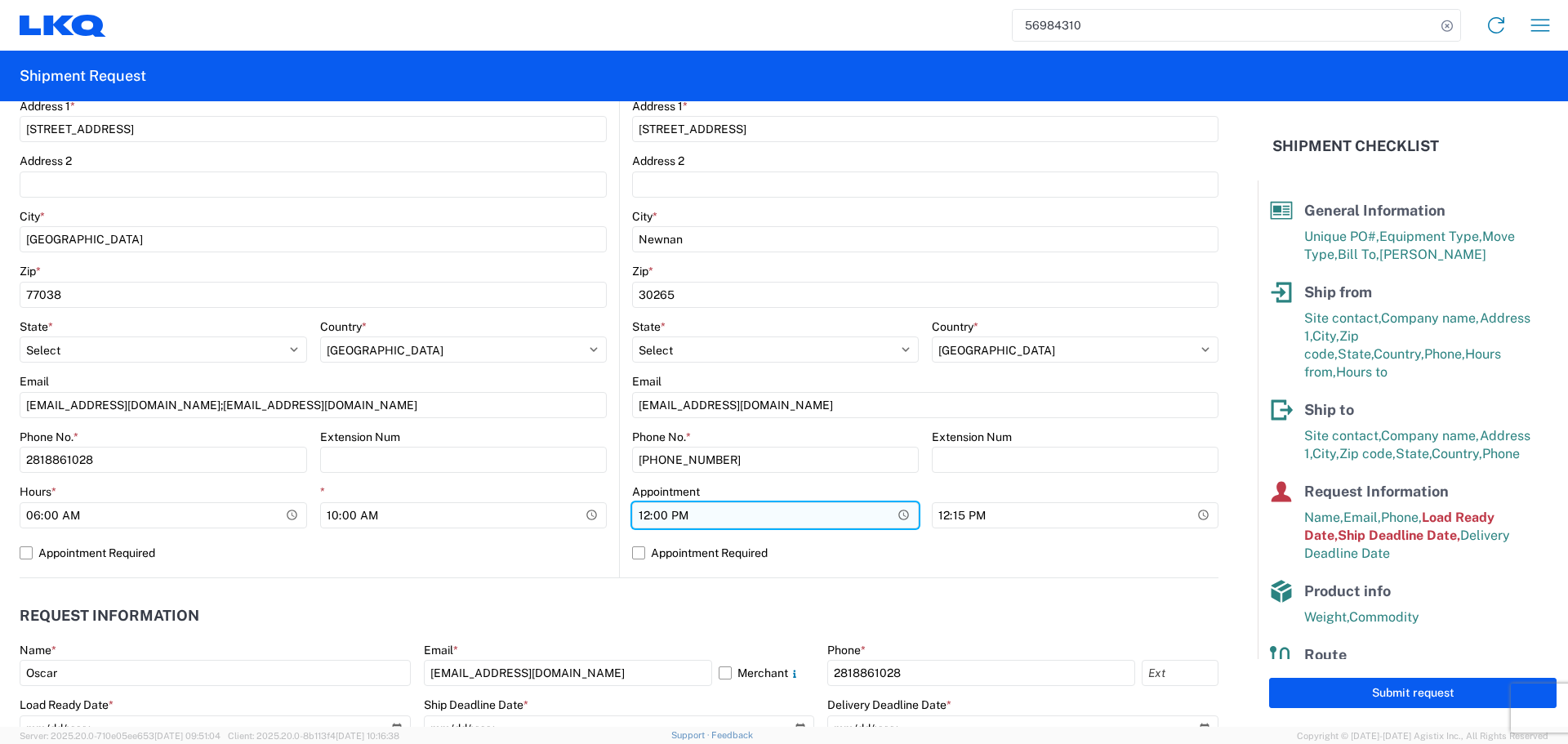
click at [899, 522] on input "12:00:00" at bounding box center [775, 515] width 287 height 26
type input "08:00"
click at [909, 556] on label "Appointment Required" at bounding box center [925, 553] width 587 height 26
click at [0, 0] on input "Appointment Required" at bounding box center [0, 0] width 0 height 0
select select "US"
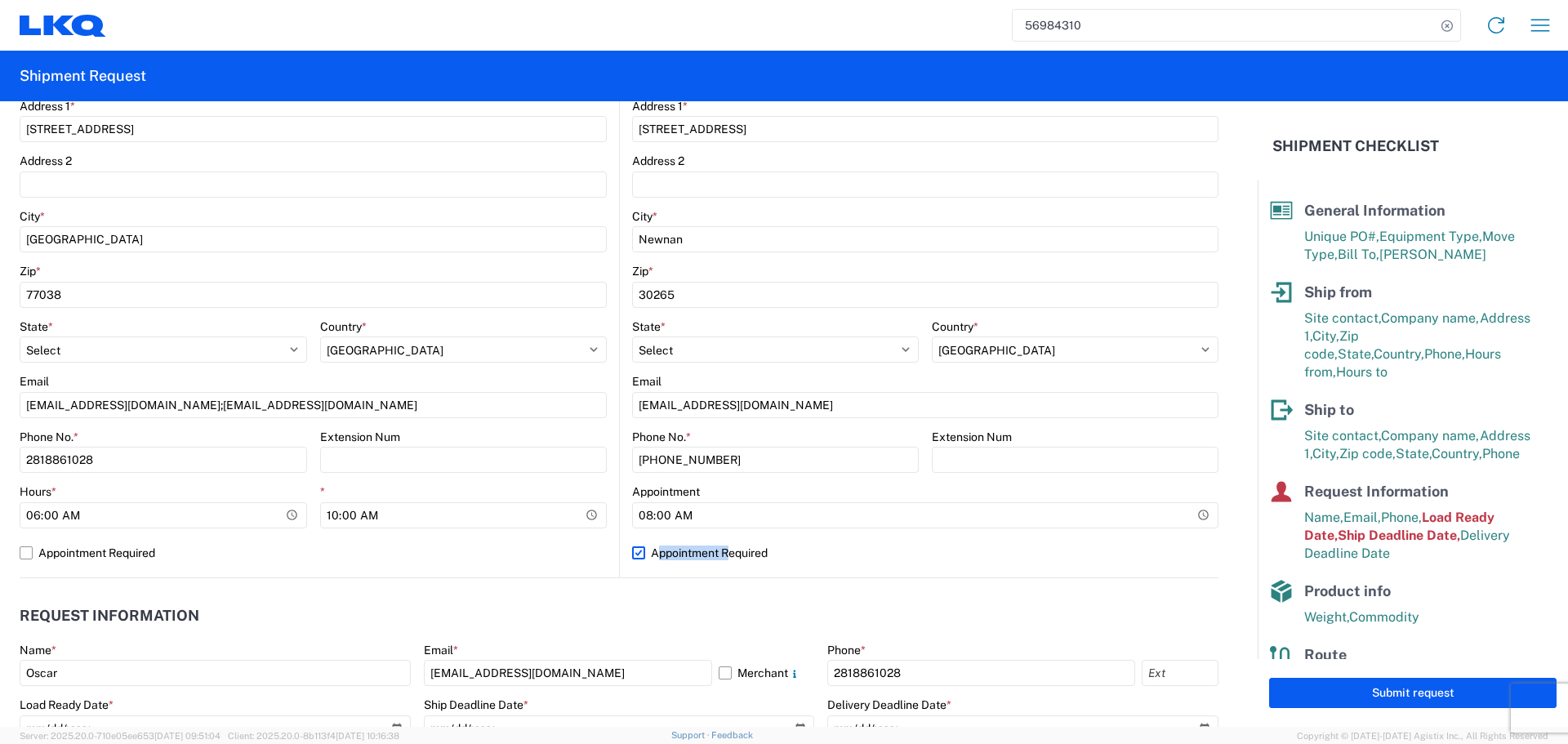
click at [909, 556] on label "Appointment Required" at bounding box center [925, 553] width 587 height 26
click at [0, 0] on input "Appointment Required" at bounding box center [0, 0] width 0 height 0
select select "GA"
select select "US"
click at [1194, 508] on input "12:15:00" at bounding box center [1075, 515] width 287 height 26
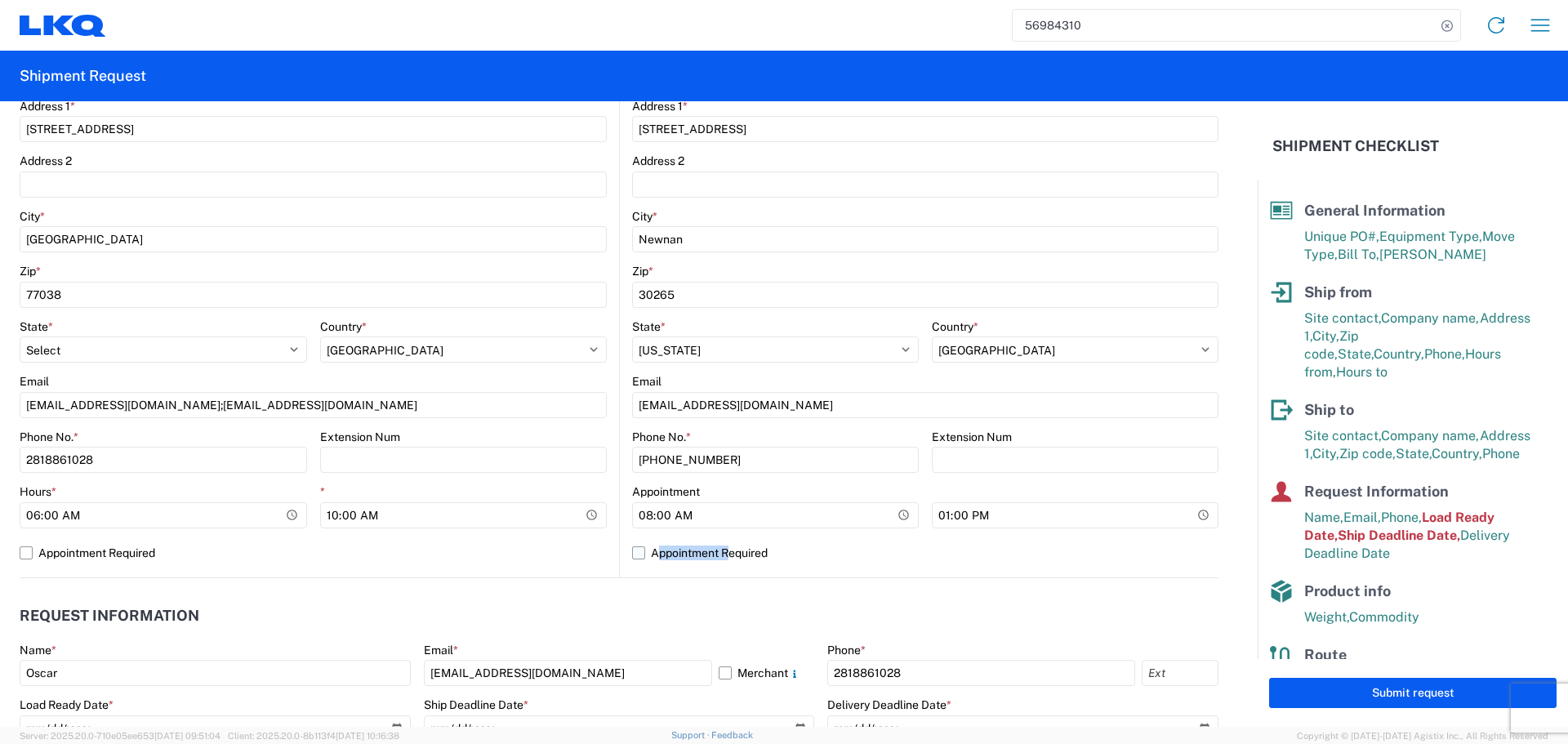
type input "13:00"
click at [1109, 550] on label "Appointment Required" at bounding box center [925, 553] width 587 height 26
click at [0, 0] on input "Appointment Required" at bounding box center [0, 0] width 0 height 0
select select "US"
click at [1112, 550] on label "Appointment Required" at bounding box center [925, 553] width 587 height 26
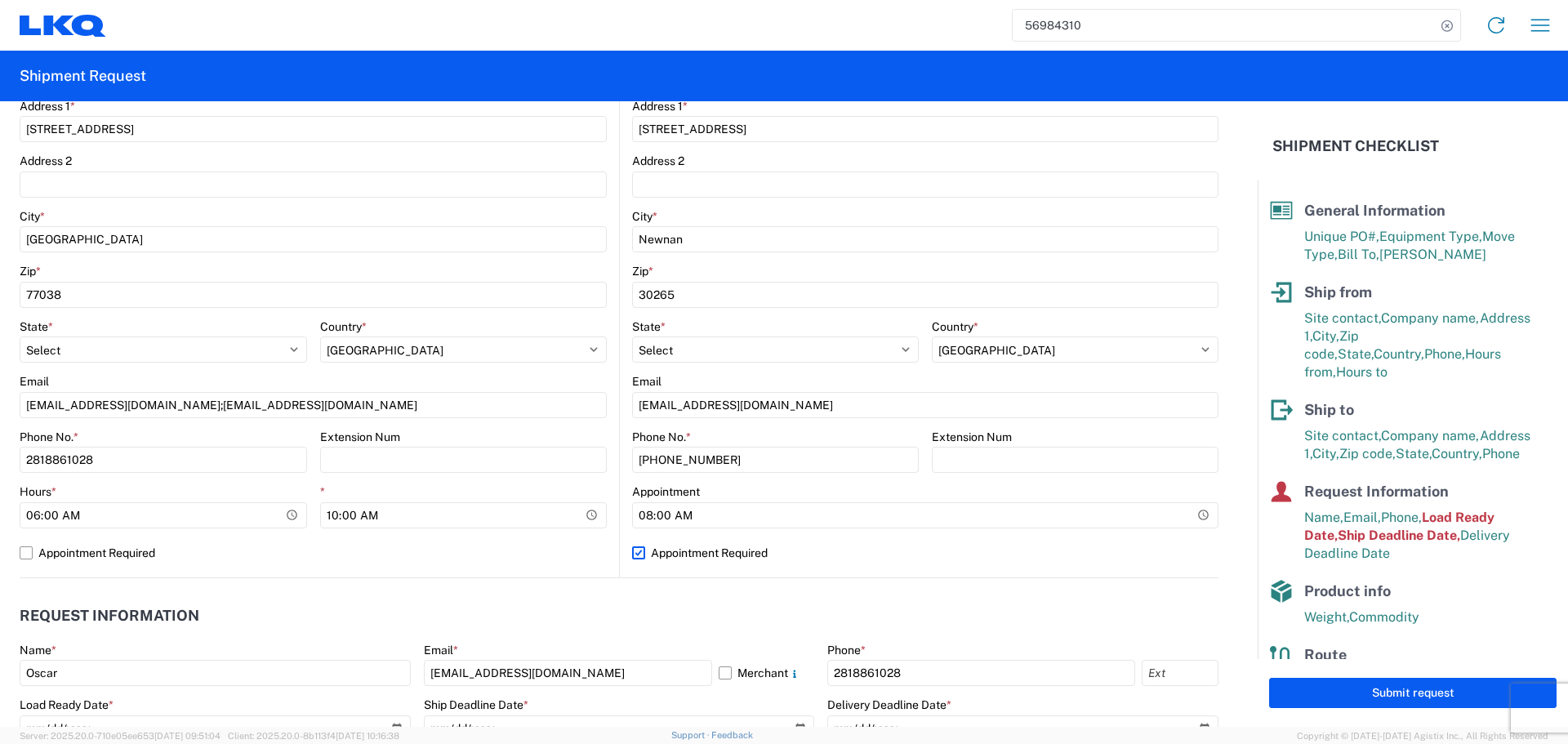
click at [0, 0] on input "Appointment Required" at bounding box center [0, 0] width 0 height 0
select select "GA"
select select "US"
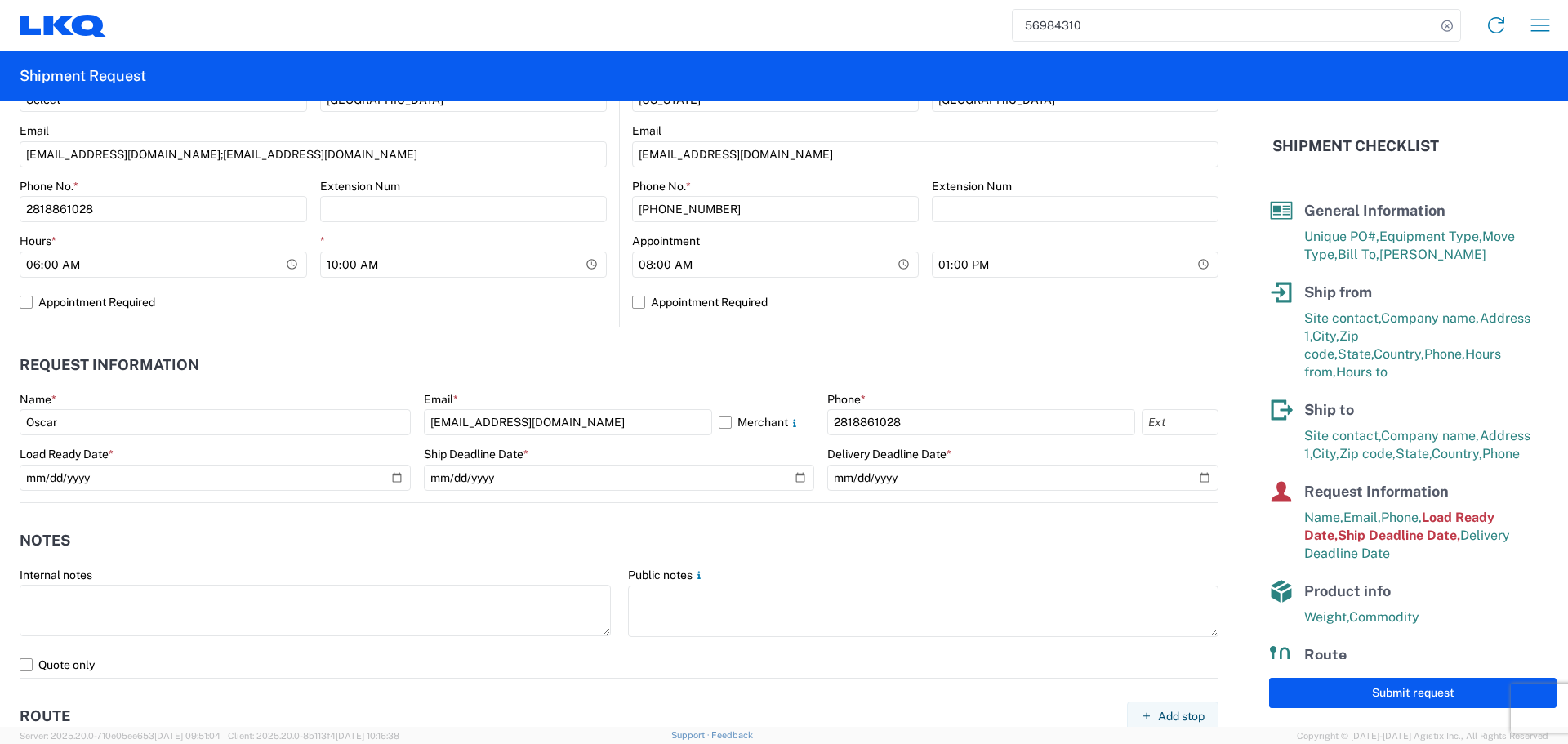
scroll to position [653, 0]
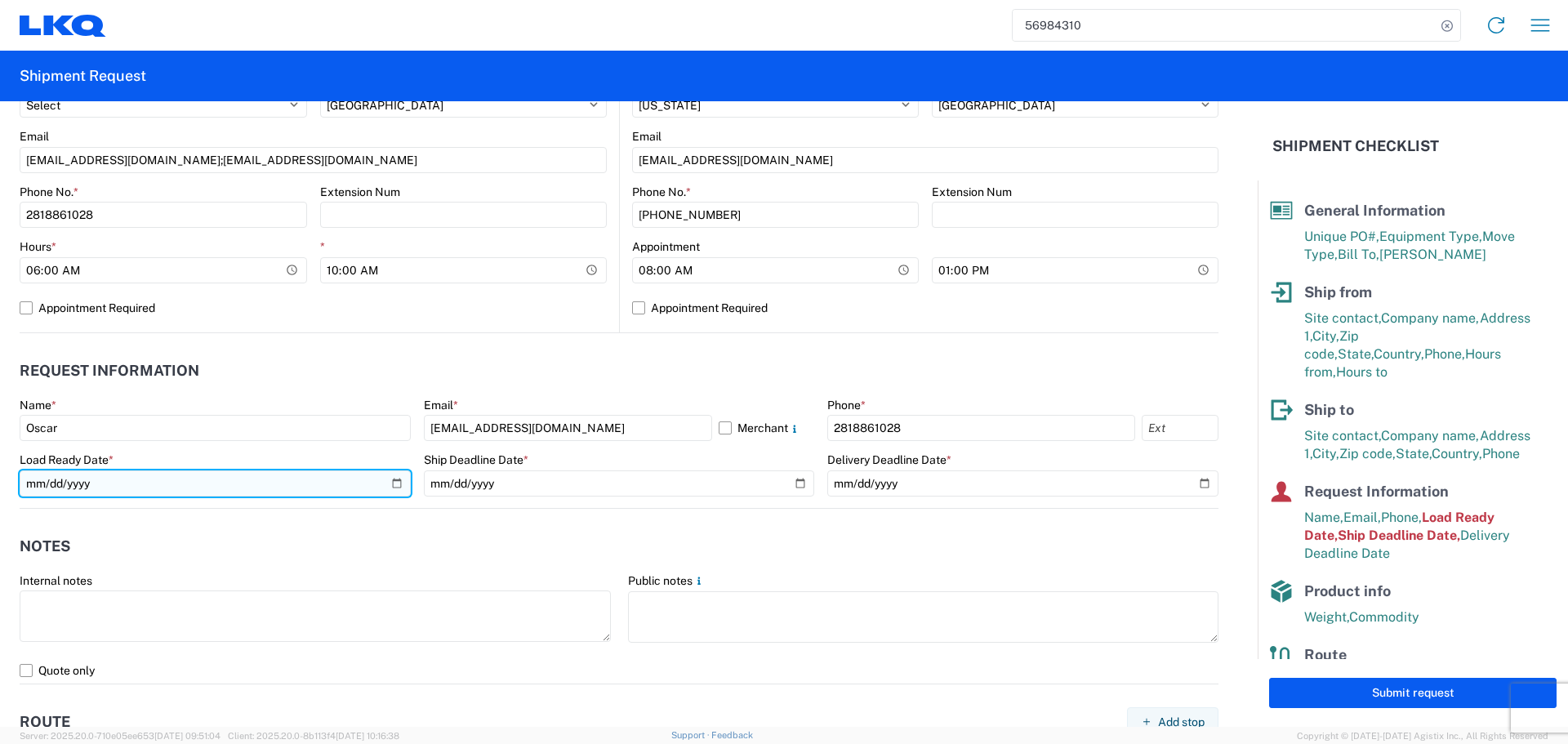
click at [388, 484] on input "2025-10-01" at bounding box center [214, 484] width 391 height 26
type input "2025-10-03"
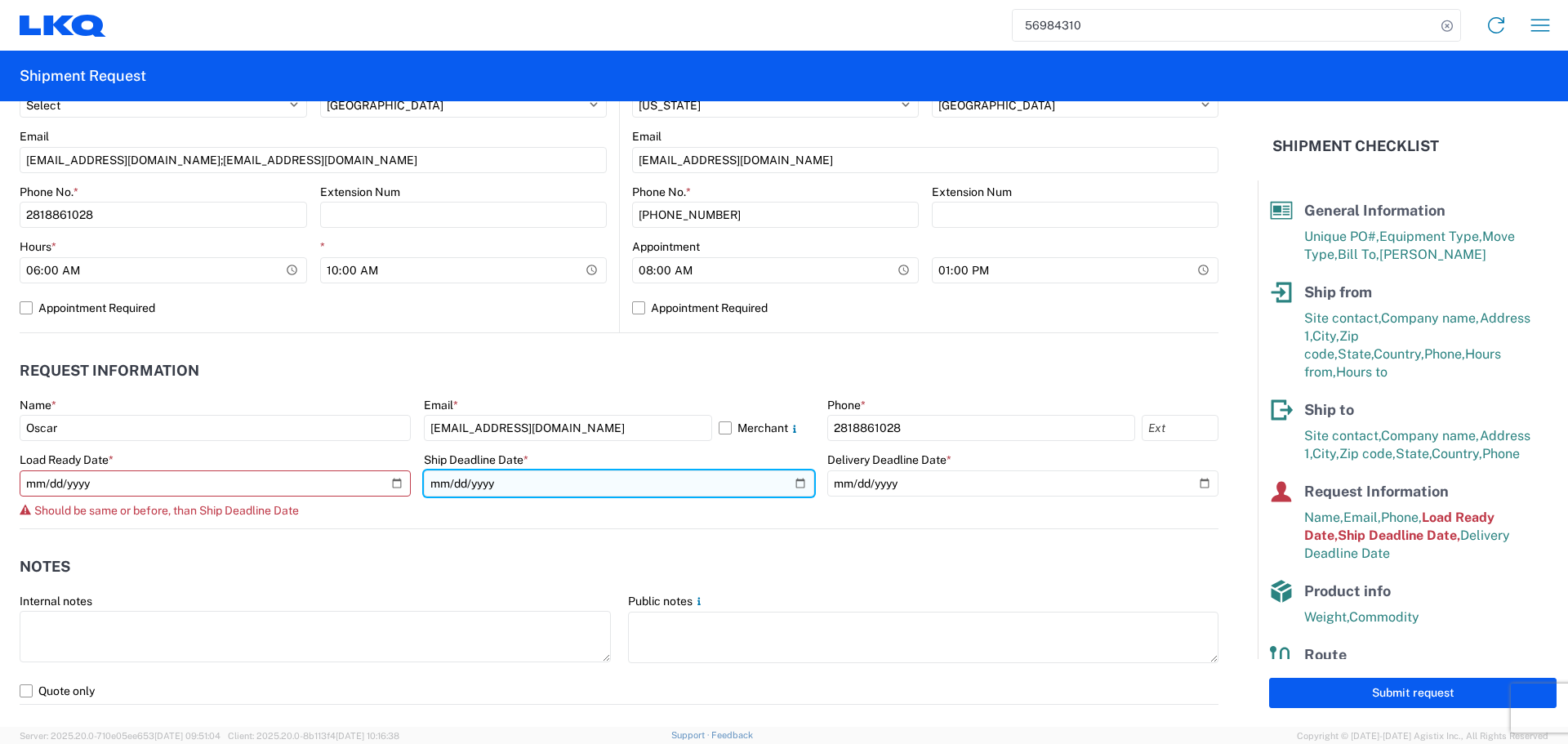
click at [788, 475] on input "2025-10-01" at bounding box center [619, 484] width 391 height 26
click at [784, 476] on input "2025-10-01" at bounding box center [619, 484] width 391 height 26
click at [788, 483] on input "2025-10-01" at bounding box center [619, 484] width 391 height 26
type input "2025-10-03"
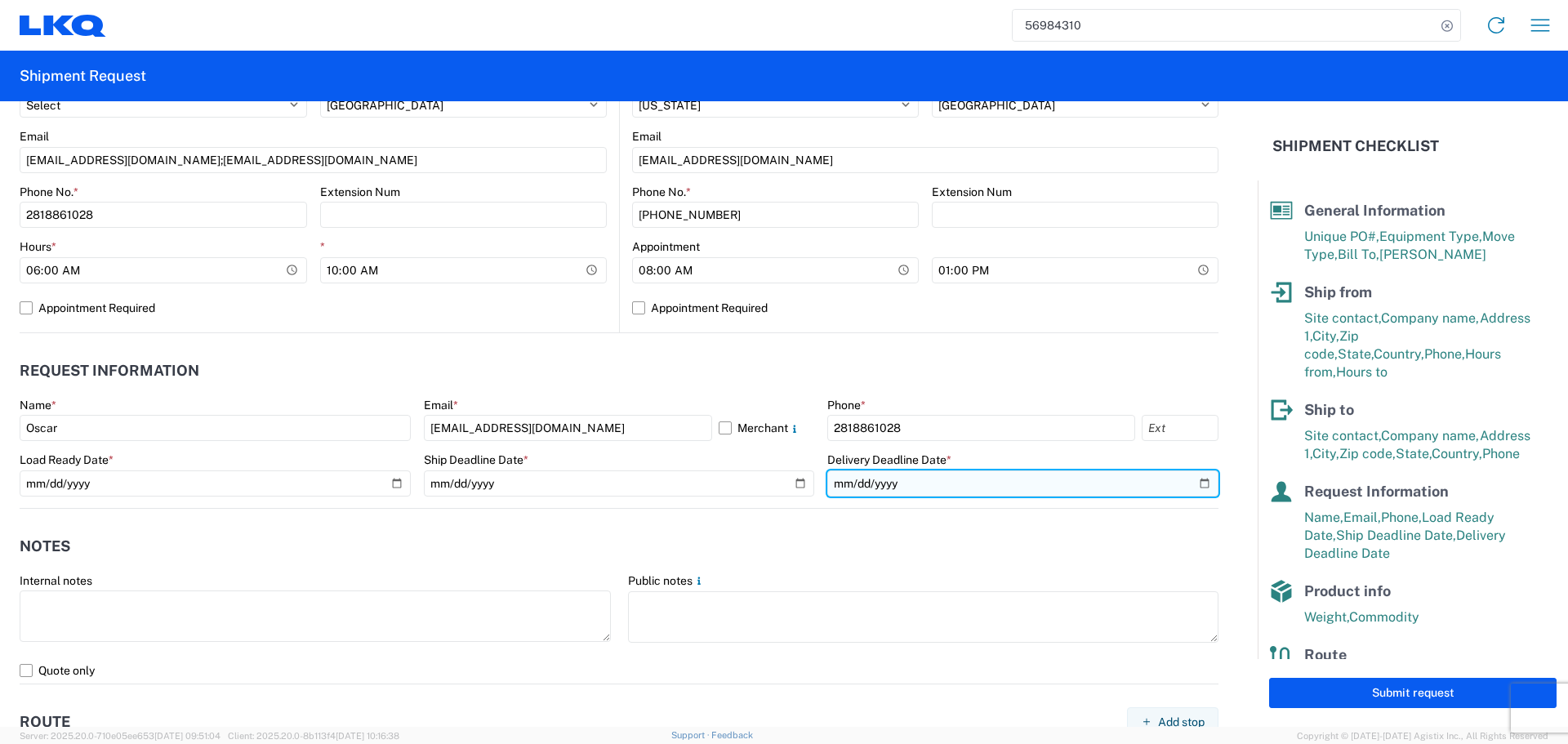
click at [1185, 480] on input "2025-10-03" at bounding box center [1023, 484] width 391 height 26
type input "2025-10-06"
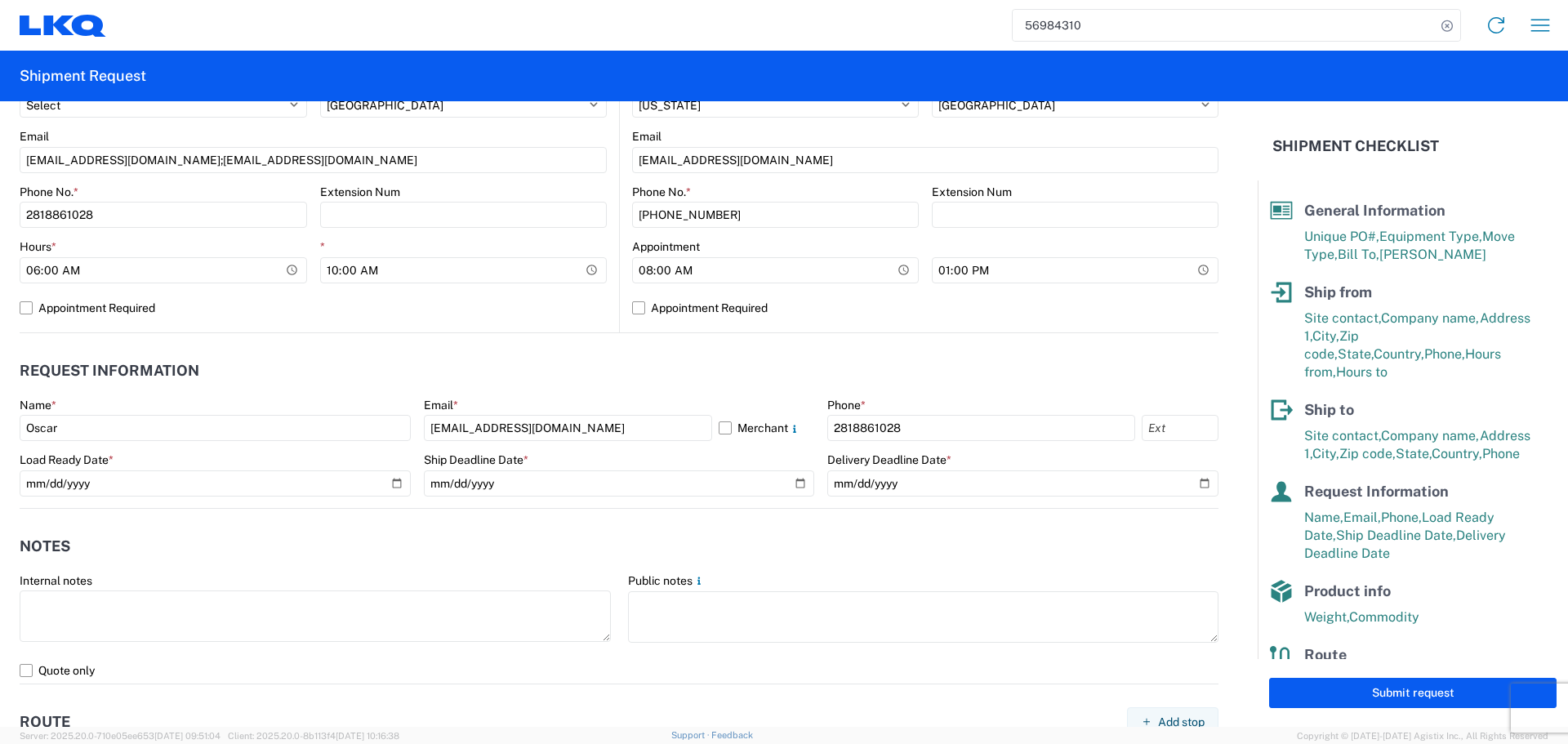
click at [646, 551] on header "Notes" at bounding box center [619, 547] width 1199 height 37
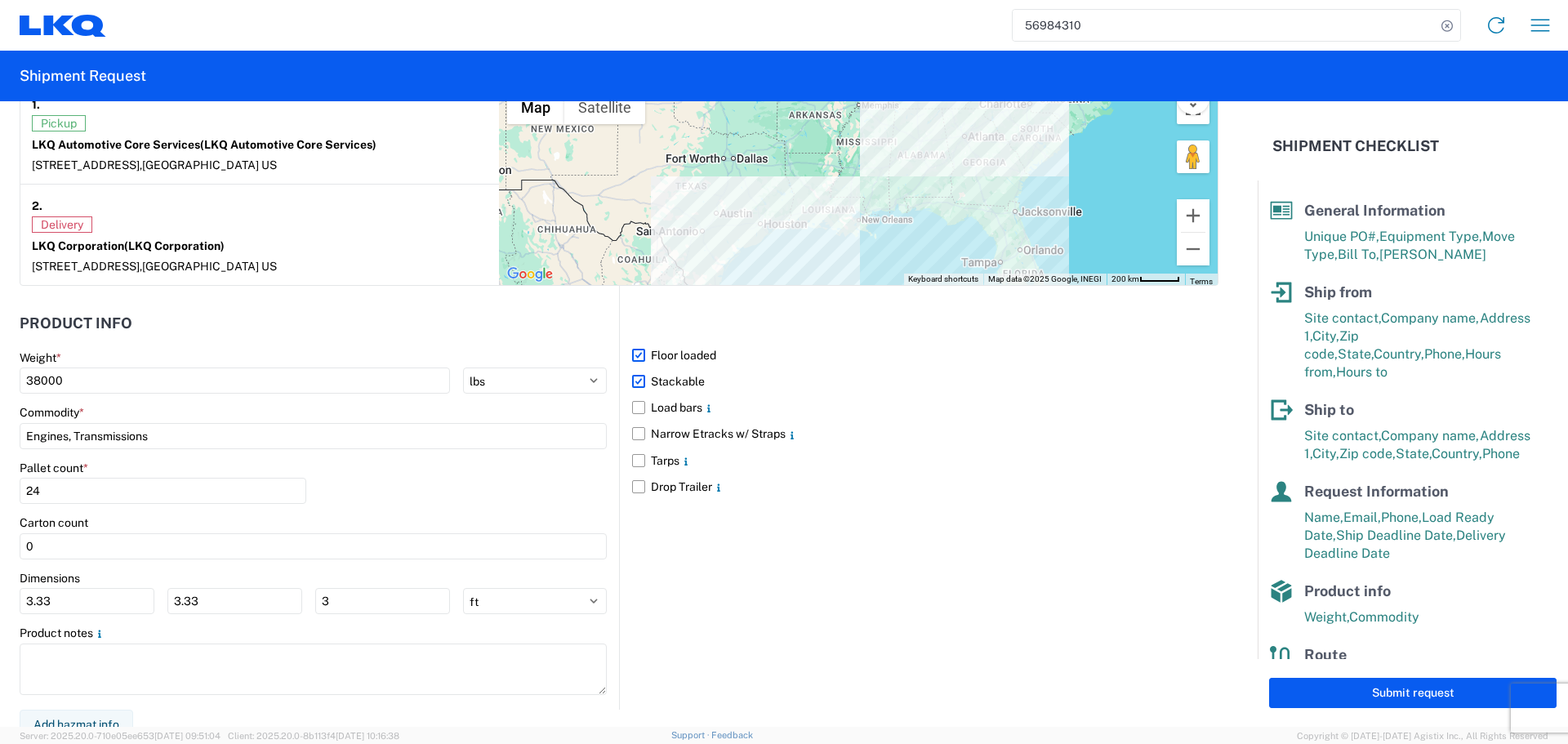
scroll to position [1333, 0]
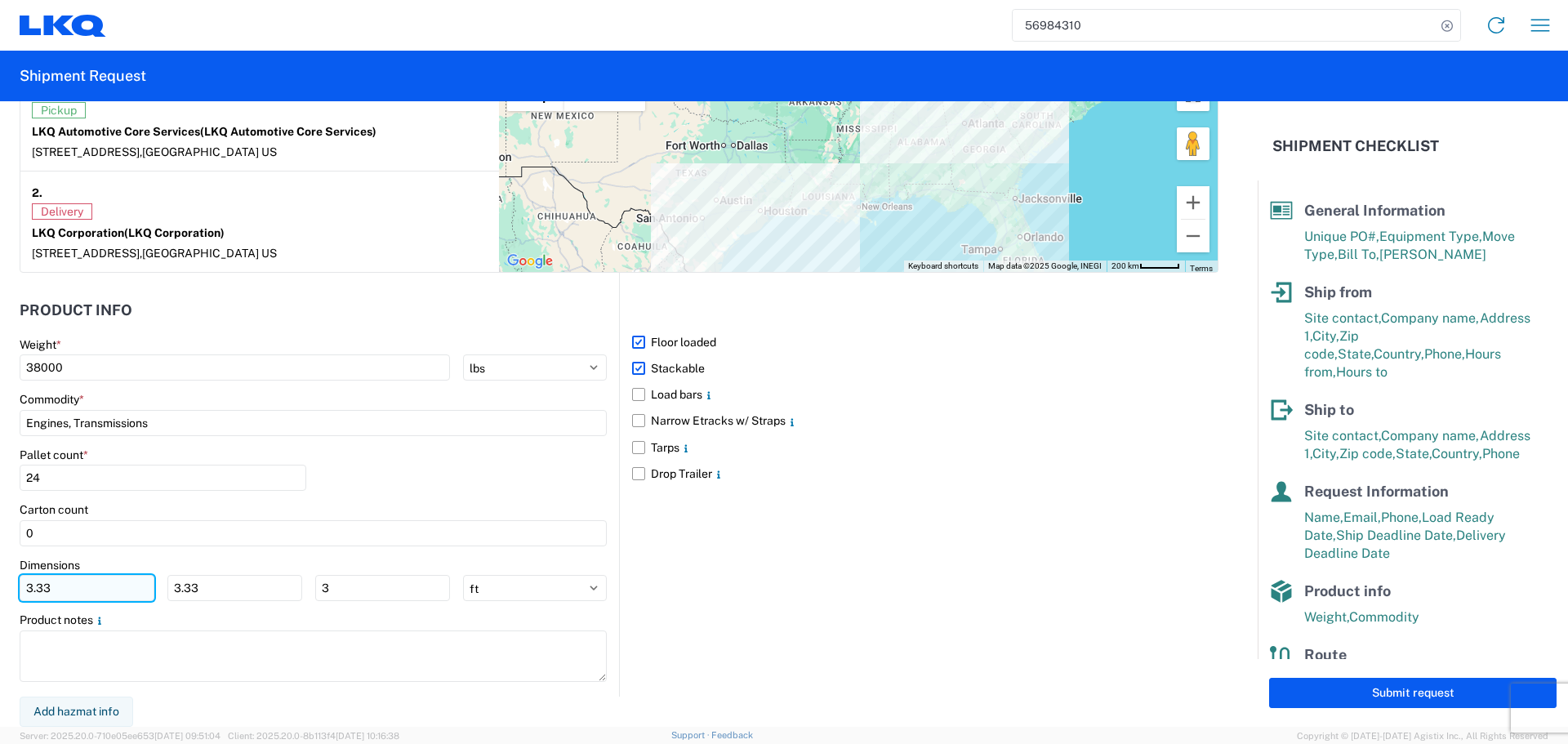
click at [61, 601] on input "3.33" at bounding box center [86, 588] width 135 height 26
type input "3"
type input "40"
click at [236, 591] on input "3.33" at bounding box center [235, 588] width 135 height 26
type input "3"
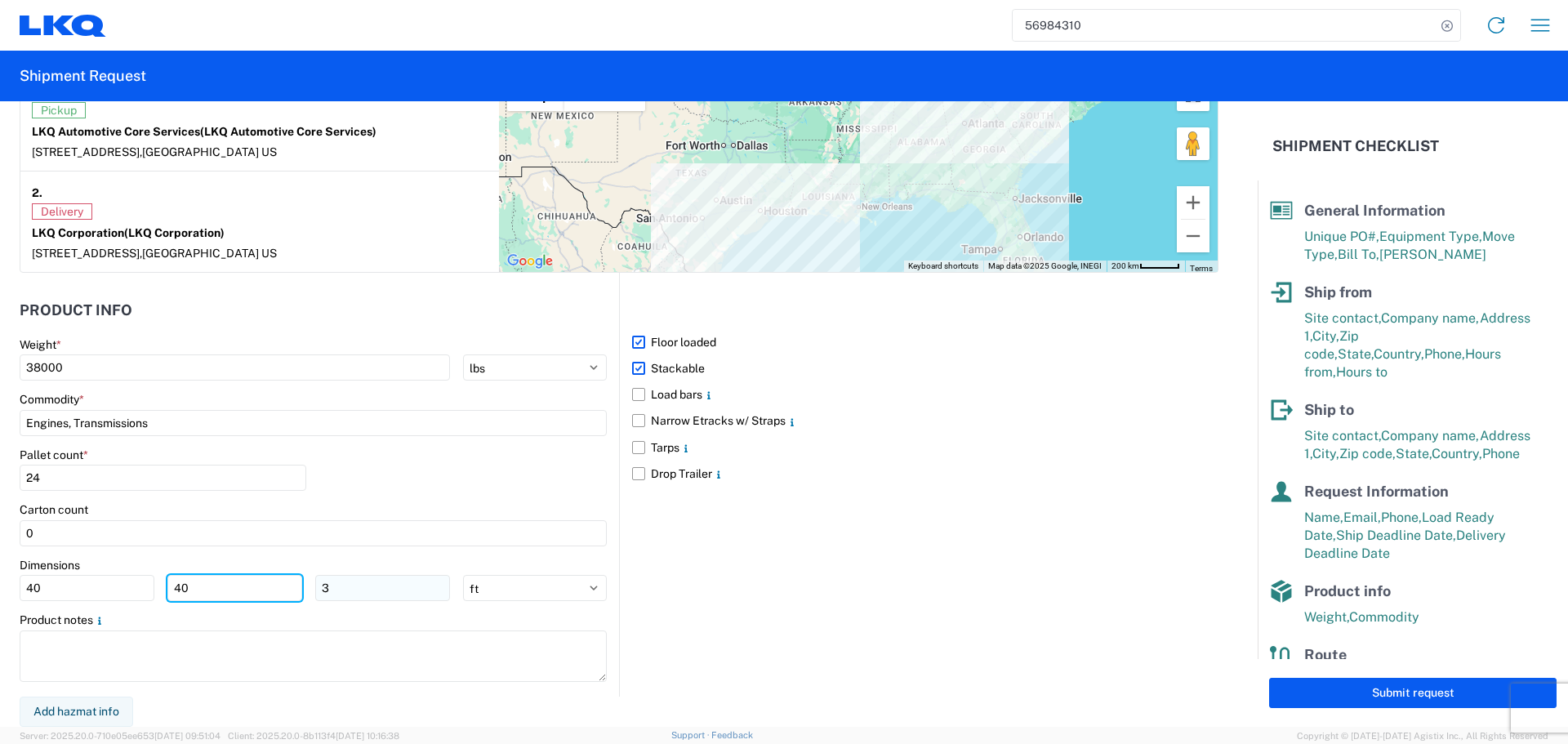
type input "40"
click at [357, 592] on input "3" at bounding box center [383, 588] width 135 height 26
type input "36"
click at [462, 472] on div "Pallet count * 24" at bounding box center [313, 475] width 588 height 55
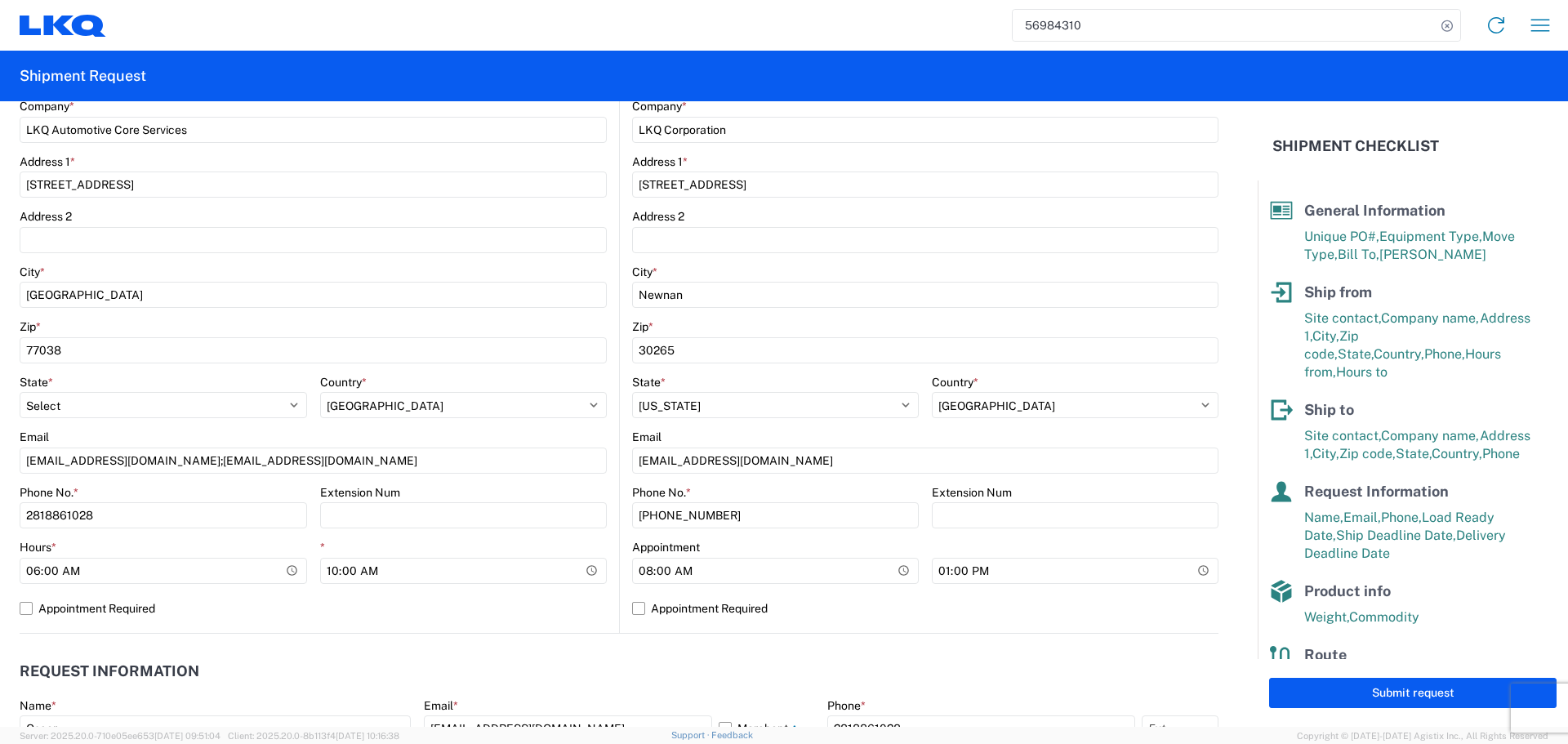
scroll to position [26, 0]
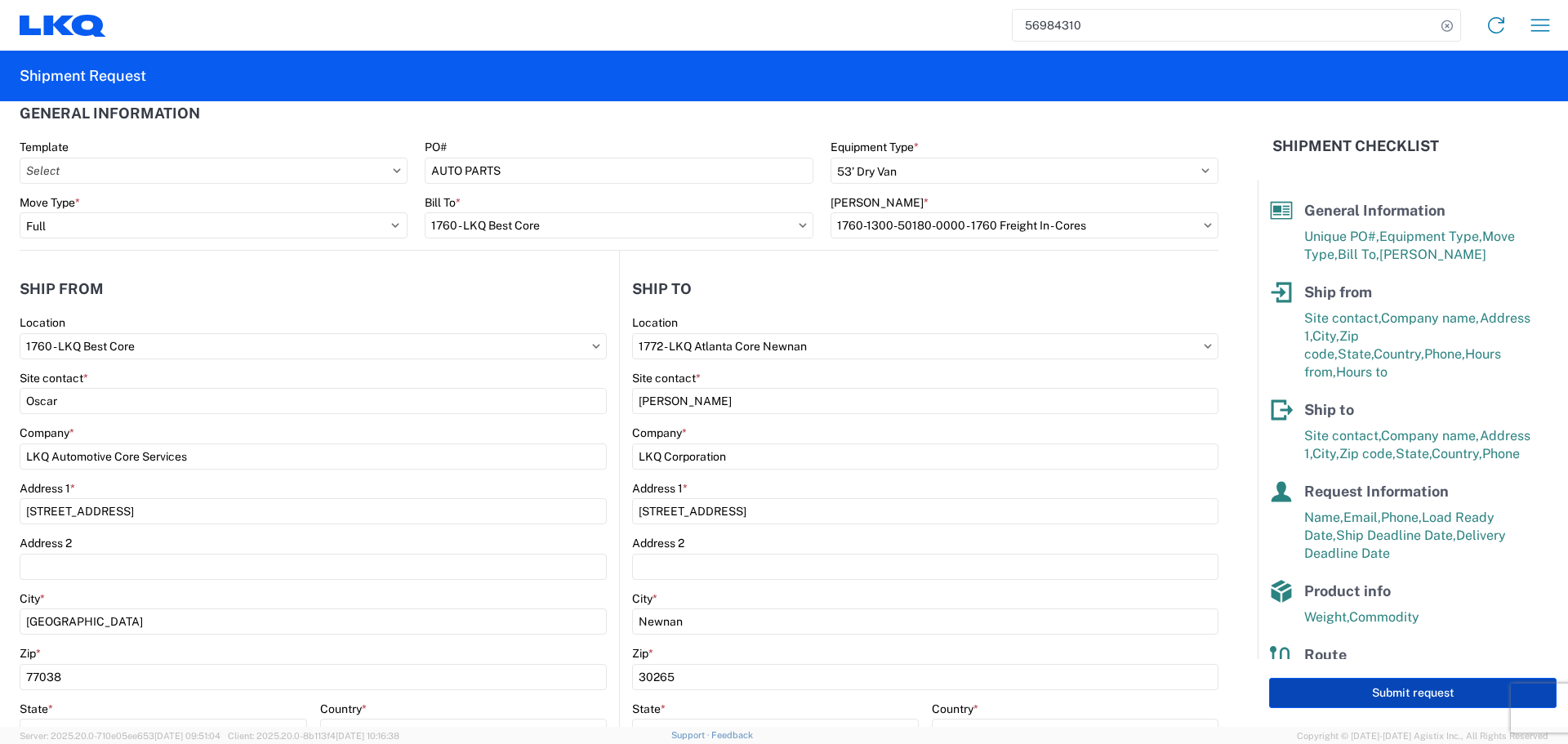
click at [1430, 694] on button "Submit request" at bounding box center [1413, 692] width 288 height 30
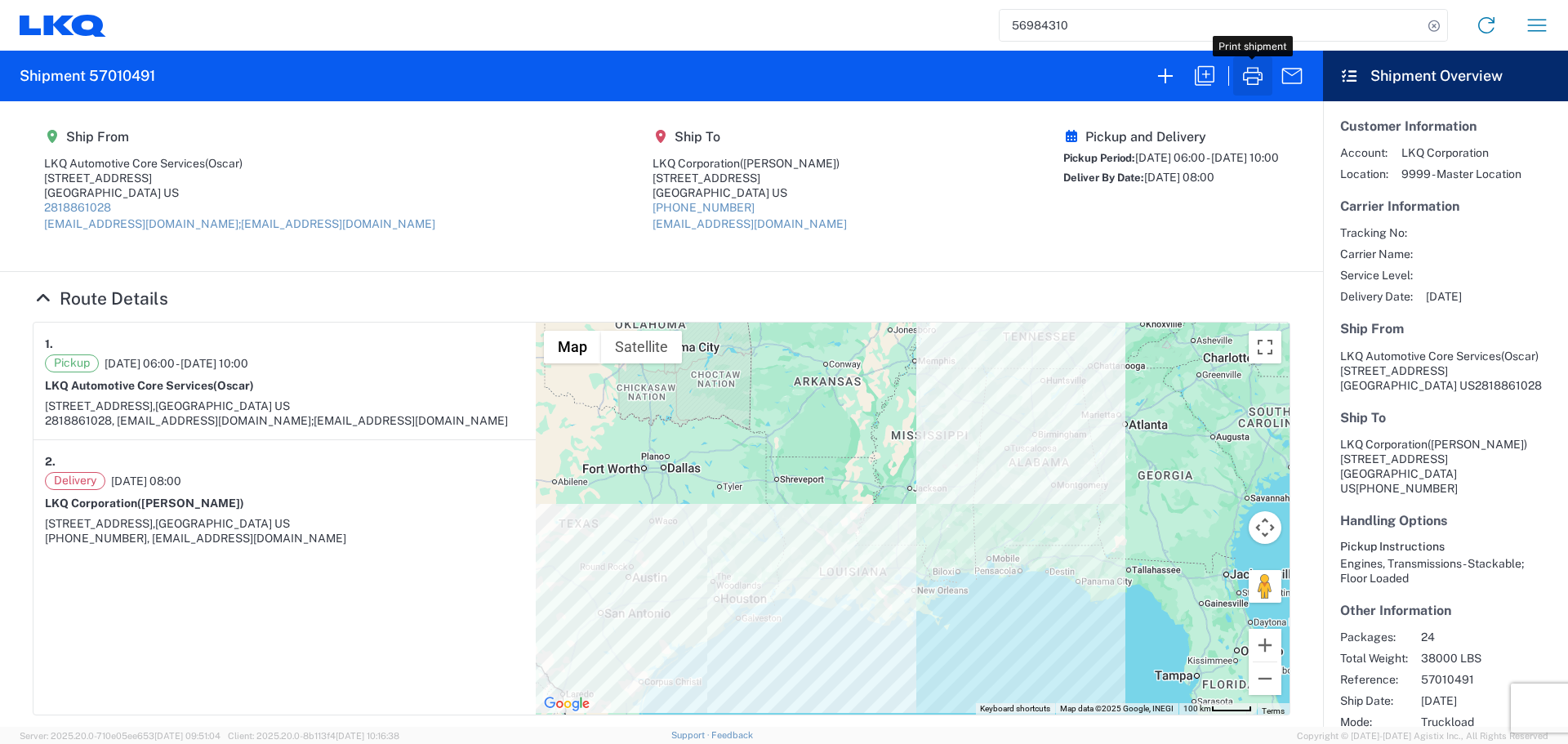
click at [1263, 77] on icon "button" at bounding box center [1253, 75] width 26 height 26
click at [1203, 74] on icon "button" at bounding box center [1205, 75] width 26 height 26
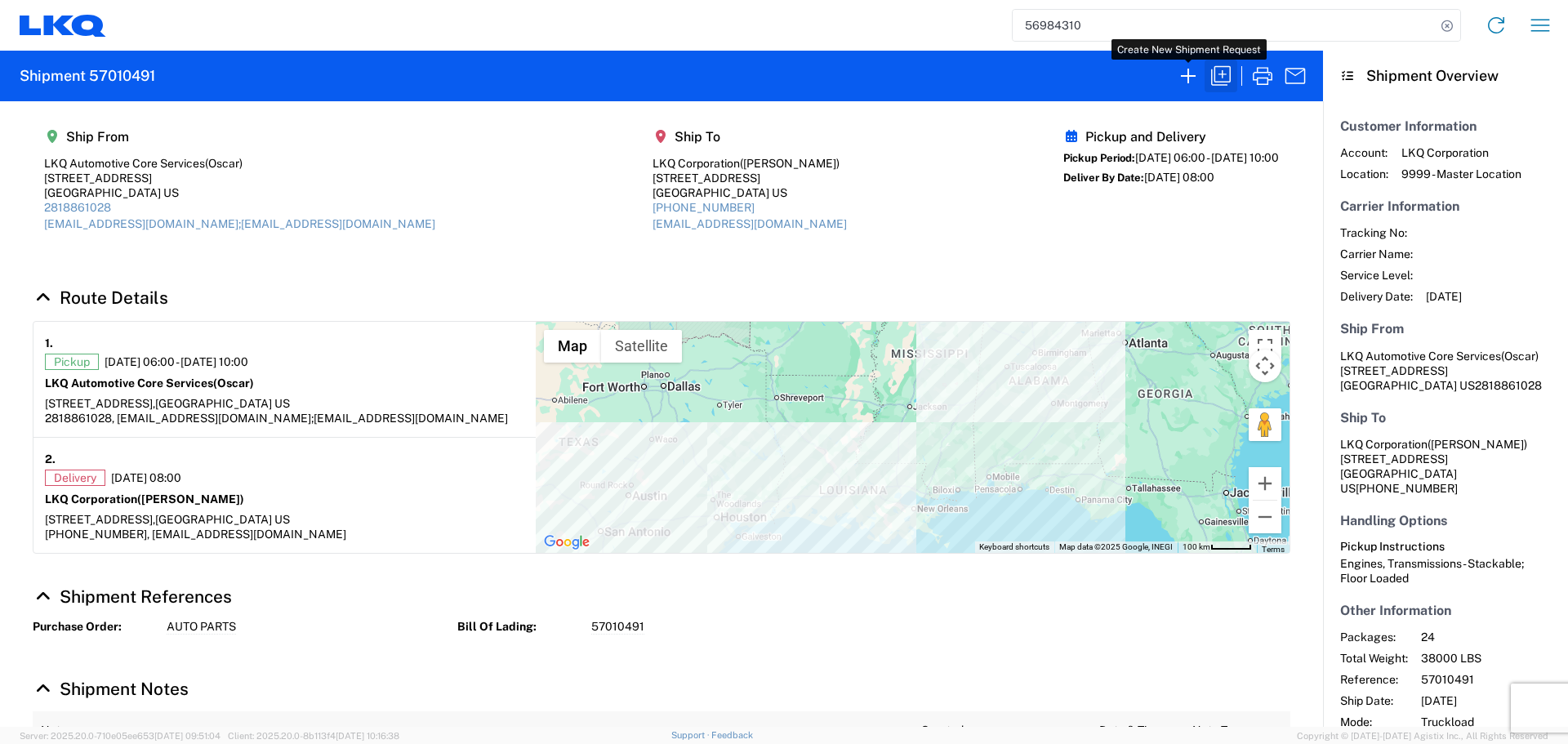
select select "STDV"
select select "FULL"
select select "US"
select select "LBS"
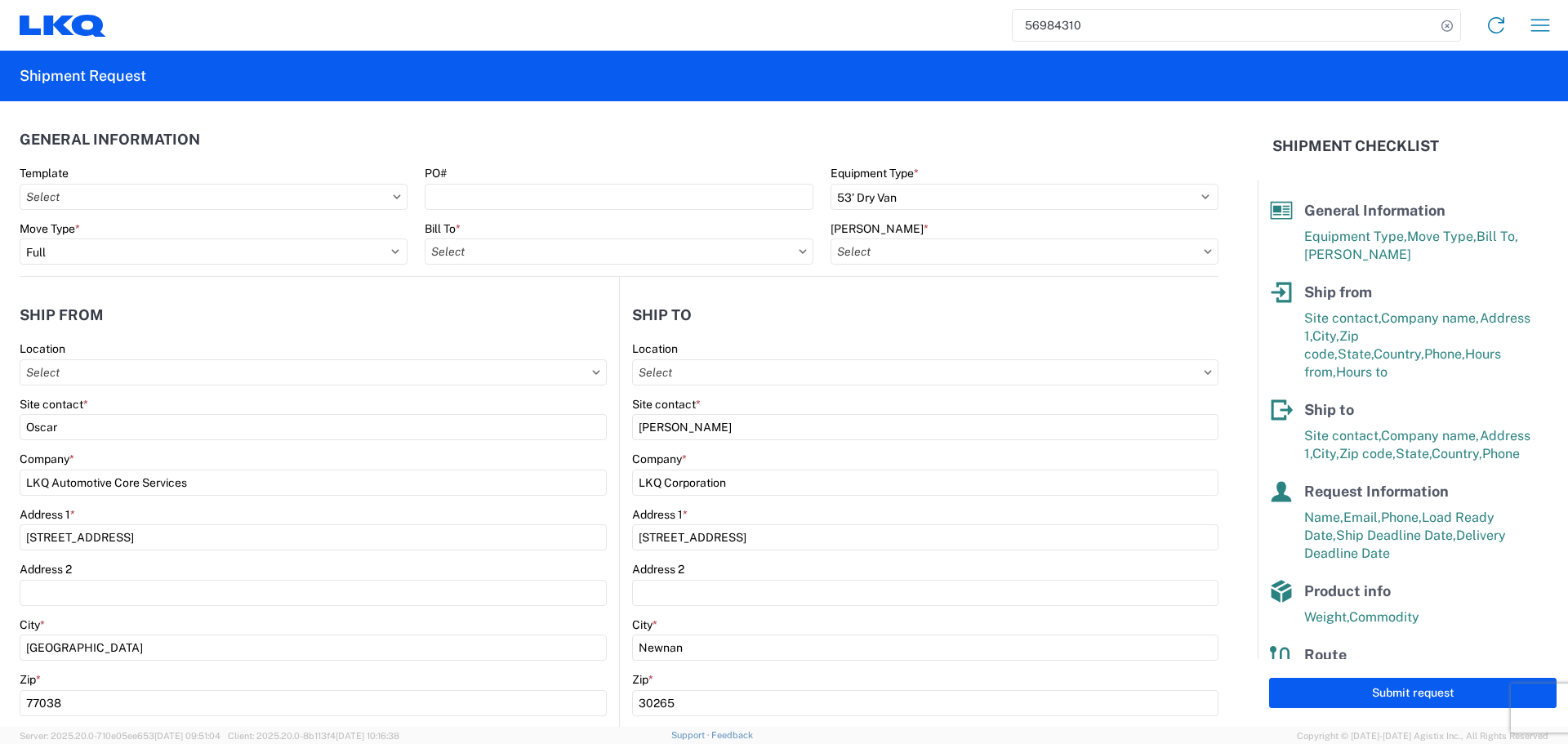
type input "1760 - LKQ Best Core"
type input "1760-1300-50180-0000 - 1760 Freight In - Cores"
type input "1772 - LKQ Atlanta Core Newnan"
type input "1760 - LKQ Best Core"
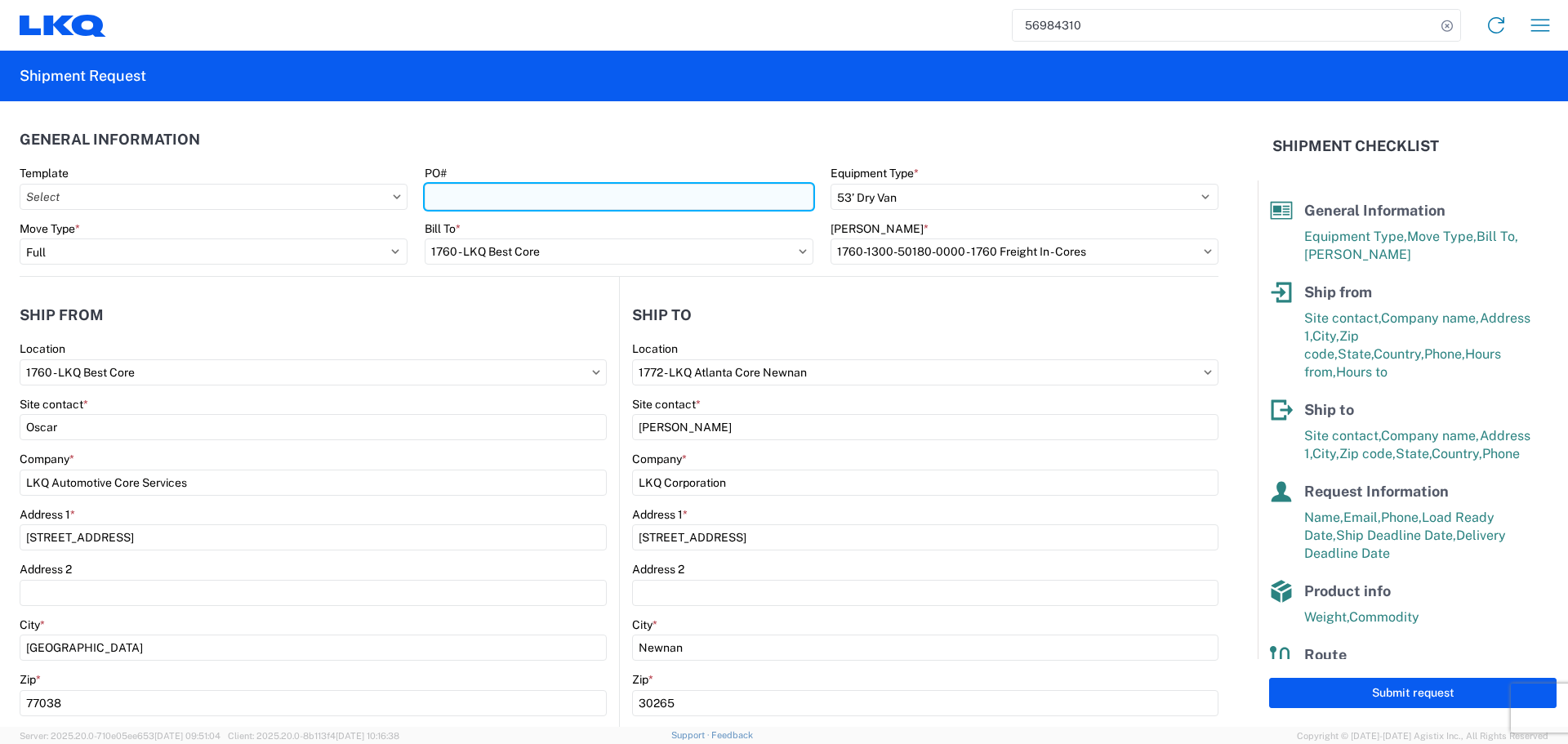
click at [518, 200] on input "PO#" at bounding box center [619, 197] width 388 height 26
type input "AUTO PARTS"
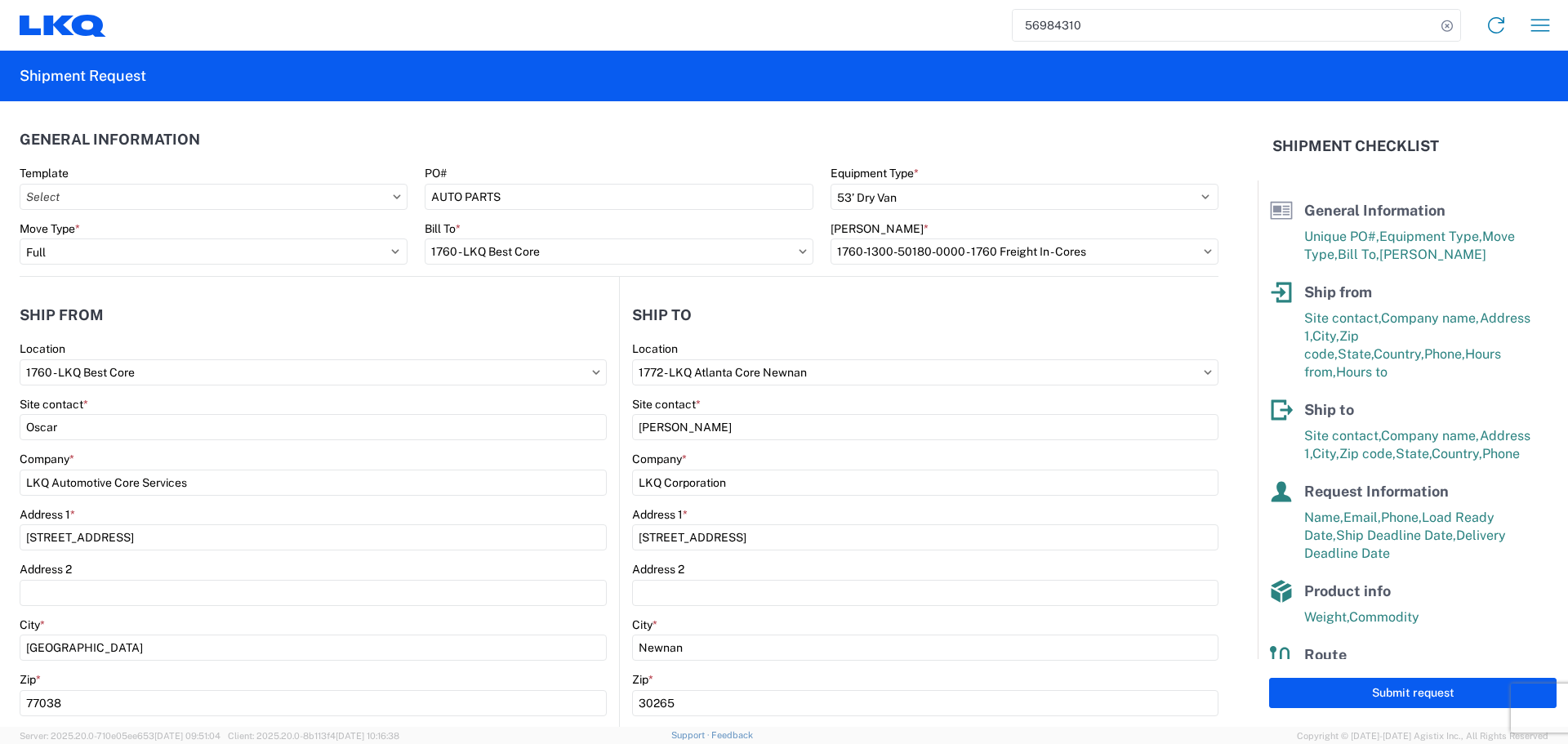
click at [567, 131] on header "General Information" at bounding box center [619, 139] width 1199 height 37
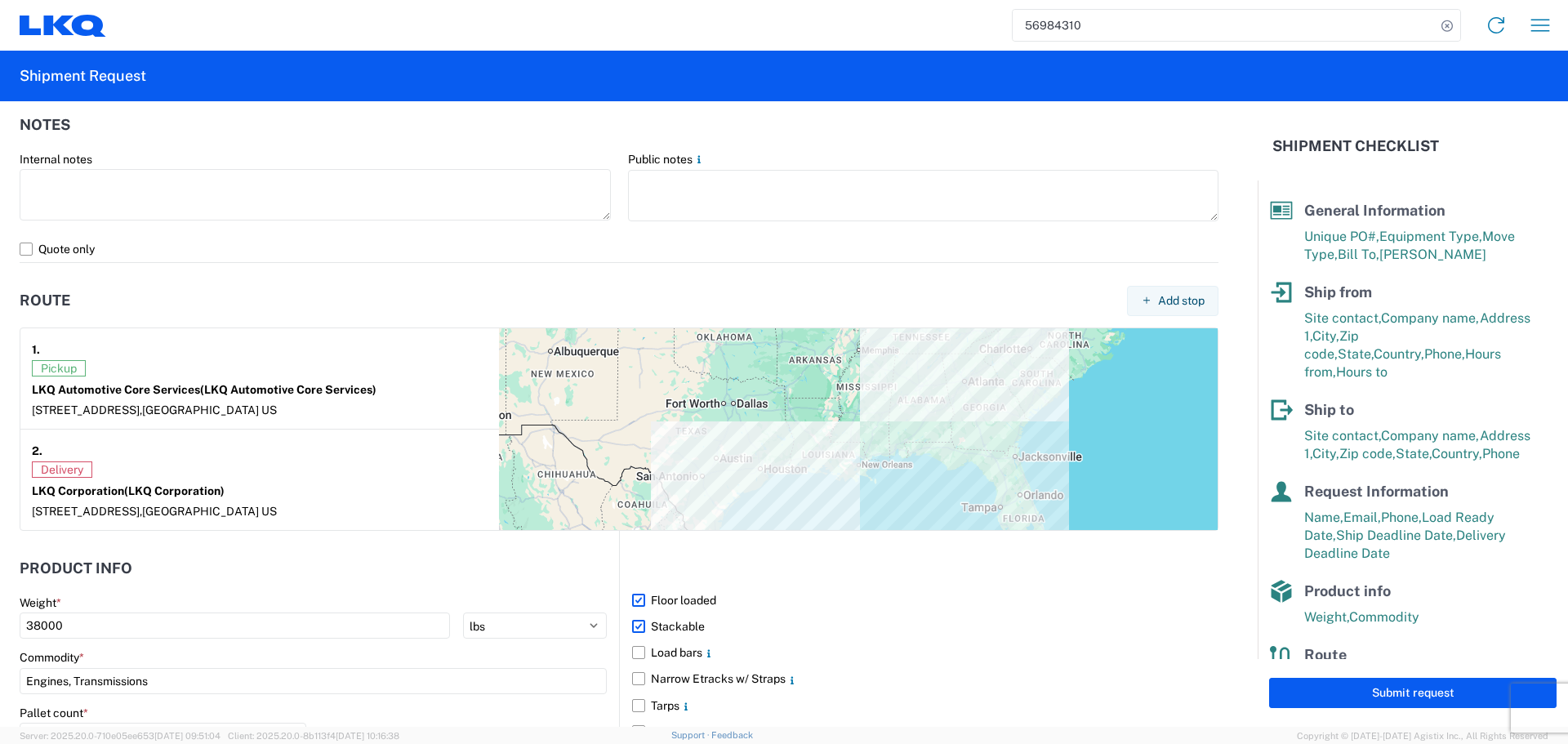
scroll to position [1333, 0]
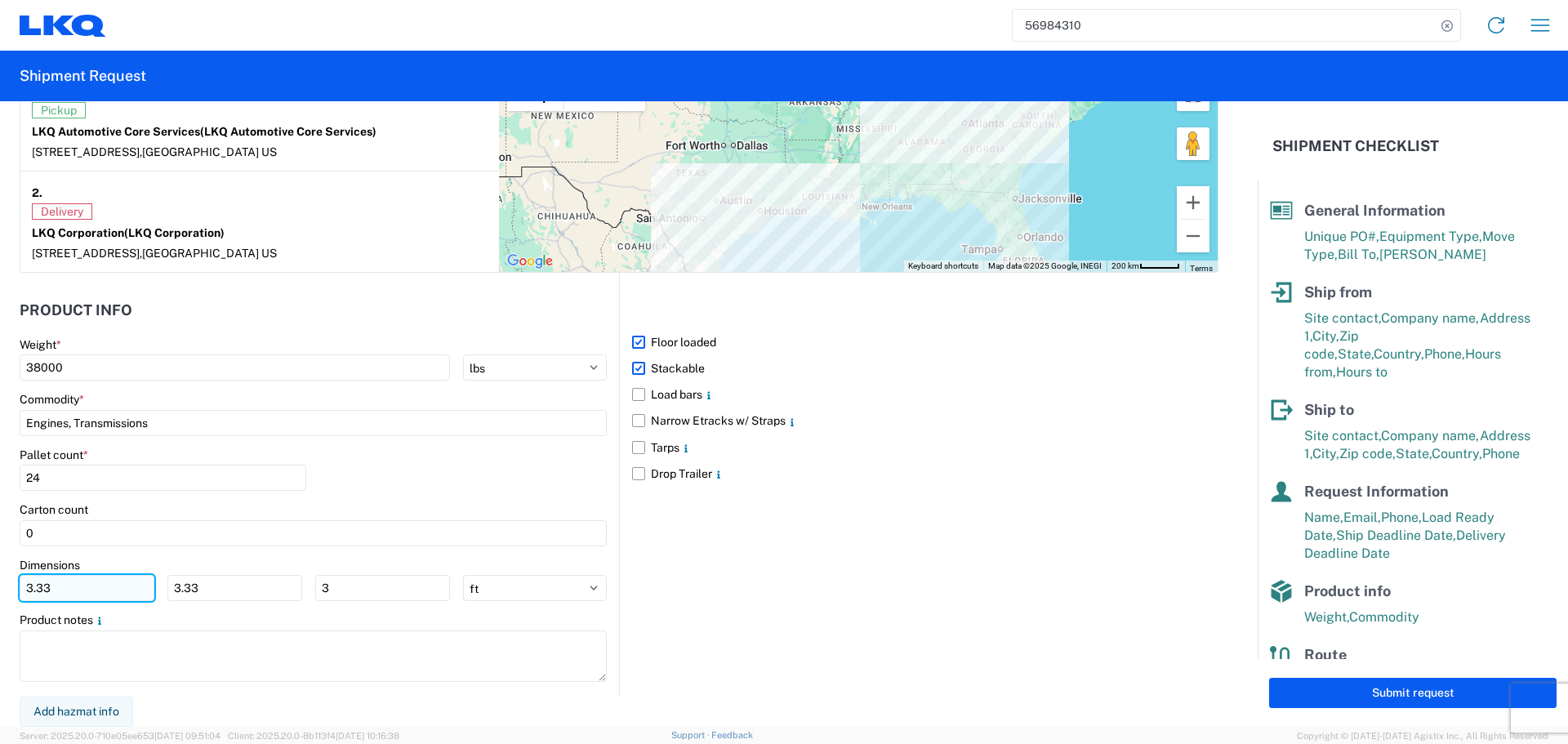
click at [76, 597] on input "3.33" at bounding box center [86, 588] width 135 height 26
type input "3"
type input "40"
click at [229, 588] on input "3.33" at bounding box center [235, 588] width 135 height 26
type input "3"
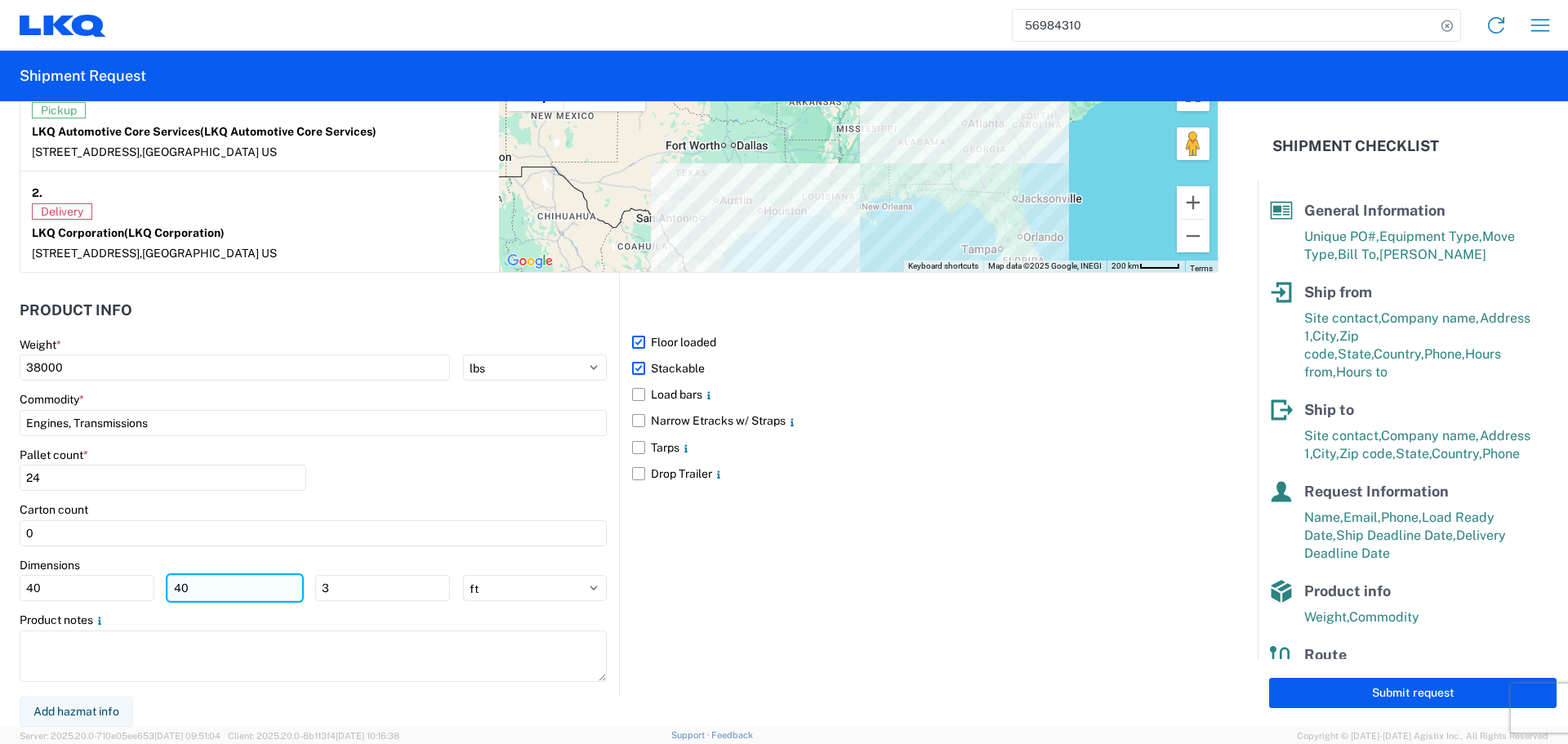
click at [259, 588] on input "40" at bounding box center [235, 588] width 135 height 26
type input "40"
click at [356, 588] on input "3" at bounding box center [383, 588] width 135 height 26
type input "36"
click at [571, 487] on div "Pallet count * 24" at bounding box center [313, 475] width 588 height 55
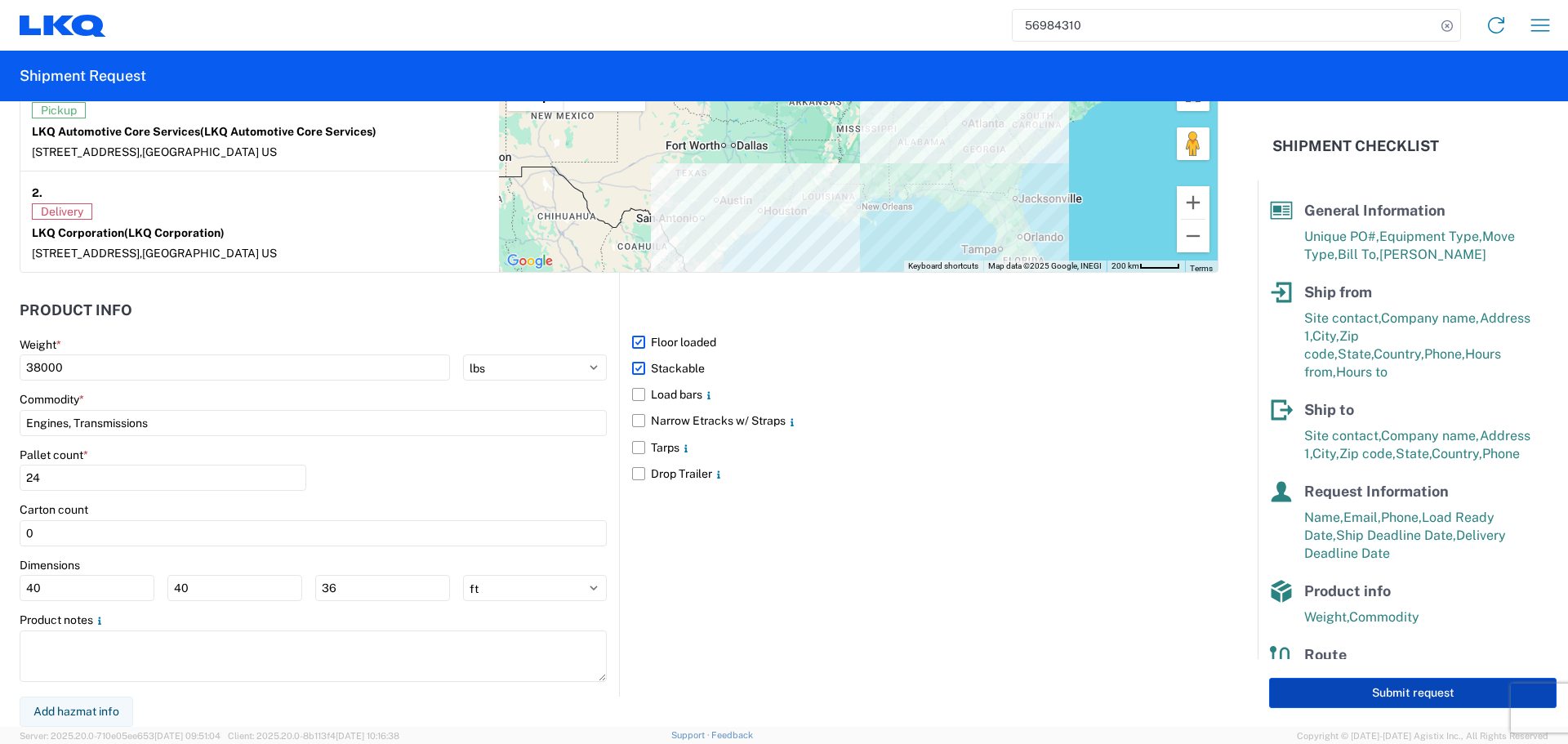
click at [1428, 701] on button "Submit request" at bounding box center [1413, 692] width 288 height 30
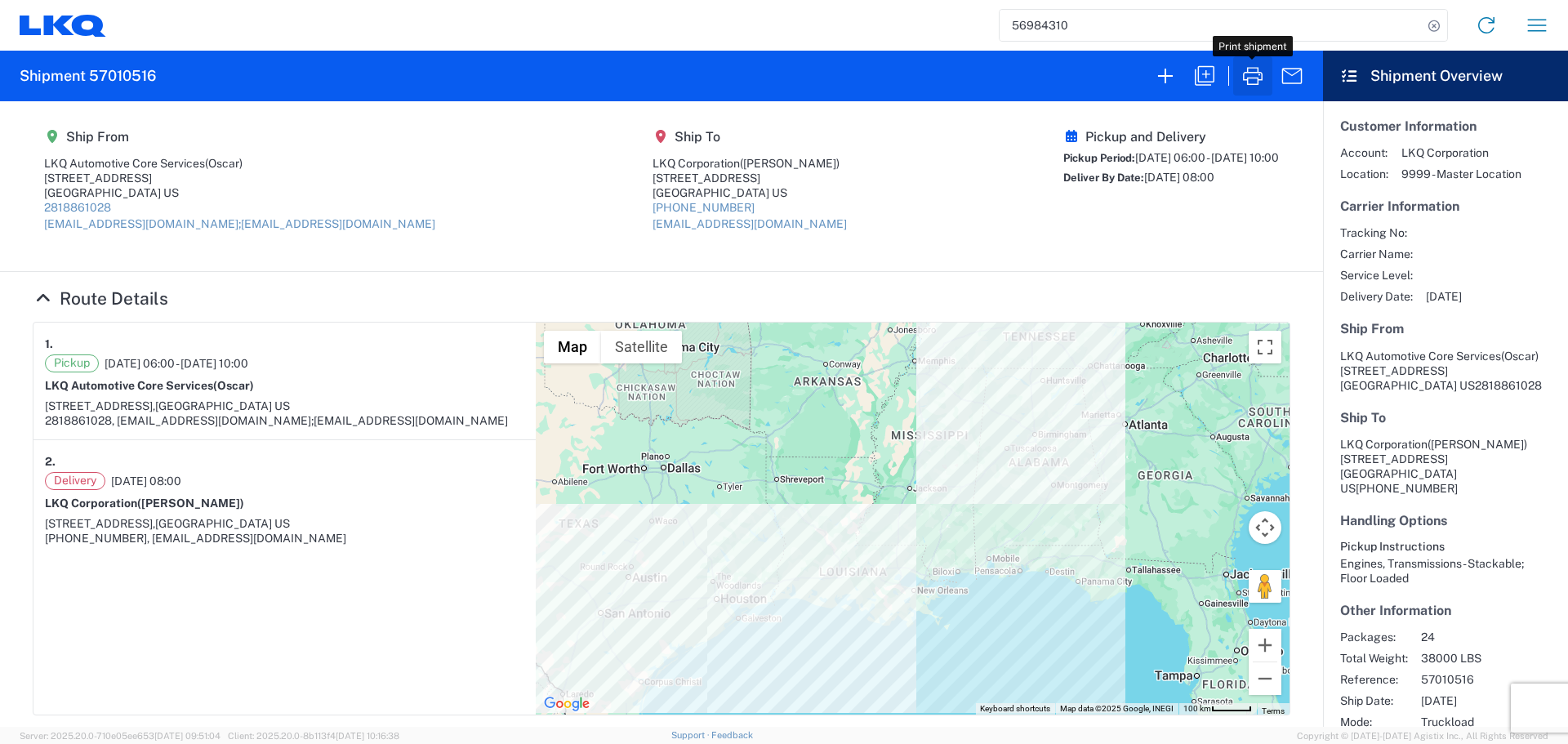
click at [1265, 79] on icon "button" at bounding box center [1253, 75] width 26 height 26
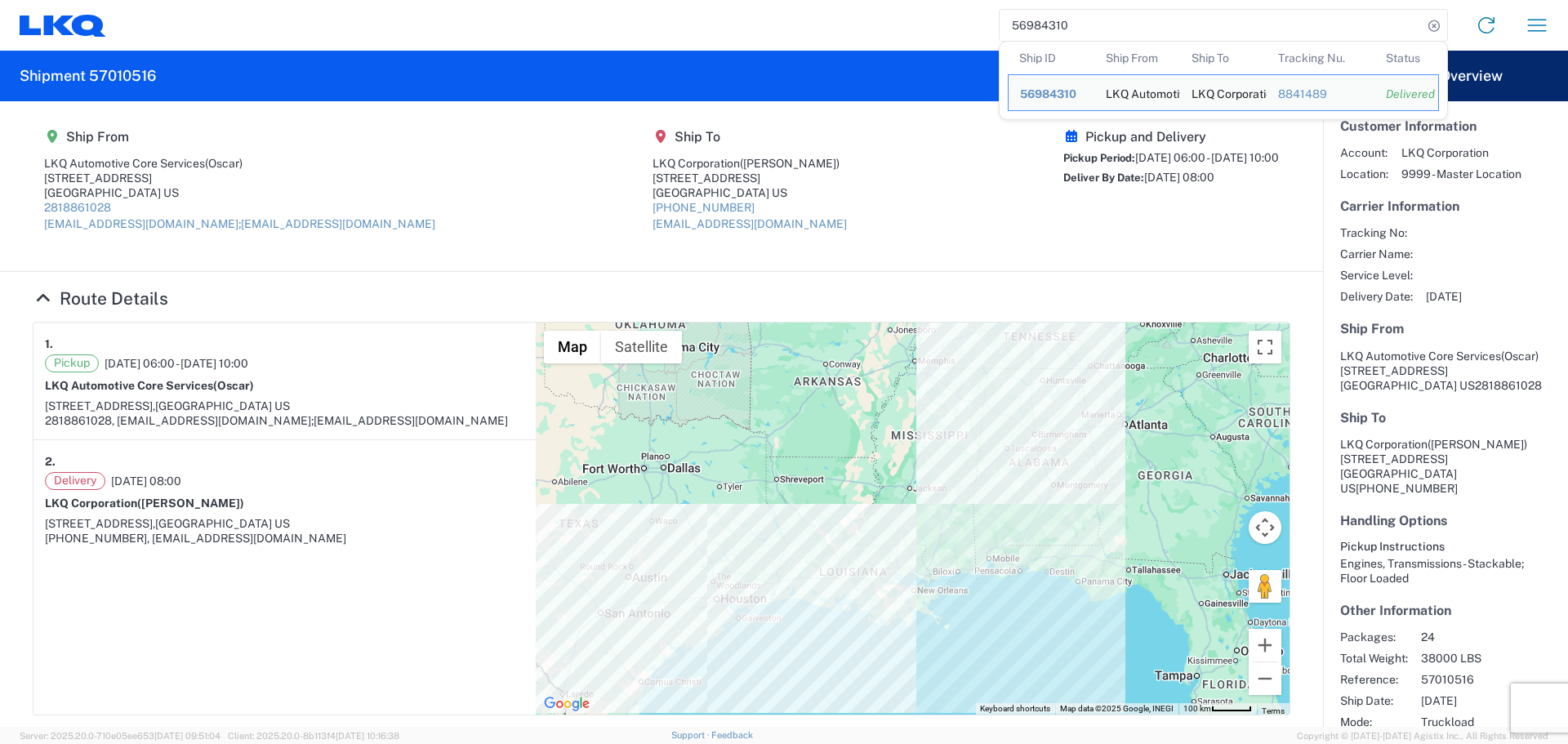
click at [1027, 22] on input "56984310" at bounding box center [1211, 26] width 423 height 31
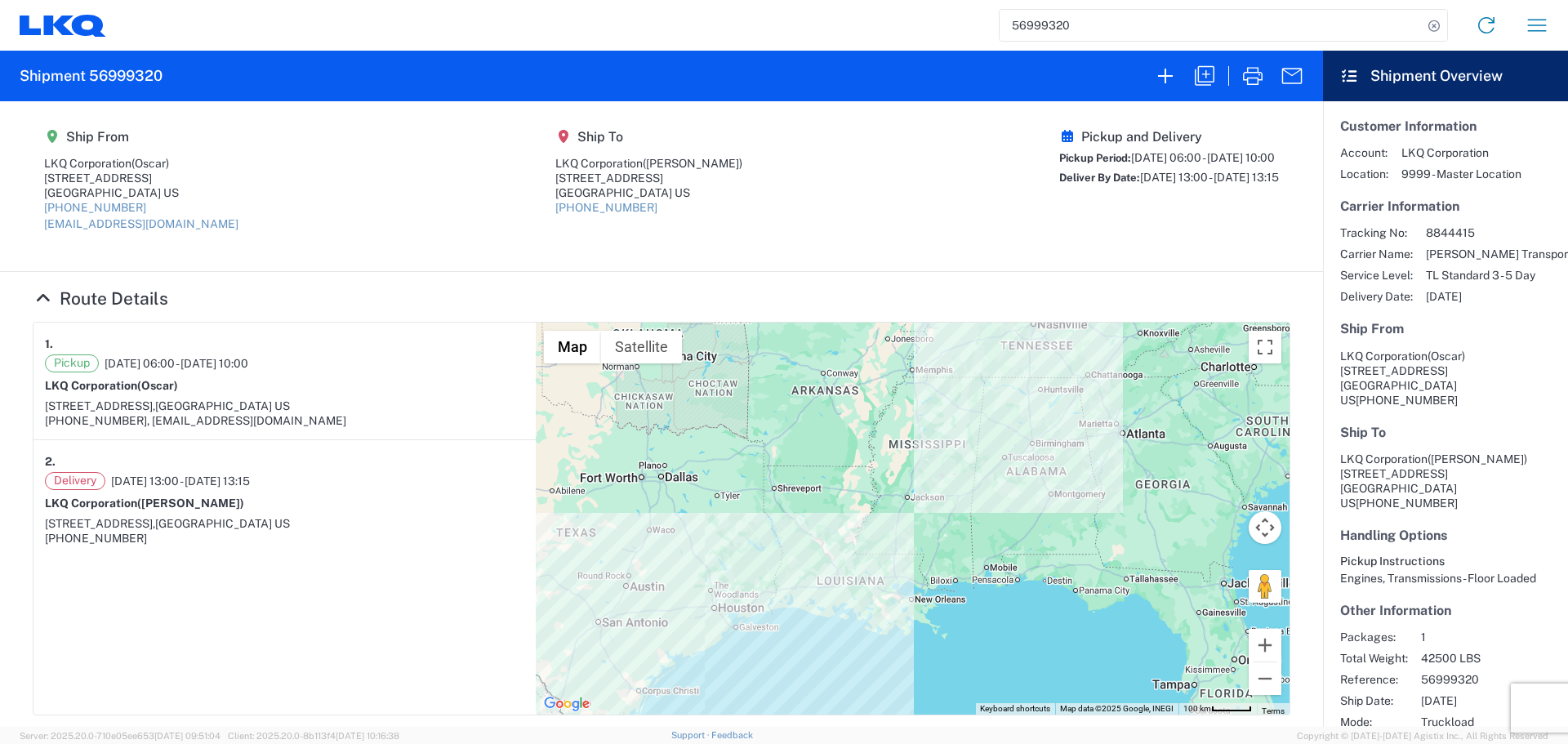
click at [1042, 23] on input "56999320" at bounding box center [1211, 26] width 423 height 31
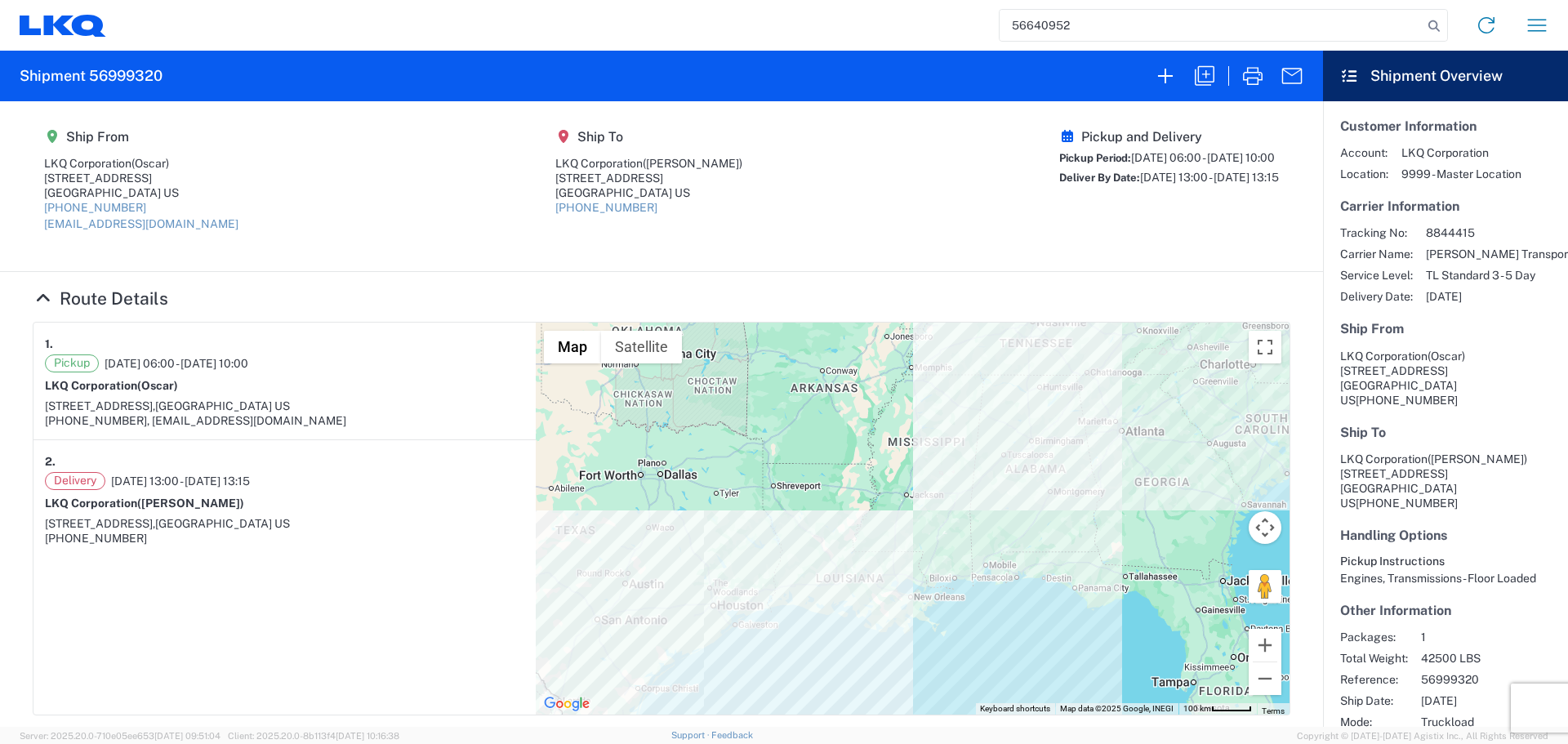
type input "56640952"
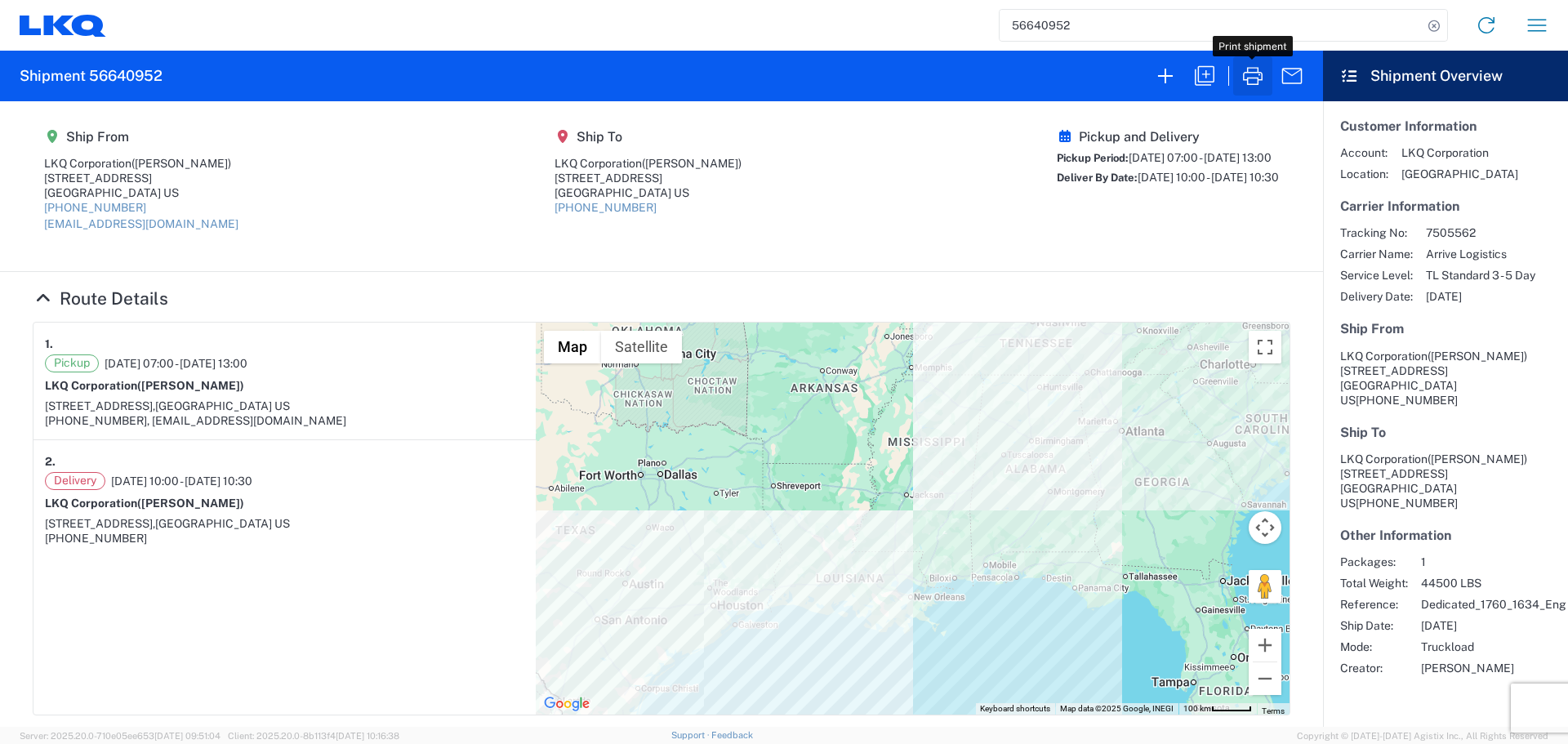
click at [1256, 76] on icon "button" at bounding box center [1253, 75] width 26 height 26
